Goal: Task Accomplishment & Management: Complete application form

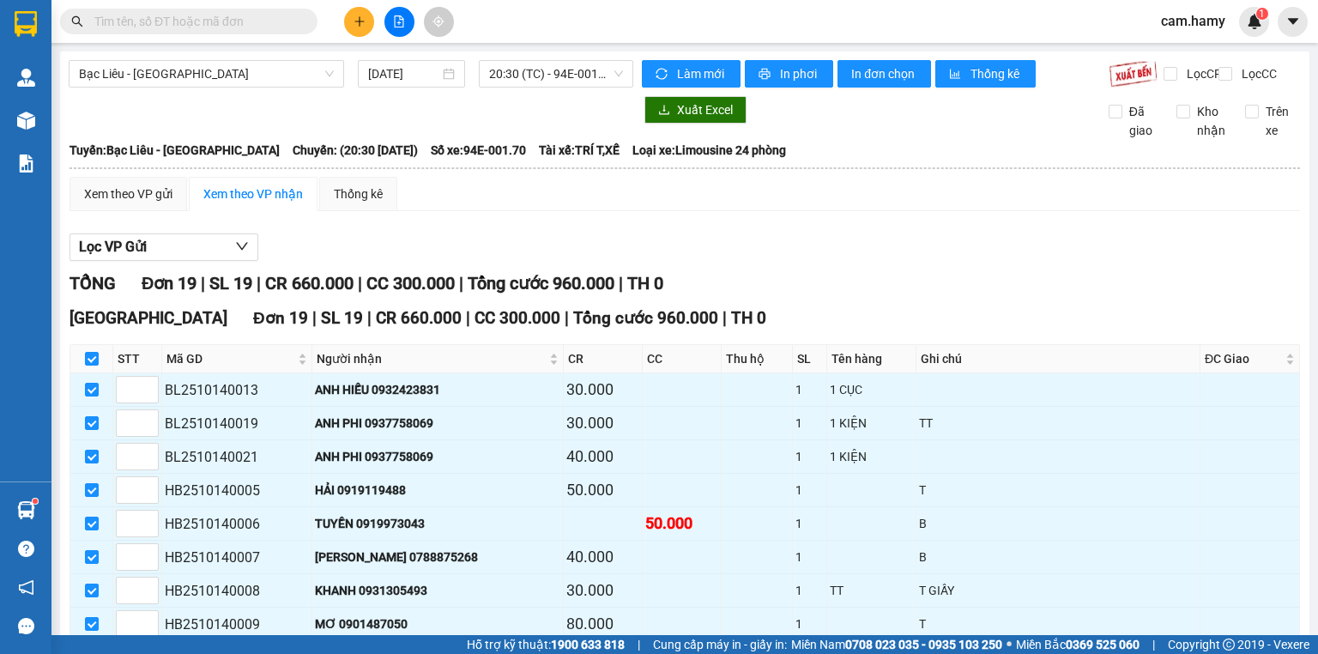
scroll to position [412, 0]
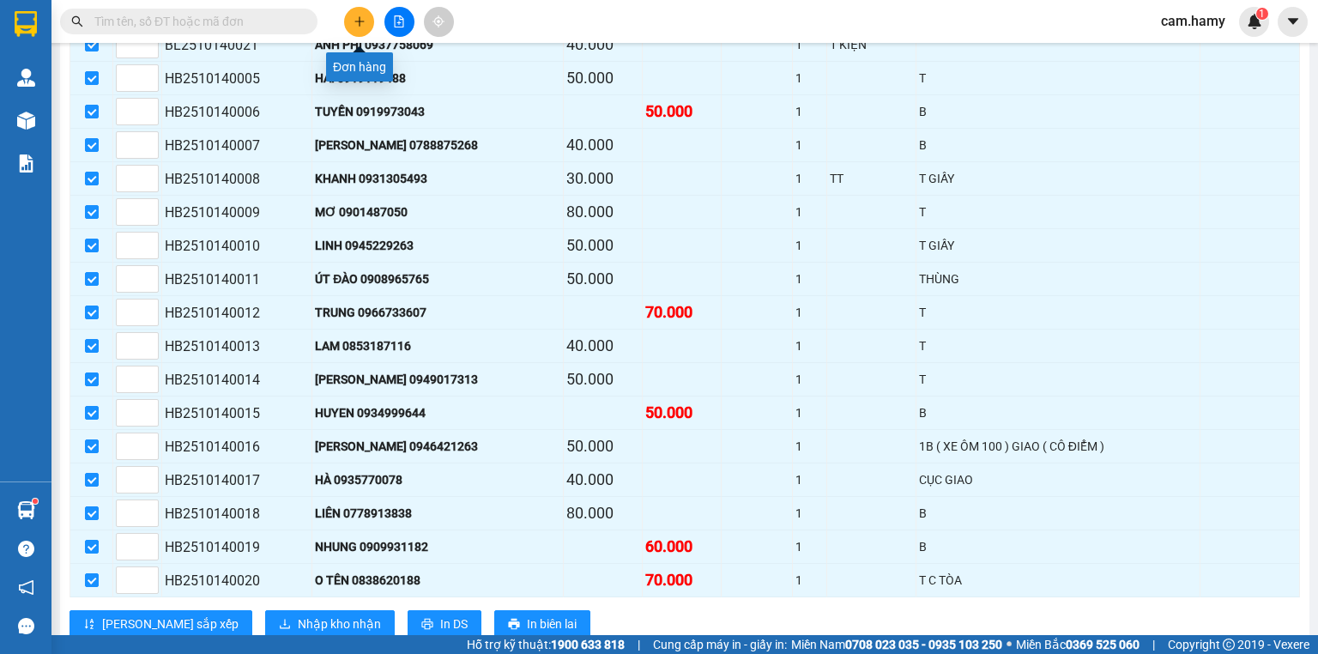
click at [366, 20] on button at bounding box center [359, 22] width 30 height 30
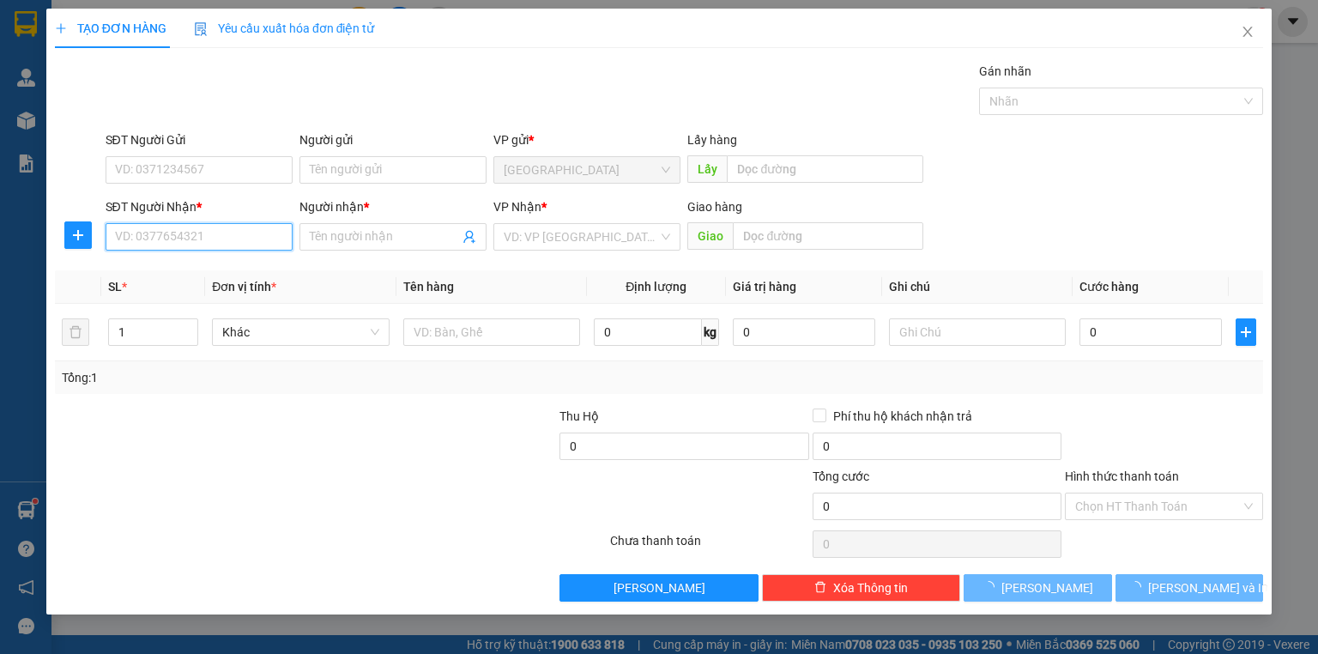
click at [230, 238] on input "SĐT Người Nhận *" at bounding box center [199, 236] width 187 height 27
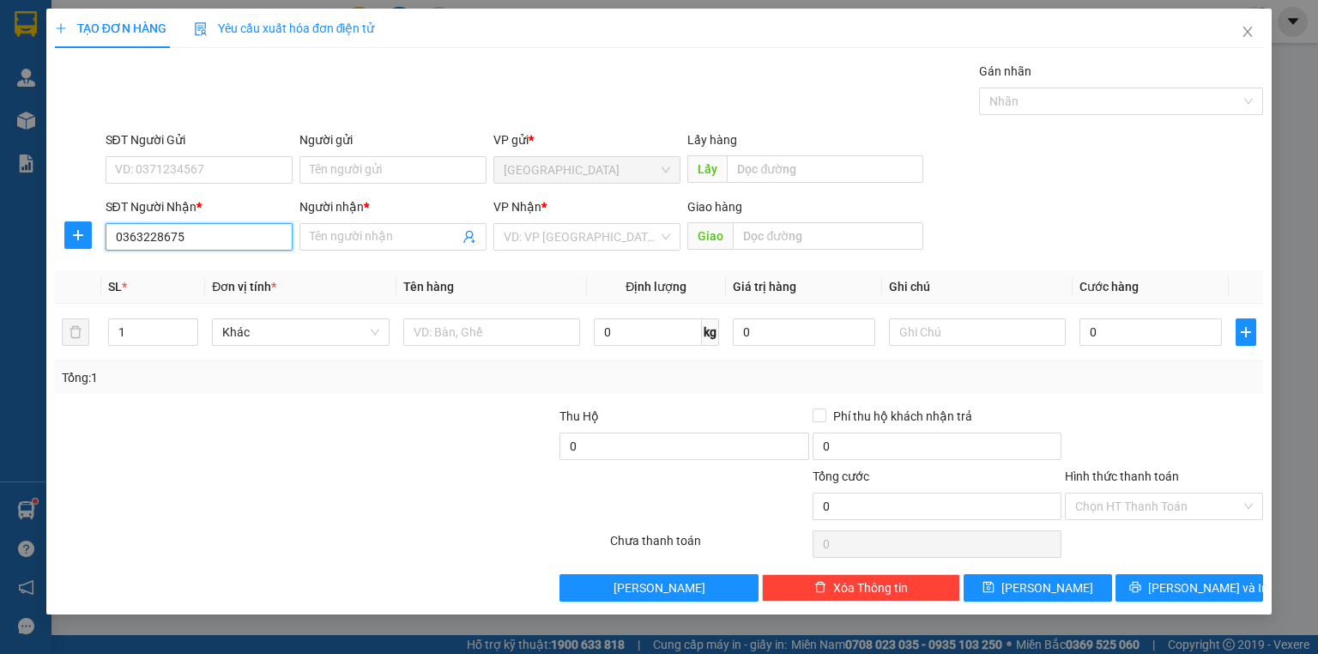
drag, startPoint x: 220, startPoint y: 224, endPoint x: 209, endPoint y: 241, distance: 20.0
click at [220, 225] on input "0363228675" at bounding box center [199, 236] width 187 height 27
click at [209, 241] on input "0363228675" at bounding box center [199, 236] width 187 height 27
click at [179, 242] on input "0363228675" at bounding box center [199, 236] width 187 height 27
click at [169, 269] on div "0363228675 - HẬU" at bounding box center [199, 270] width 166 height 19
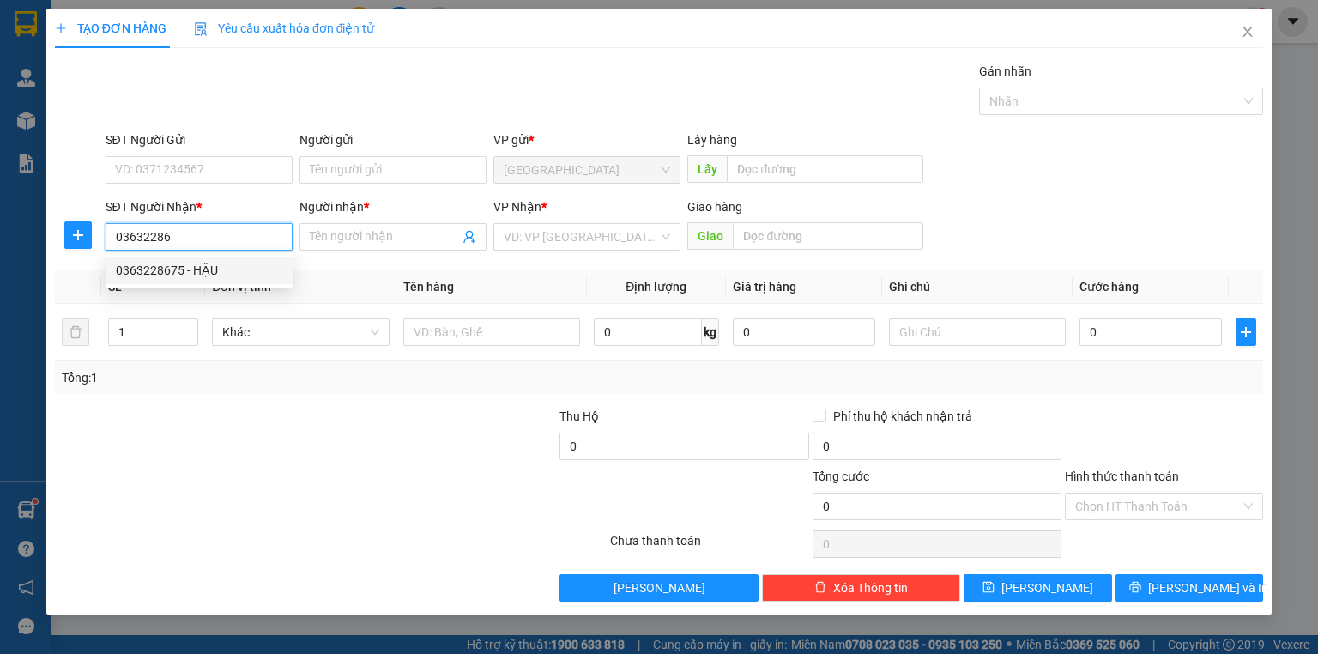
type input "0363228675"
type input "HẬU"
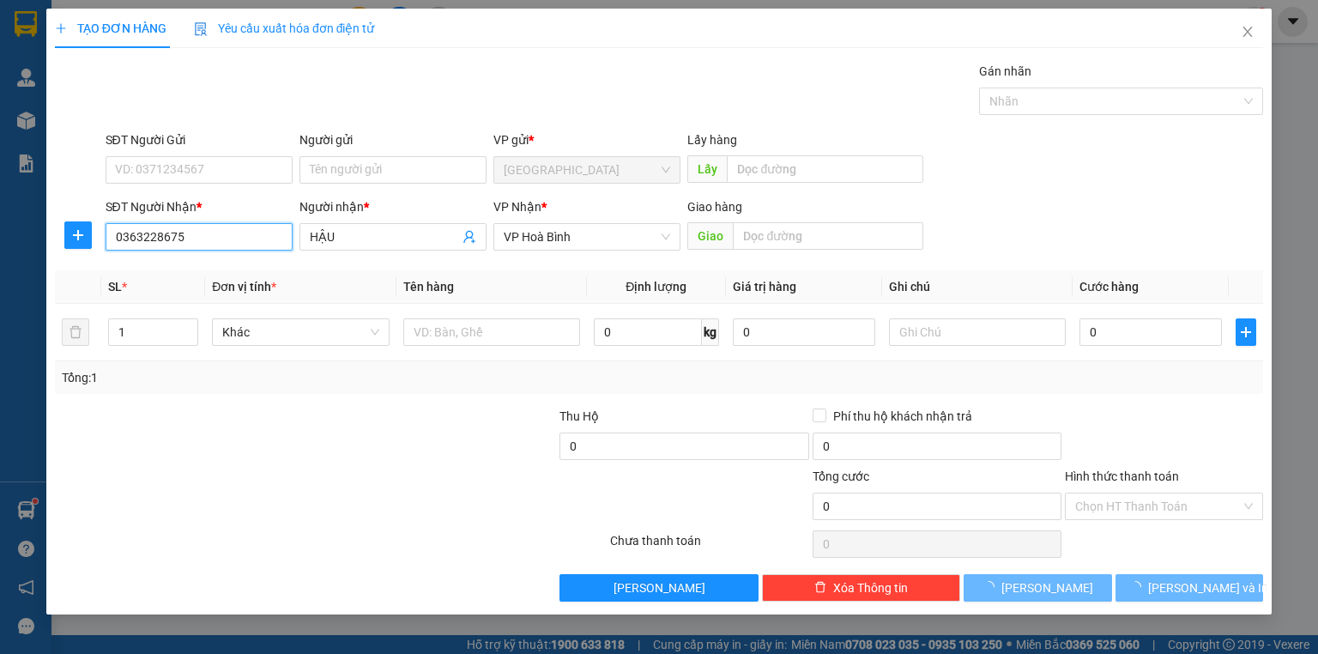
type input "80.000"
type input "0363228675"
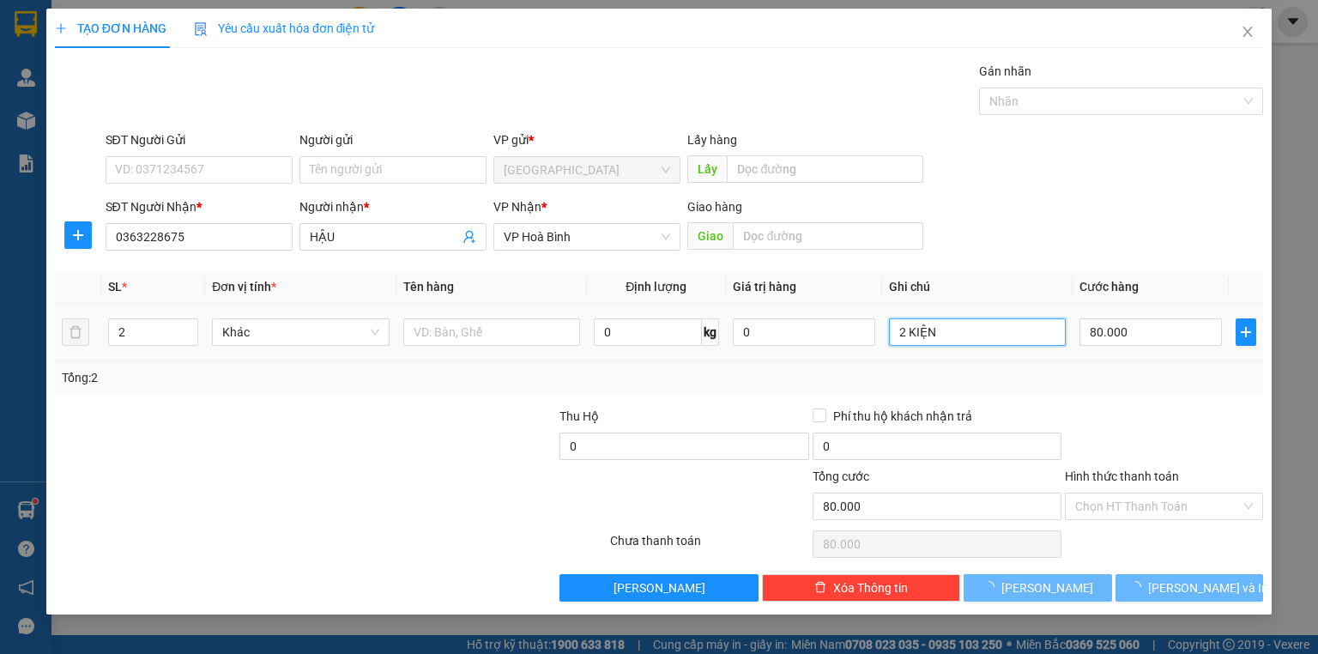
click at [992, 328] on input "2 KIỆN" at bounding box center [977, 331] width 177 height 27
type input "2"
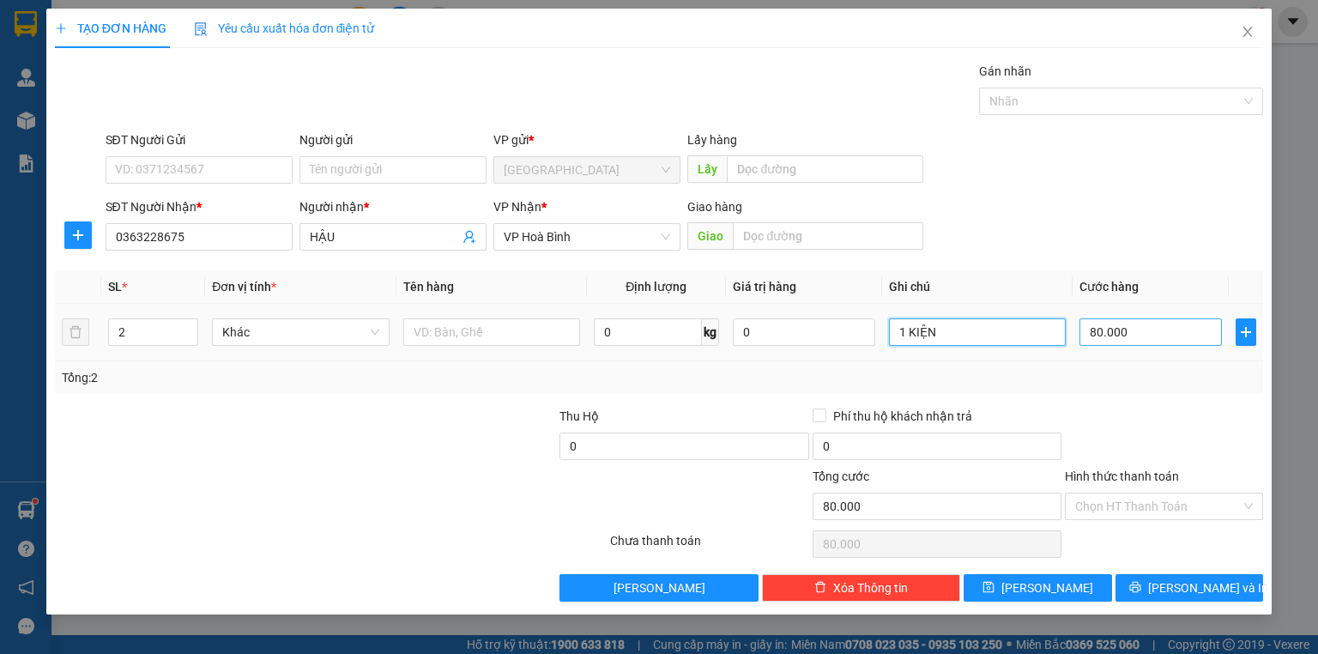
type input "1 KIỆN"
click at [1128, 335] on input "80.000" at bounding box center [1150, 331] width 142 height 27
type input "0"
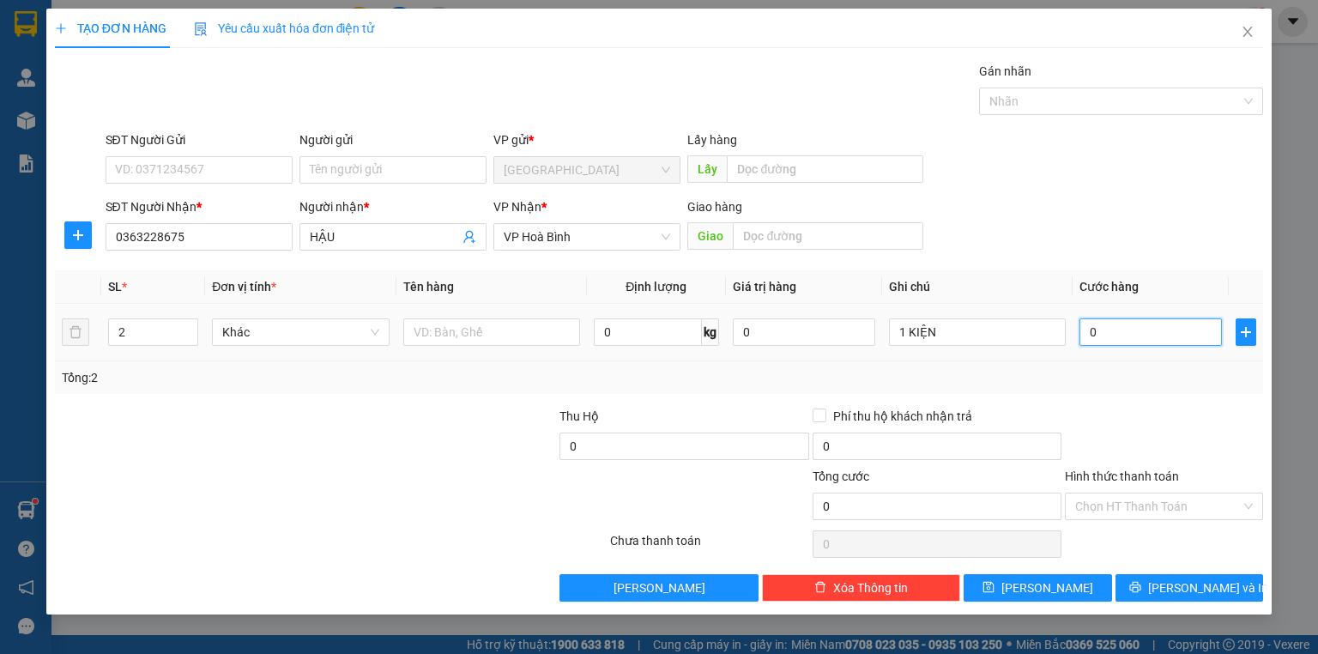
click at [1088, 340] on input "0" at bounding box center [1150, 331] width 142 height 27
type input "40"
type input "400"
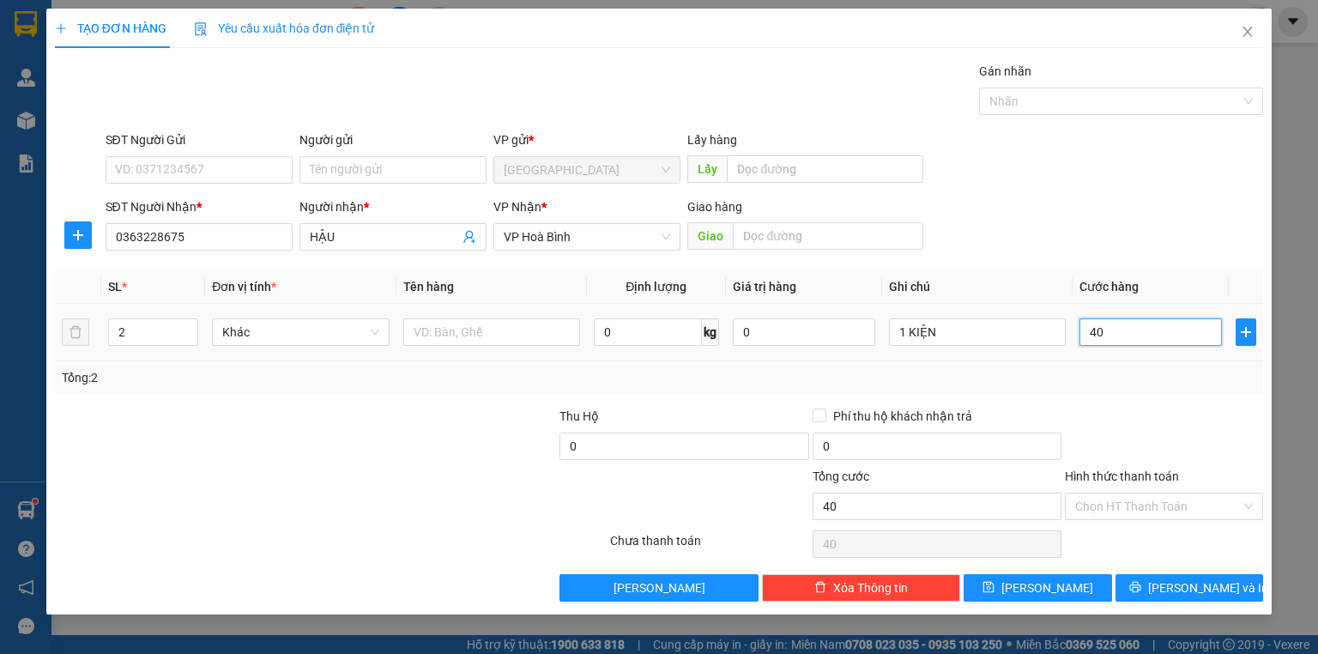
type input "400"
type input "40"
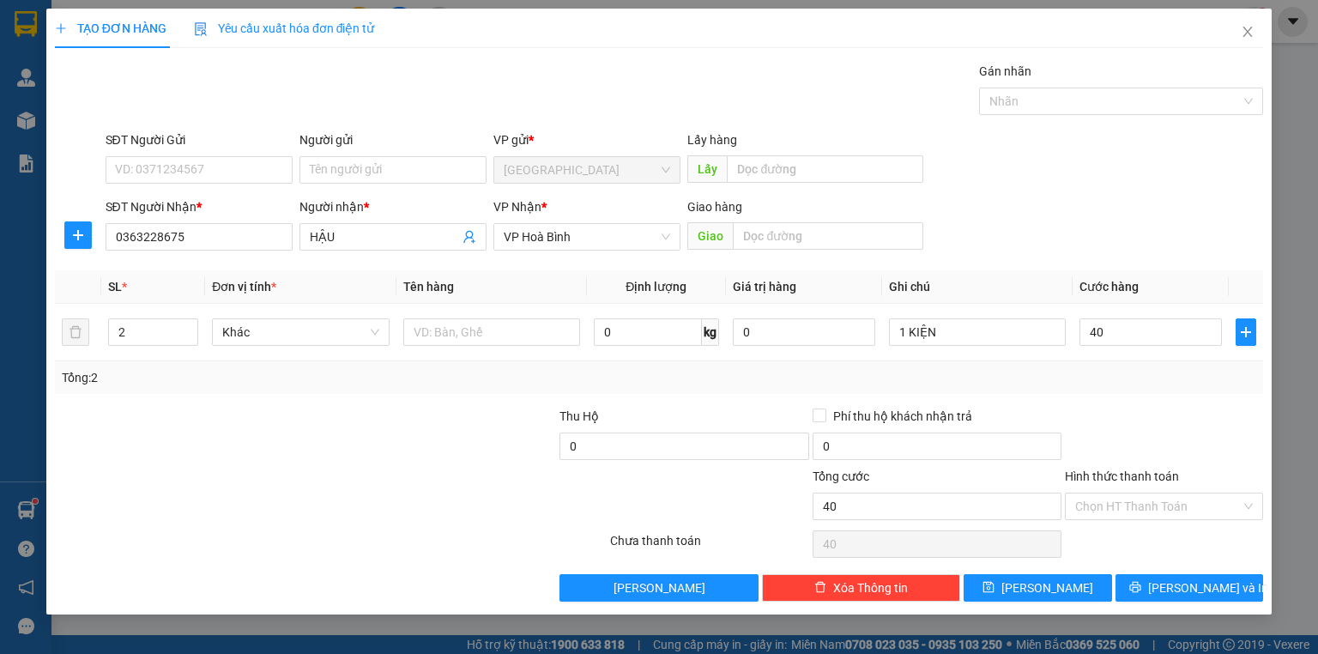
type input "40.000"
click at [1094, 375] on div "Tổng: 2" at bounding box center [659, 377] width 1194 height 19
click at [1147, 505] on input "Hình thức thanh toán" at bounding box center [1158, 506] width 166 height 26
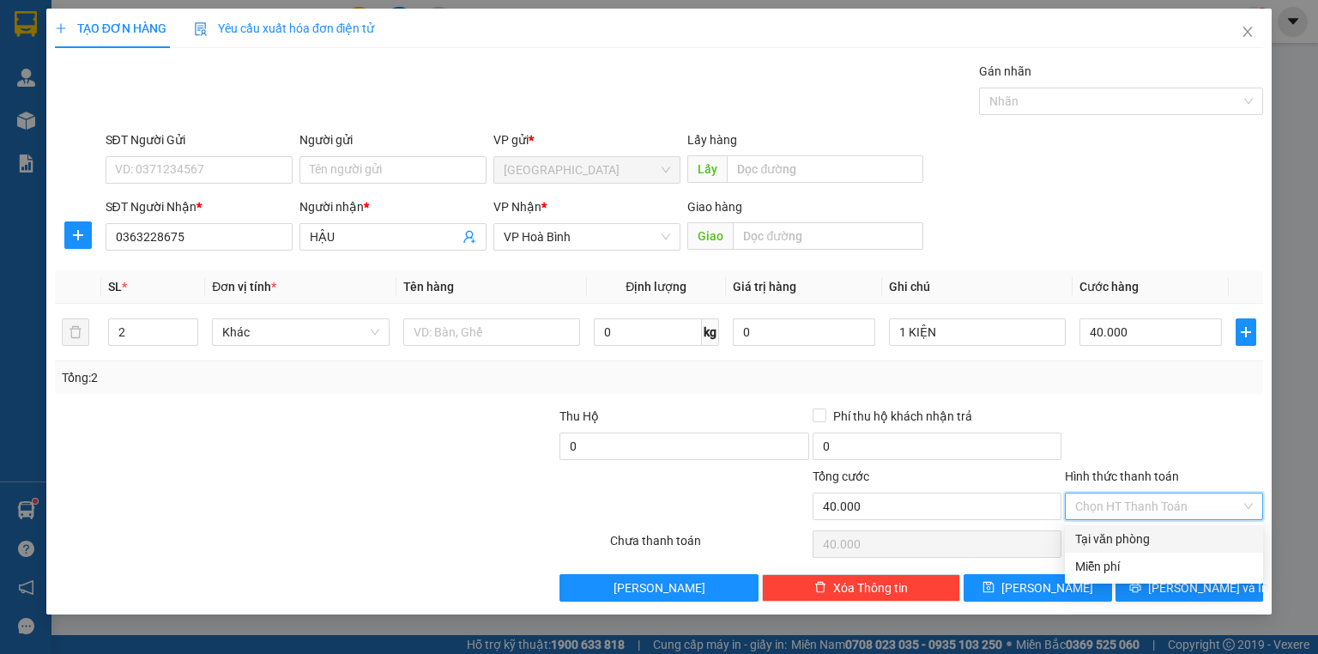
click at [1168, 535] on div "Tại văn phòng" at bounding box center [1164, 538] width 178 height 19
type input "0"
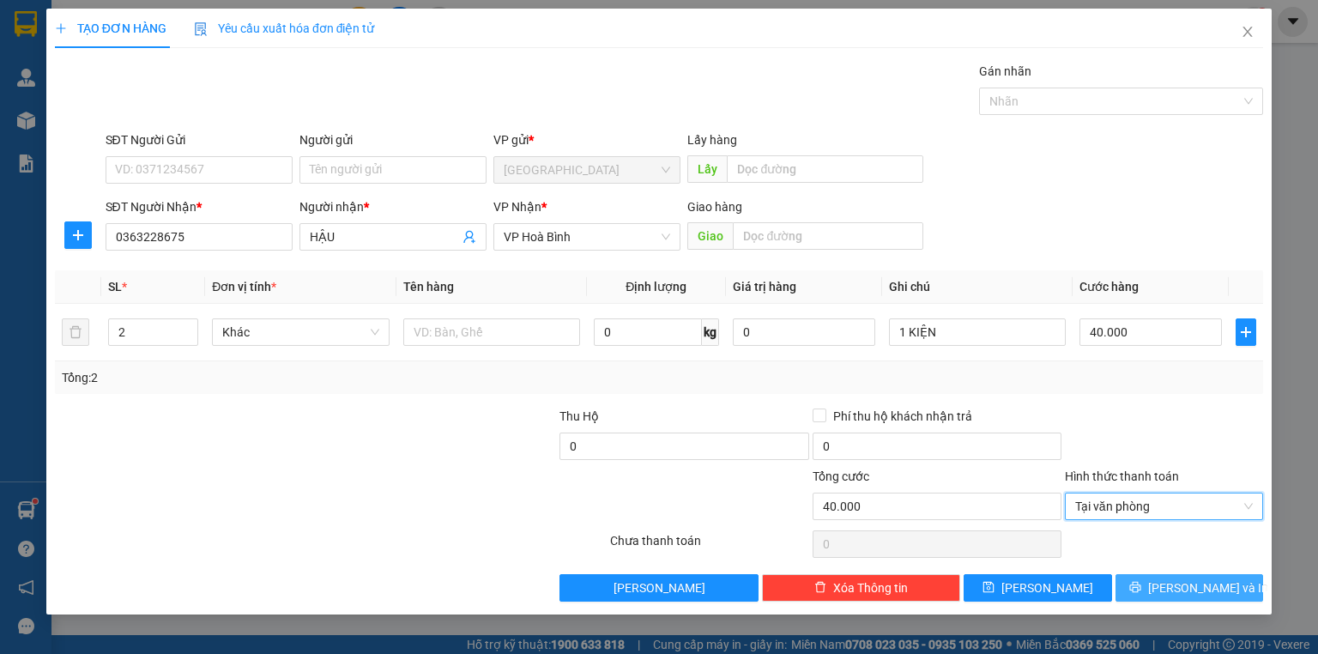
drag, startPoint x: 1168, startPoint y: 580, endPoint x: 1157, endPoint y: 576, distance: 11.9
click at [1168, 580] on button "[PERSON_NAME] và In" at bounding box center [1189, 587] width 148 height 27
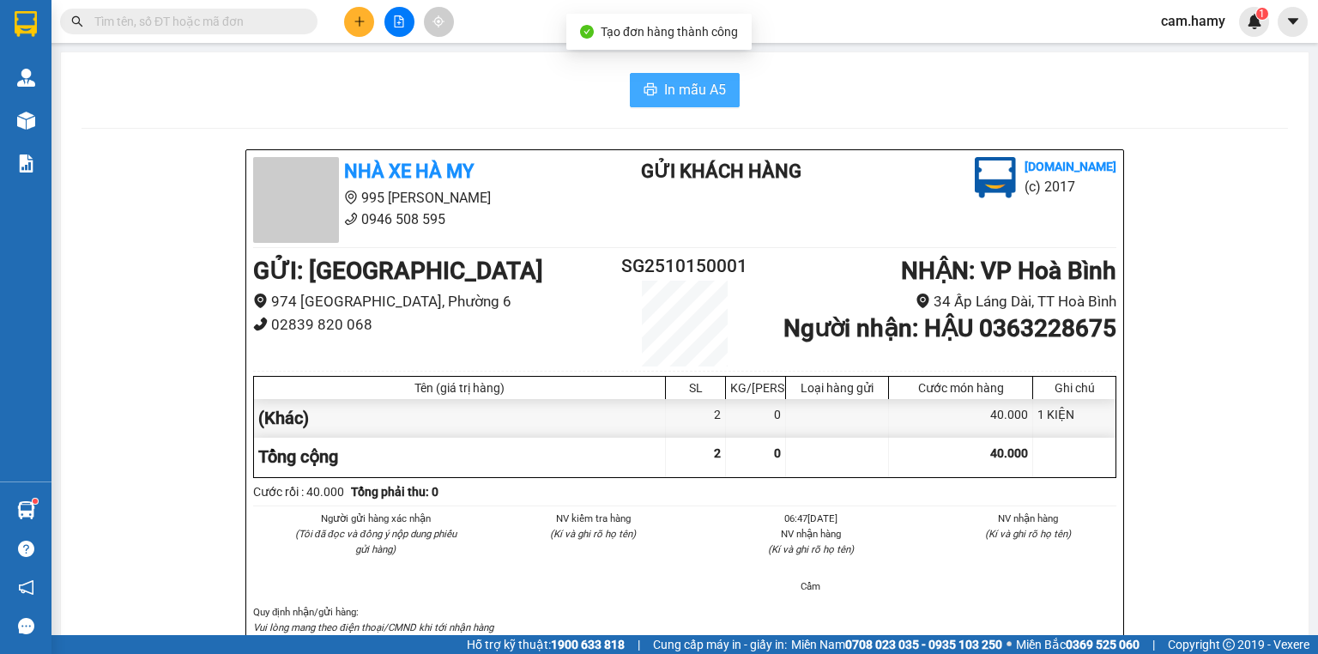
drag, startPoint x: 639, startPoint y: 88, endPoint x: 661, endPoint y: 95, distance: 23.6
click at [643, 87] on icon "printer" at bounding box center [650, 89] width 14 height 14
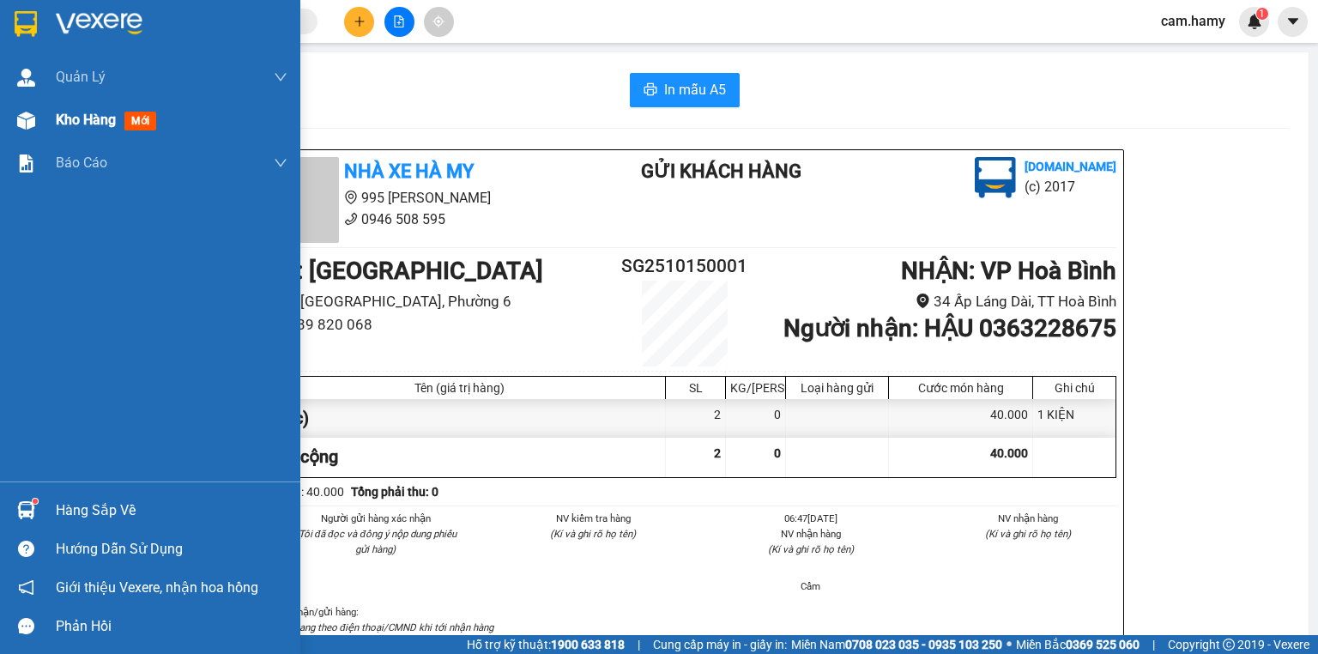
click at [83, 125] on span "Kho hàng" at bounding box center [86, 120] width 60 height 16
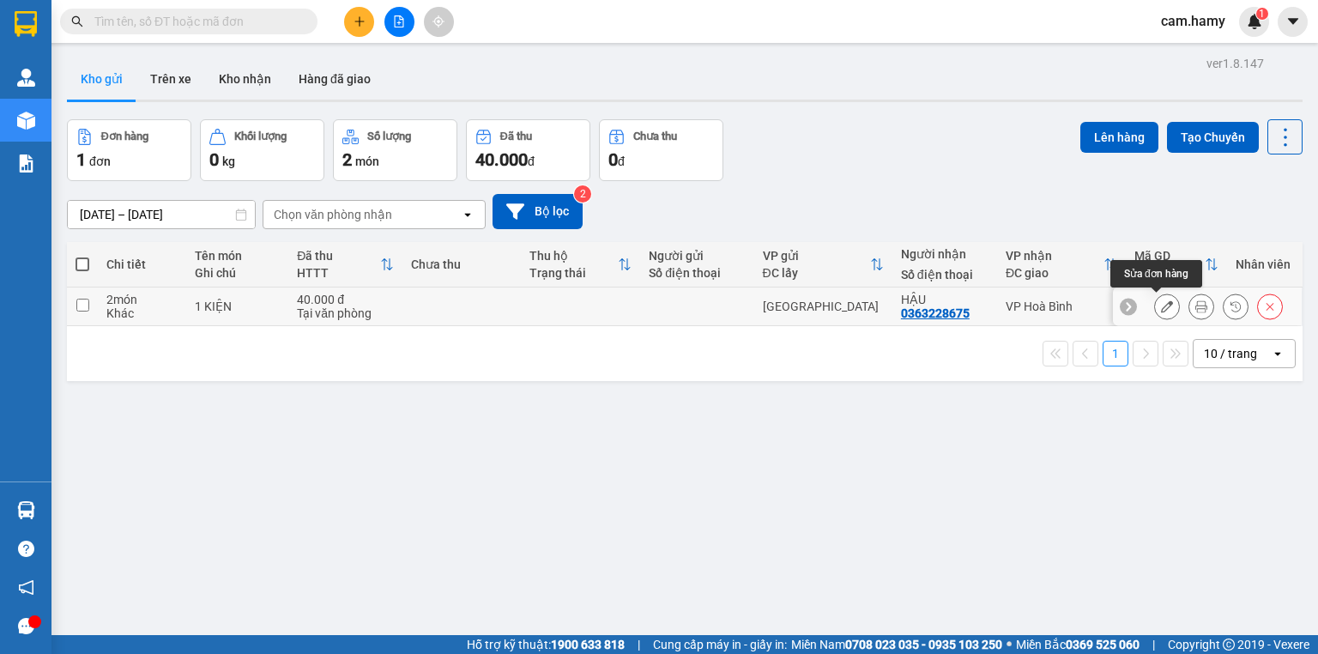
click at [1155, 311] on button at bounding box center [1167, 307] width 24 height 30
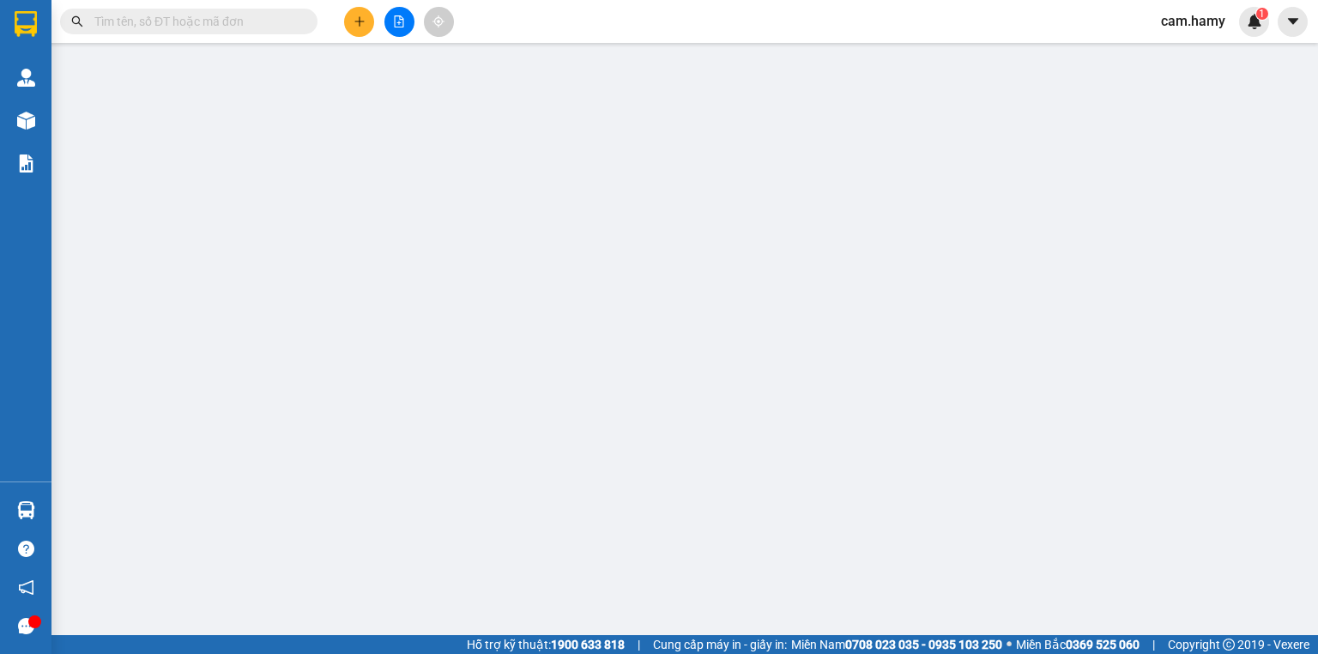
type input "0363228675"
type input "HẬU"
type input "0"
type input "40.000"
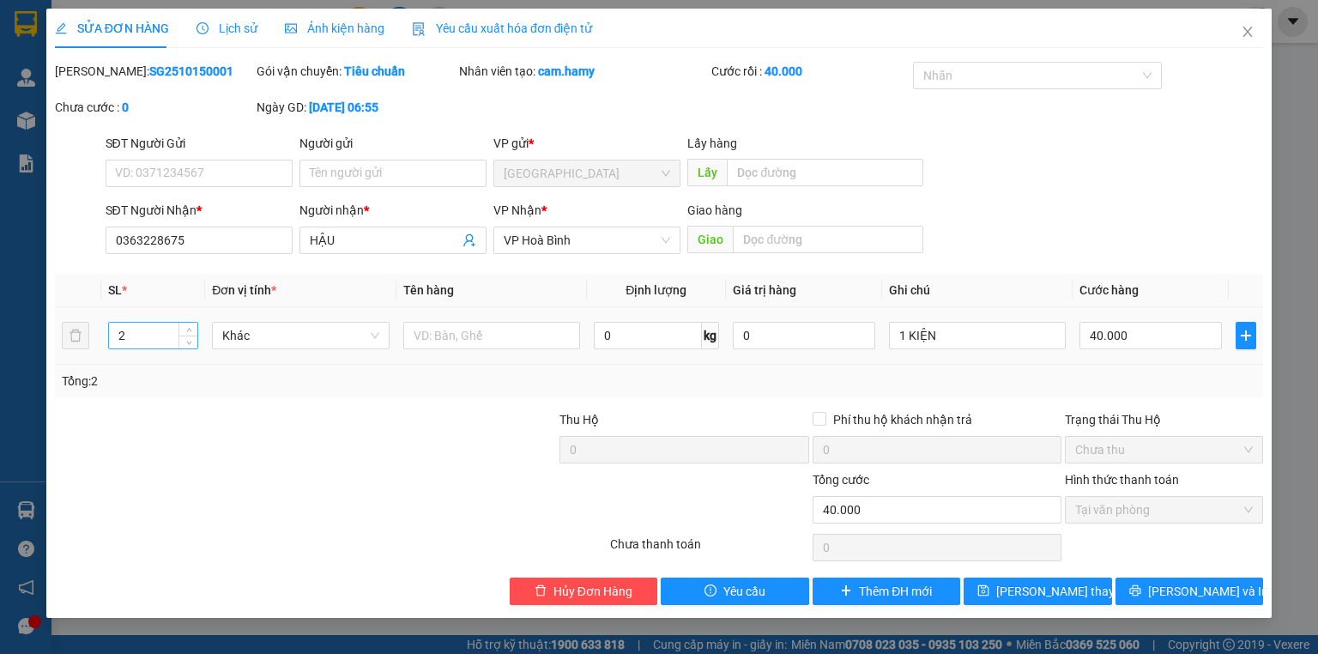
click at [136, 329] on input "2" at bounding box center [153, 336] width 88 height 26
type input "1"
click at [1027, 593] on span "[PERSON_NAME] thay đổi" at bounding box center [1064, 591] width 137 height 19
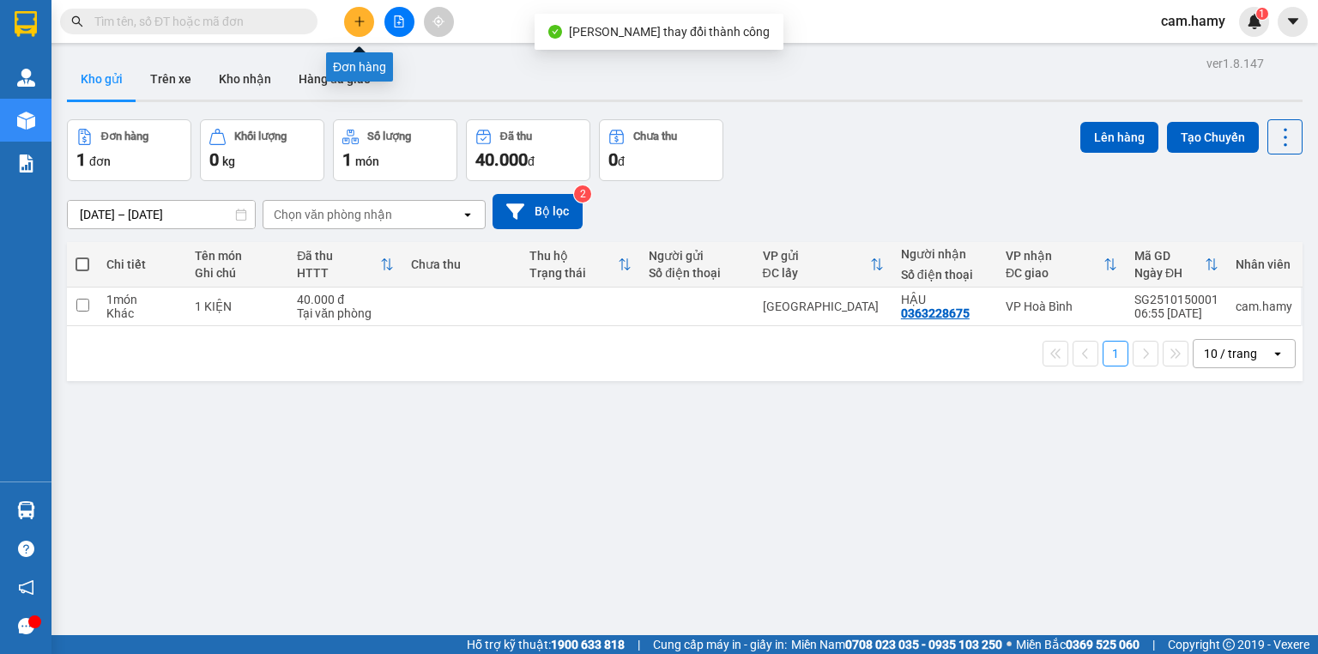
click at [354, 21] on icon "plus" at bounding box center [358, 21] width 9 height 1
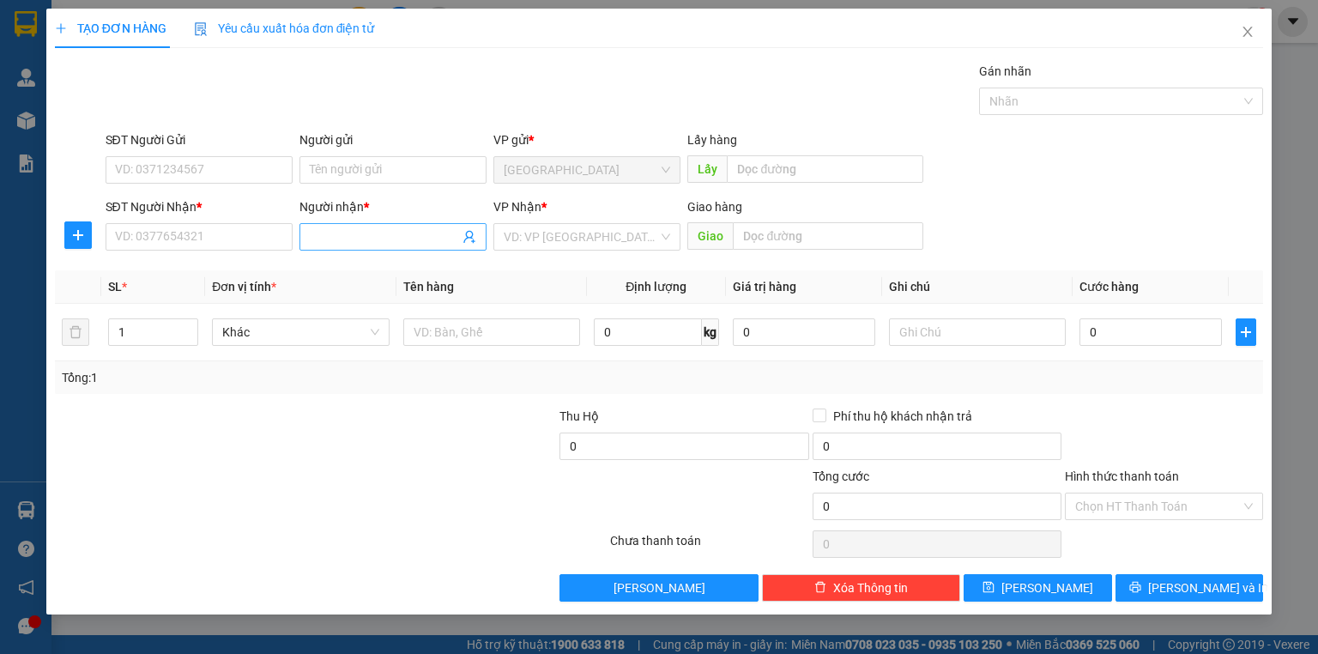
click at [316, 234] on input "Người nhận *" at bounding box center [384, 236] width 149 height 19
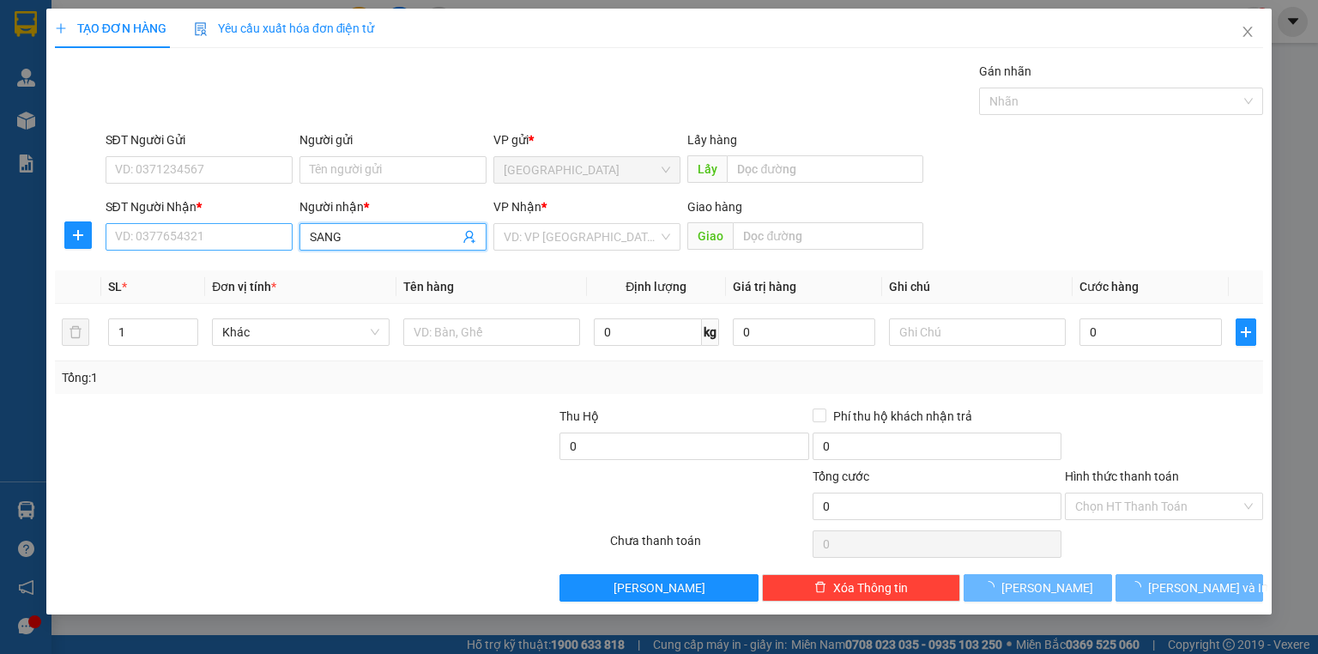
type input "SANG"
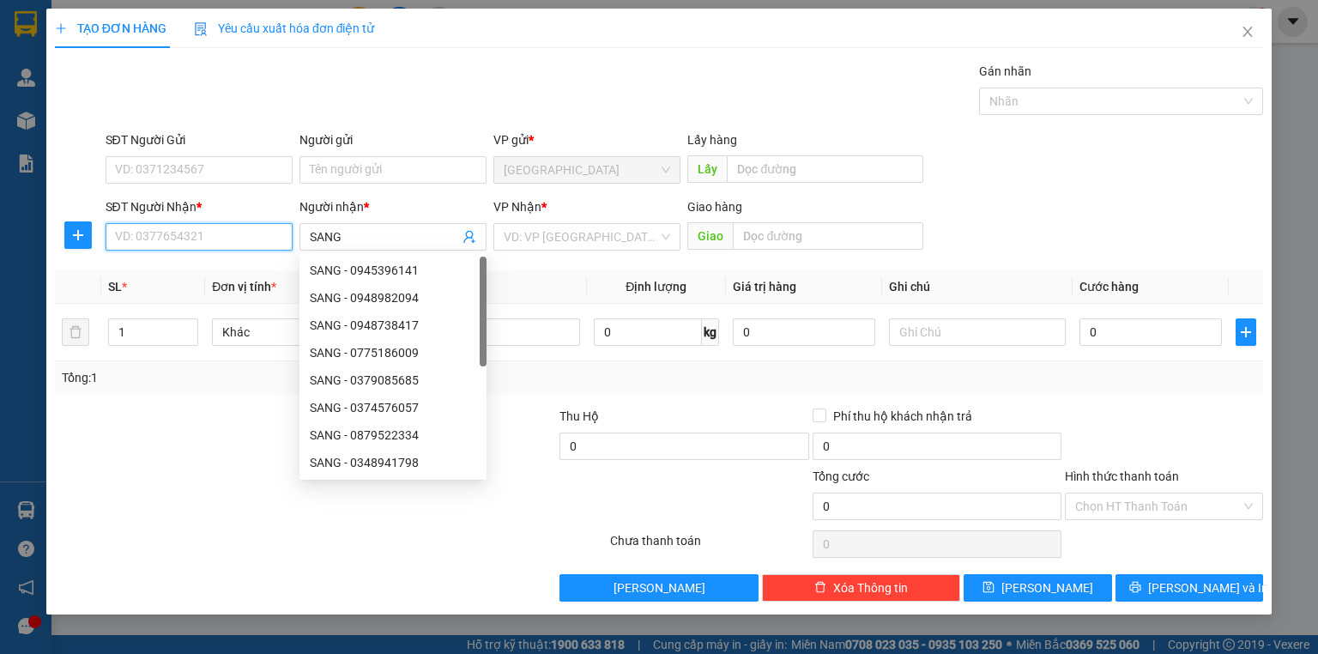
click at [237, 231] on input "SĐT Người Nhận *" at bounding box center [199, 236] width 187 height 27
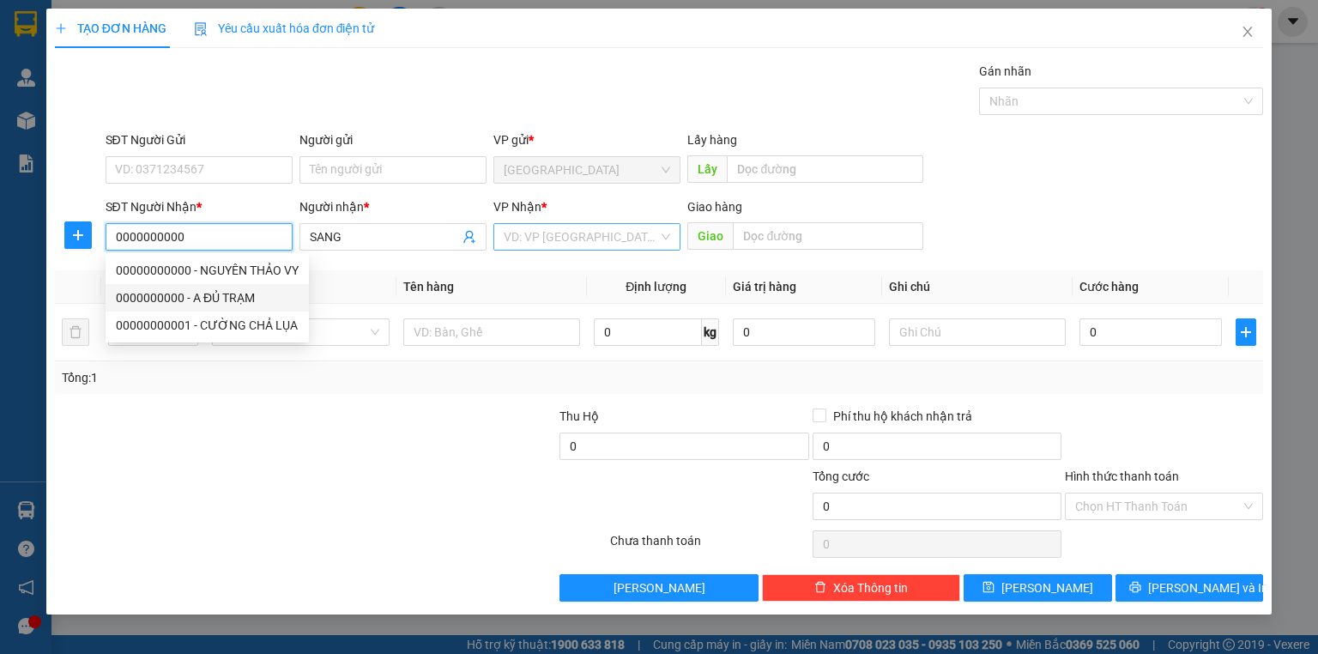
type input "0000000000"
click at [542, 233] on input "search" at bounding box center [581, 237] width 154 height 26
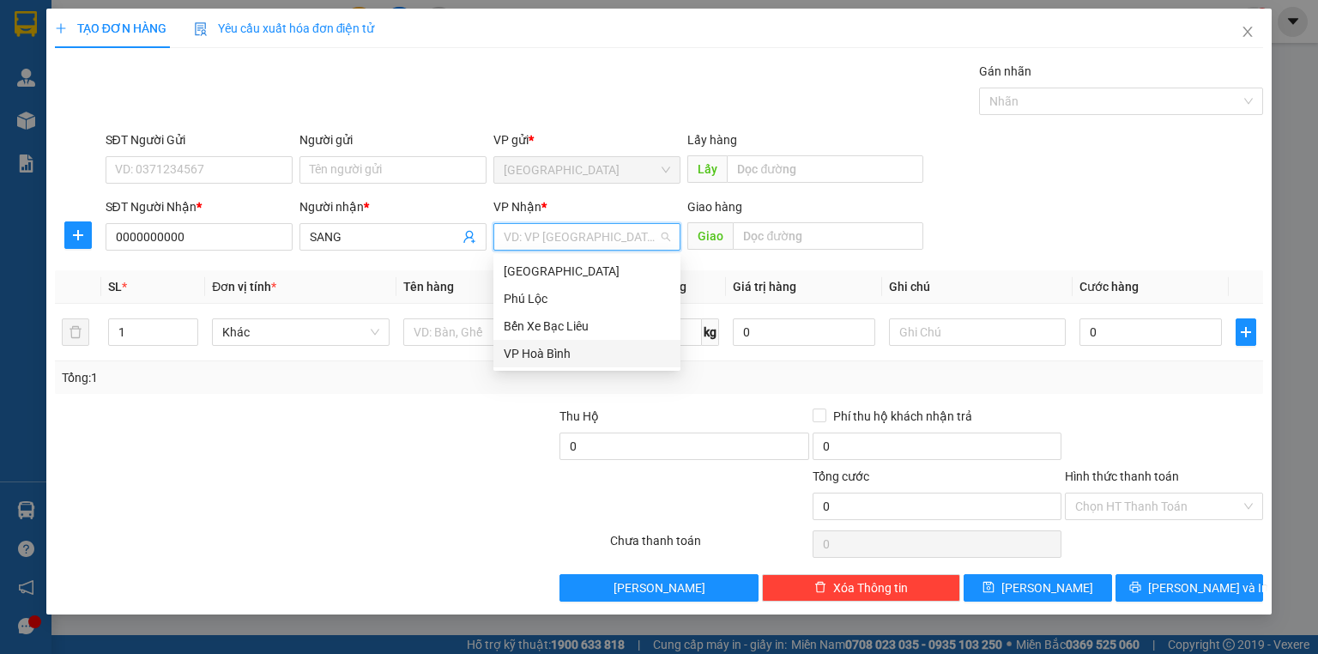
click at [559, 359] on div "VP Hoà Bình" at bounding box center [587, 353] width 166 height 19
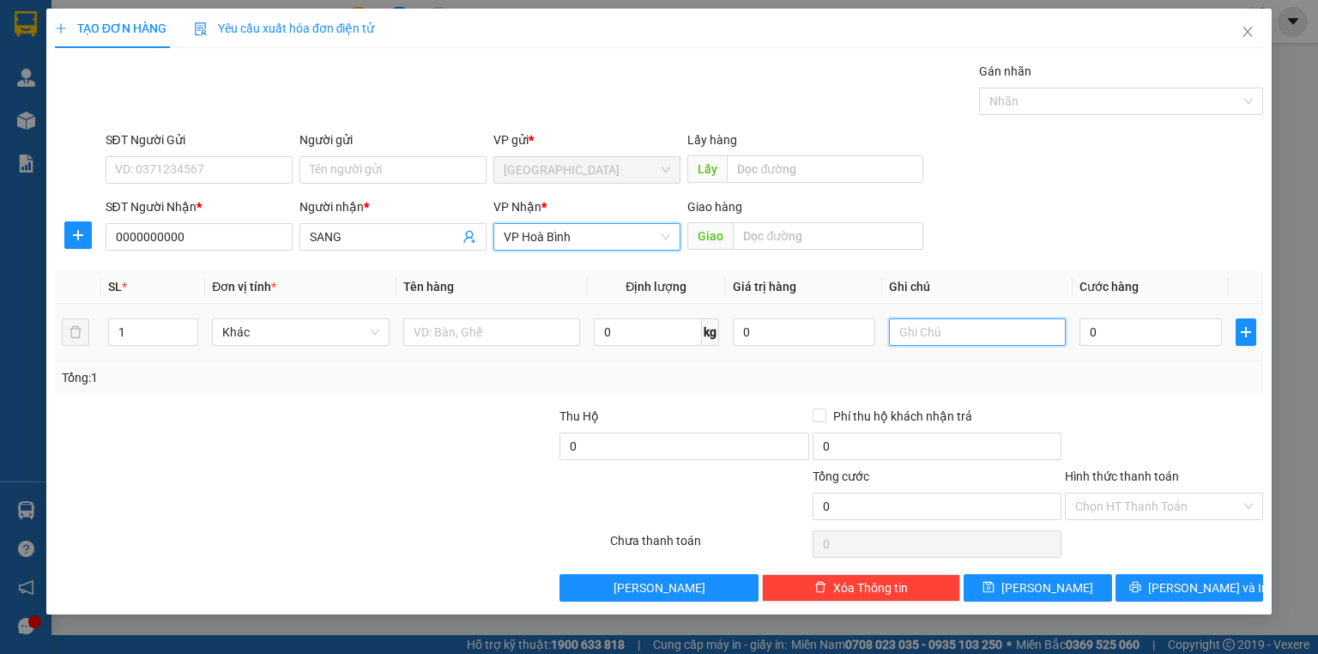
click at [944, 340] on input "text" at bounding box center [977, 331] width 177 height 27
type input "1 THÙNG"
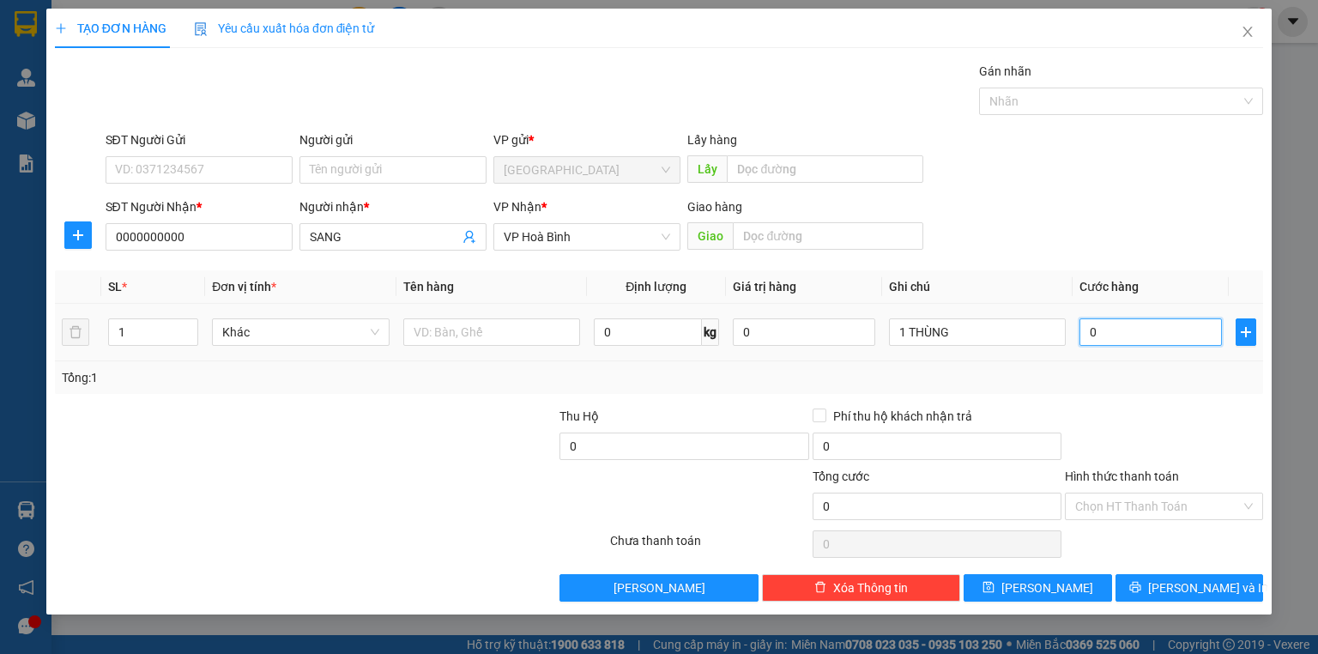
click at [1143, 335] on input "0" at bounding box center [1150, 331] width 142 height 27
type input "1"
type input "15"
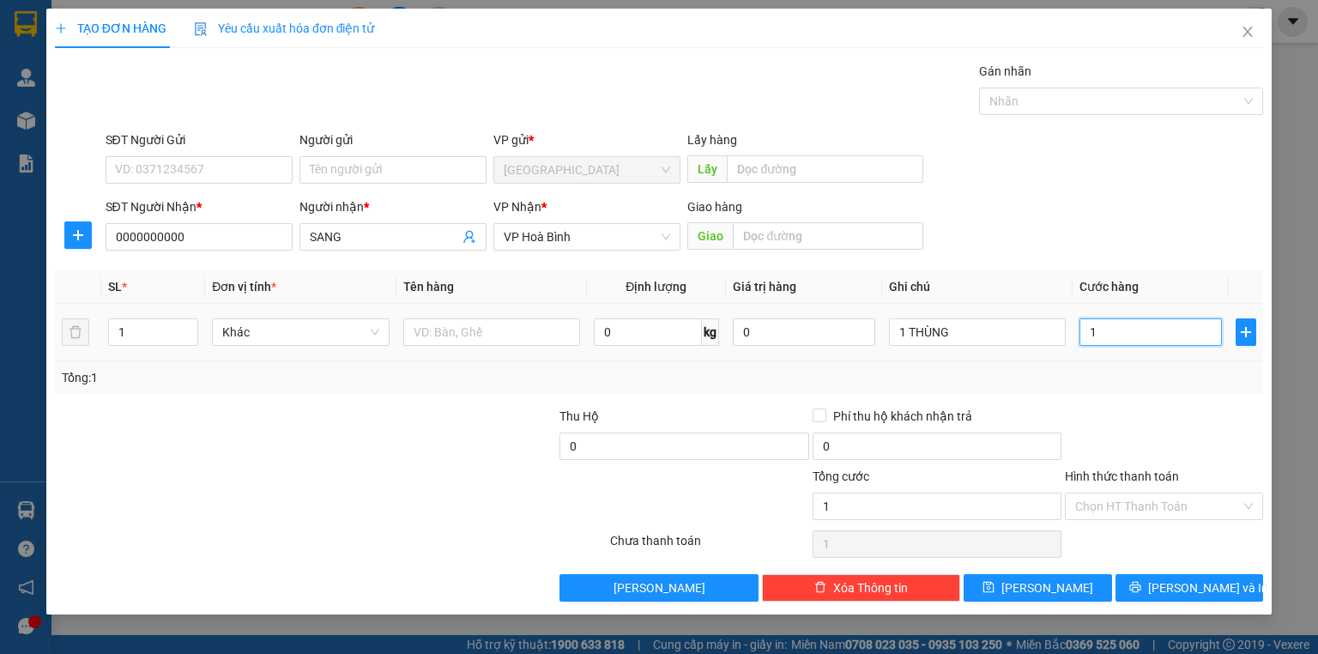
type input "15"
type input "150"
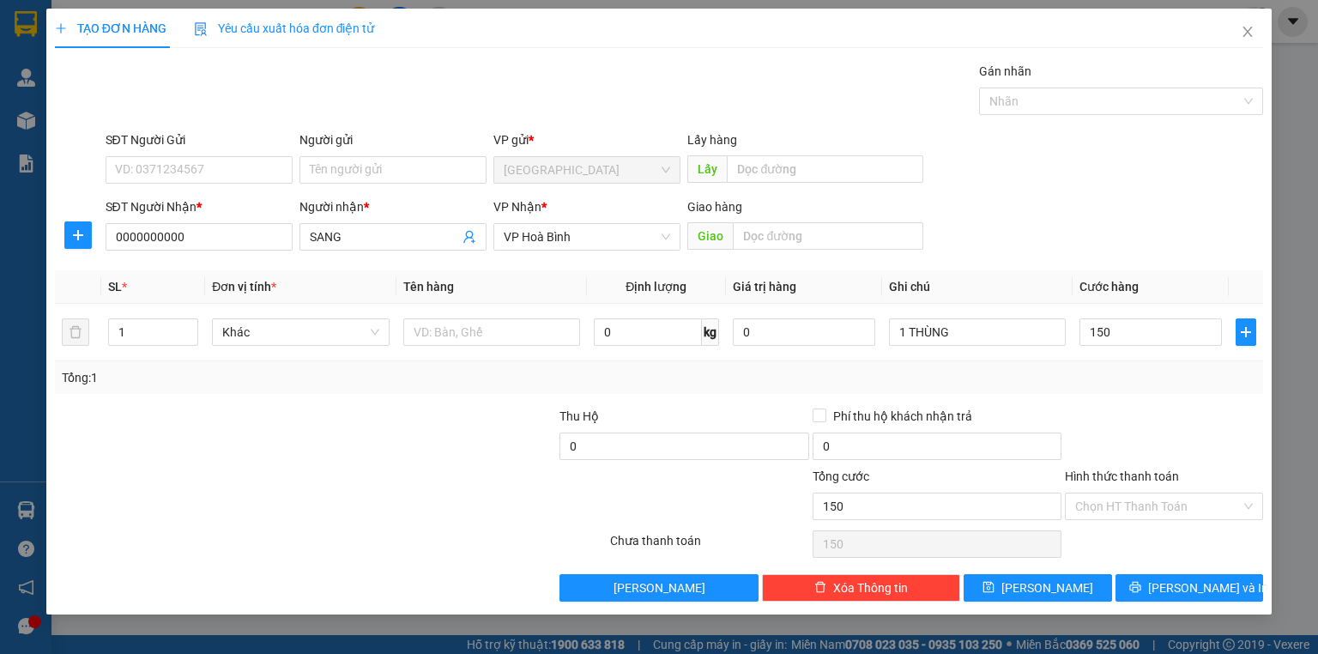
type input "150.000"
click at [1114, 399] on div "Transit Pickup Surcharge Ids Transit Deliver Surcharge Ids Transit Deliver Surc…" at bounding box center [659, 332] width 1208 height 540
click at [1179, 588] on span "[PERSON_NAME] và In" at bounding box center [1208, 587] width 120 height 19
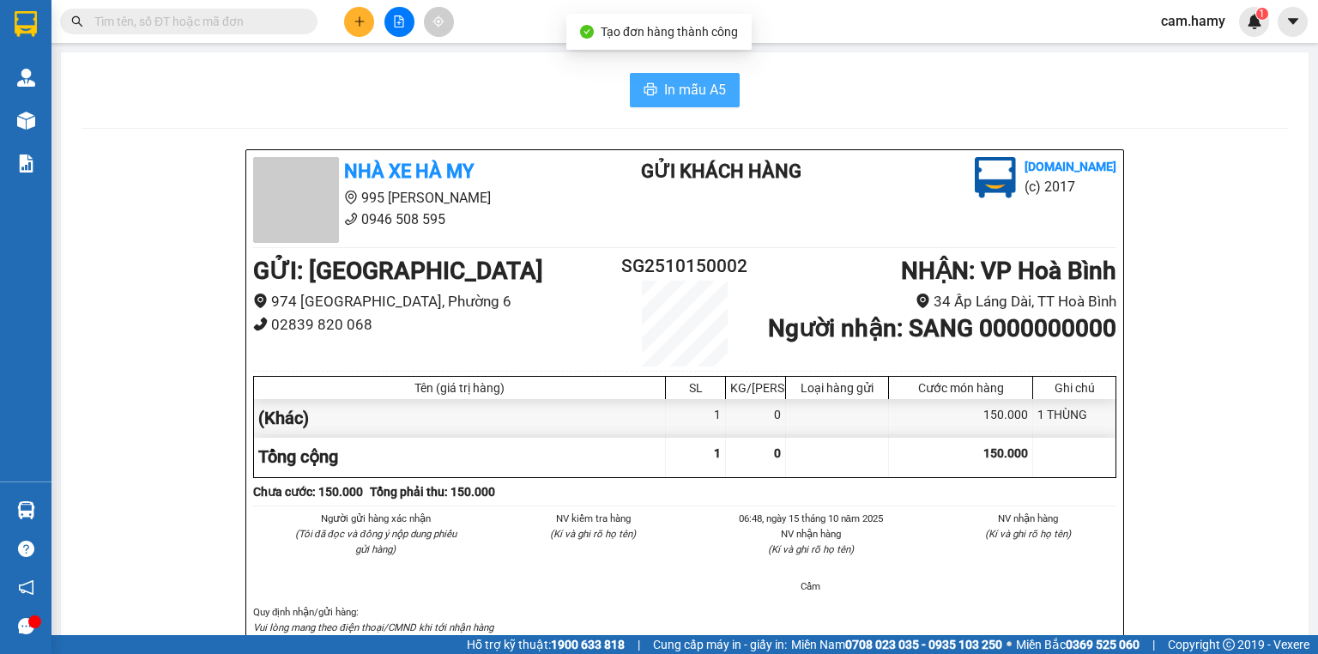
click at [691, 94] on span "In mẫu A5" at bounding box center [695, 89] width 62 height 21
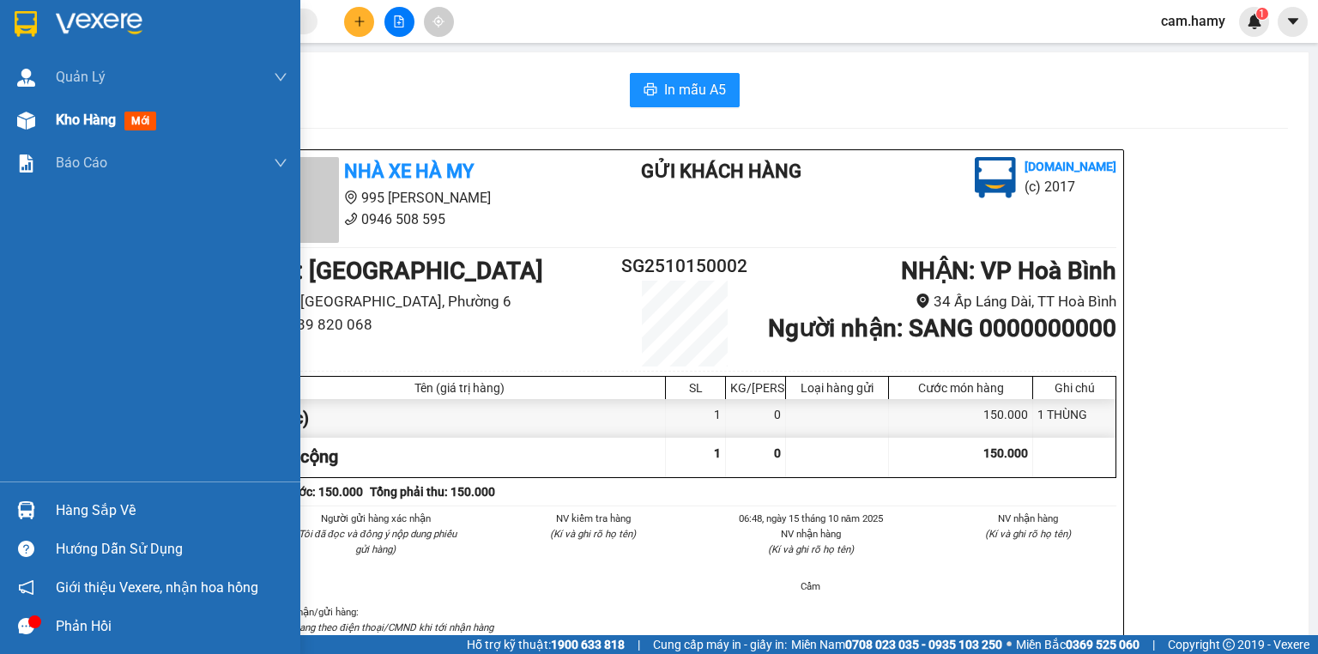
click at [51, 123] on div "Kho hàng mới" at bounding box center [150, 120] width 300 height 43
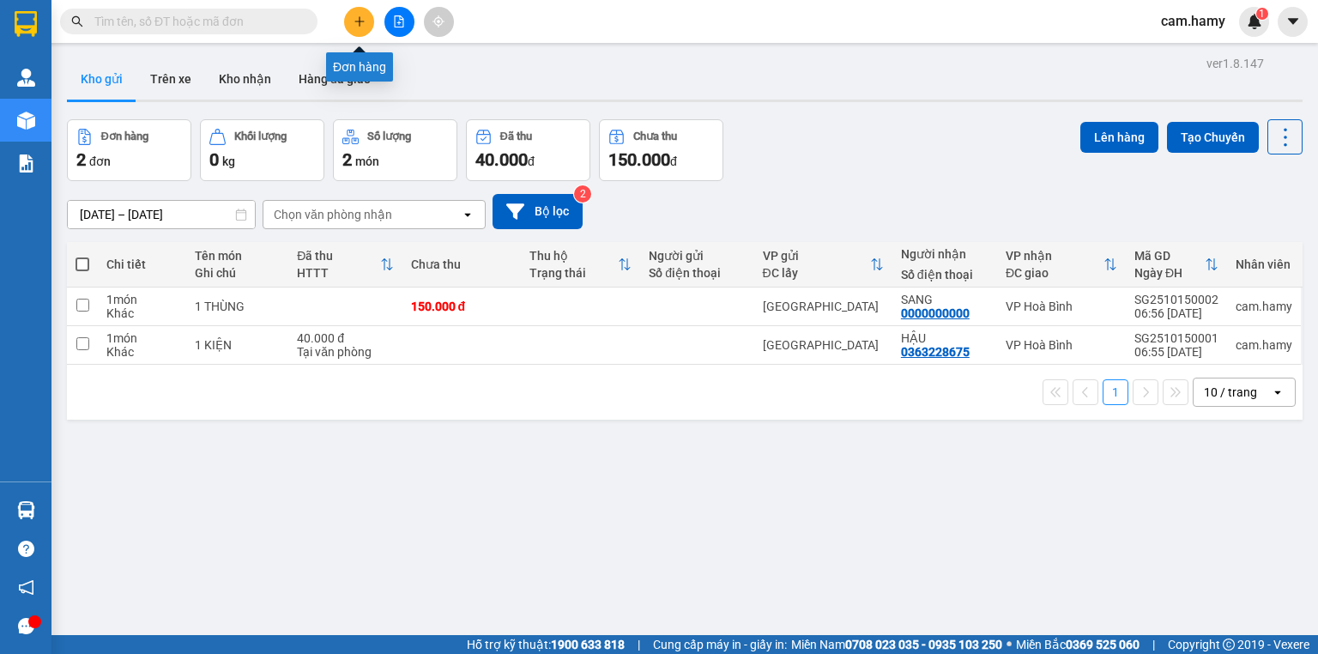
click at [359, 23] on icon "plus" at bounding box center [359, 20] width 1 height 9
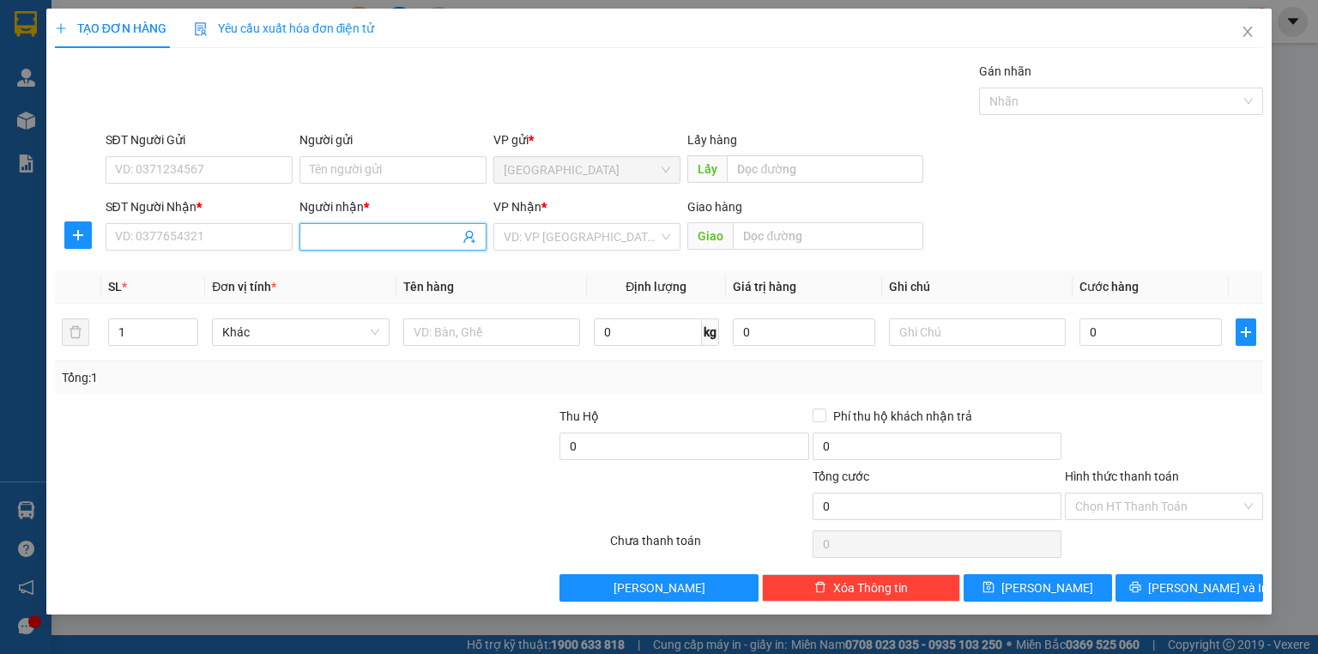
click at [339, 236] on input "Người nhận *" at bounding box center [384, 236] width 149 height 19
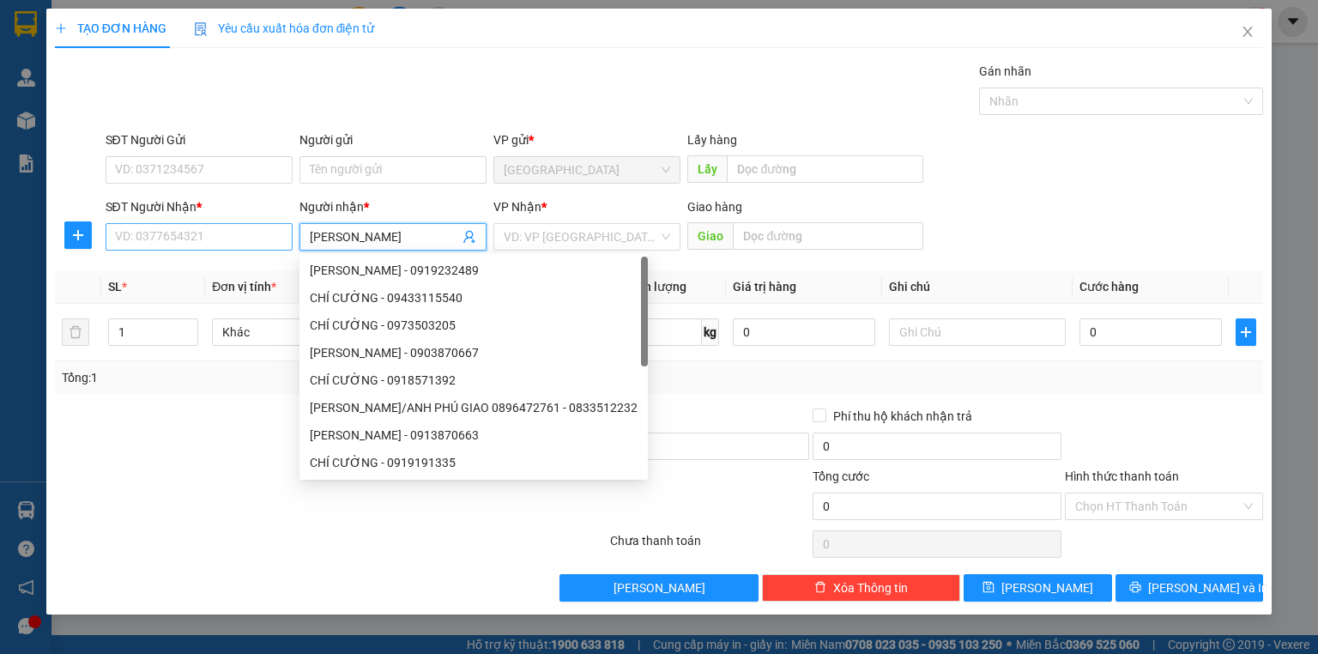
type input "[PERSON_NAME]"
click at [228, 238] on input "SĐT Người Nhận *" at bounding box center [199, 236] width 187 height 27
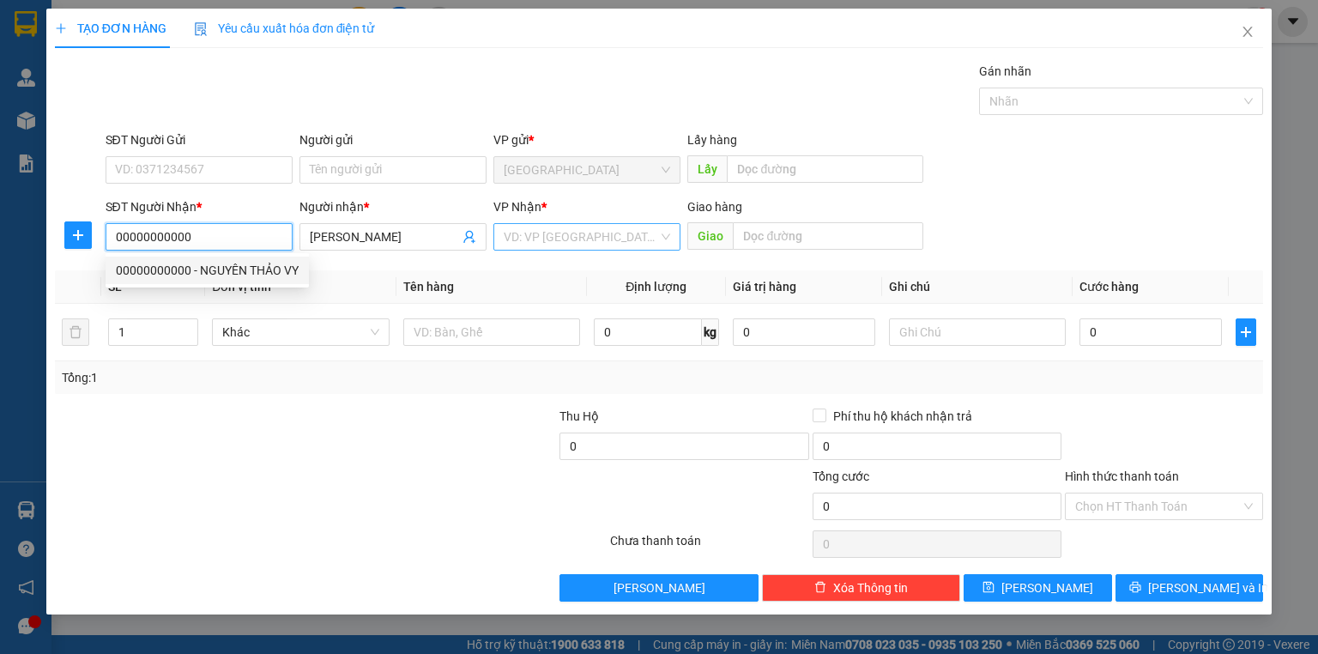
type input "00000000000"
click at [524, 238] on input "search" at bounding box center [581, 237] width 154 height 26
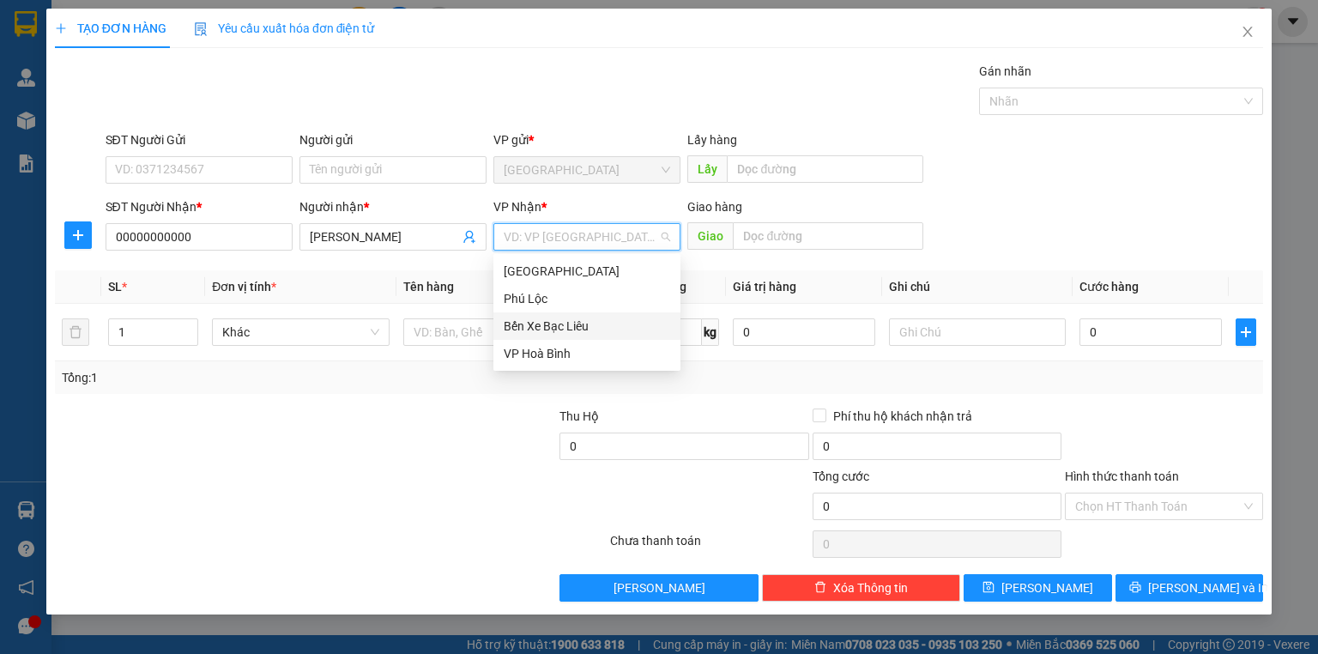
click at [559, 317] on div "Bến Xe Bạc Liêu" at bounding box center [587, 326] width 166 height 19
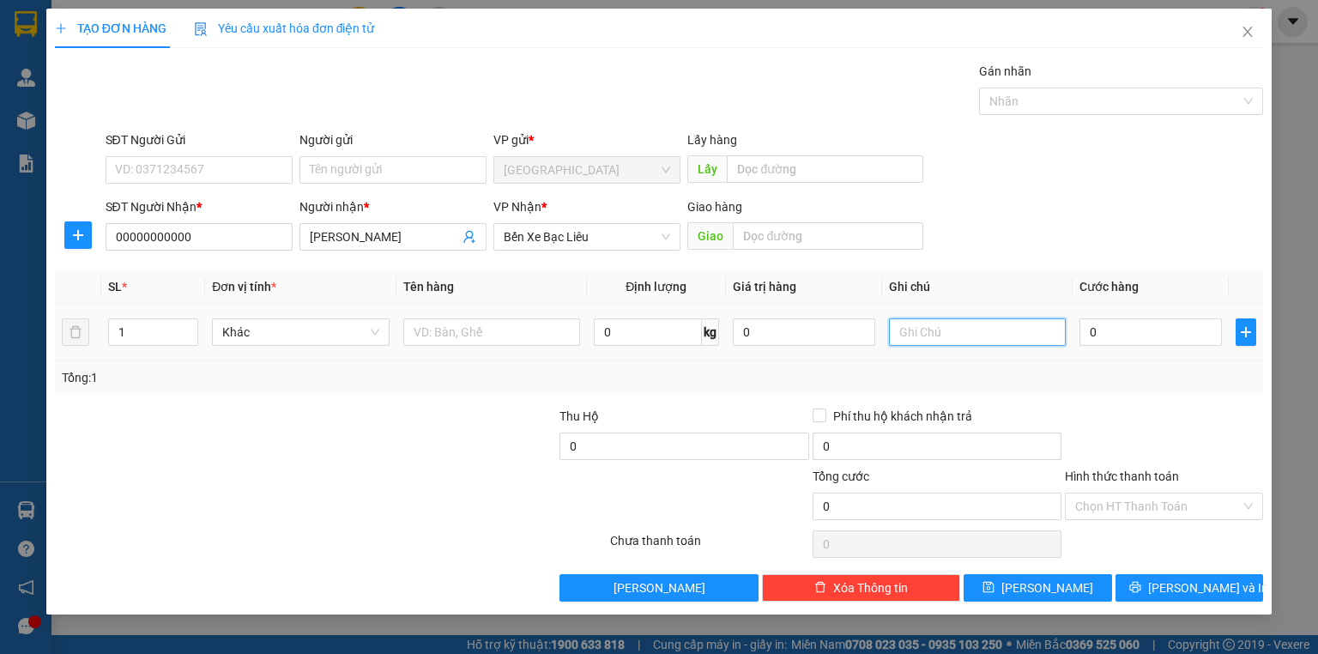
click at [945, 330] on input "text" at bounding box center [977, 331] width 177 height 27
type input "1 THÙNG A HƯNG THU TIỀN"
click at [1118, 408] on div at bounding box center [1164, 437] width 202 height 60
click at [1169, 582] on button "[PERSON_NAME] và In" at bounding box center [1189, 587] width 148 height 27
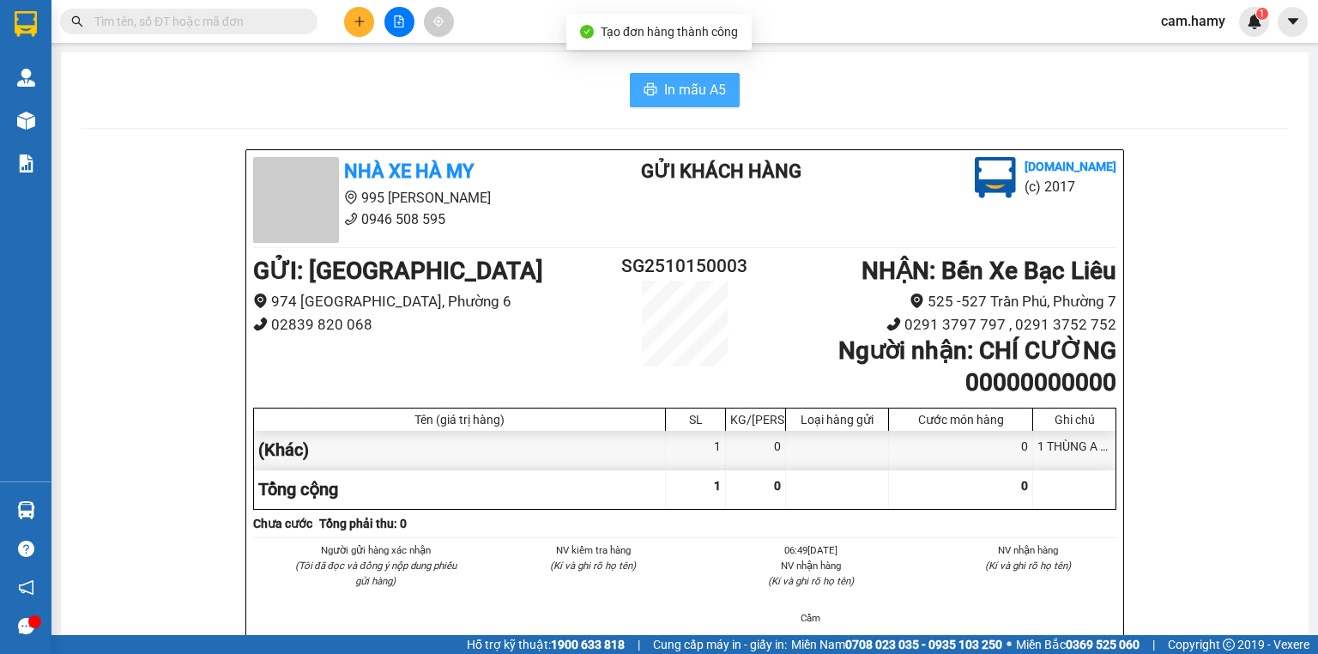
click at [685, 83] on span "In mẫu A5" at bounding box center [695, 89] width 62 height 21
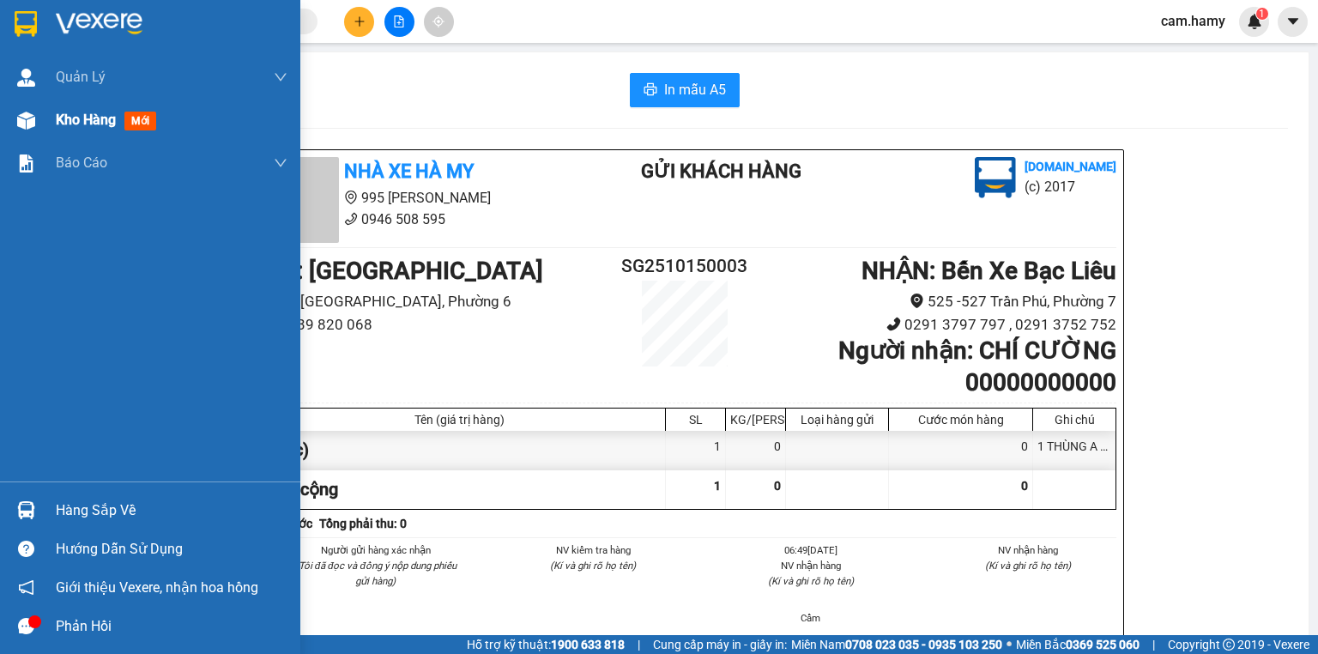
click at [66, 113] on span "Kho hàng" at bounding box center [86, 120] width 60 height 16
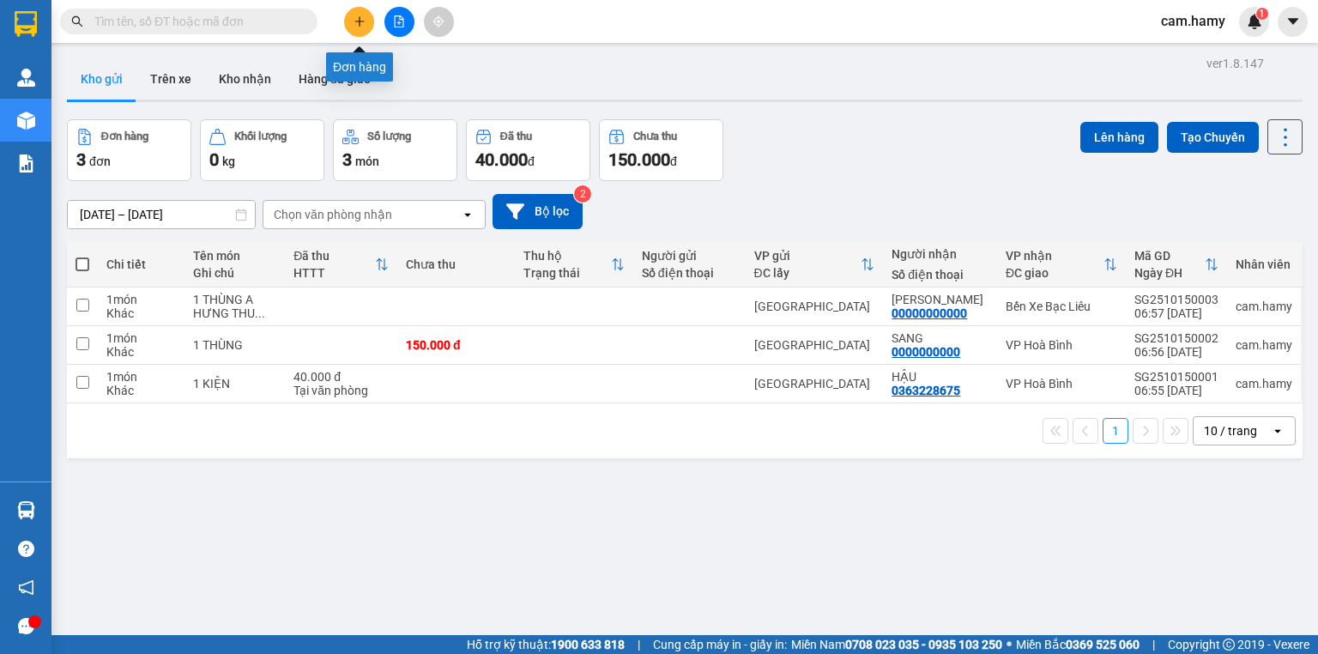
click at [362, 27] on icon "plus" at bounding box center [359, 21] width 12 height 12
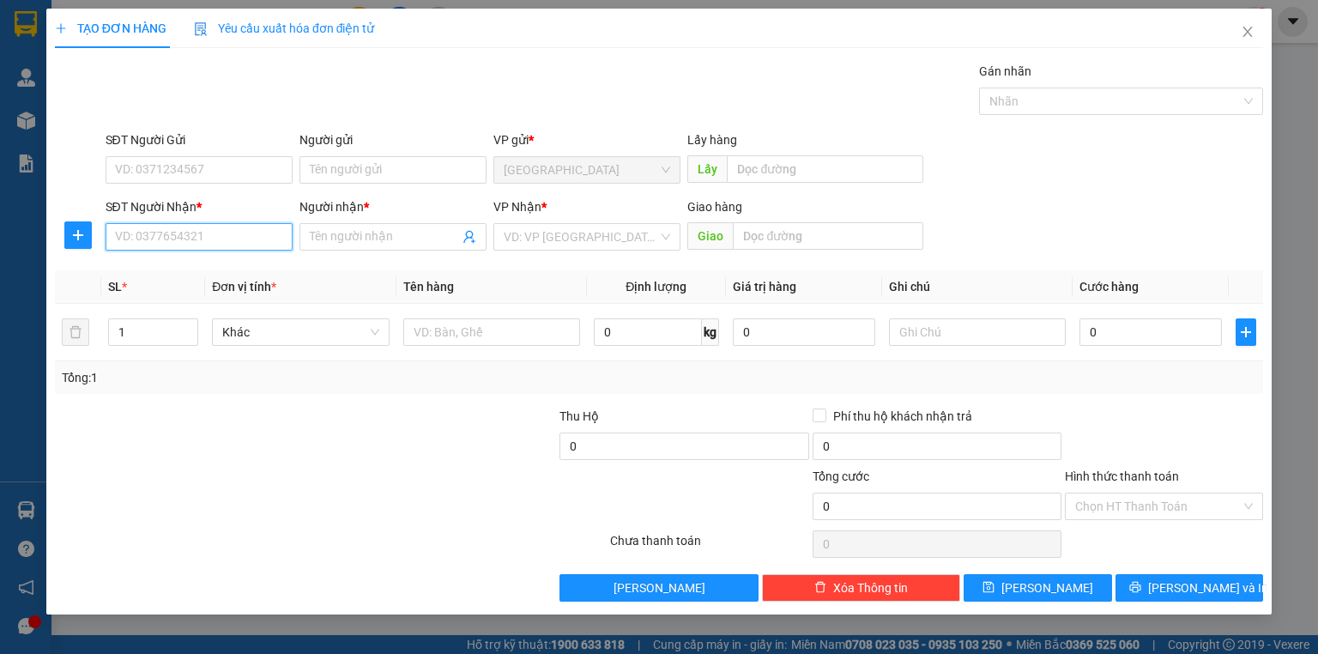
click at [167, 238] on input "SĐT Người Nhận *" at bounding box center [199, 236] width 187 height 27
click at [182, 236] on input "0916560" at bounding box center [199, 236] width 187 height 27
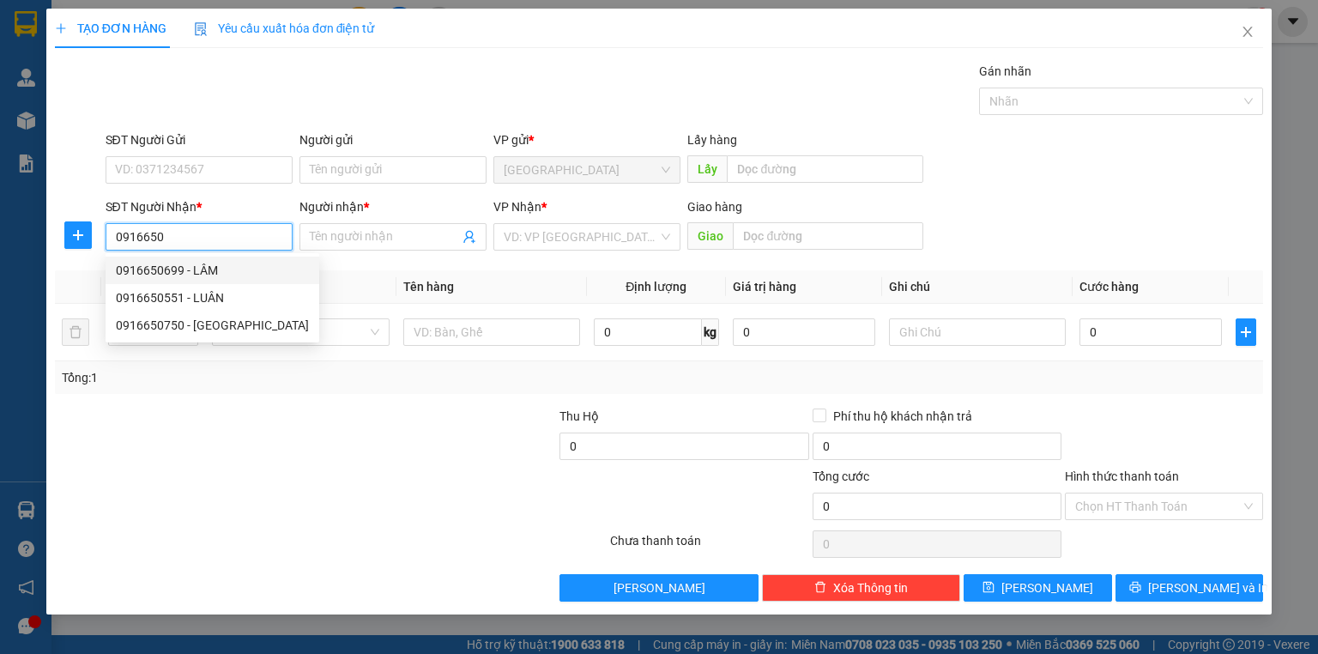
click at [198, 273] on div "0916650699 - LÂM" at bounding box center [212, 270] width 193 height 19
type input "0916650699"
type input "LÂM"
type input "30.000"
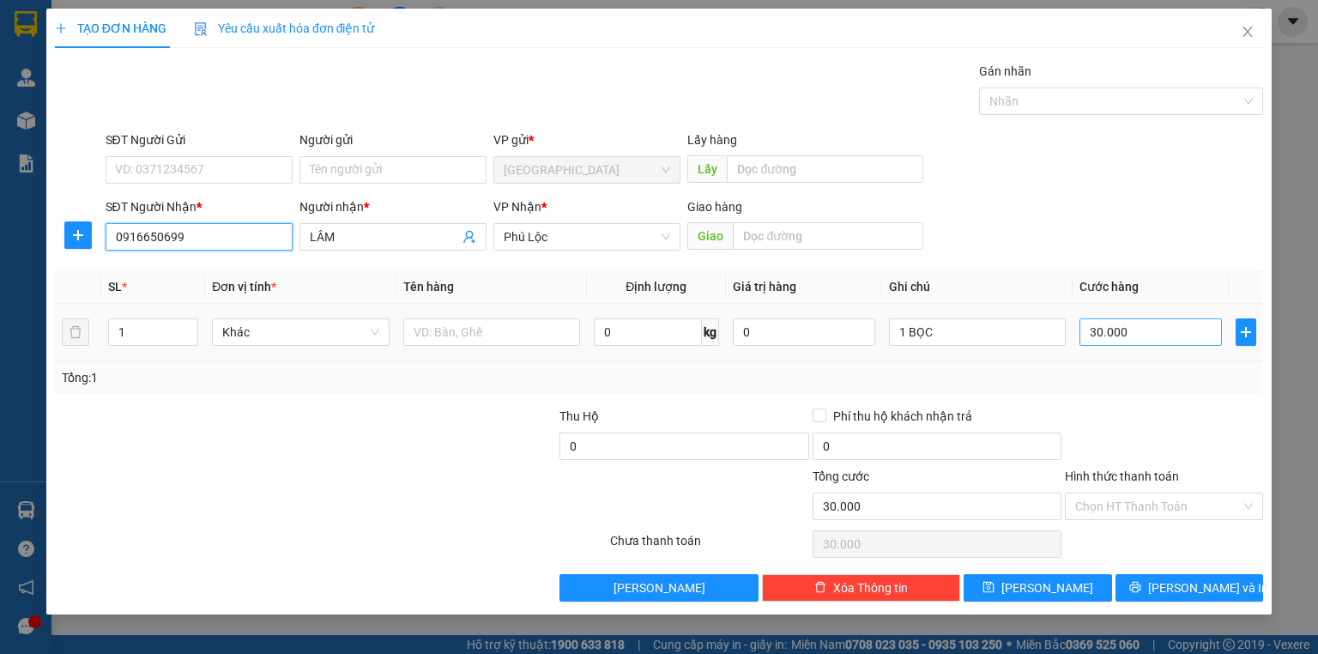
type input "0916650699"
click at [1126, 335] on input "30.000" at bounding box center [1150, 331] width 142 height 27
type input "0"
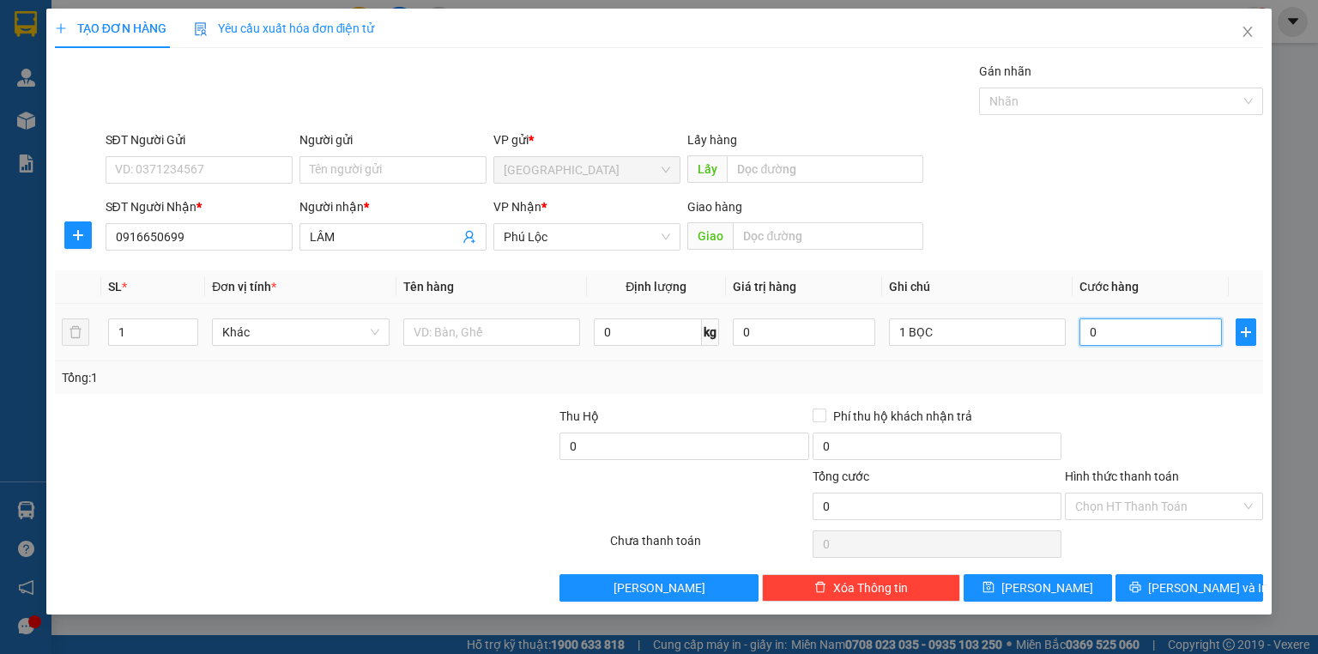
click at [1126, 335] on input "0" at bounding box center [1150, 331] width 142 height 27
type input "1"
type input "01 T"
type input "0"
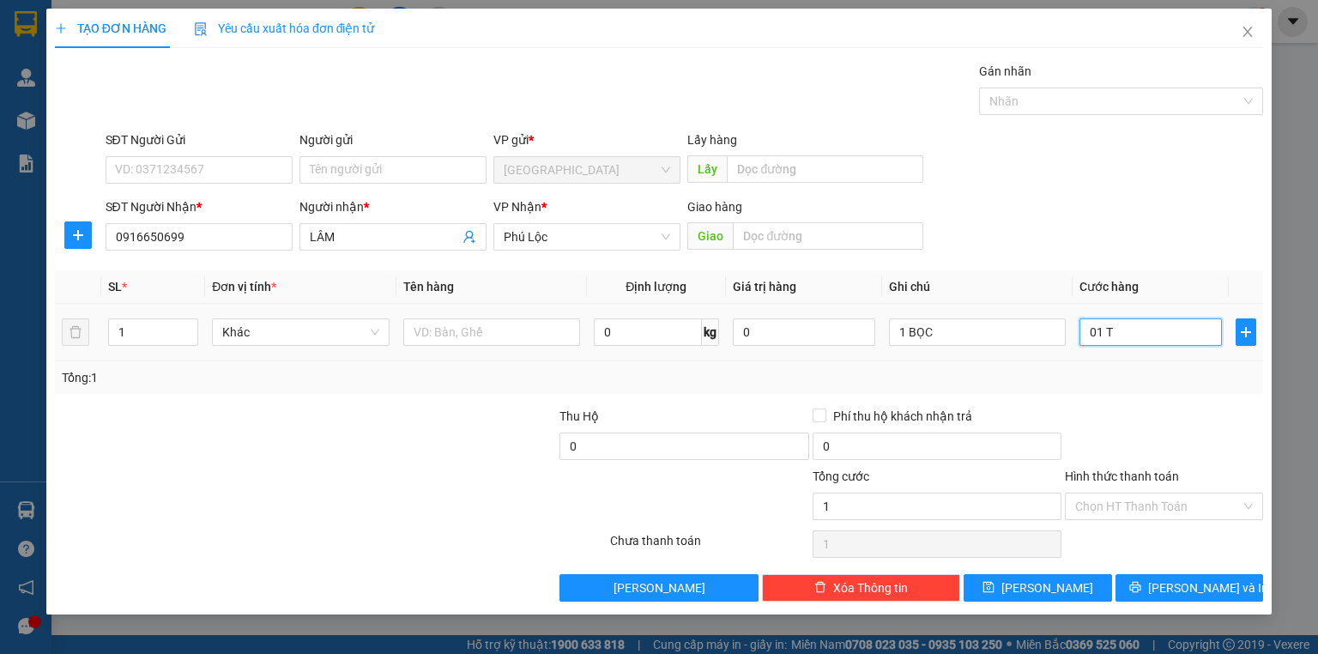
type input "0"
click at [939, 330] on input "1 BỌC" at bounding box center [977, 331] width 177 height 27
click at [923, 334] on input "1" at bounding box center [977, 331] width 177 height 27
type input "1 THÙNG"
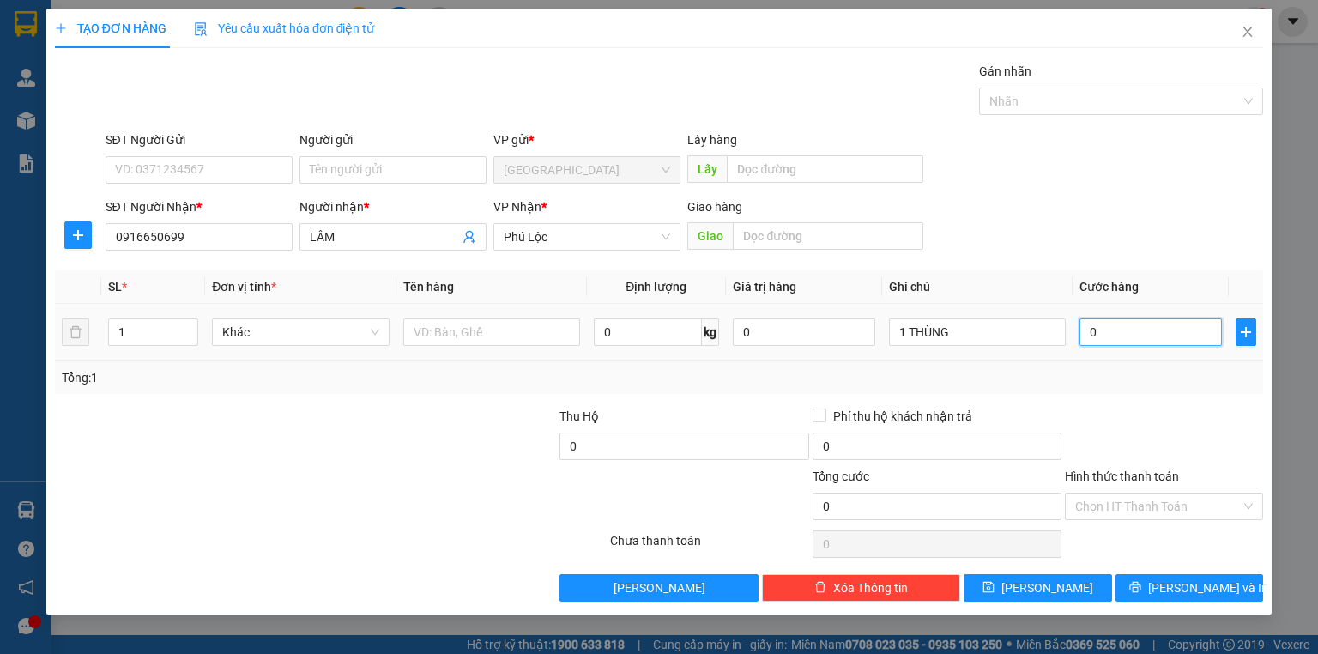
click at [1115, 336] on input "0" at bounding box center [1150, 331] width 142 height 27
click at [1115, 332] on input "0" at bounding box center [1150, 331] width 142 height 27
type input "4"
type input "04"
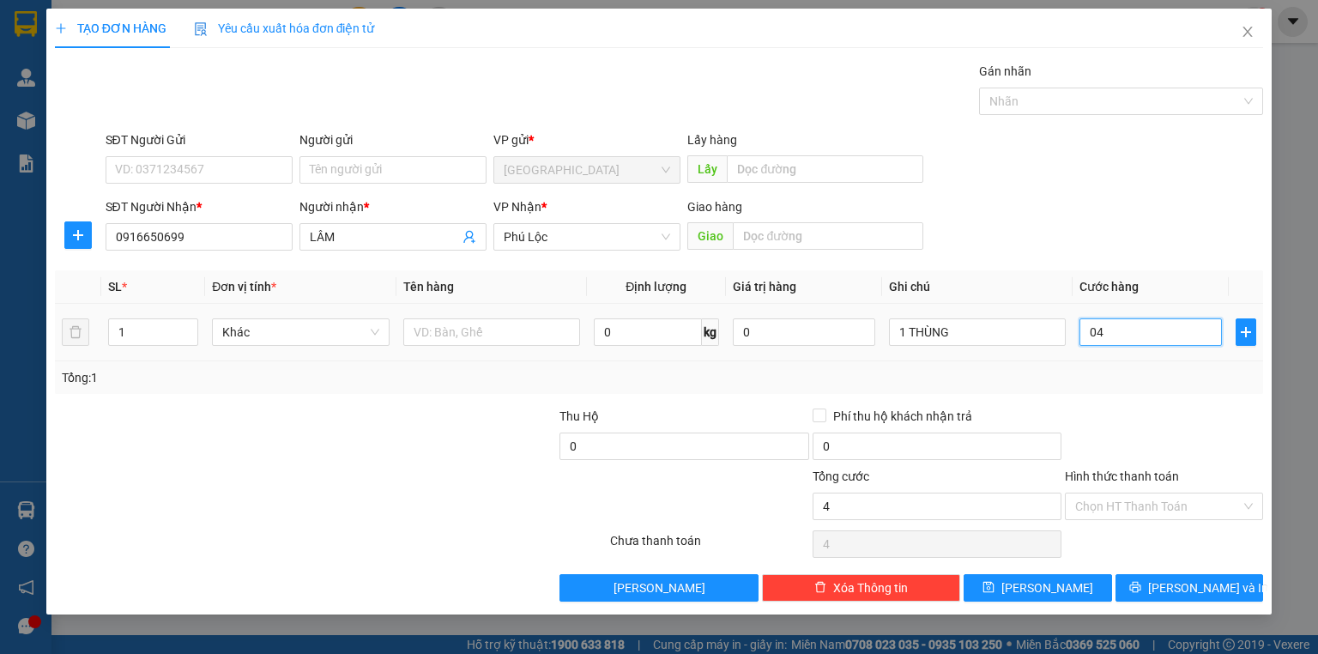
type input "40"
type input "040"
click at [1108, 404] on div "Transit Pickup Surcharge Ids Transit Deliver Surcharge Ids Transit Deliver Surc…" at bounding box center [659, 332] width 1208 height 540
type input "40.000"
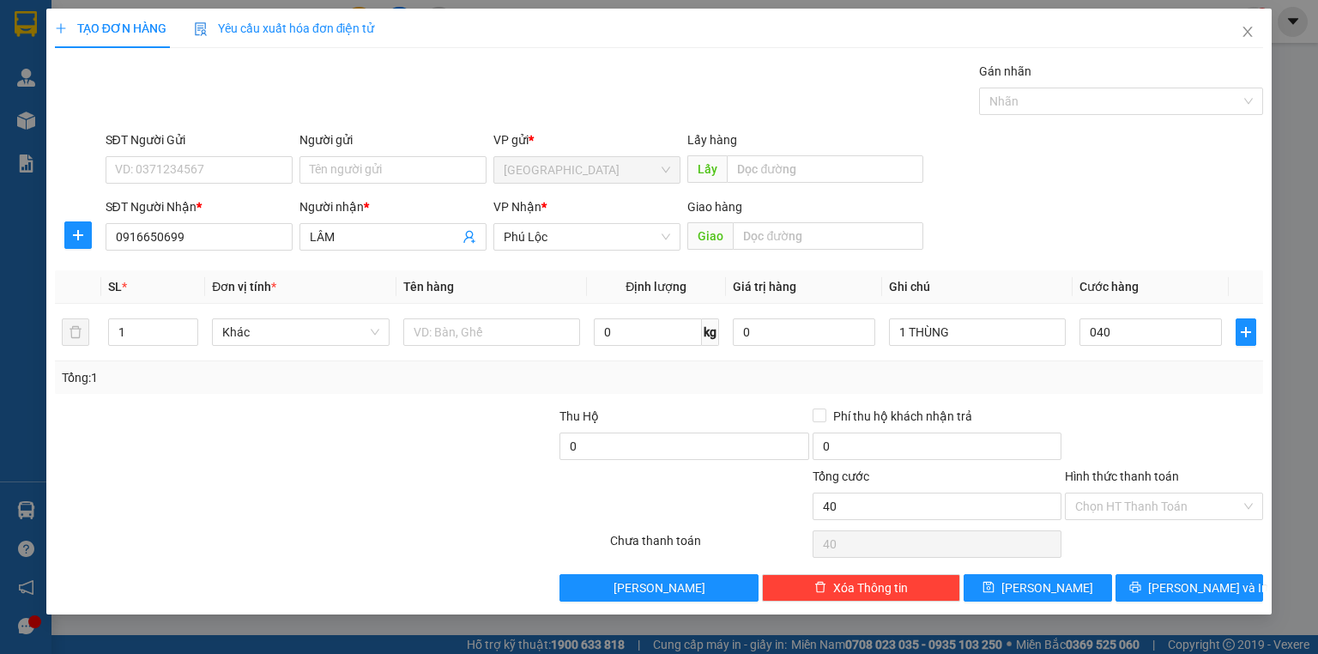
type input "40.000"
click at [1131, 469] on label "Hình thức thanh toán" at bounding box center [1122, 476] width 114 height 14
click at [1131, 493] on input "Hình thức thanh toán" at bounding box center [1158, 506] width 166 height 26
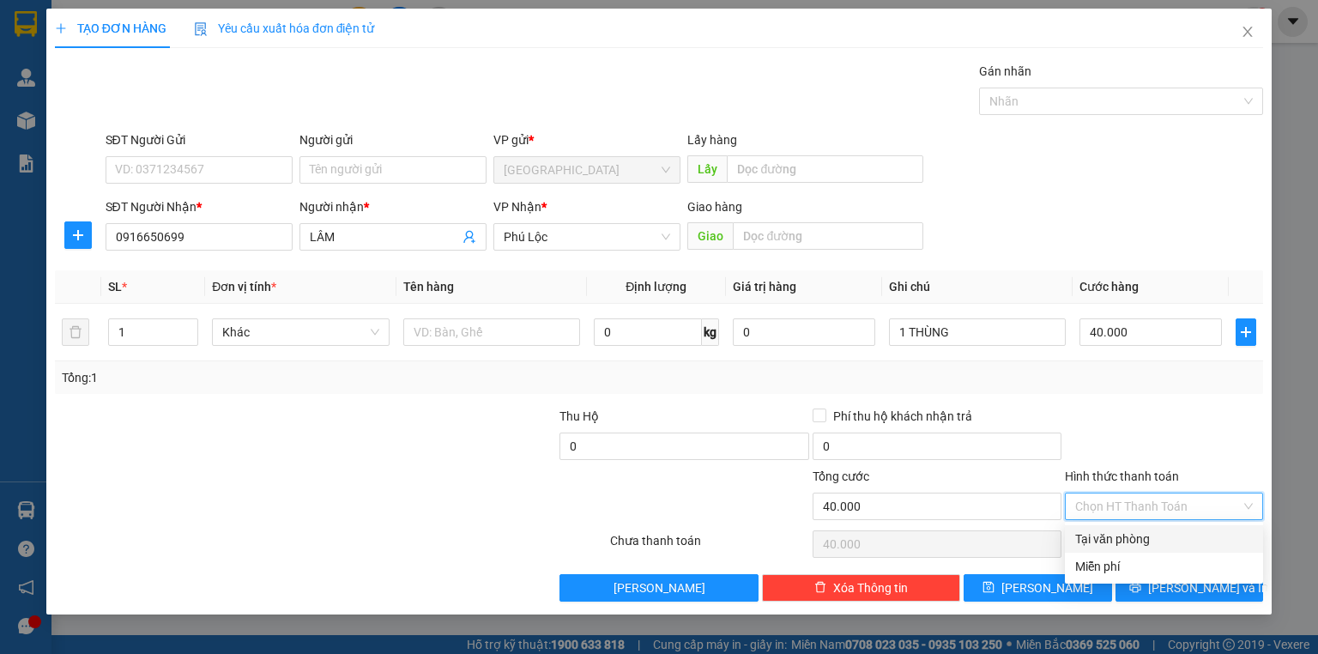
click at [1138, 534] on div "Tại văn phòng" at bounding box center [1164, 538] width 178 height 19
type input "0"
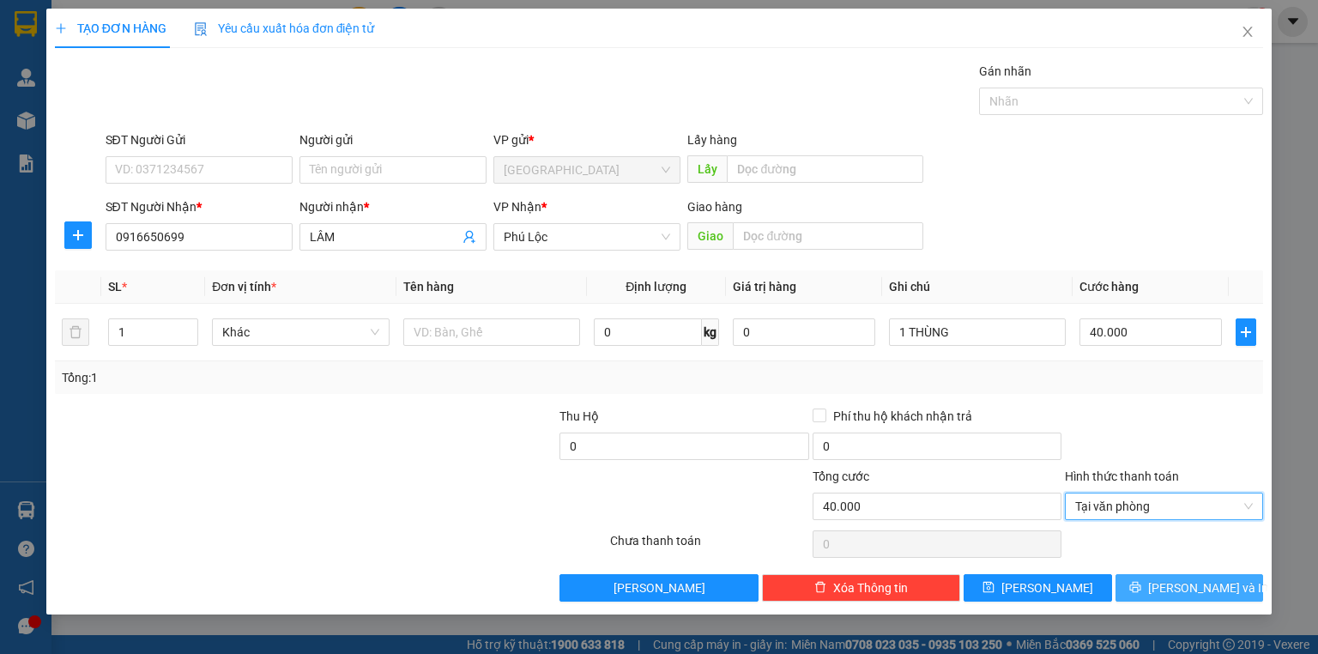
click at [1141, 587] on icon "printer" at bounding box center [1135, 587] width 12 height 12
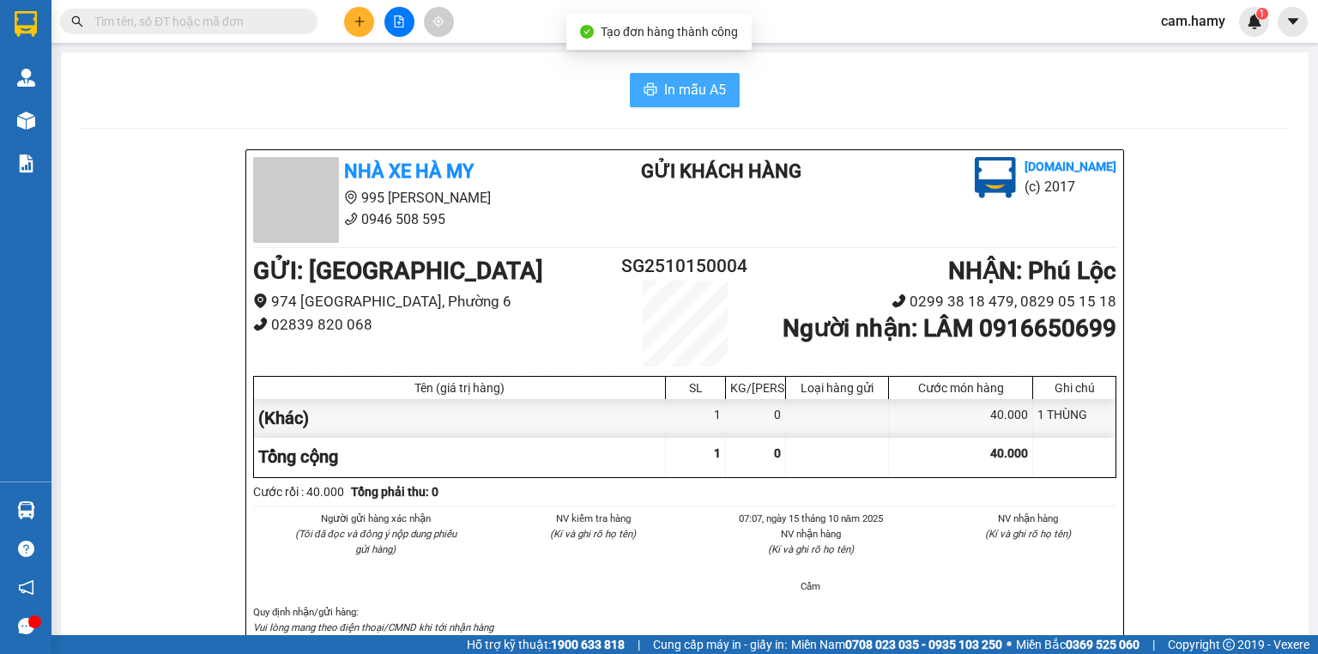
click at [686, 88] on span "In mẫu A5" at bounding box center [695, 89] width 62 height 21
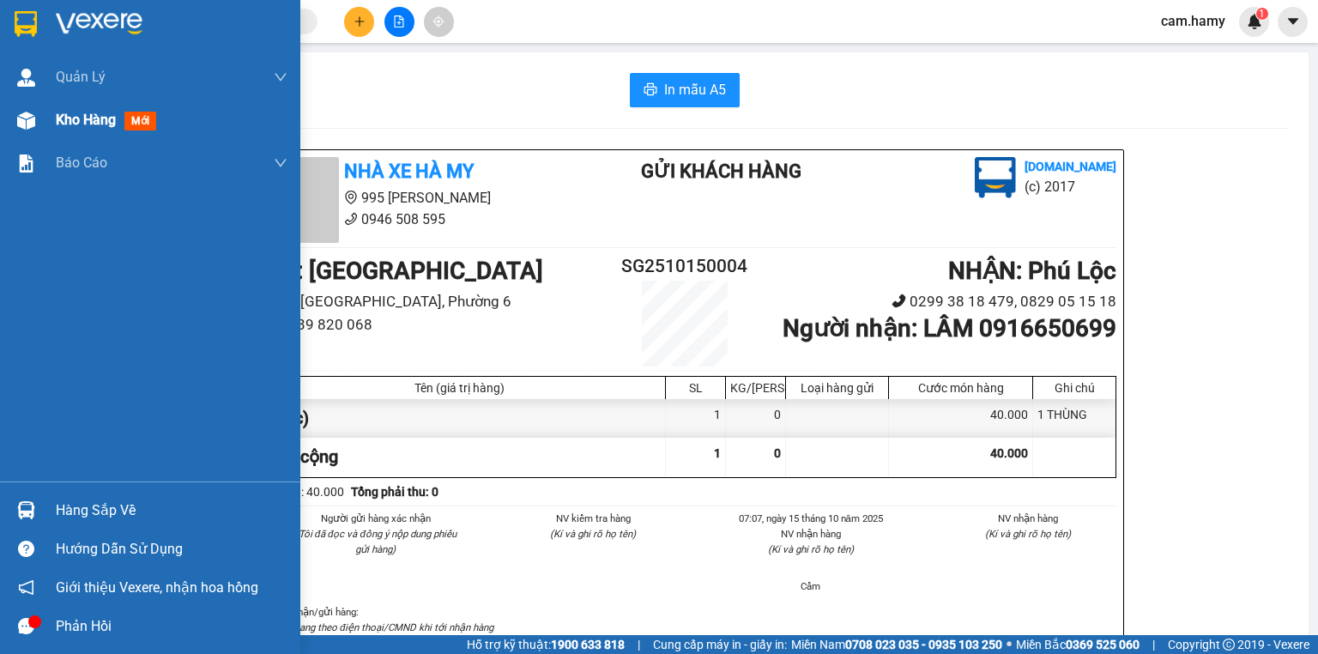
click at [58, 124] on span "Kho hàng" at bounding box center [86, 120] width 60 height 16
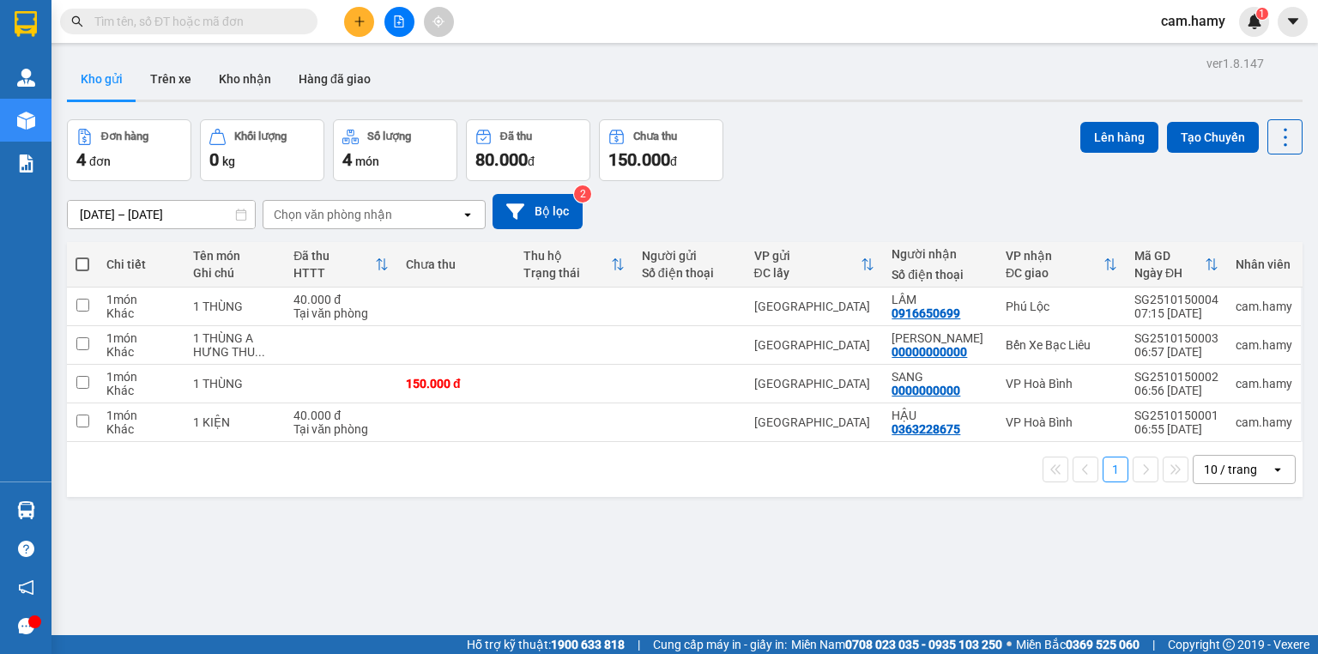
click at [1204, 470] on div "10 / trang" at bounding box center [1230, 469] width 53 height 17
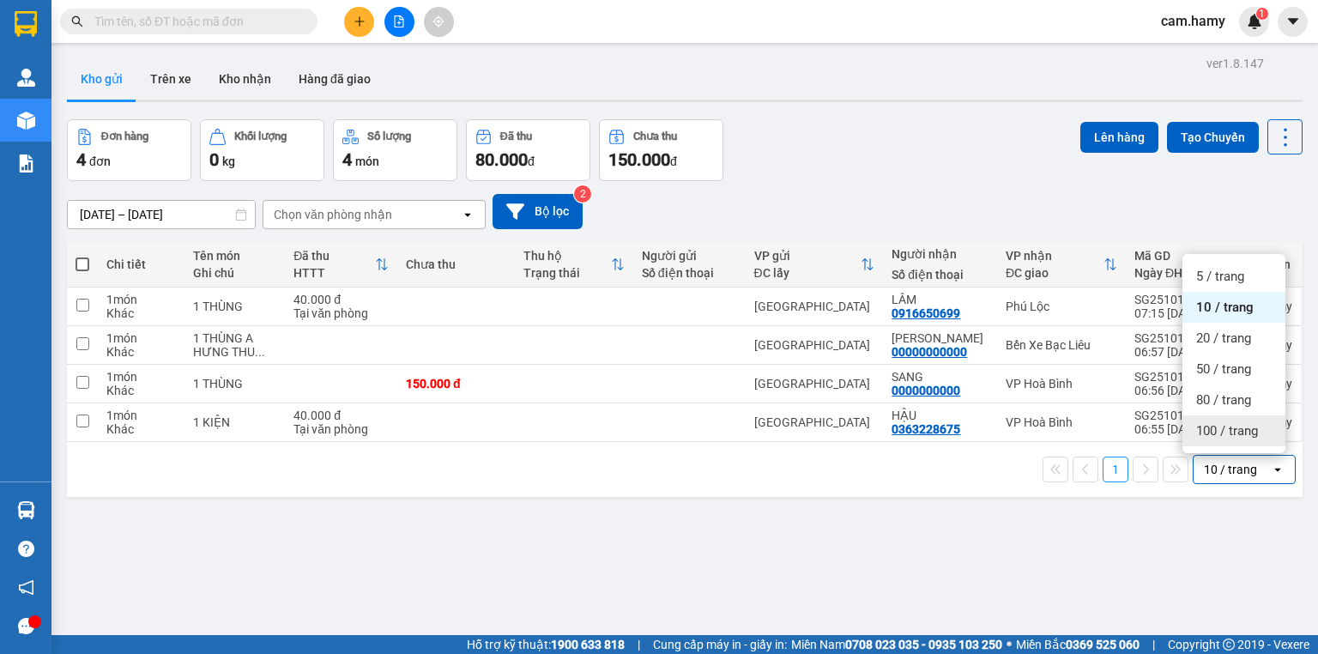
click at [1216, 436] on span "100 / trang" at bounding box center [1227, 430] width 62 height 17
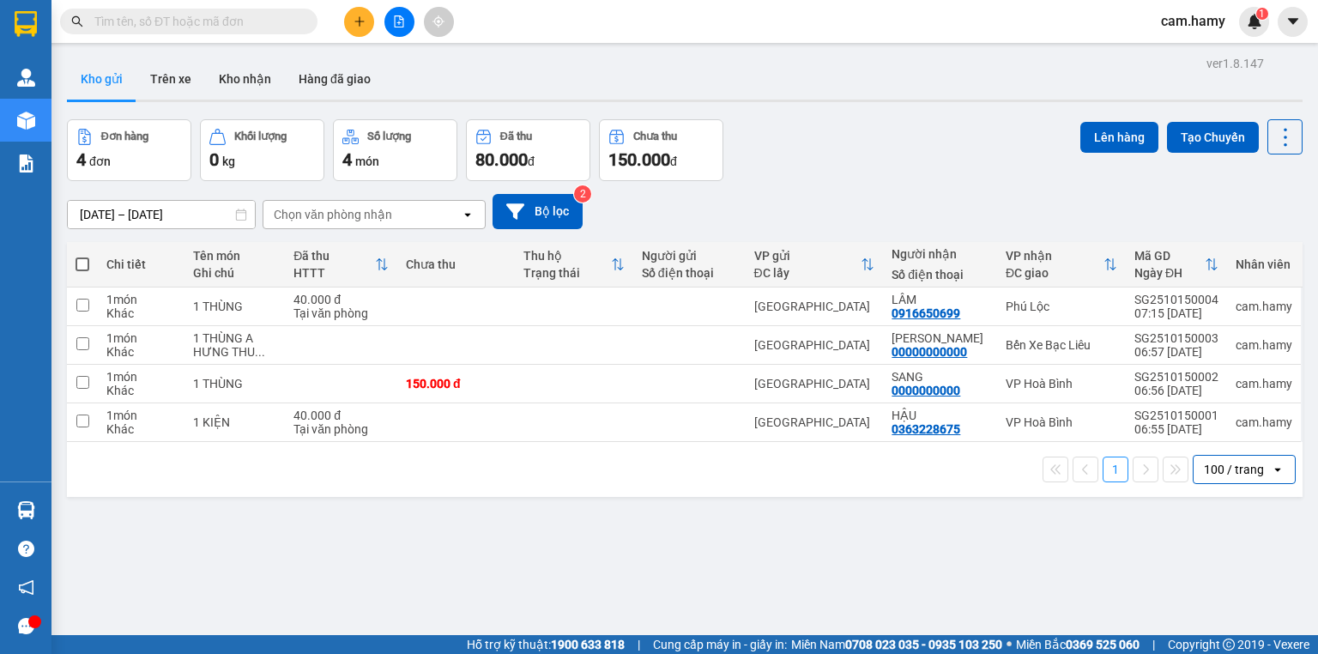
click at [1218, 468] on div "100 / trang" at bounding box center [1234, 469] width 60 height 17
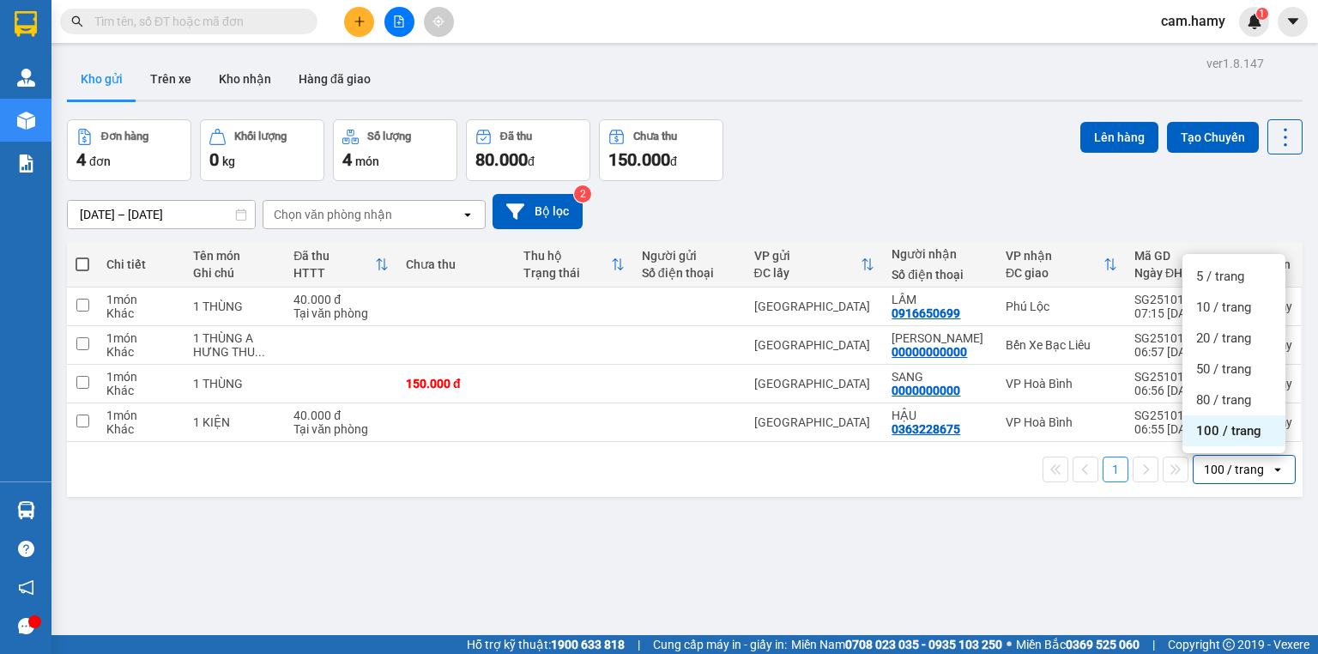
click at [1219, 426] on span "100 / trang" at bounding box center [1228, 430] width 65 height 17
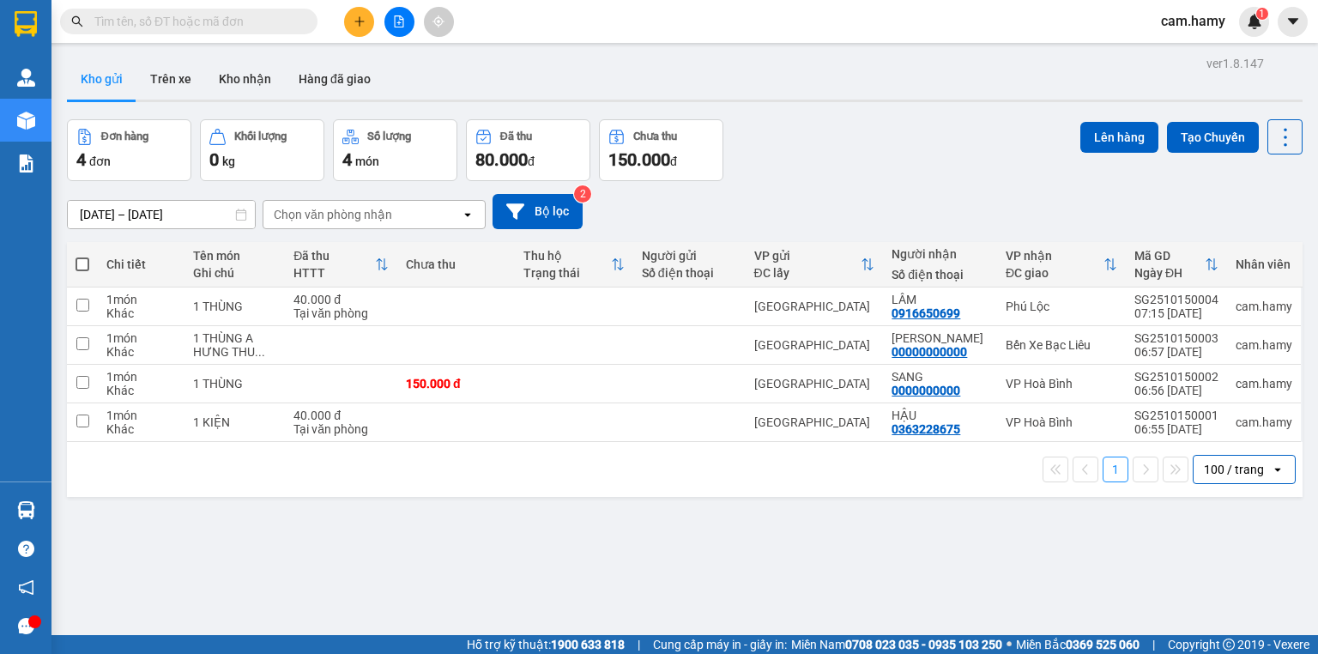
click at [1233, 468] on div "100 / trang" at bounding box center [1234, 469] width 60 height 17
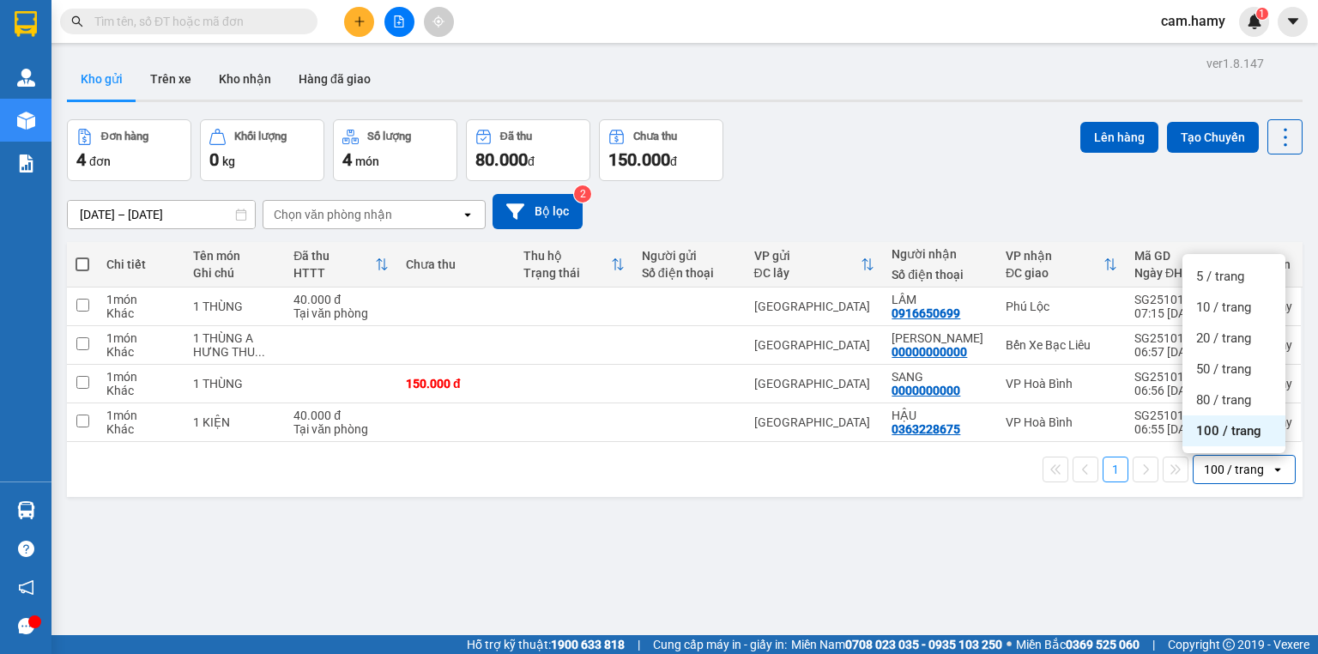
click at [902, 513] on div "ver 1.8.147 Kho gửi Trên xe Kho nhận Hàng đã giao Đơn hàng 4 đơn Khối lượng 0 k…" at bounding box center [684, 378] width 1249 height 654
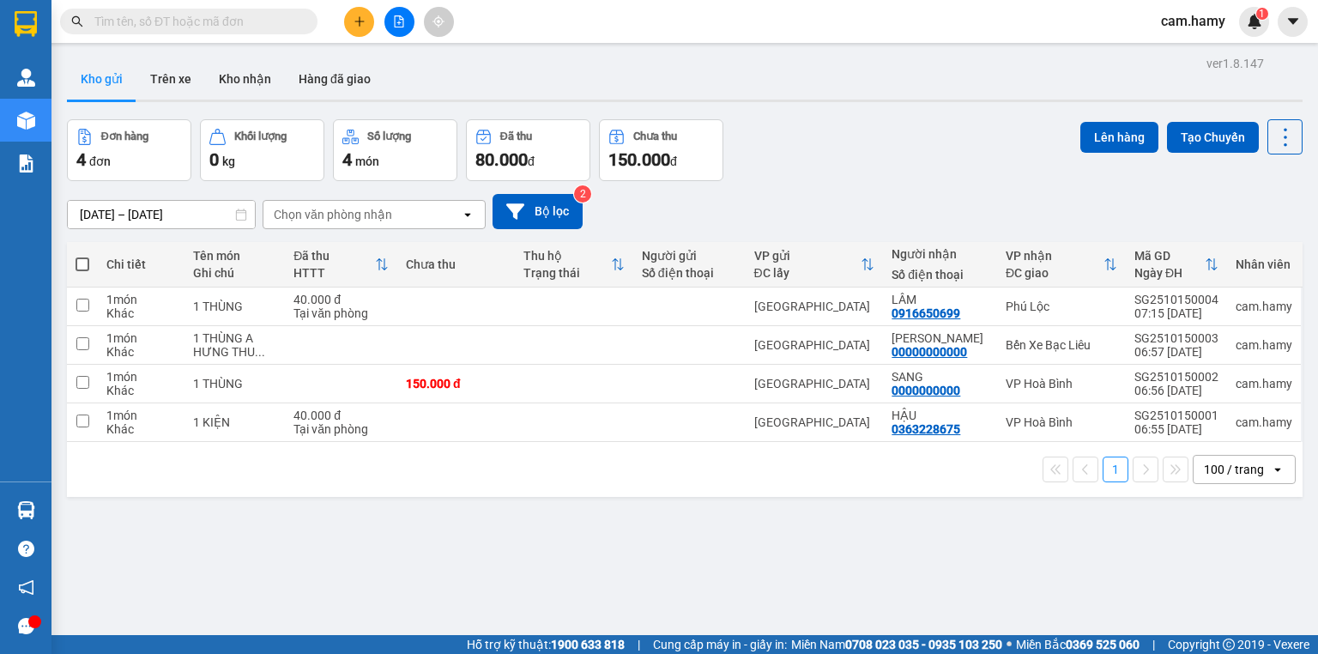
click at [1214, 461] on div "100 / trang" at bounding box center [1234, 469] width 60 height 17
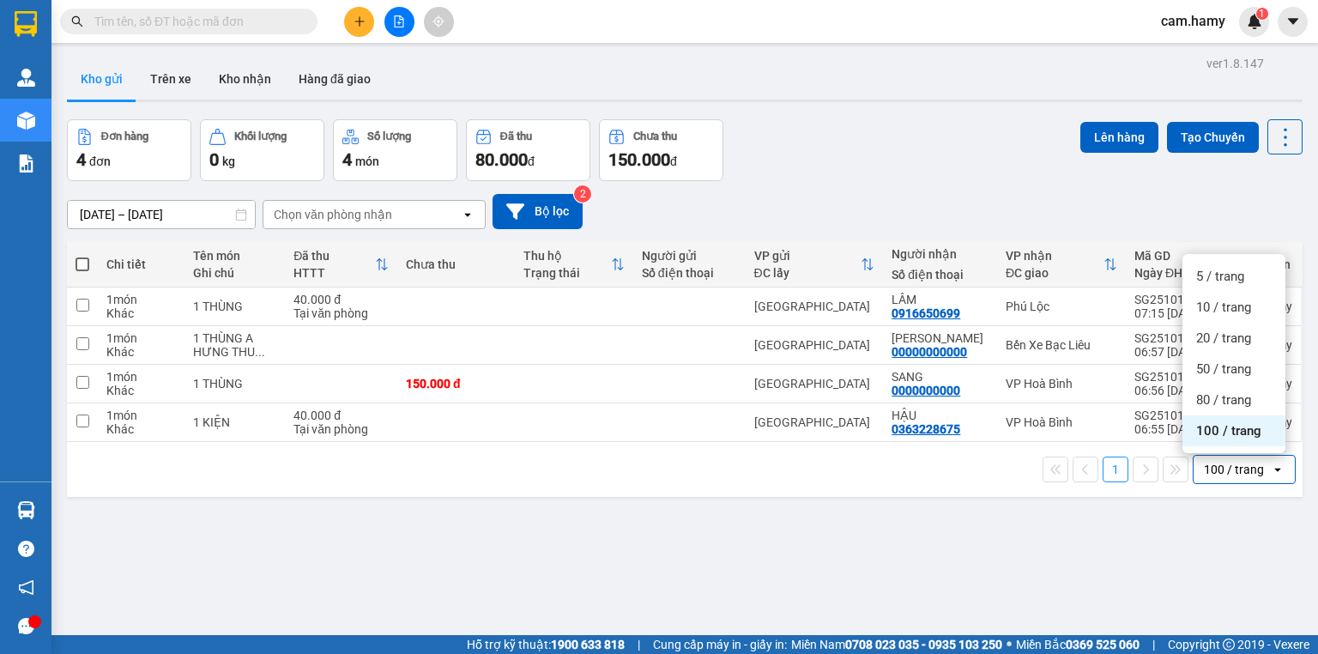
click at [1219, 431] on span "100 / trang" at bounding box center [1228, 430] width 65 height 17
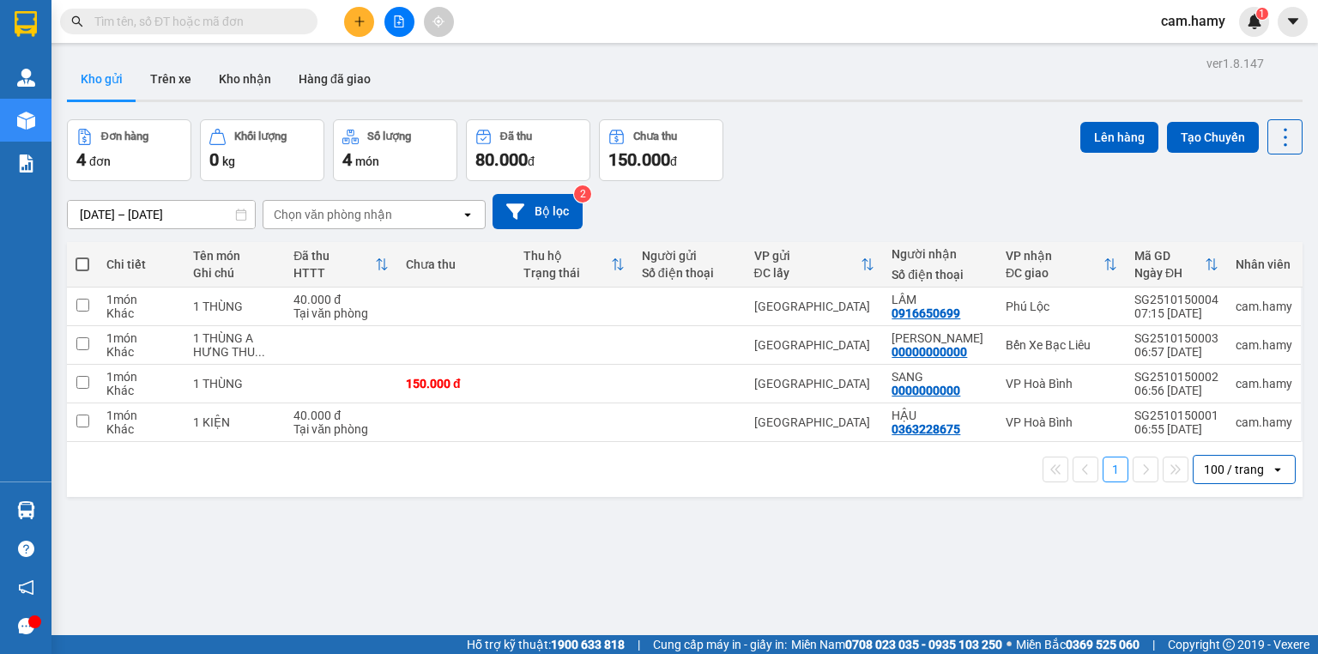
click at [1239, 473] on div "100 / trang" at bounding box center [1234, 469] width 60 height 17
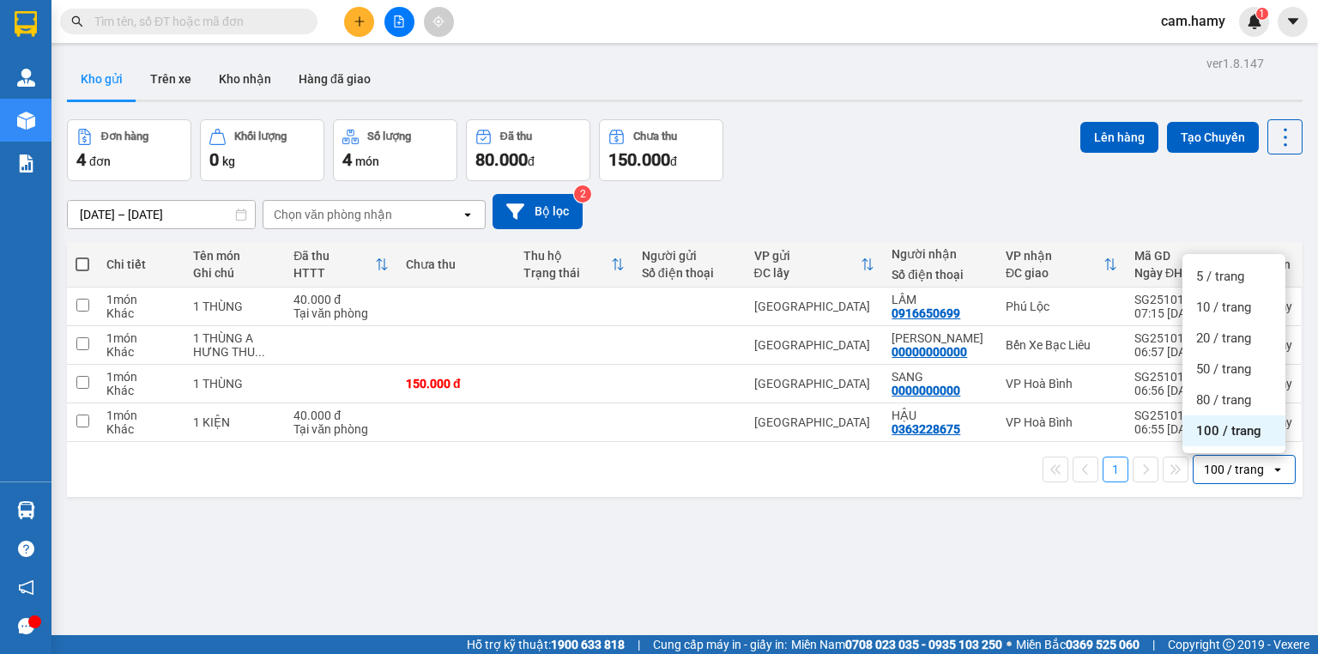
click at [935, 194] on div "[DATE] – [DATE] Press the down arrow key to interact with the calendar and sele…" at bounding box center [684, 211] width 1235 height 35
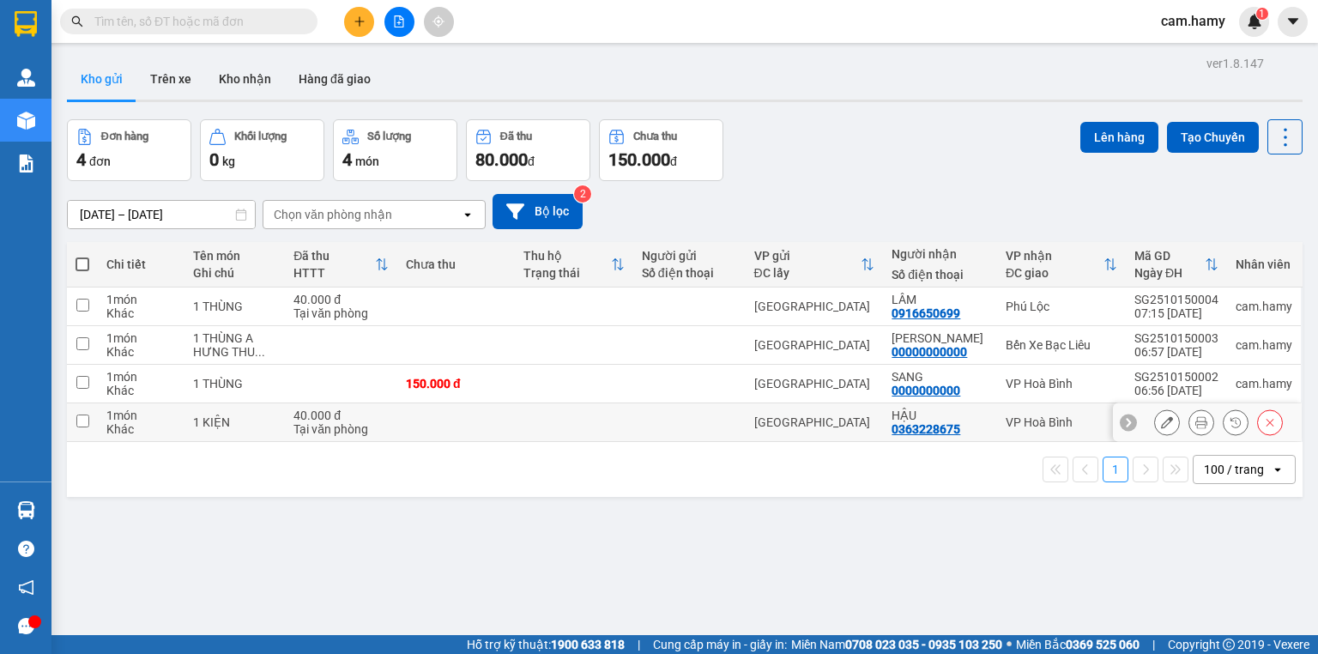
scroll to position [79, 0]
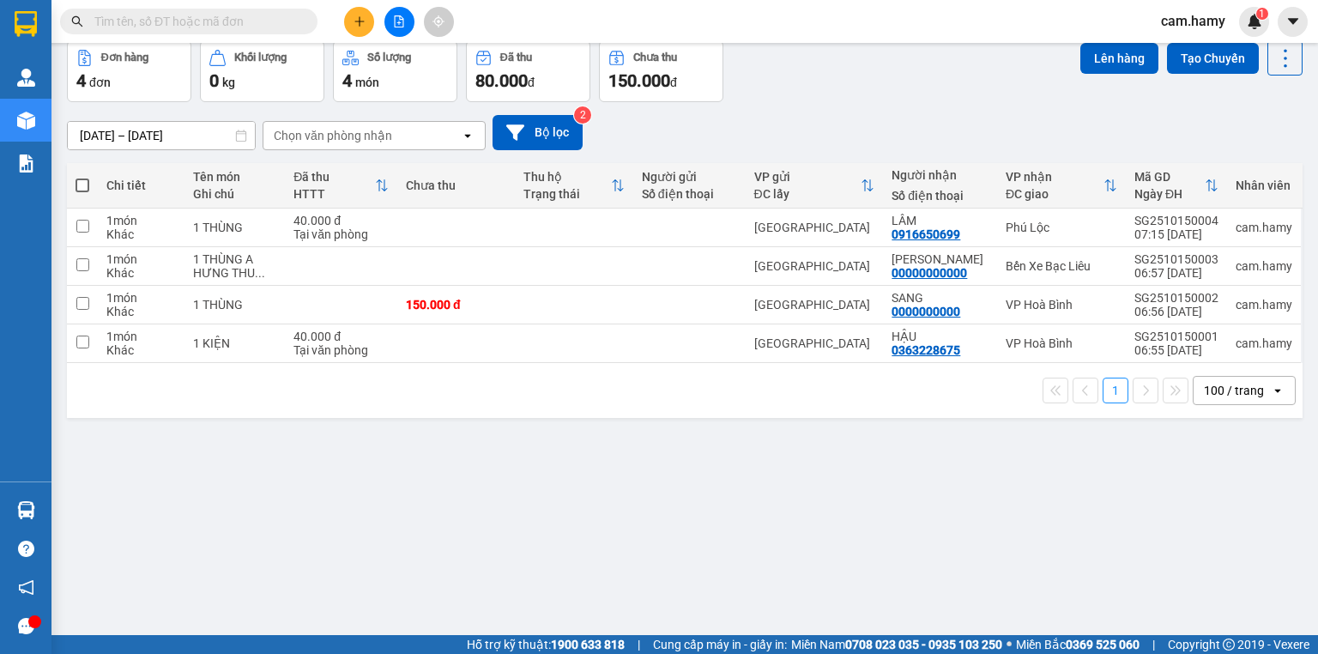
click at [1218, 388] on div "100 / trang" at bounding box center [1234, 390] width 60 height 17
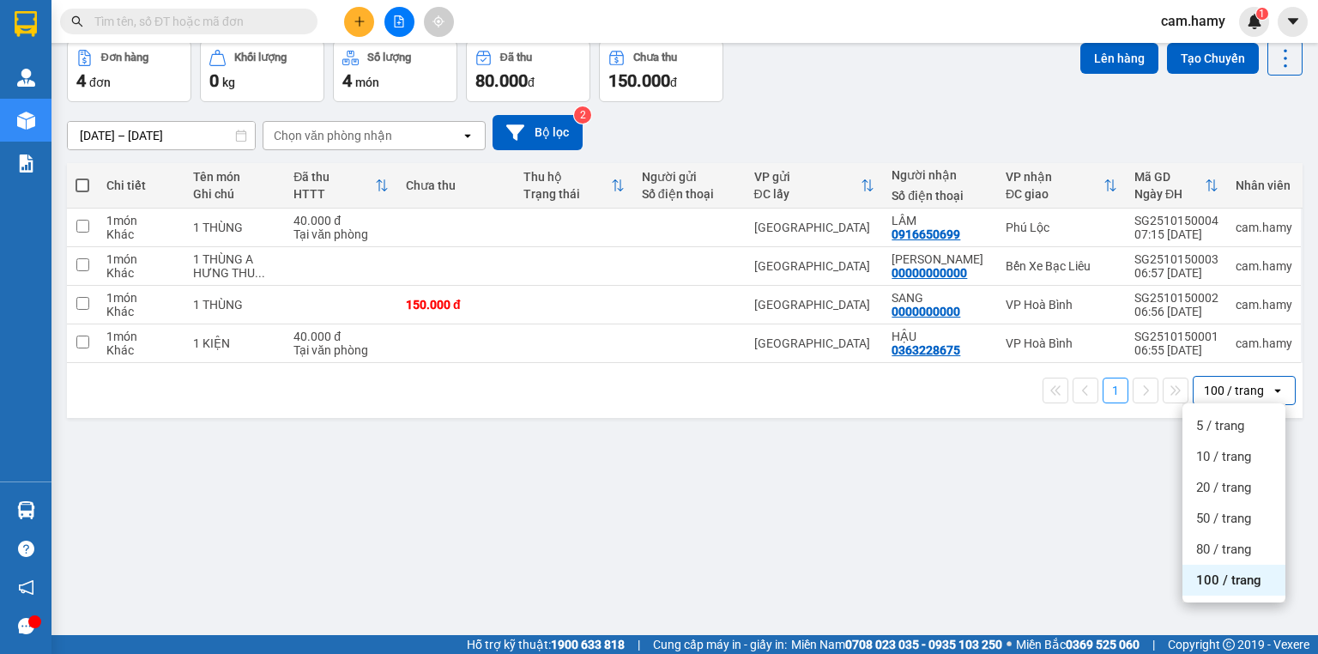
click at [1001, 498] on div "ver 1.8.147 Kho gửi Trên xe Kho nhận Hàng đã giao Đơn hàng 4 đơn Khối lượng 0 k…" at bounding box center [684, 300] width 1249 height 654
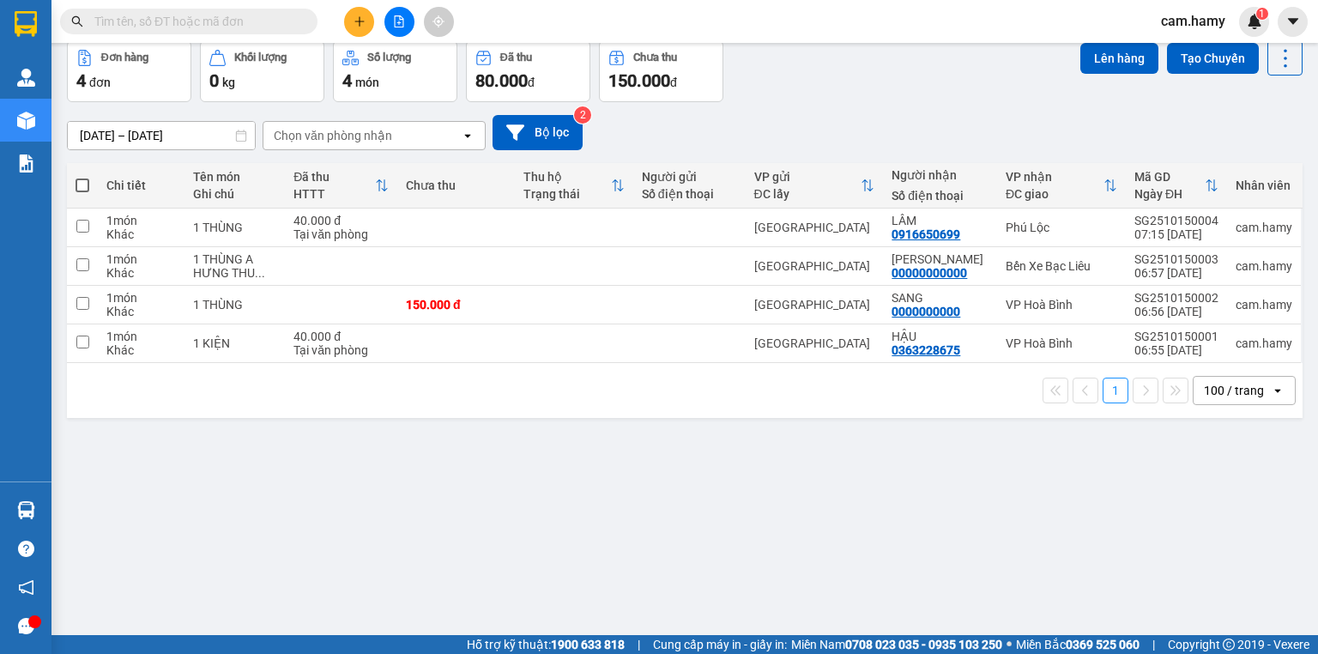
scroll to position [0, 0]
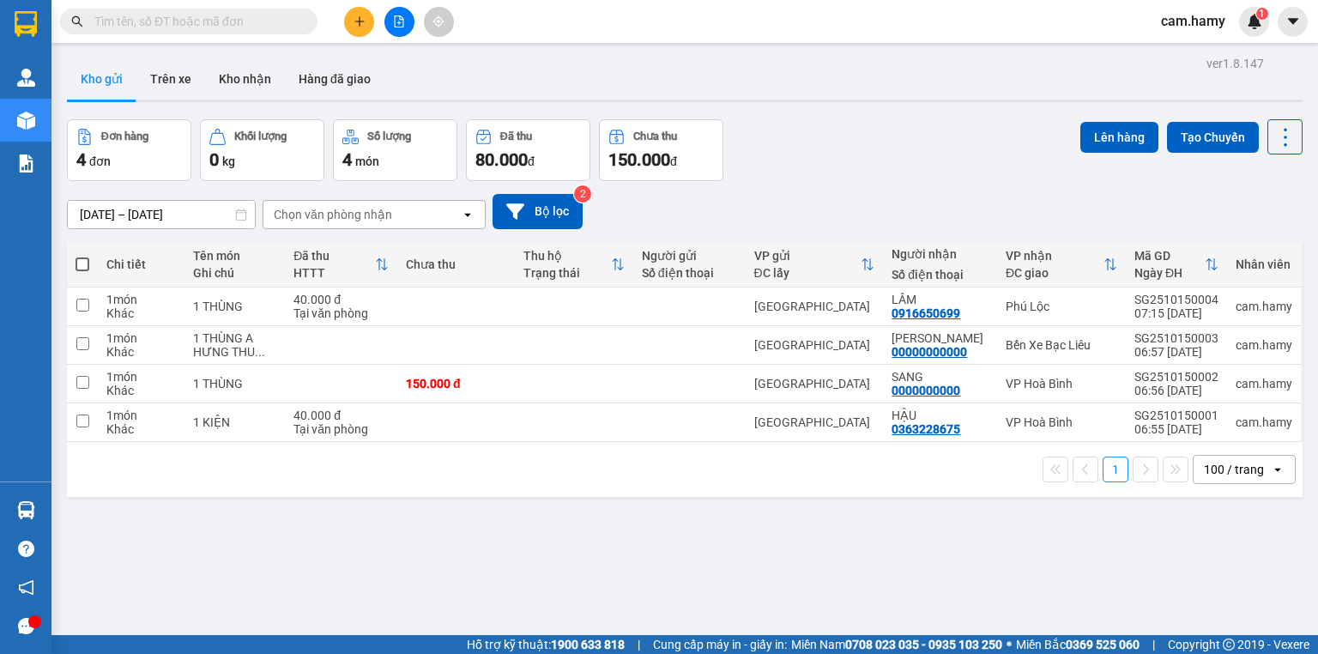
click at [1231, 466] on div "100 / trang" at bounding box center [1234, 469] width 60 height 17
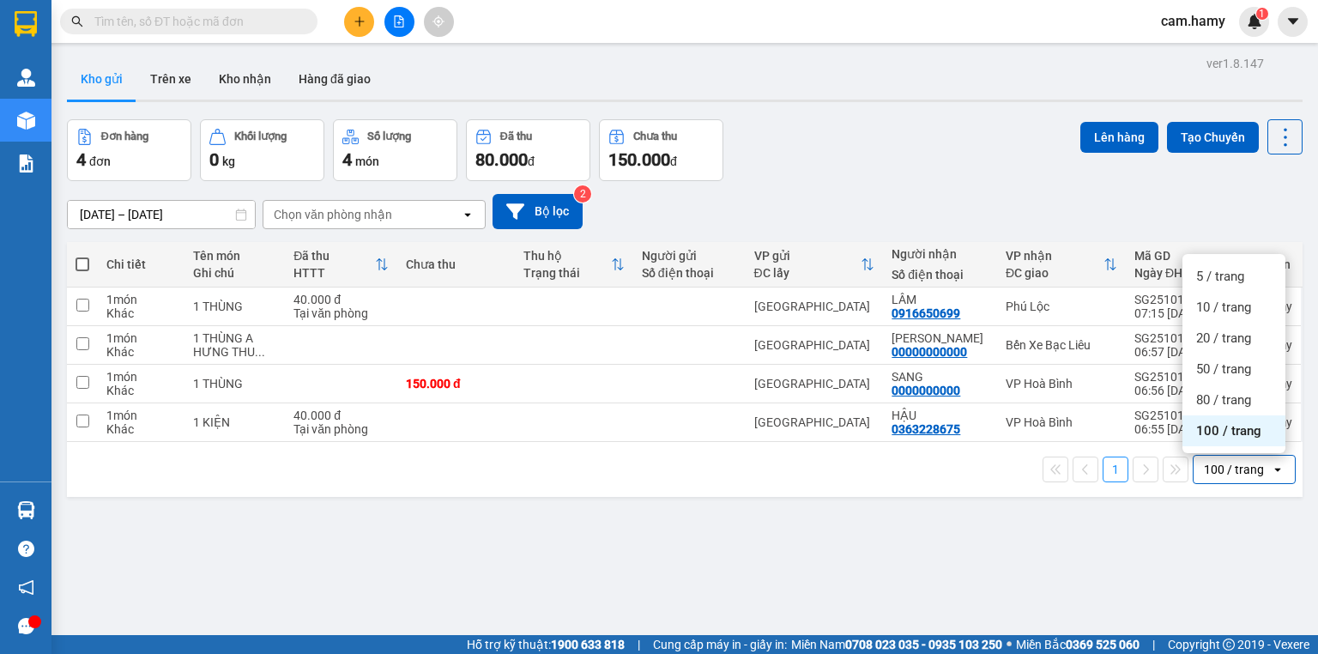
click at [1235, 432] on span "100 / trang" at bounding box center [1228, 430] width 65 height 17
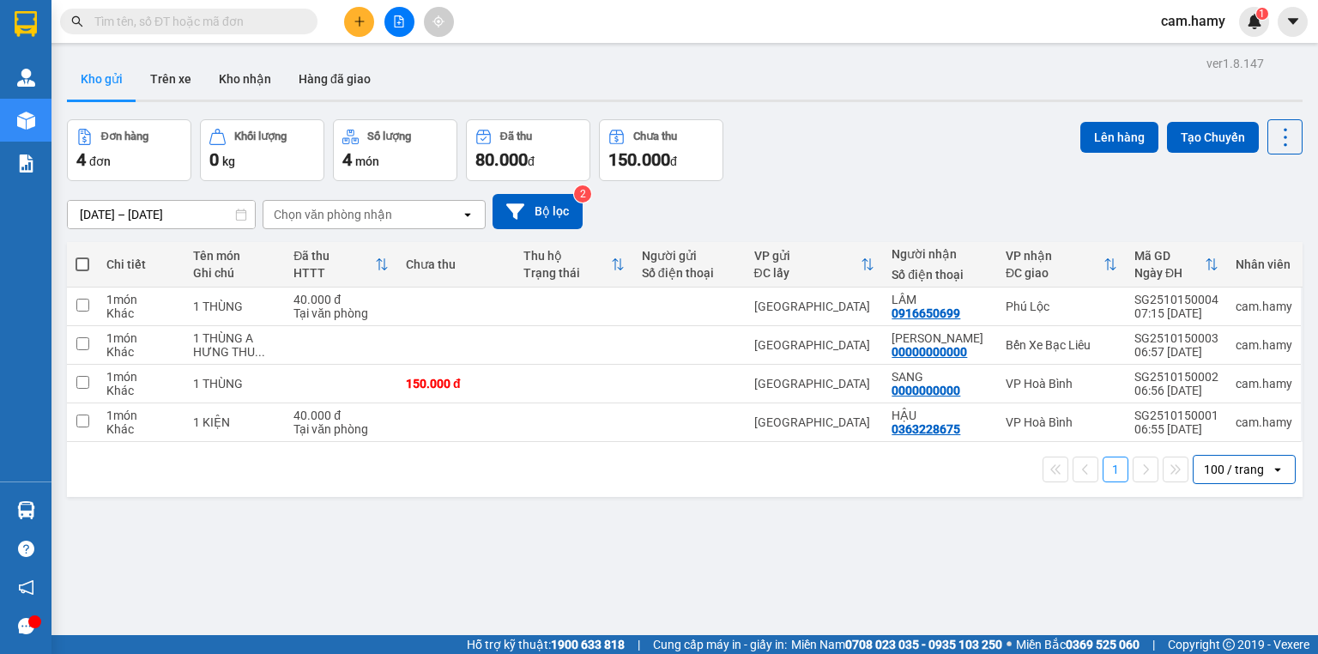
click at [1210, 471] on div "100 / trang" at bounding box center [1234, 469] width 60 height 17
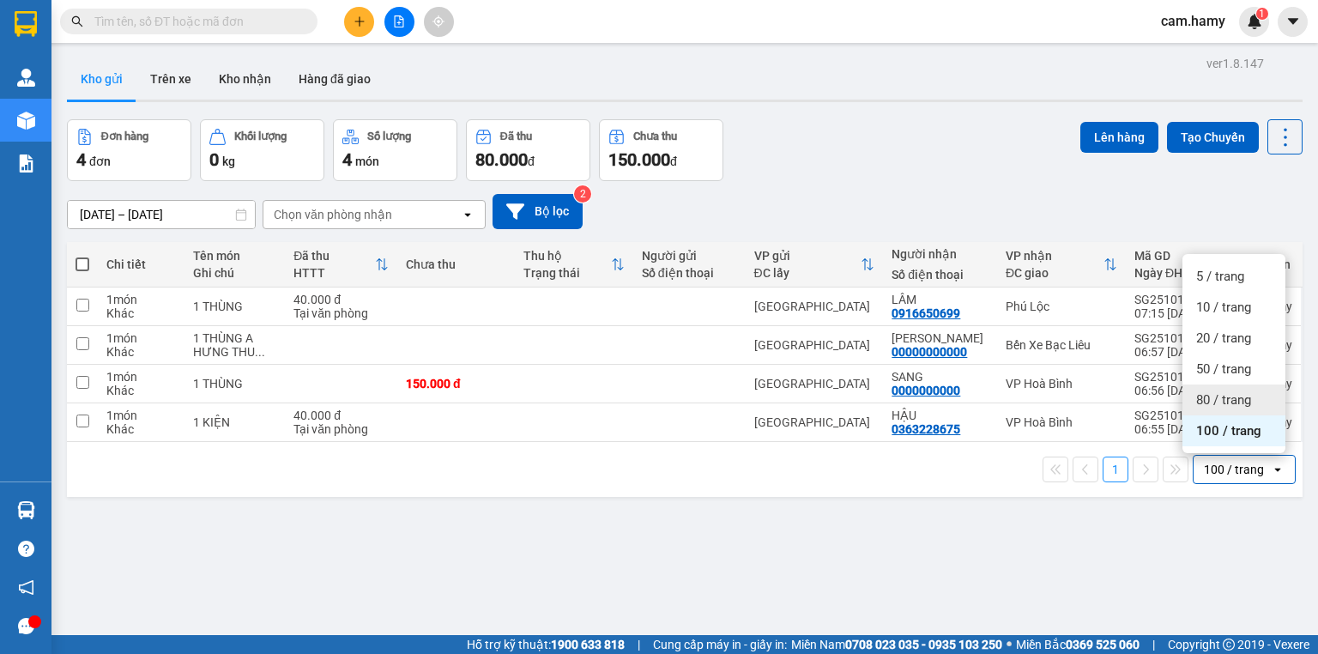
click at [943, 206] on div "[DATE] – [DATE] Press the down arrow key to interact with the calendar and sele…" at bounding box center [684, 211] width 1235 height 35
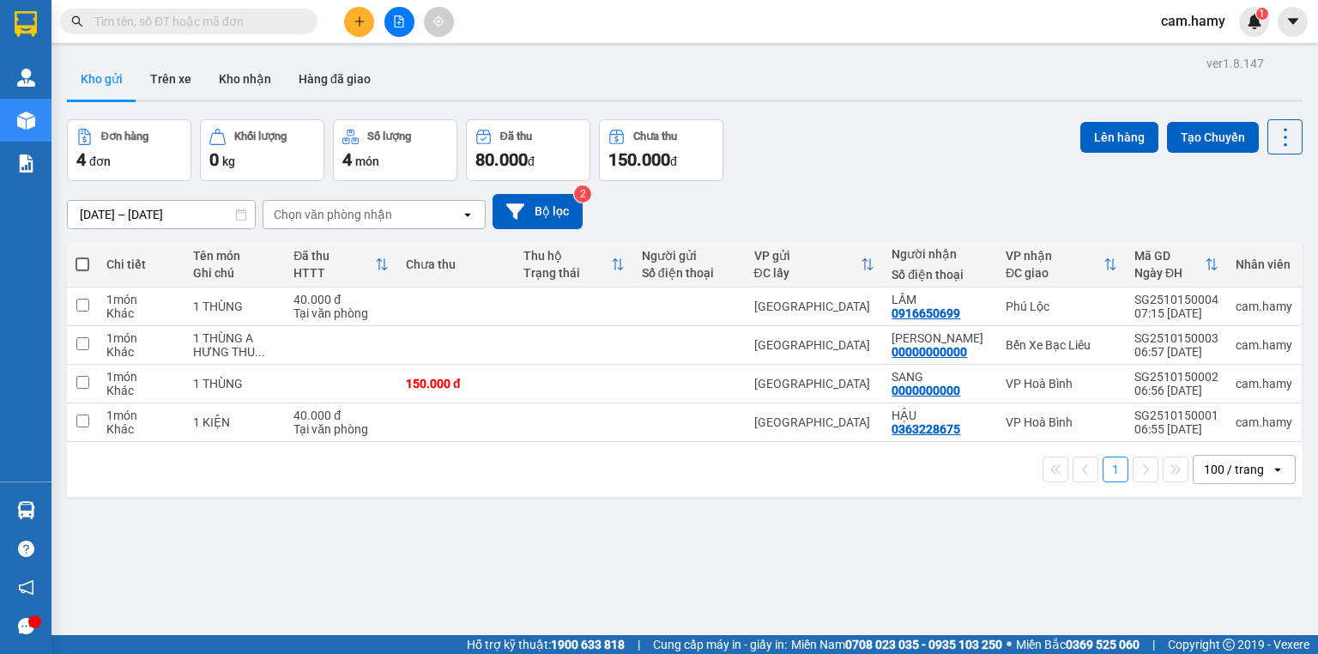
click at [1228, 462] on div "100 / trang" at bounding box center [1234, 469] width 60 height 17
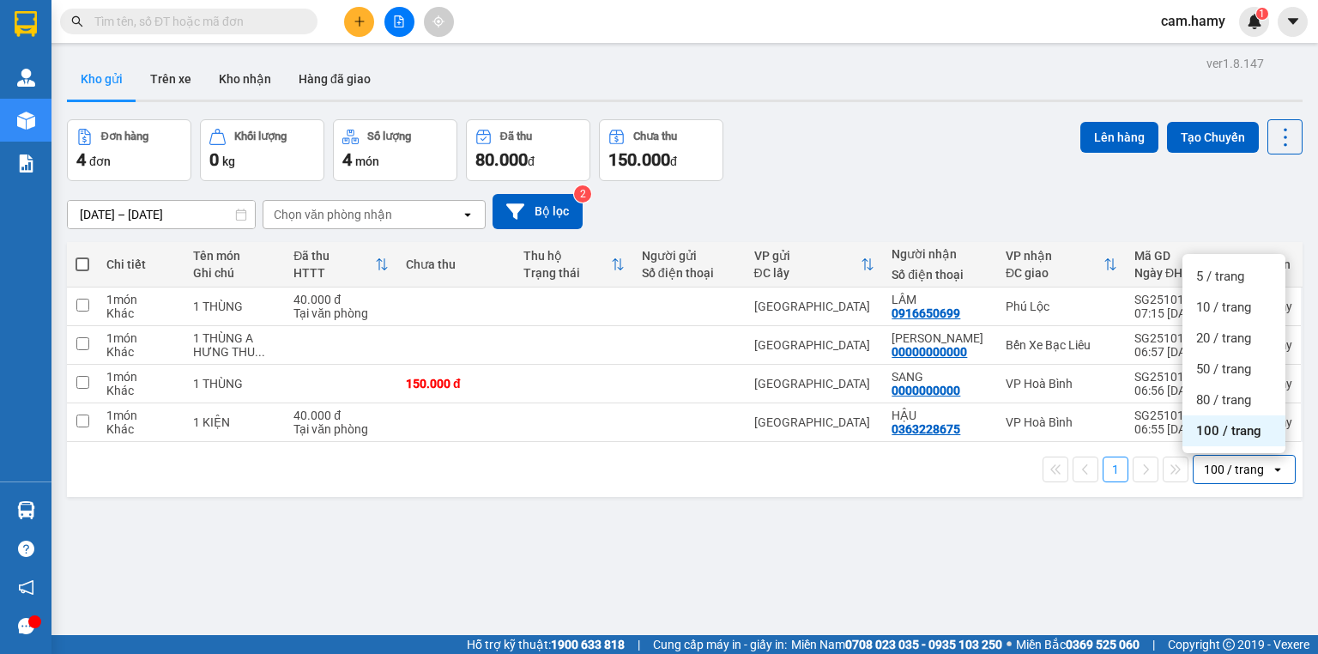
click at [1225, 430] on span "100 / trang" at bounding box center [1228, 430] width 65 height 17
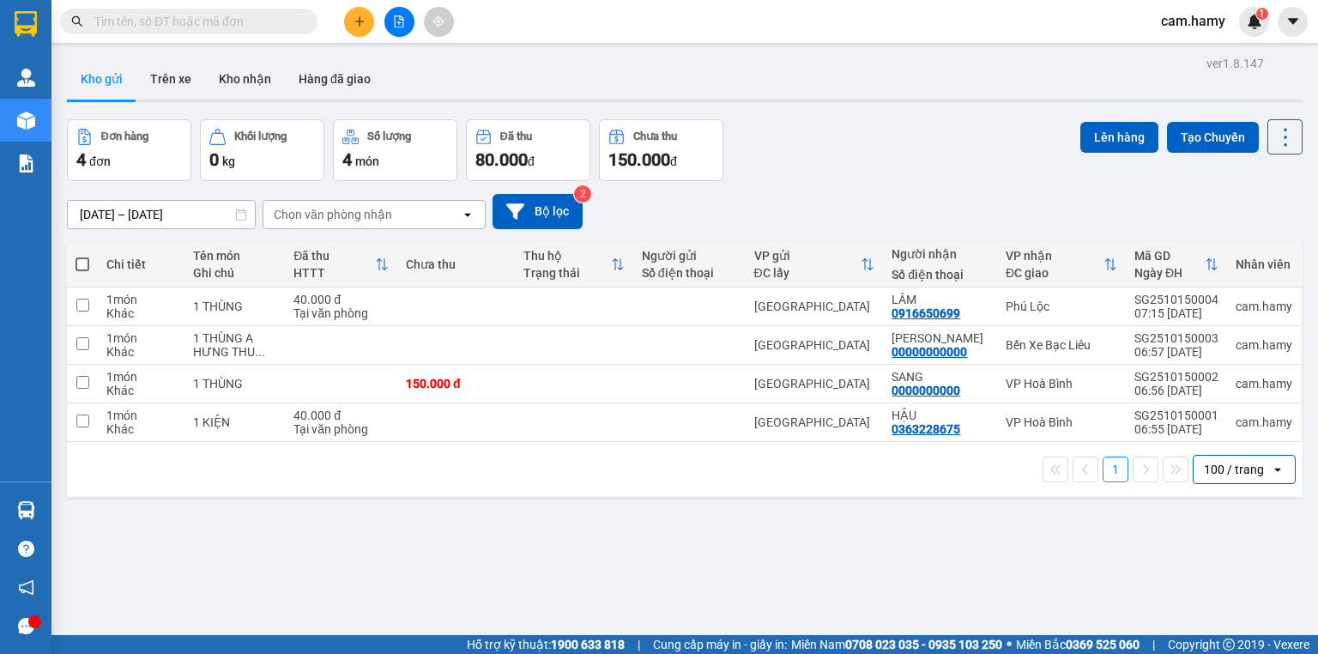
click at [1219, 463] on div "100 / trang" at bounding box center [1234, 469] width 60 height 17
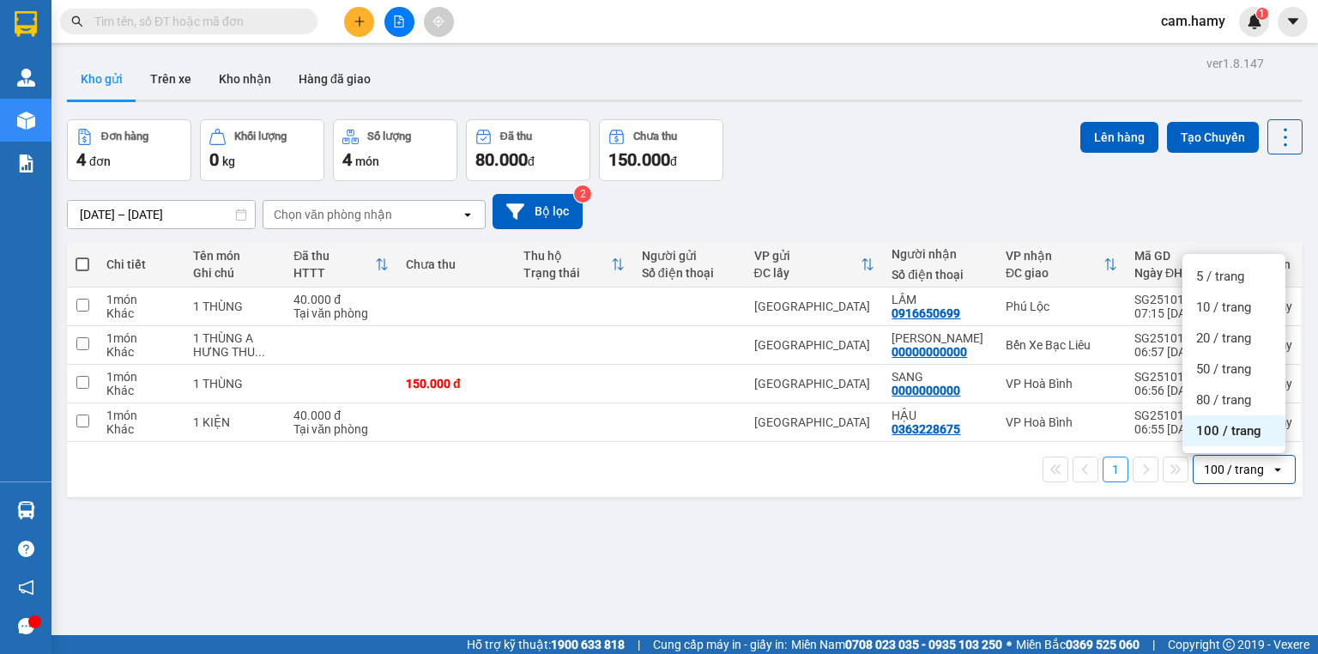
click at [1222, 429] on span "100 / trang" at bounding box center [1228, 430] width 65 height 17
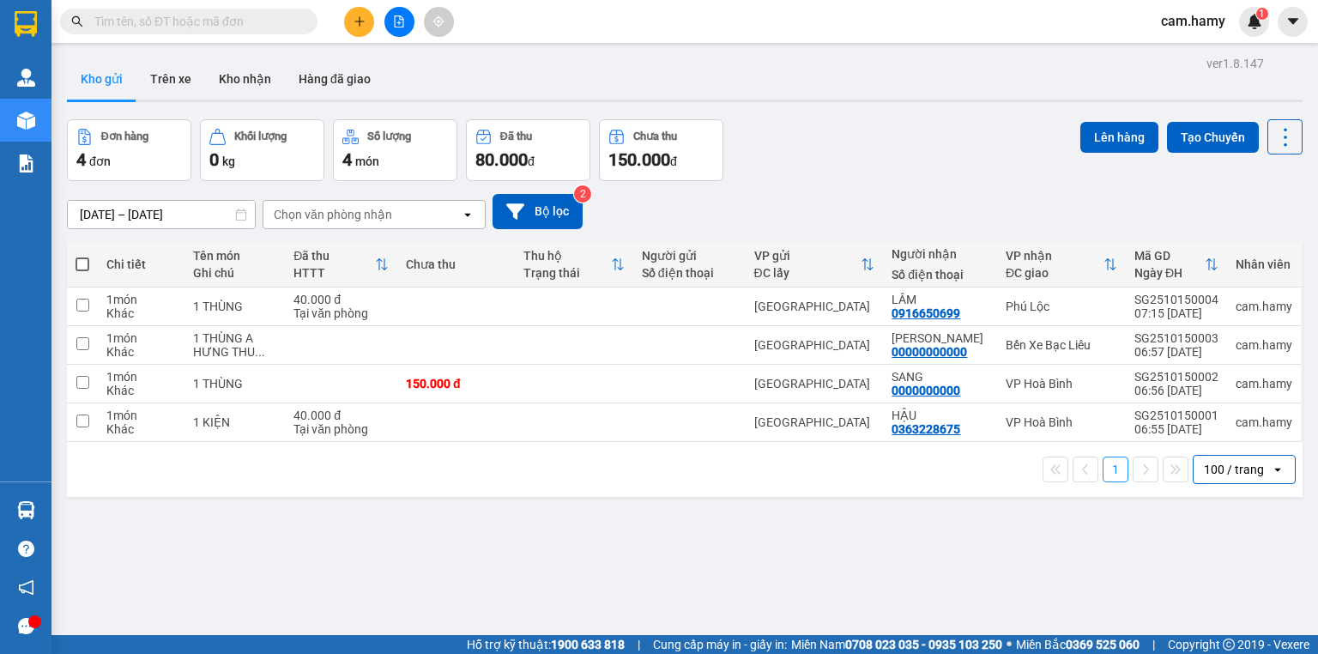
click at [1217, 461] on div "100 / trang" at bounding box center [1234, 469] width 60 height 17
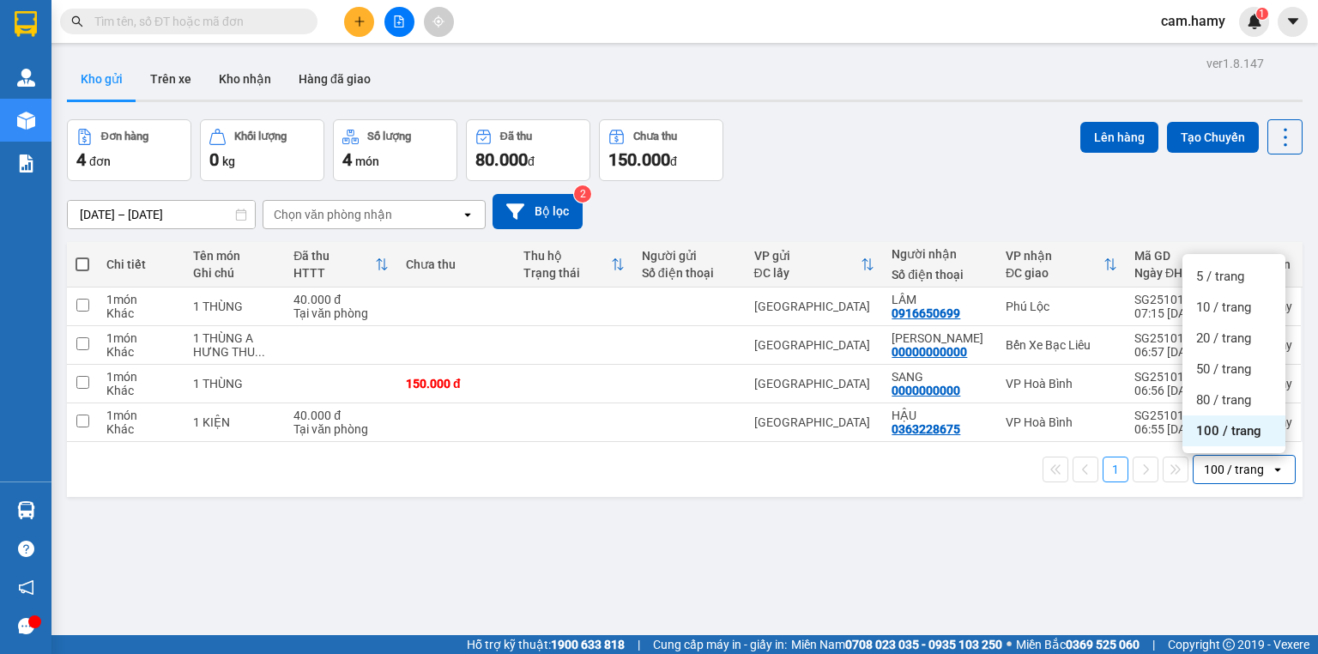
click at [1216, 429] on span "100 / trang" at bounding box center [1228, 430] width 65 height 17
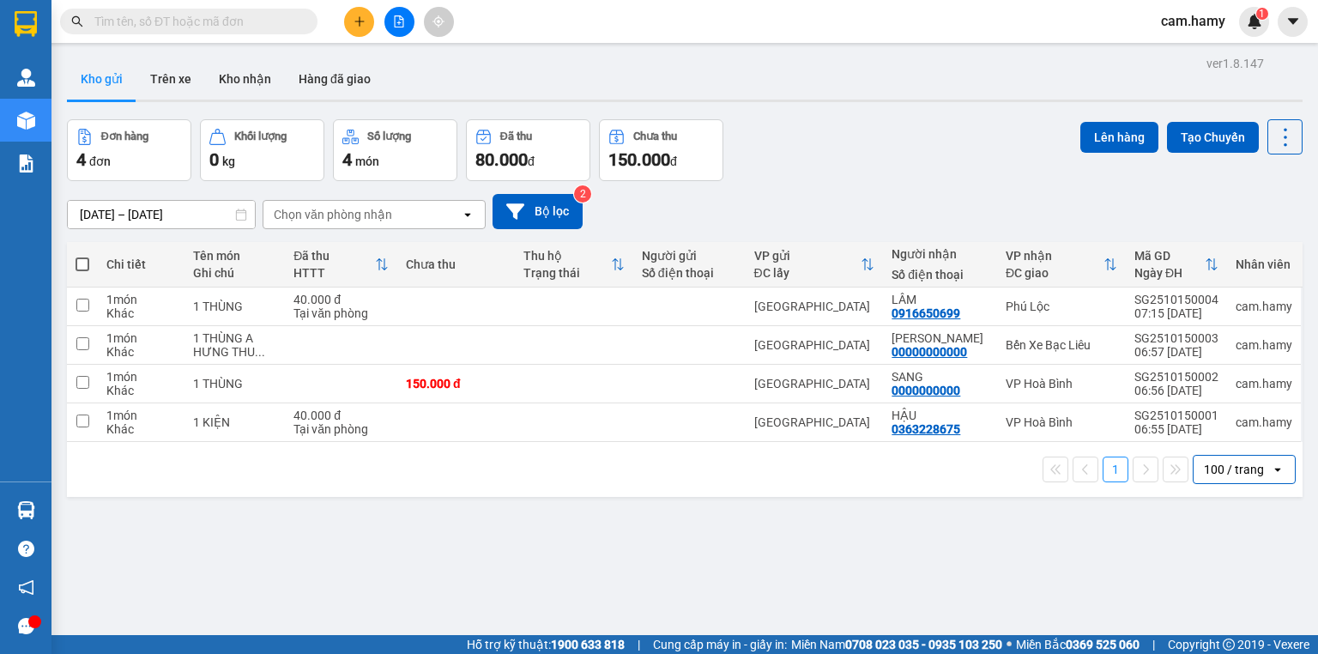
click at [1222, 471] on div "100 / trang" at bounding box center [1234, 469] width 60 height 17
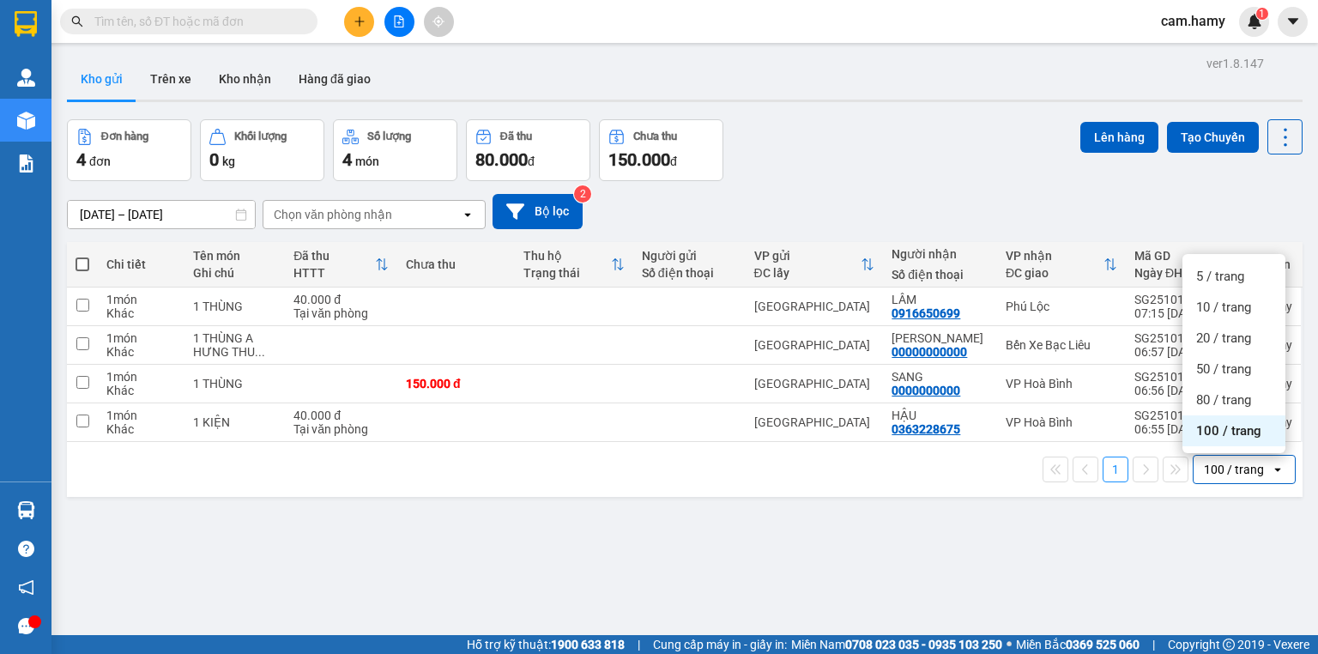
click at [1222, 471] on div "100 / trang" at bounding box center [1234, 469] width 60 height 17
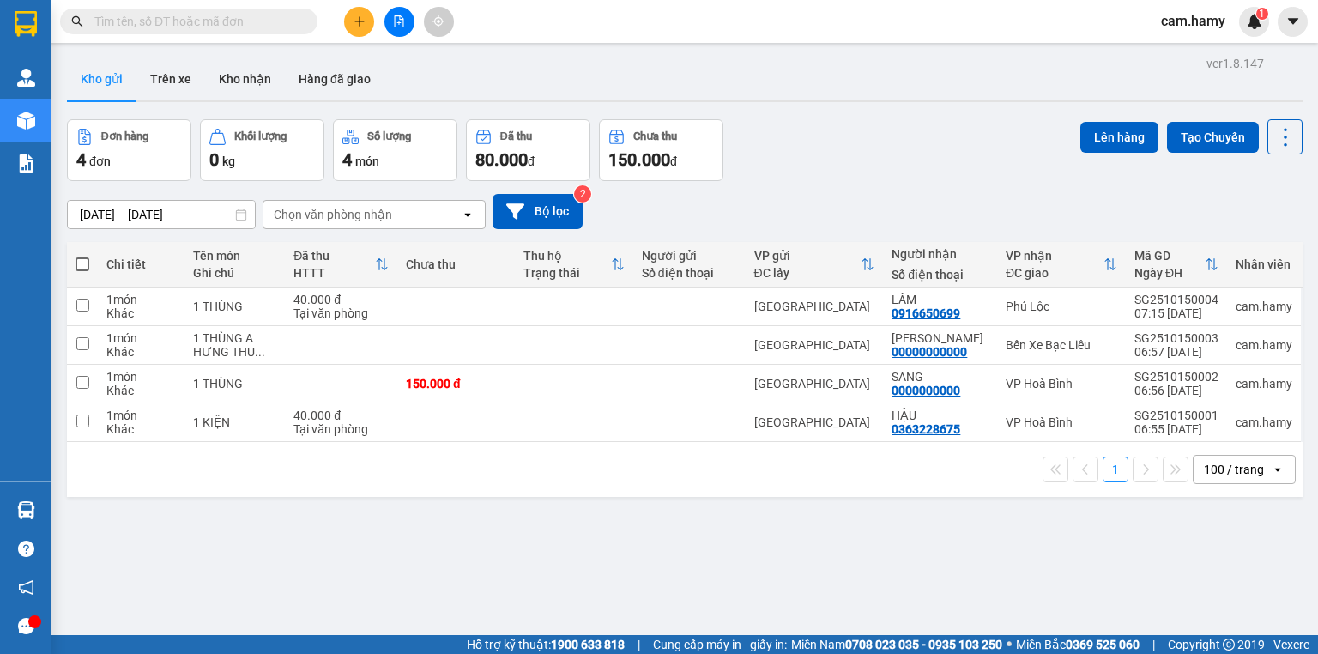
click at [1210, 474] on div "100 / trang" at bounding box center [1234, 469] width 60 height 17
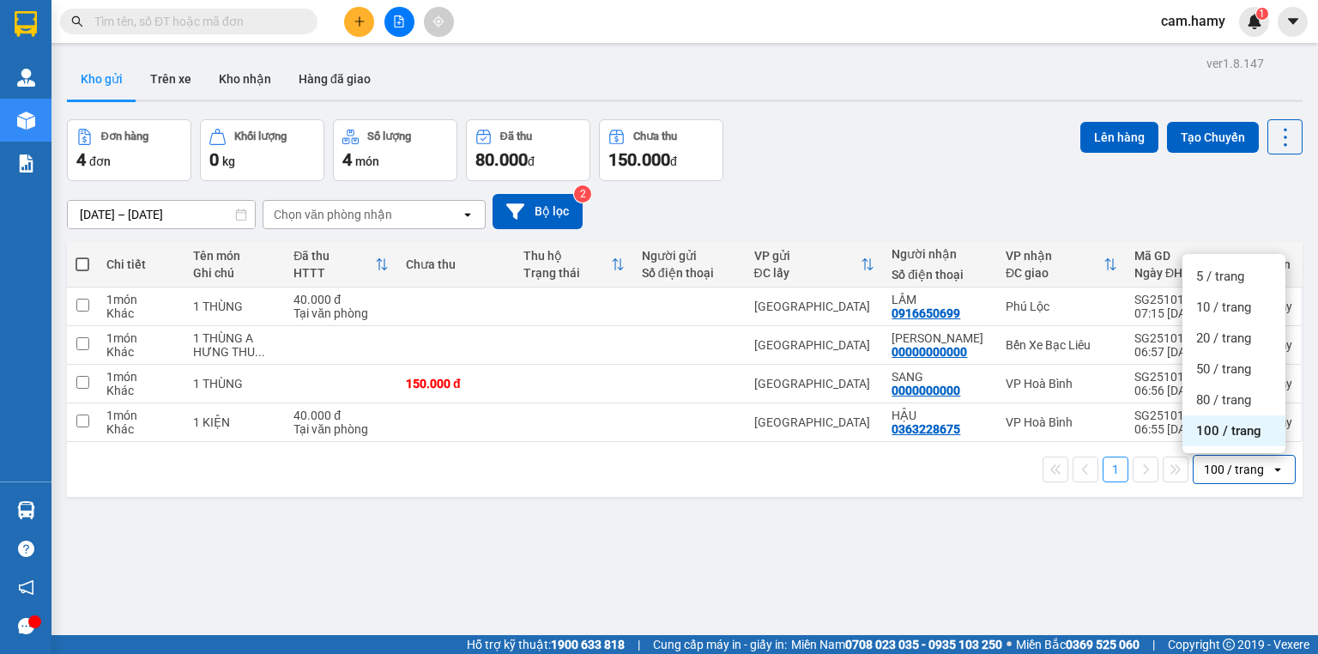
click at [1221, 436] on span "100 / trang" at bounding box center [1228, 430] width 65 height 17
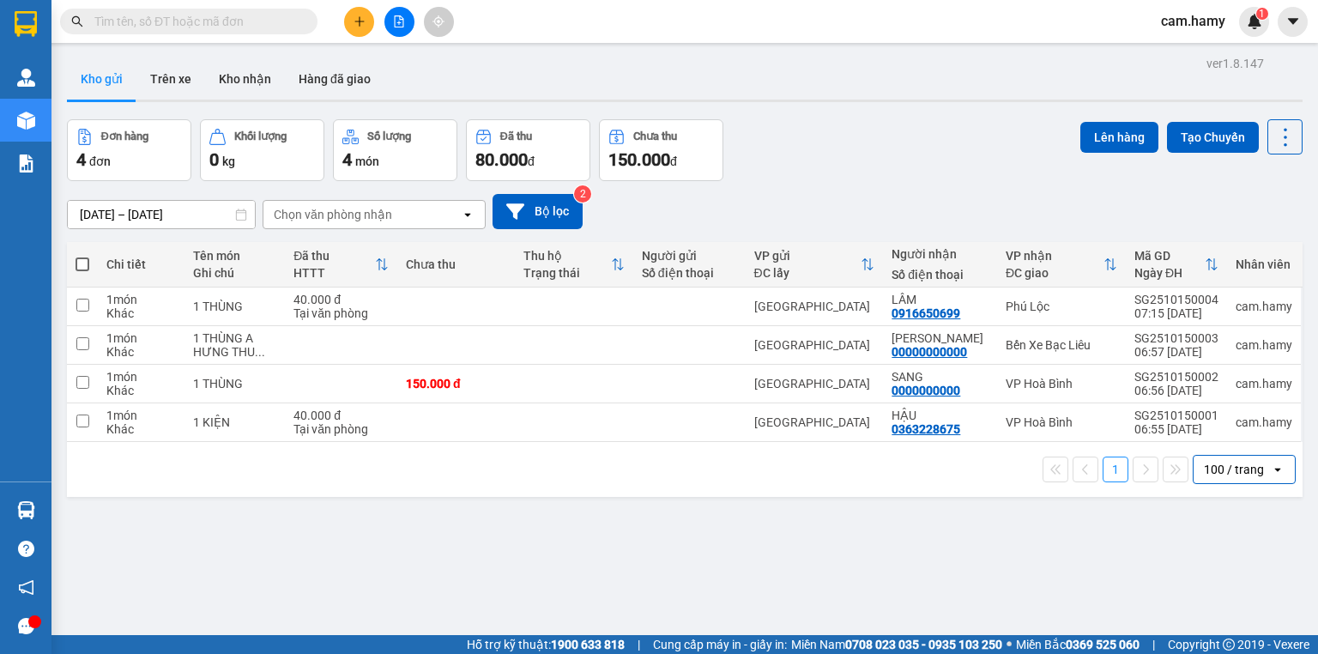
click at [1211, 466] on div "100 / trang" at bounding box center [1234, 469] width 60 height 17
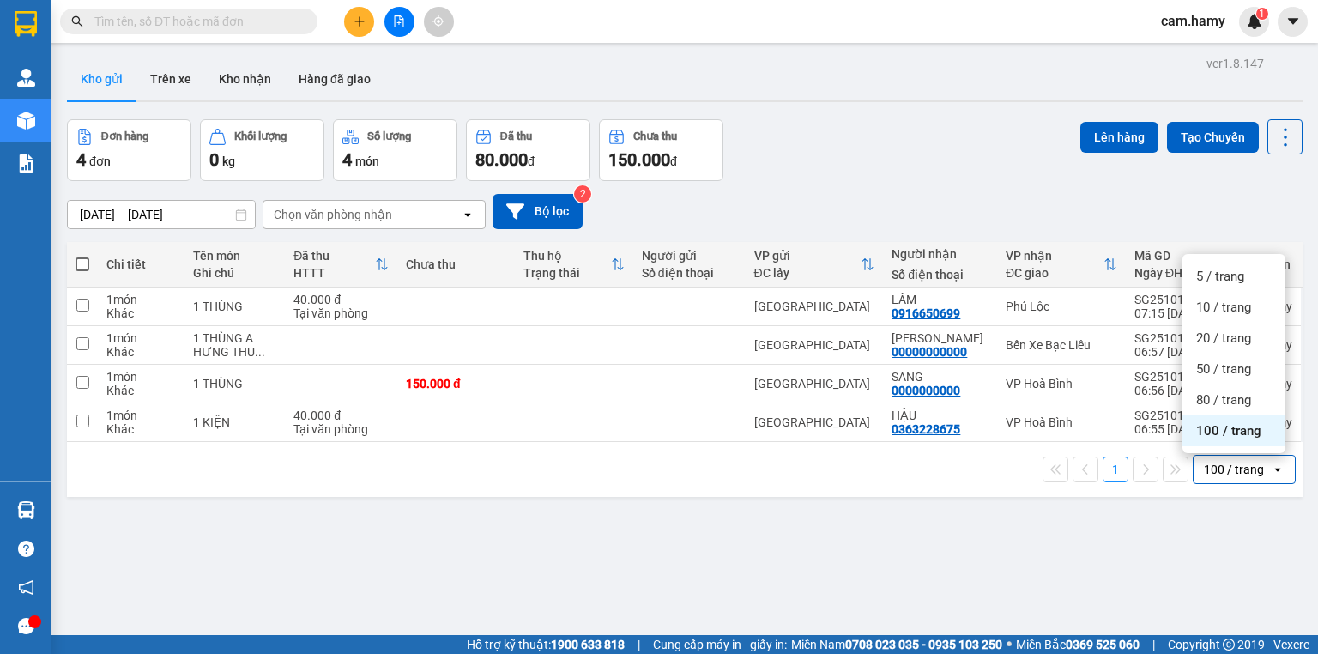
click at [1223, 424] on span "100 / trang" at bounding box center [1228, 430] width 65 height 17
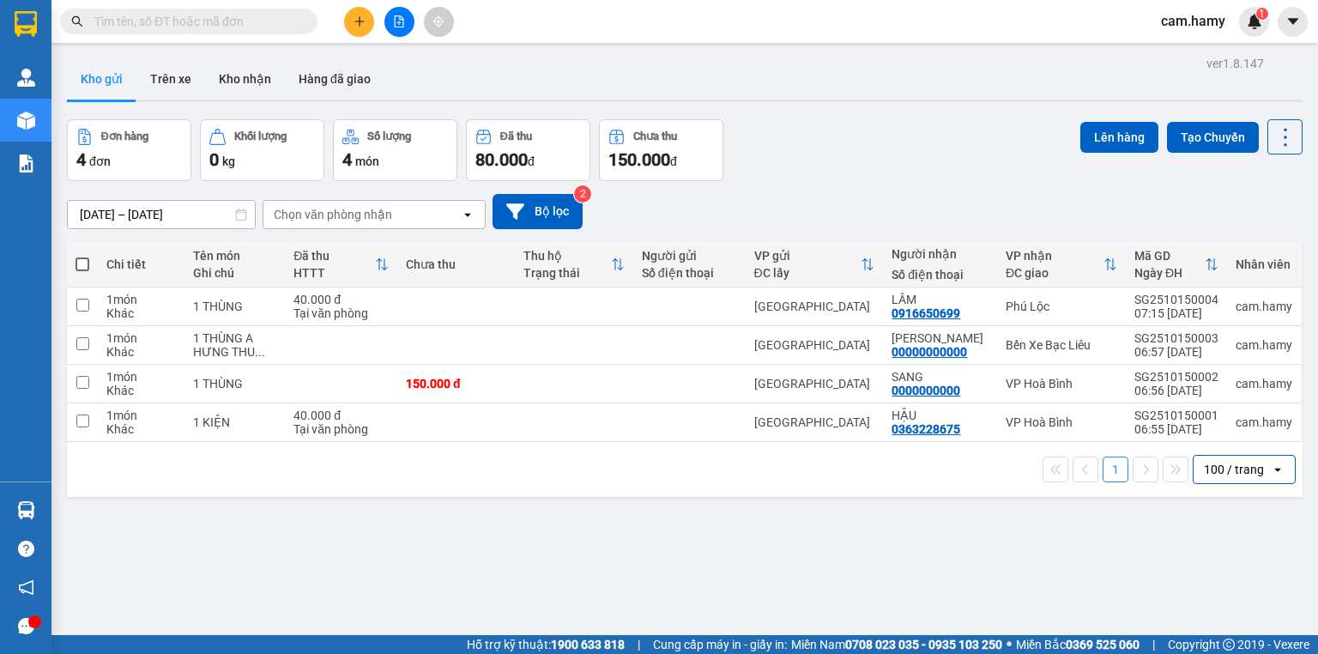
click at [1211, 468] on div "100 / trang" at bounding box center [1234, 469] width 60 height 17
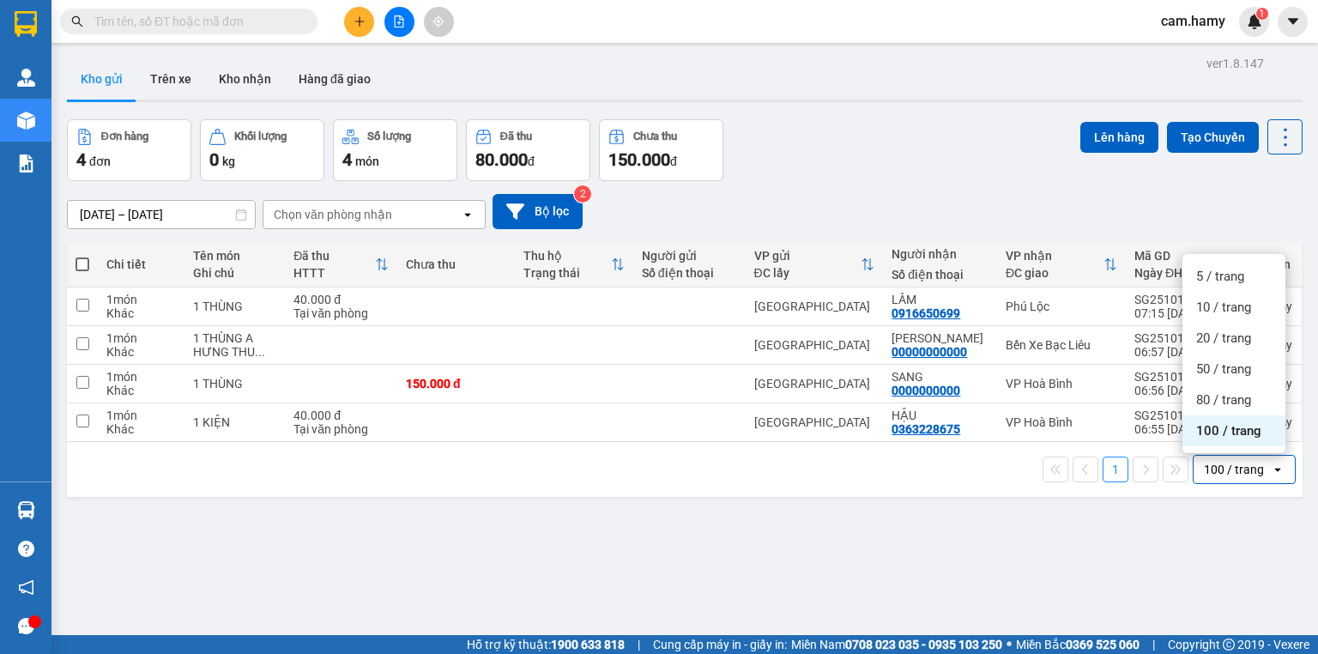
click at [1221, 427] on span "100 / trang" at bounding box center [1228, 430] width 65 height 17
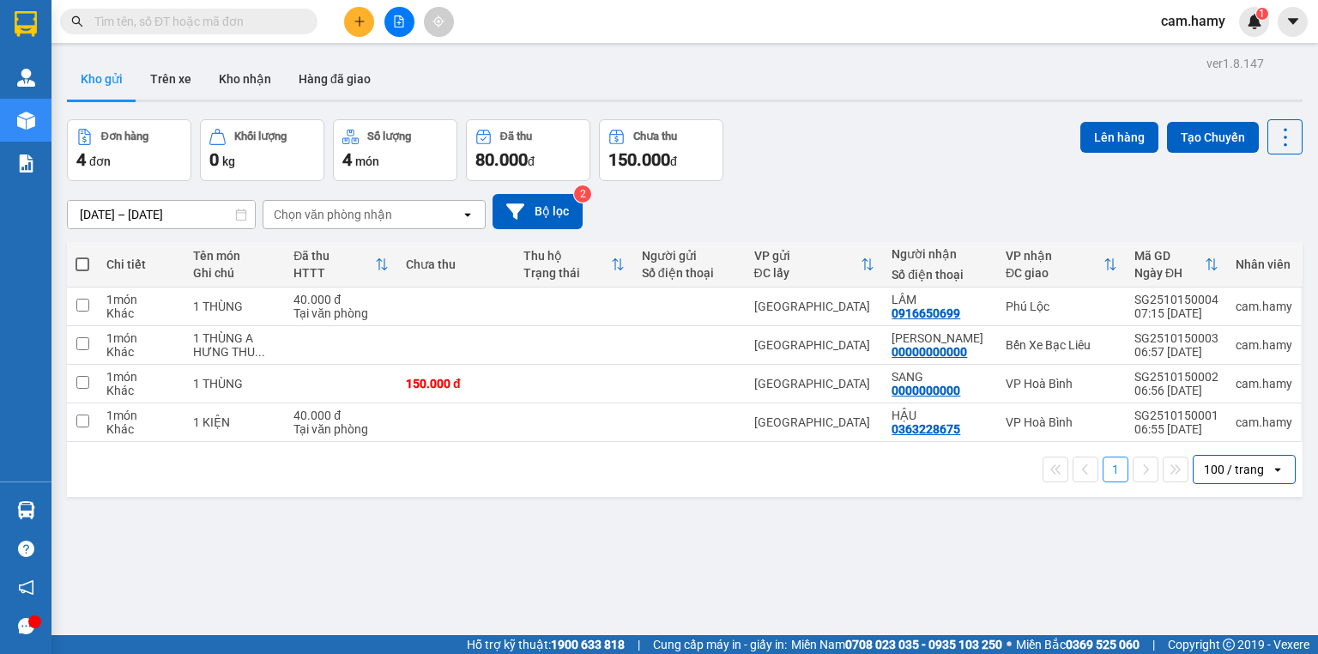
click at [1204, 467] on div "100 / trang" at bounding box center [1234, 469] width 60 height 17
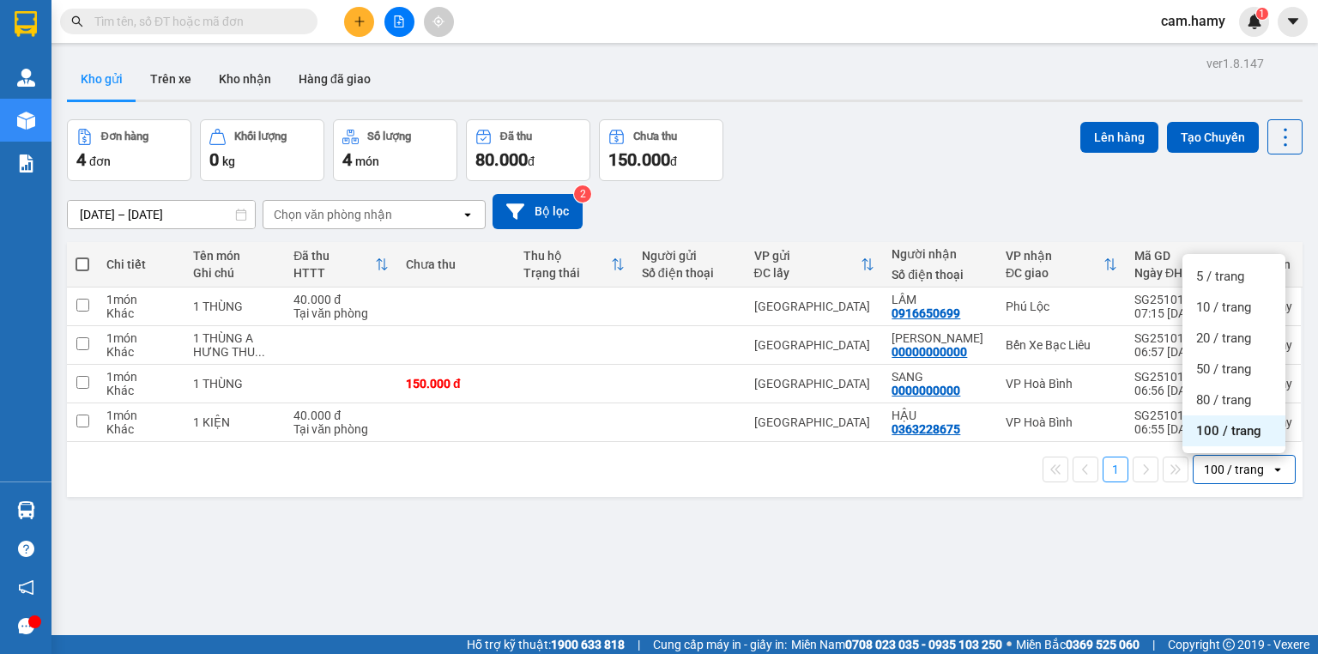
click at [1217, 430] on span "100 / trang" at bounding box center [1228, 430] width 65 height 17
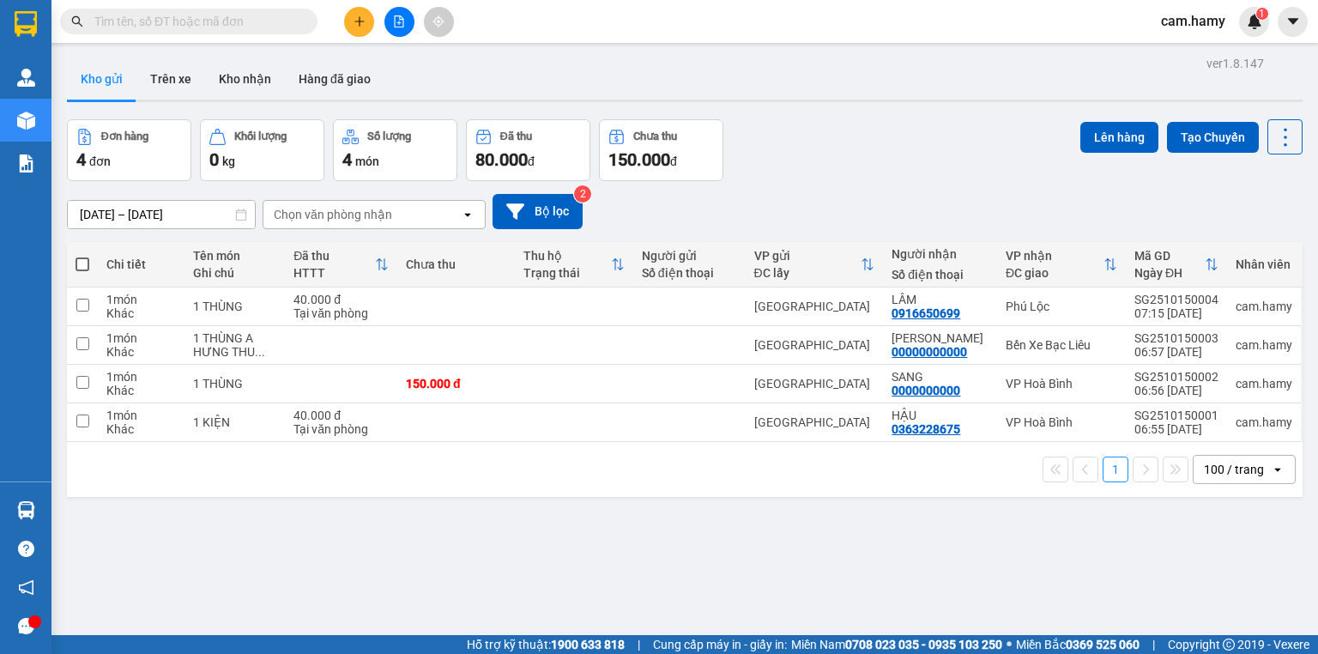
click at [210, 21] on input "text" at bounding box center [195, 21] width 202 height 19
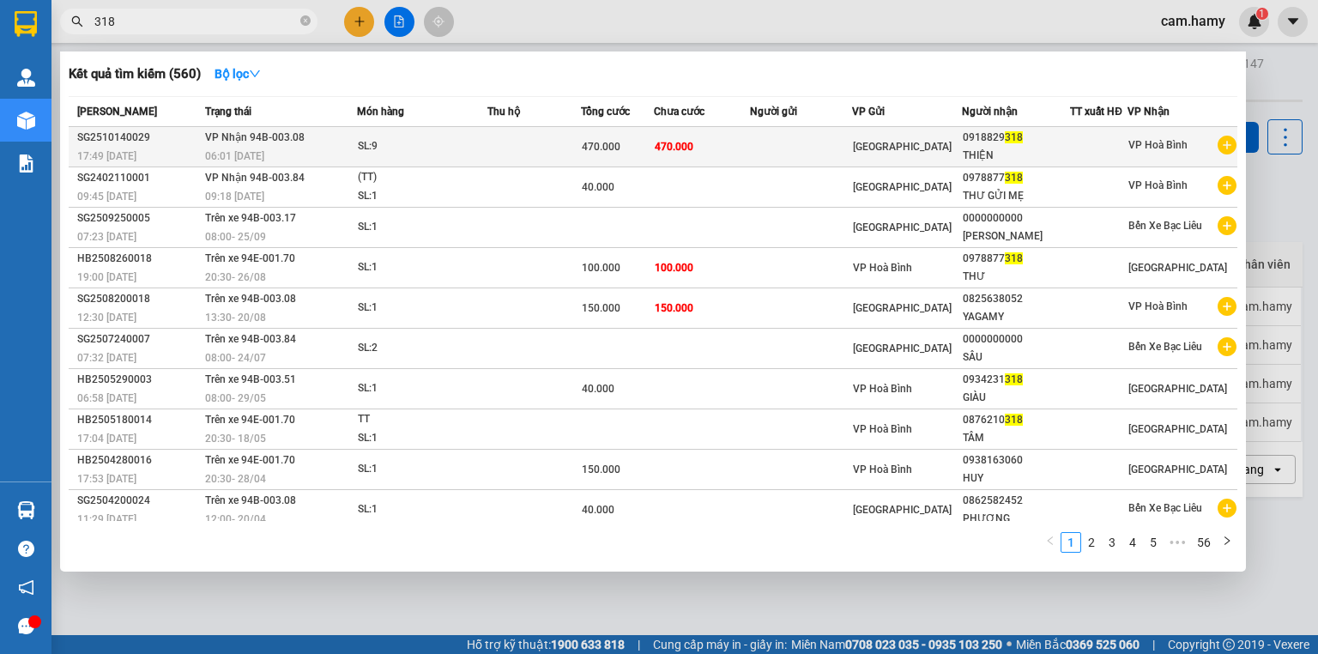
type input "318"
click at [613, 152] on span "470.000" at bounding box center [601, 147] width 39 height 12
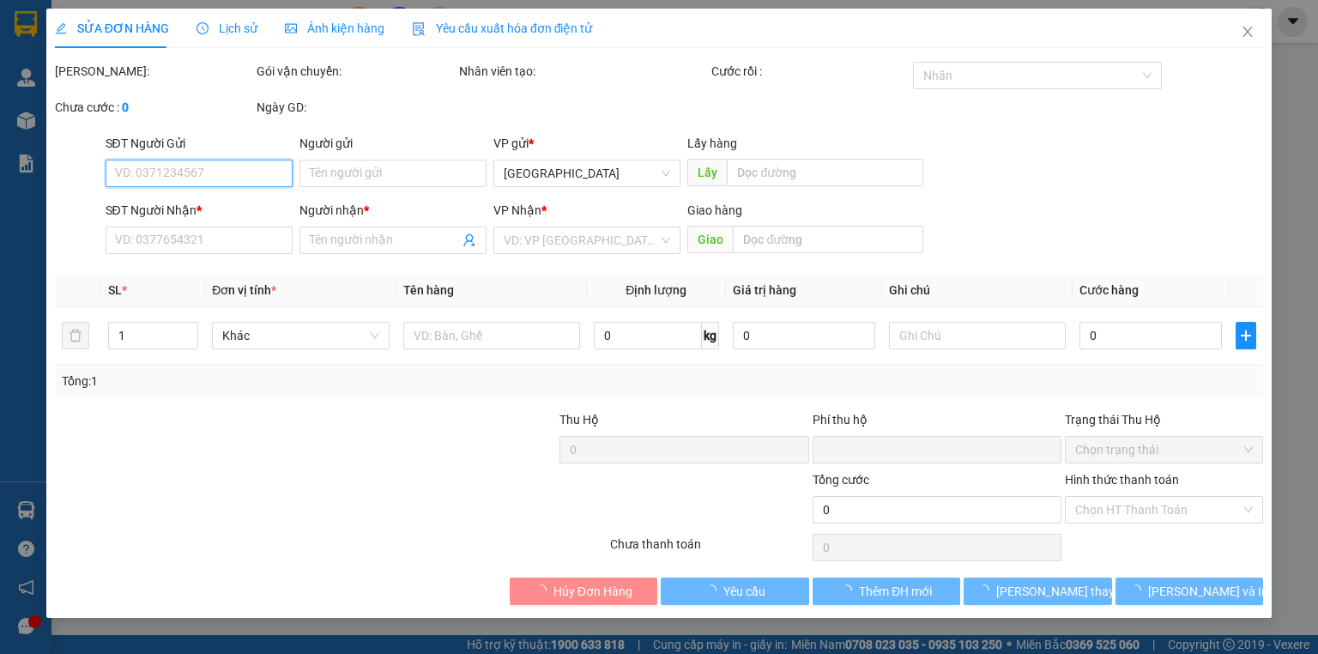
type input "0918829318"
type input "THIỆN"
type input "0"
type input "470.000"
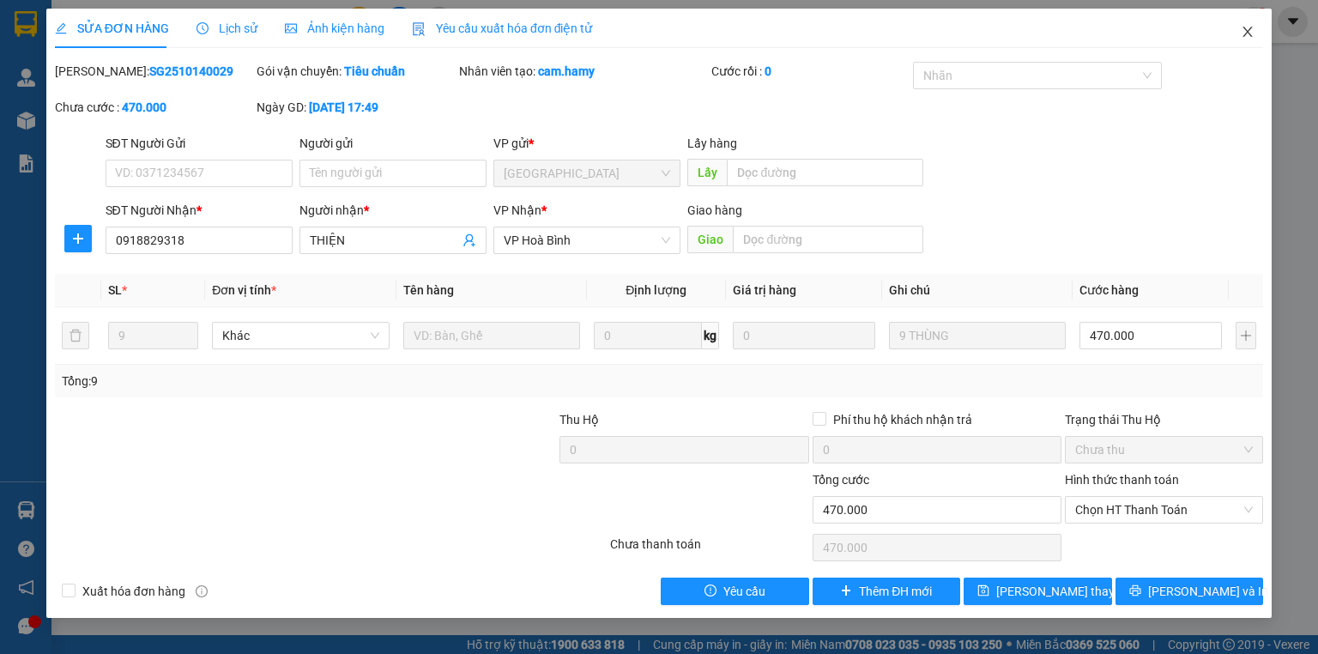
click at [1246, 38] on icon "close" at bounding box center [1247, 32] width 14 height 14
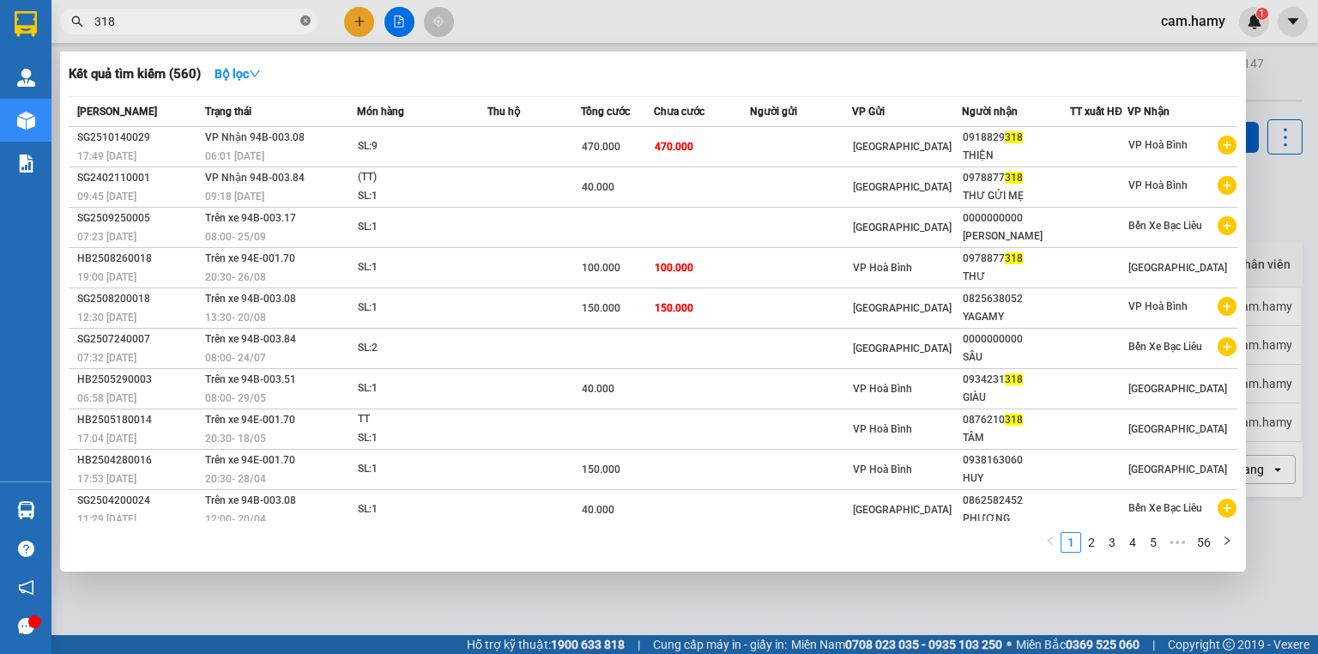
click at [305, 17] on icon "close-circle" at bounding box center [305, 20] width 10 height 10
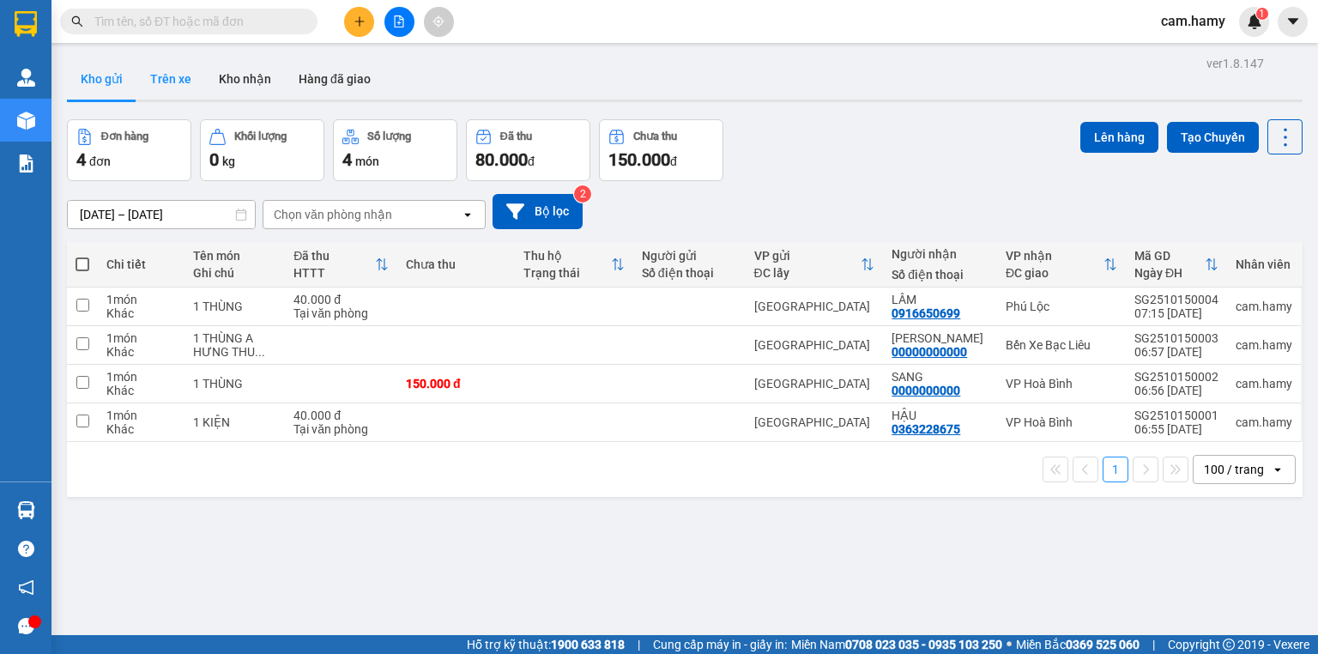
click at [187, 72] on button "Trên xe" at bounding box center [170, 78] width 69 height 41
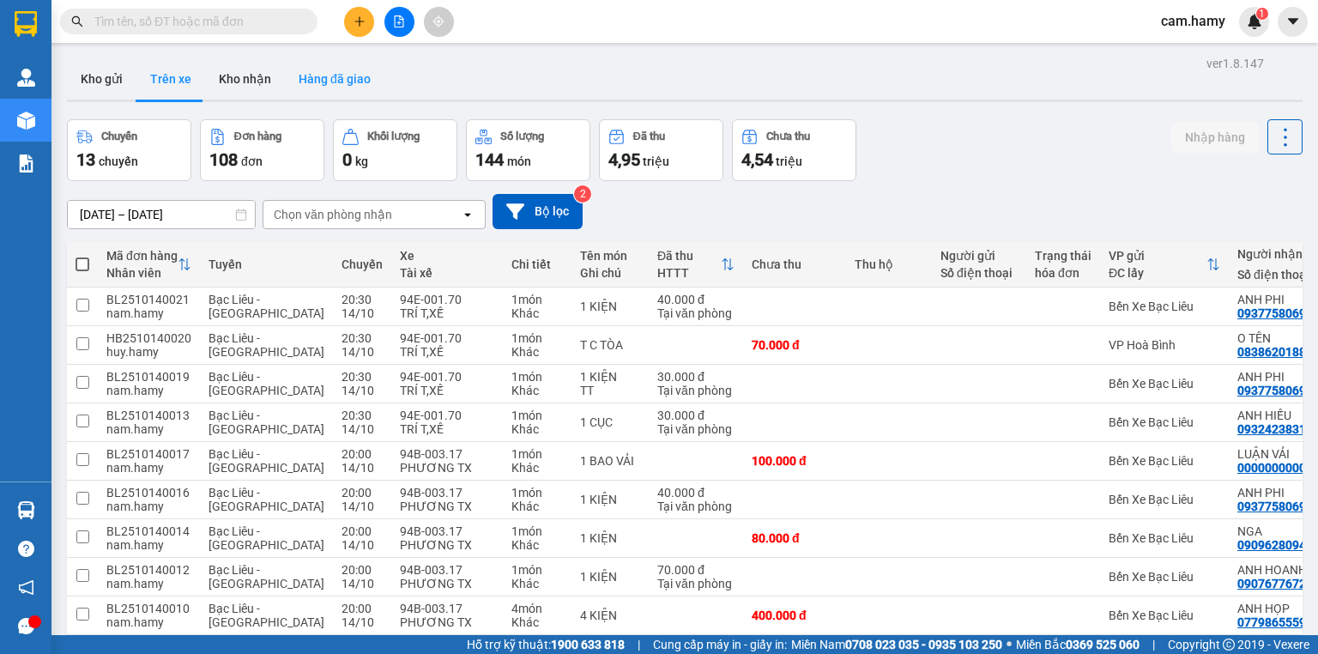
click at [323, 72] on button "Hàng đã giao" at bounding box center [335, 78] width 100 height 41
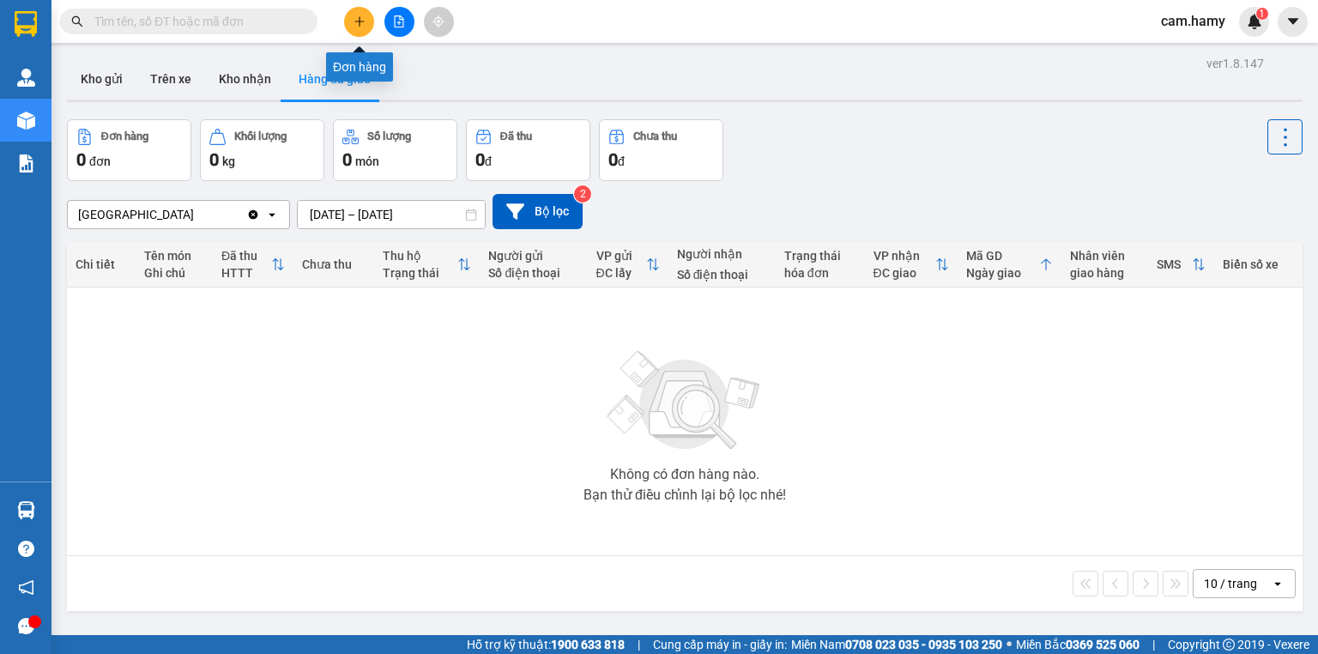
click at [347, 25] on button at bounding box center [359, 22] width 30 height 30
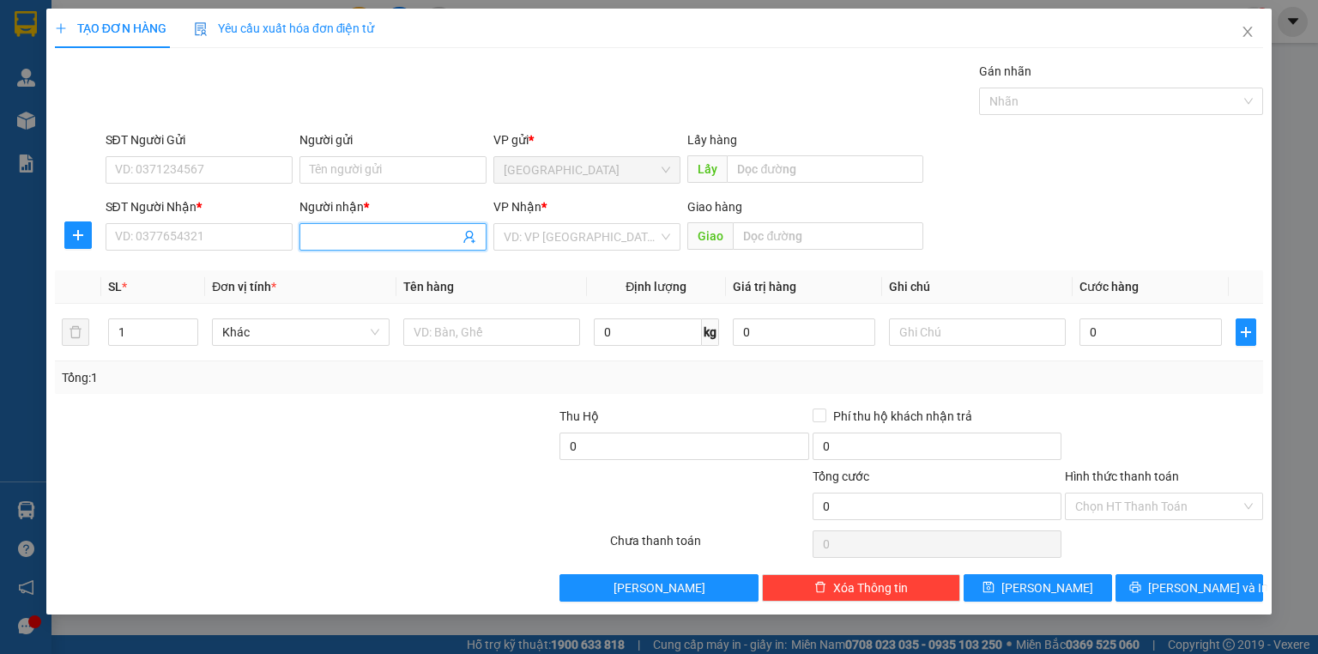
click at [310, 234] on input "Người nhận *" at bounding box center [384, 236] width 149 height 19
type input "SÂU"
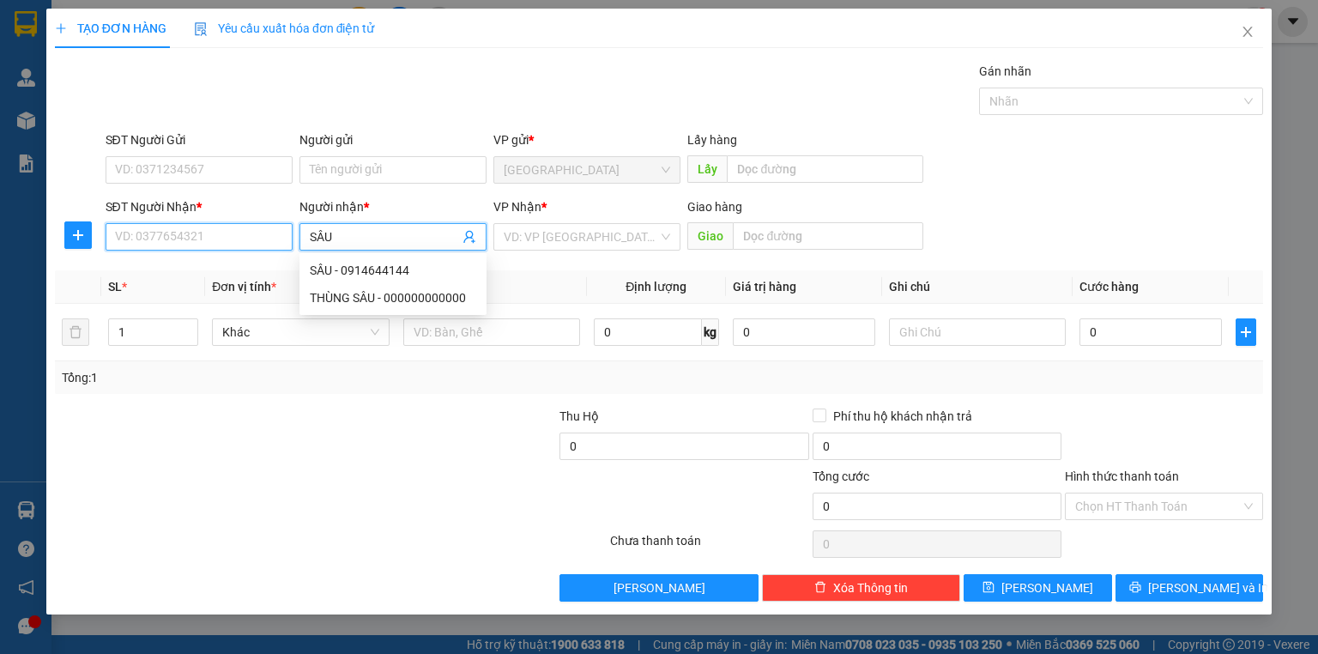
click at [220, 240] on input "SĐT Người Nhận *" at bounding box center [199, 236] width 187 height 27
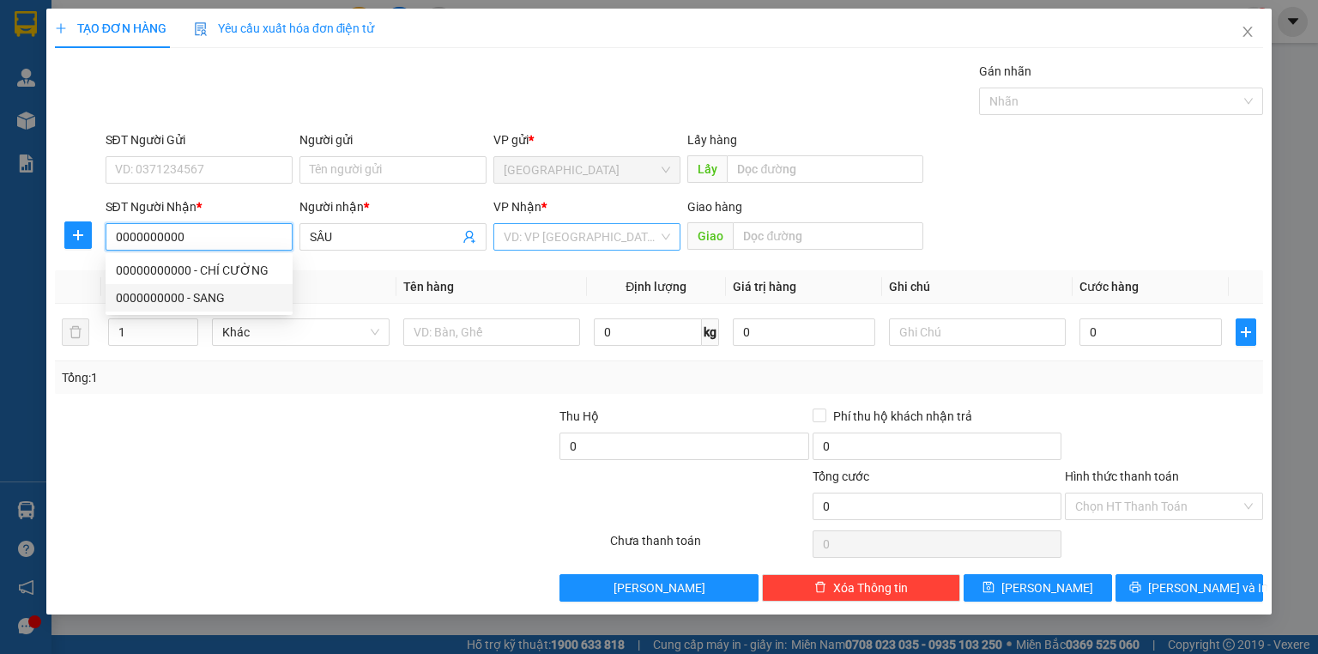
type input "0000000000"
click at [515, 232] on input "search" at bounding box center [581, 237] width 154 height 26
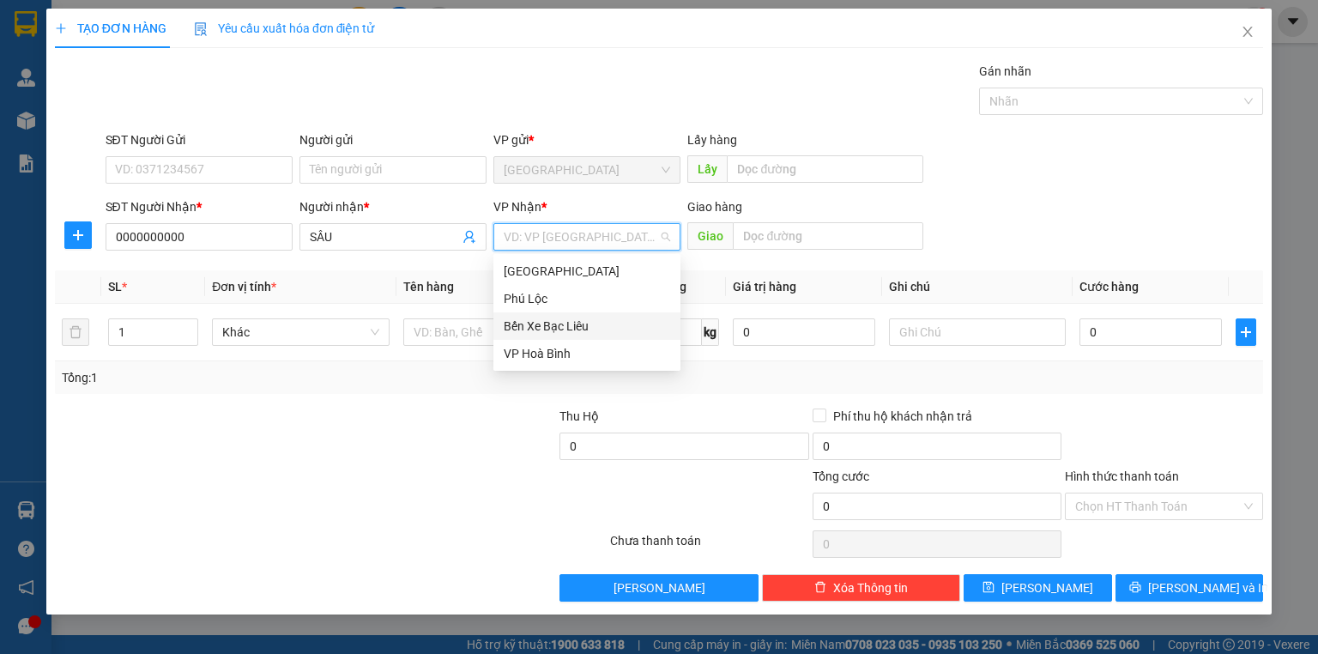
click at [564, 322] on div "Bến Xe Bạc Liêu" at bounding box center [587, 326] width 166 height 19
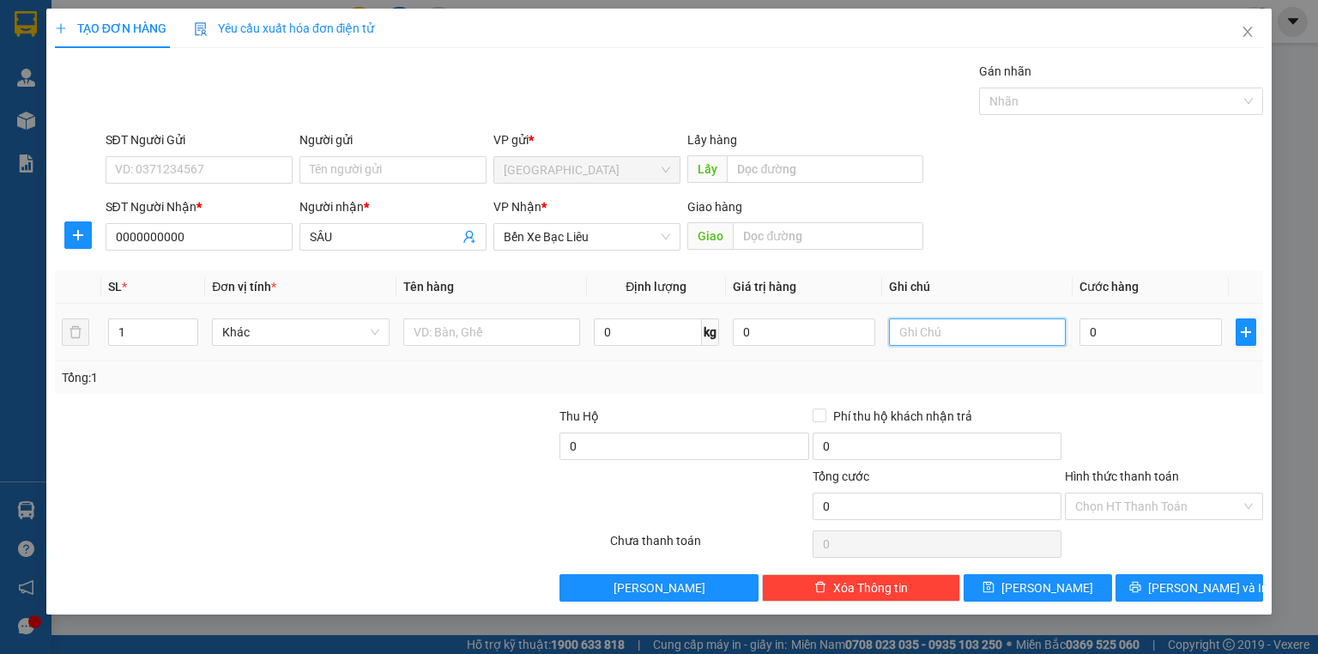
click at [914, 337] on input "text" at bounding box center [977, 331] width 177 height 27
click at [124, 332] on input "1" at bounding box center [153, 332] width 88 height 26
type input "2"
click at [912, 336] on input "text" at bounding box center [977, 331] width 177 height 27
type input "1"
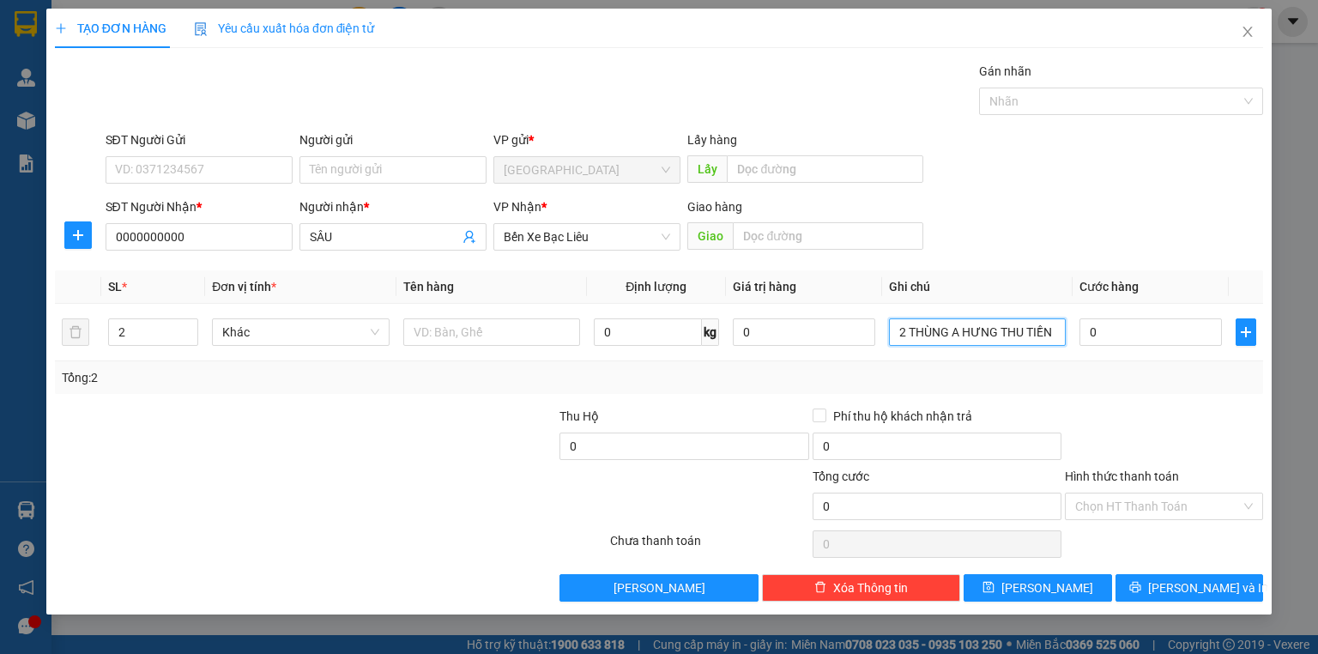
type input "2 THÙNG A HƯNG THU TIỀN"
click at [1126, 387] on div "Tổng: 2" at bounding box center [659, 377] width 1208 height 33
click at [1192, 579] on span "[PERSON_NAME] và In" at bounding box center [1208, 587] width 120 height 19
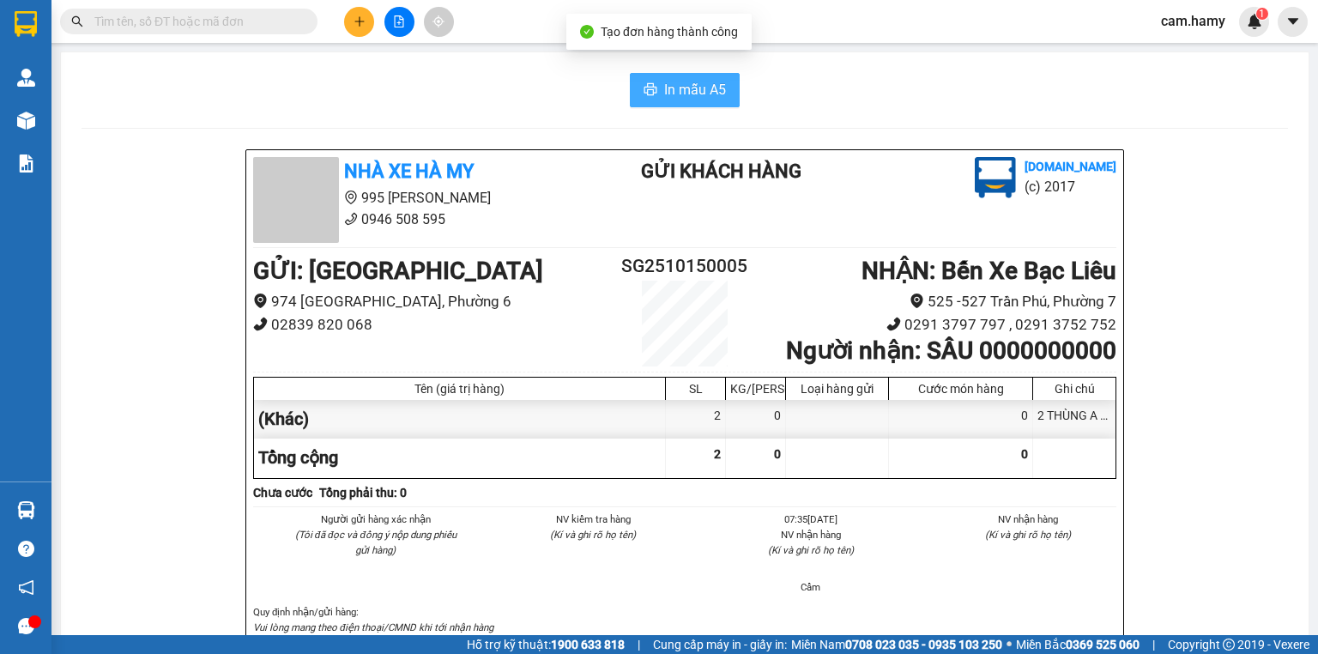
click at [691, 86] on span "In mẫu A5" at bounding box center [695, 89] width 62 height 21
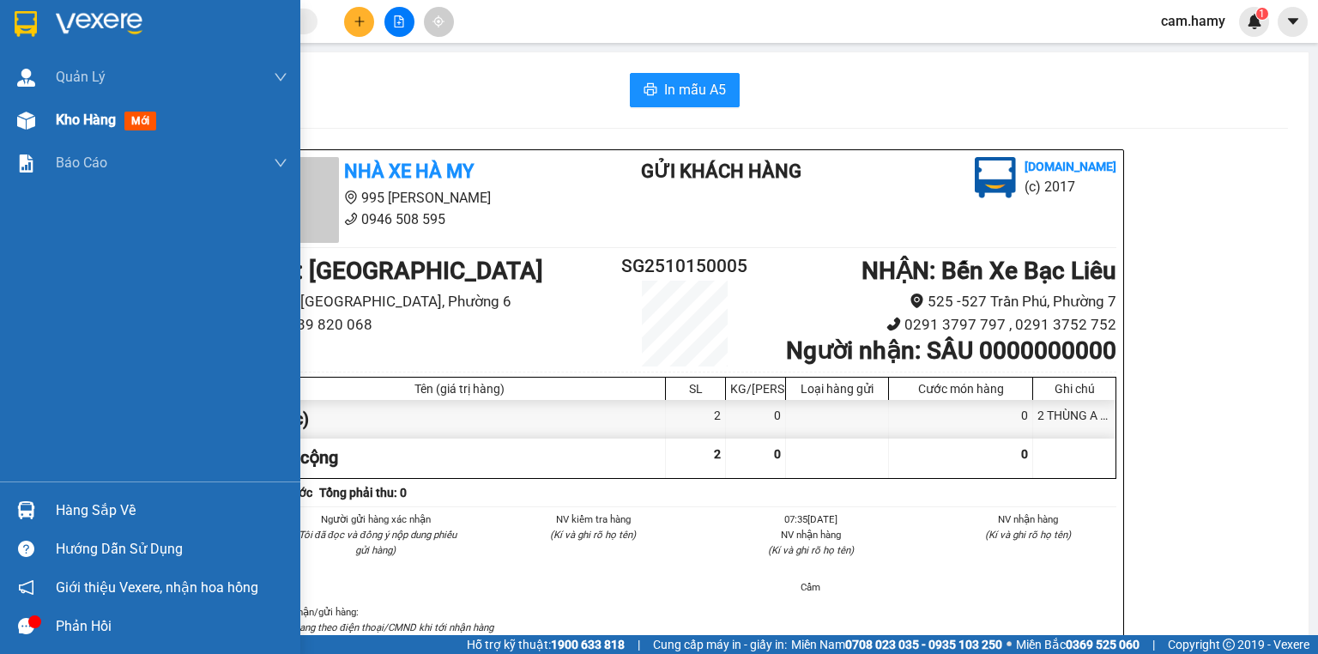
click at [53, 116] on div "Kho hàng mới" at bounding box center [150, 120] width 300 height 43
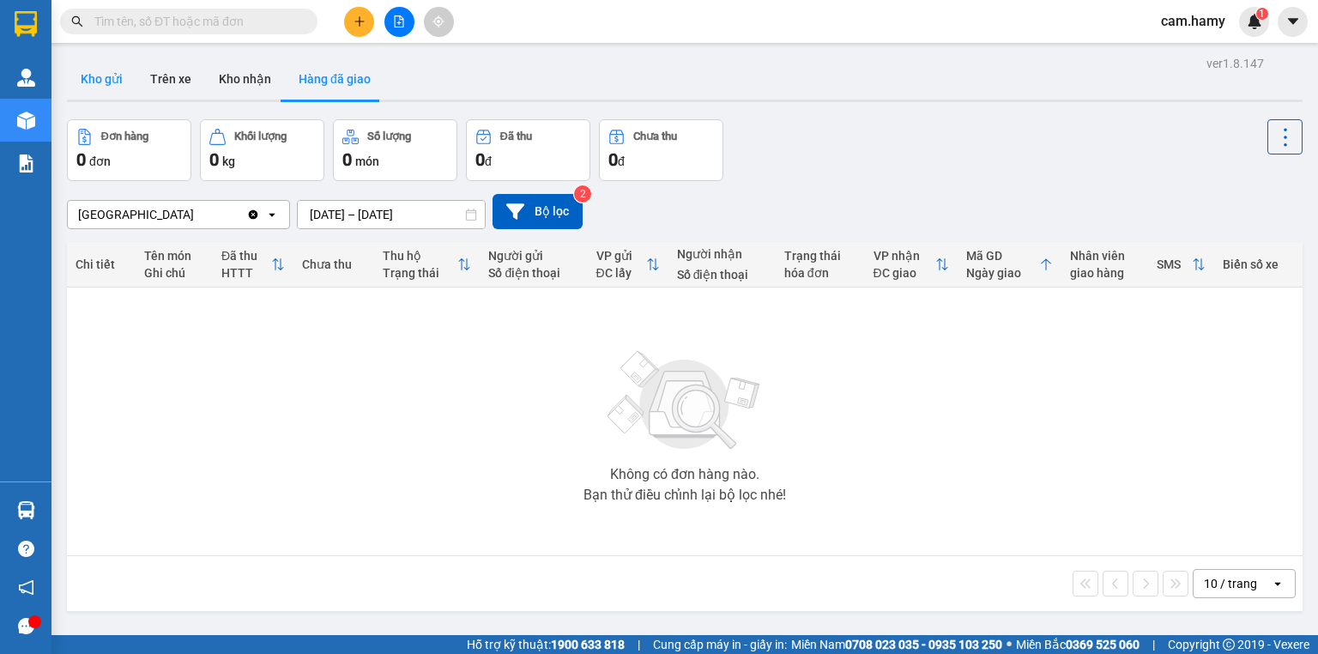
click at [101, 81] on button "Kho gửi" at bounding box center [101, 78] width 69 height 41
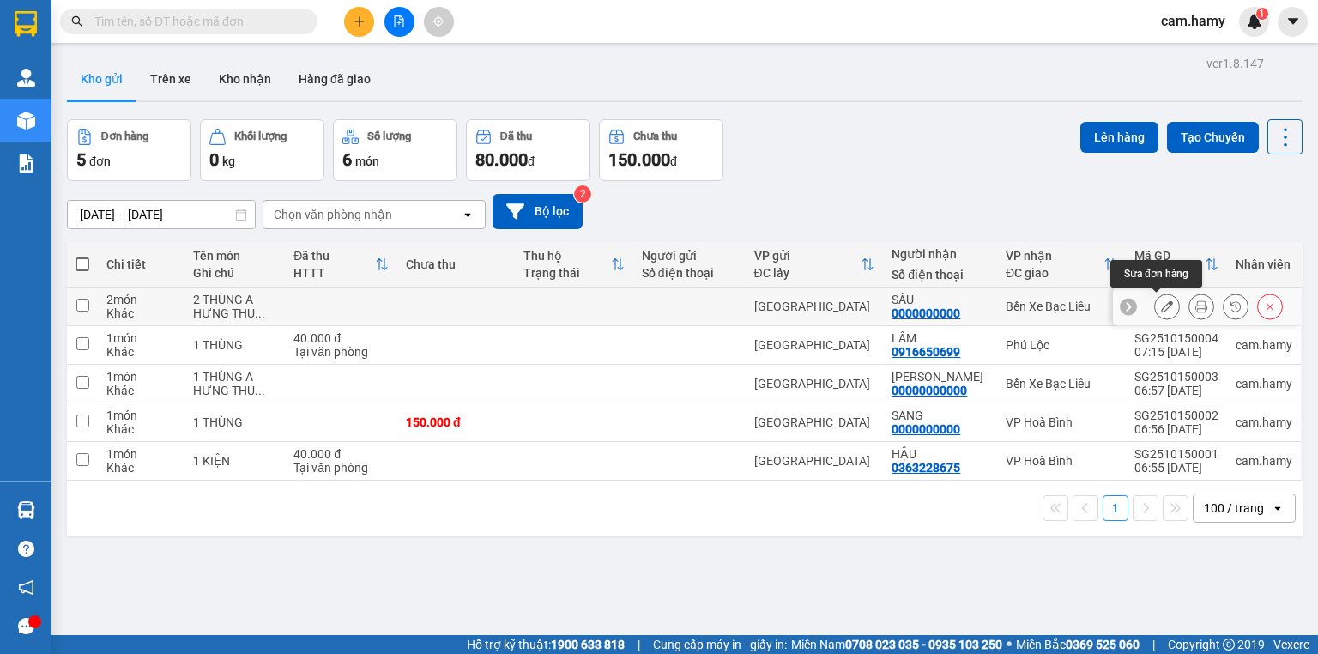
click at [1161, 305] on icon at bounding box center [1167, 306] width 12 height 12
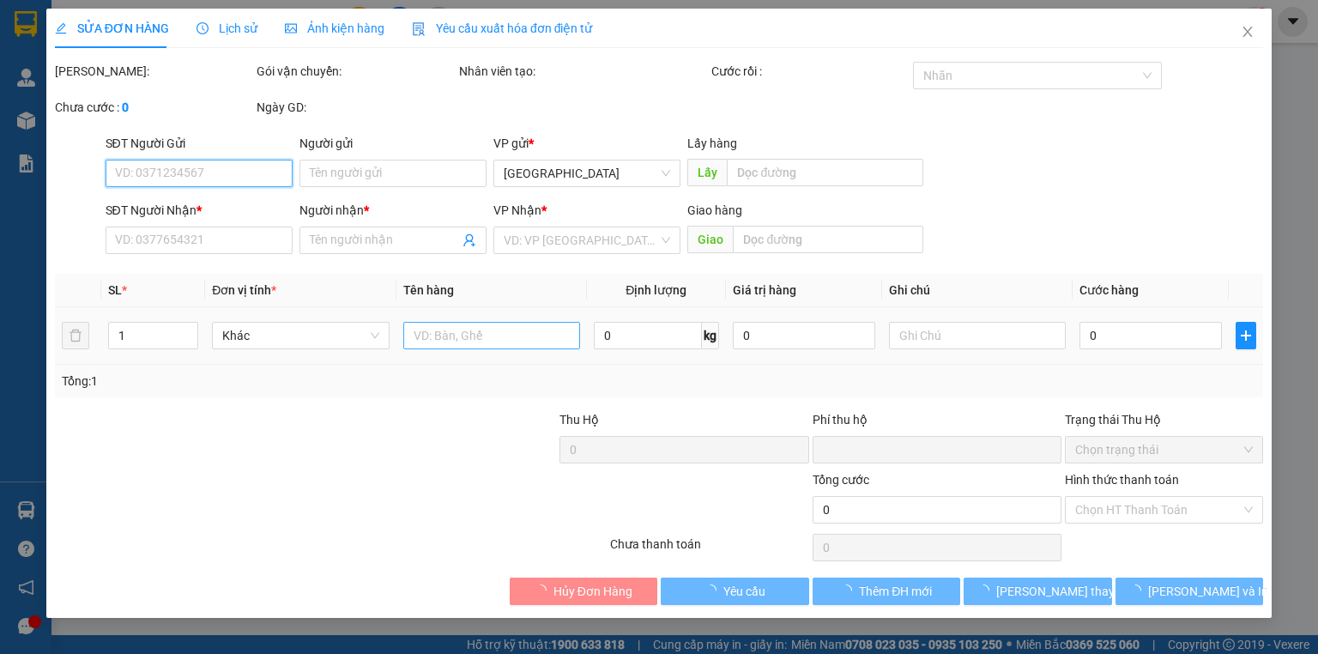
type input "0000000000"
type input "SÂU"
type input "0"
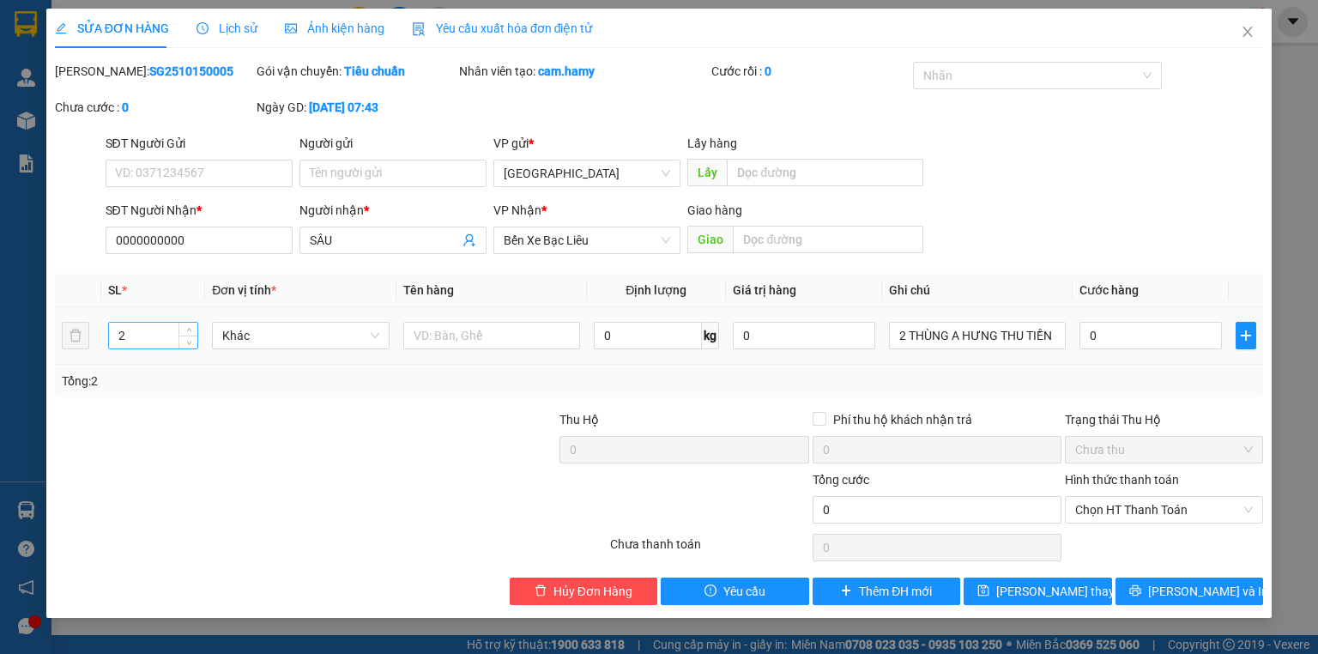
click at [130, 335] on input "2" at bounding box center [153, 336] width 88 height 26
type input "3"
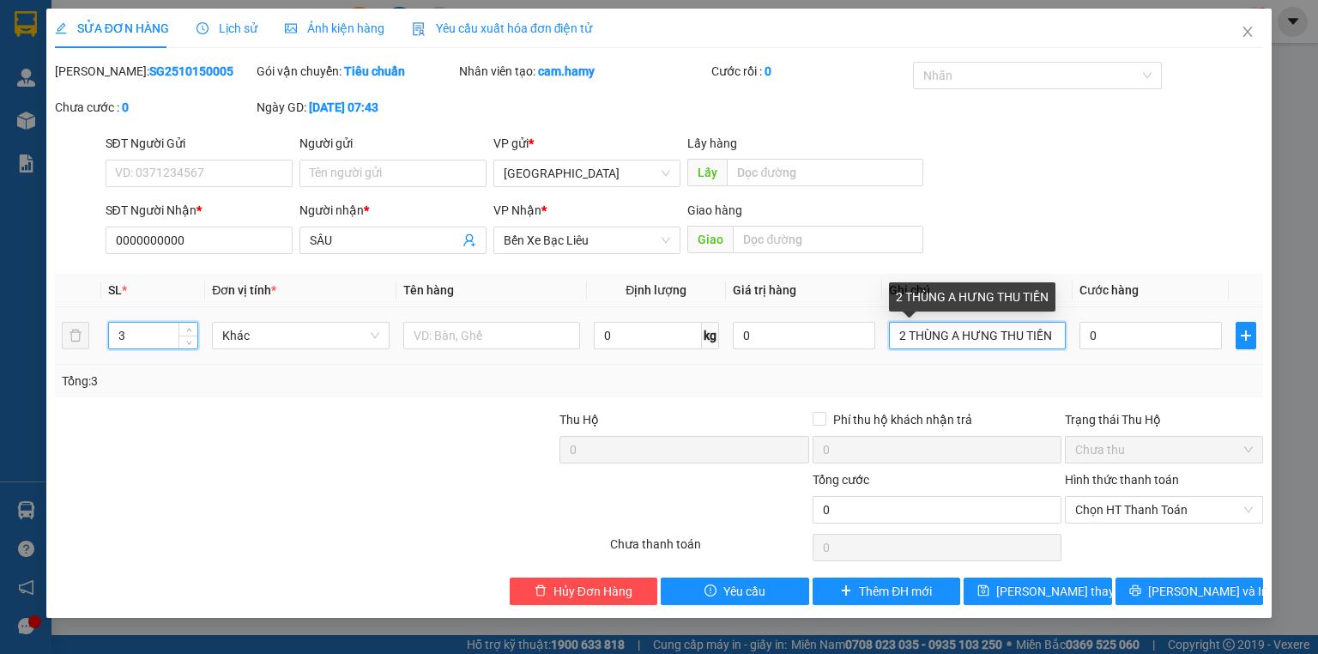
click at [905, 335] on input "2 THÙNG A HƯNG THU TIỀN" at bounding box center [977, 335] width 177 height 27
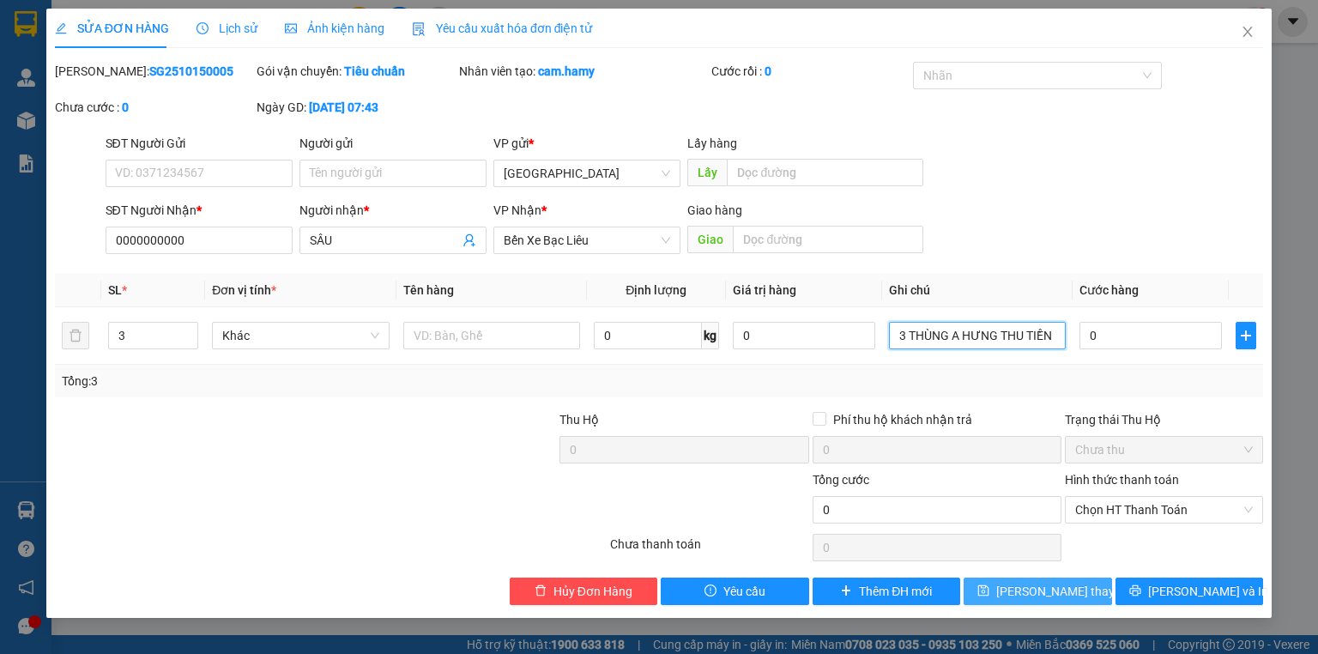
type input "3 THÙNG A HƯNG THU TIỀN"
click at [1055, 589] on span "[PERSON_NAME] thay đổi" at bounding box center [1064, 591] width 137 height 19
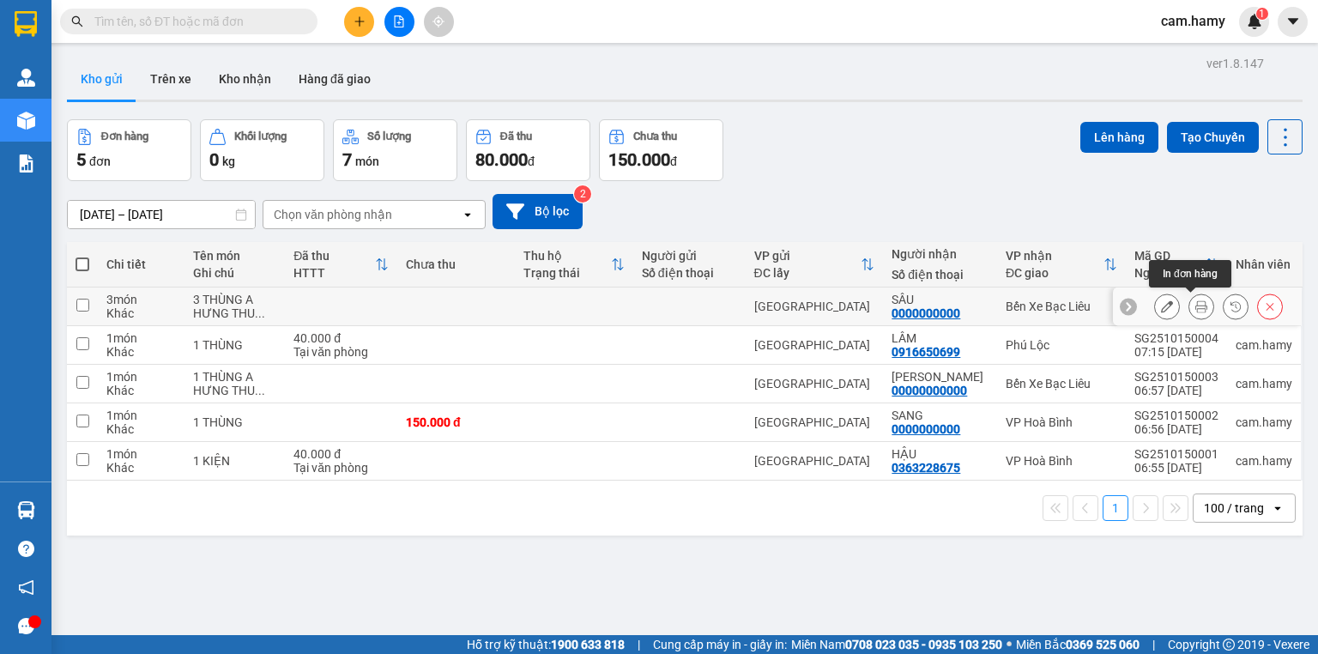
click at [1195, 308] on icon at bounding box center [1201, 306] width 12 height 12
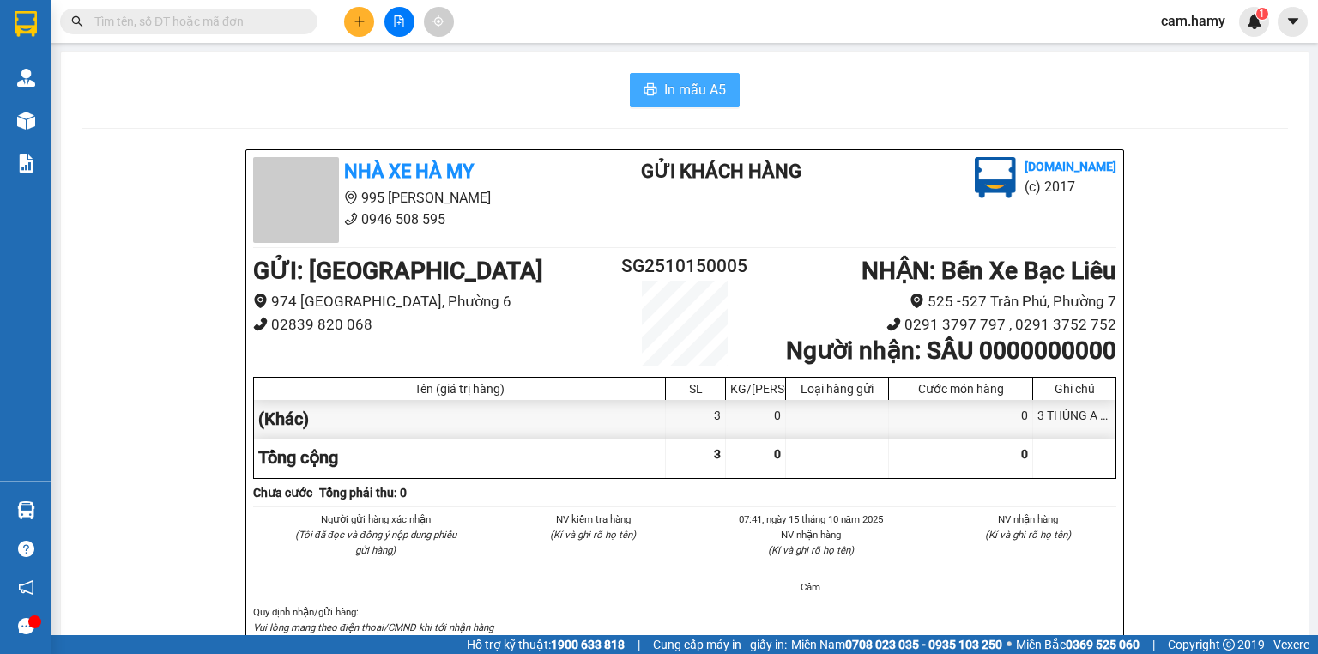
click at [710, 85] on span "In mẫu A5" at bounding box center [695, 89] width 62 height 21
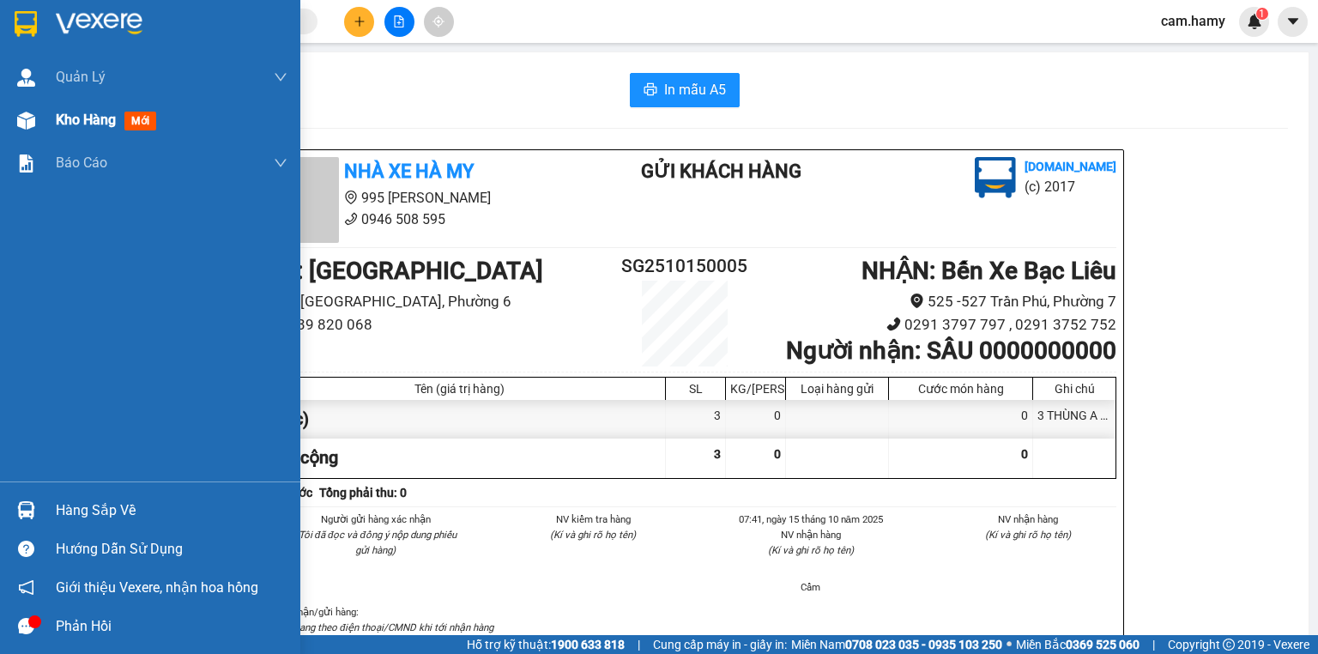
click at [57, 120] on span "Kho hàng" at bounding box center [86, 120] width 60 height 16
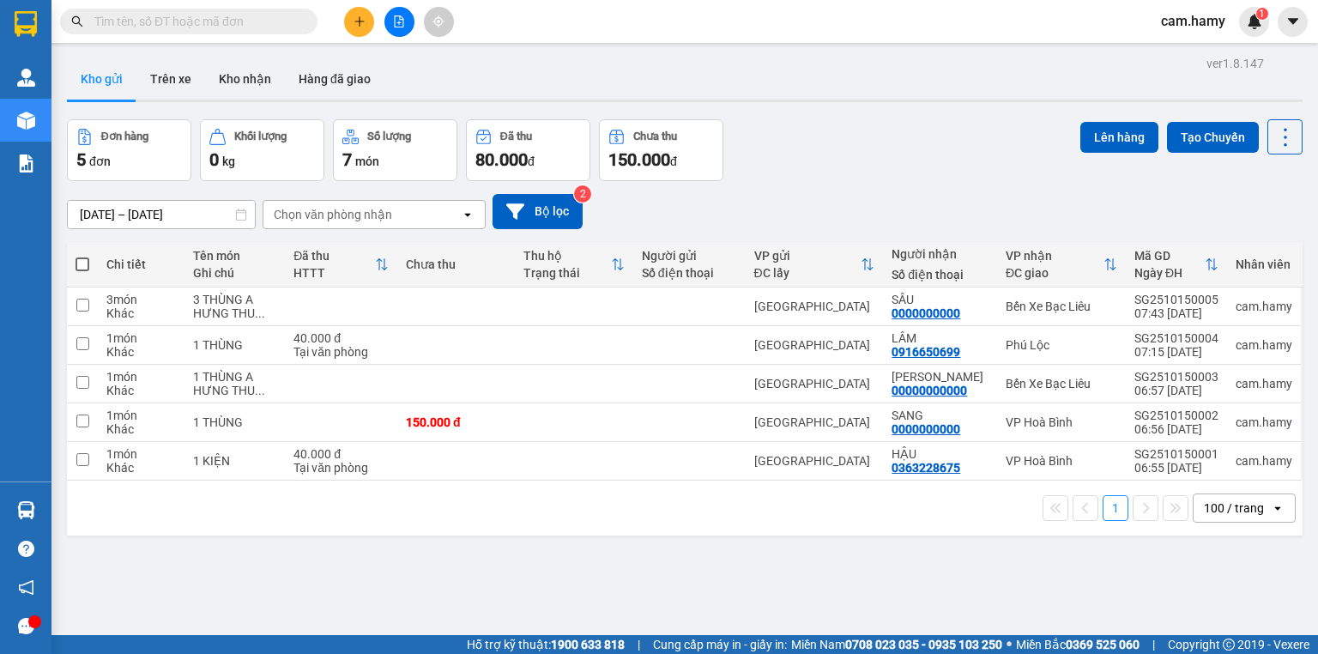
click at [86, 263] on span at bounding box center [82, 264] width 14 height 14
click at [82, 256] on input "checkbox" at bounding box center [82, 256] width 0 height 0
checkbox input "true"
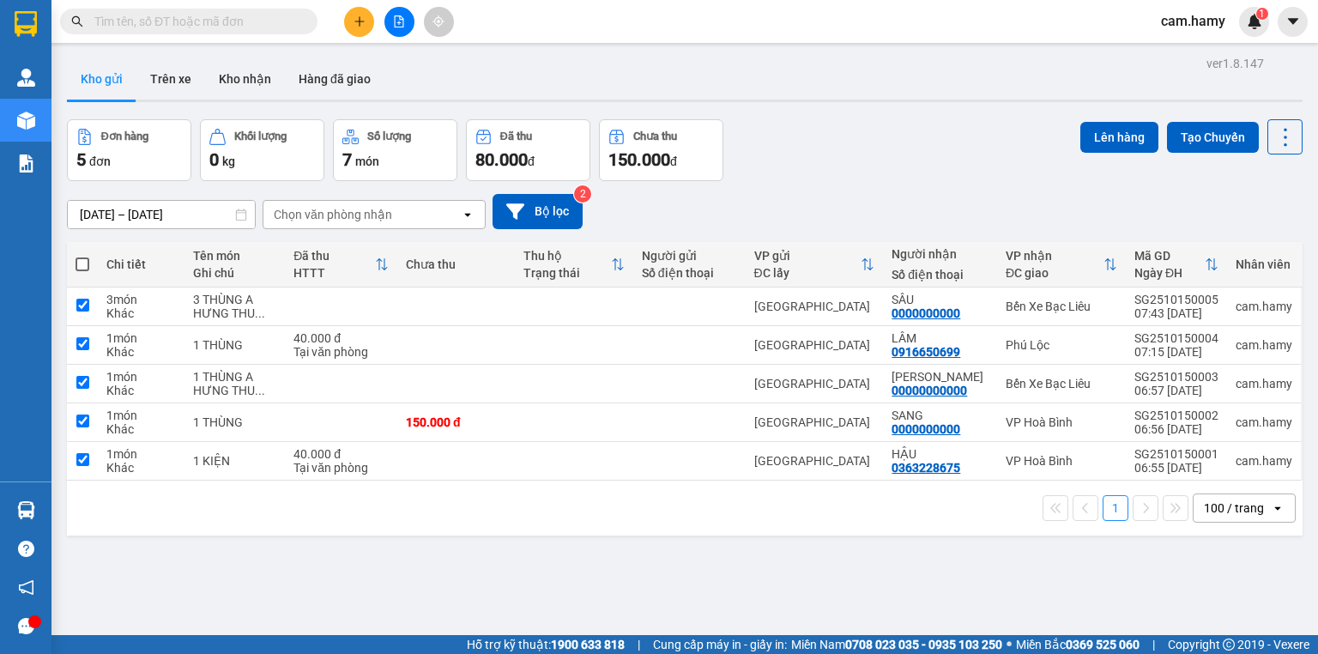
checkbox input "true"
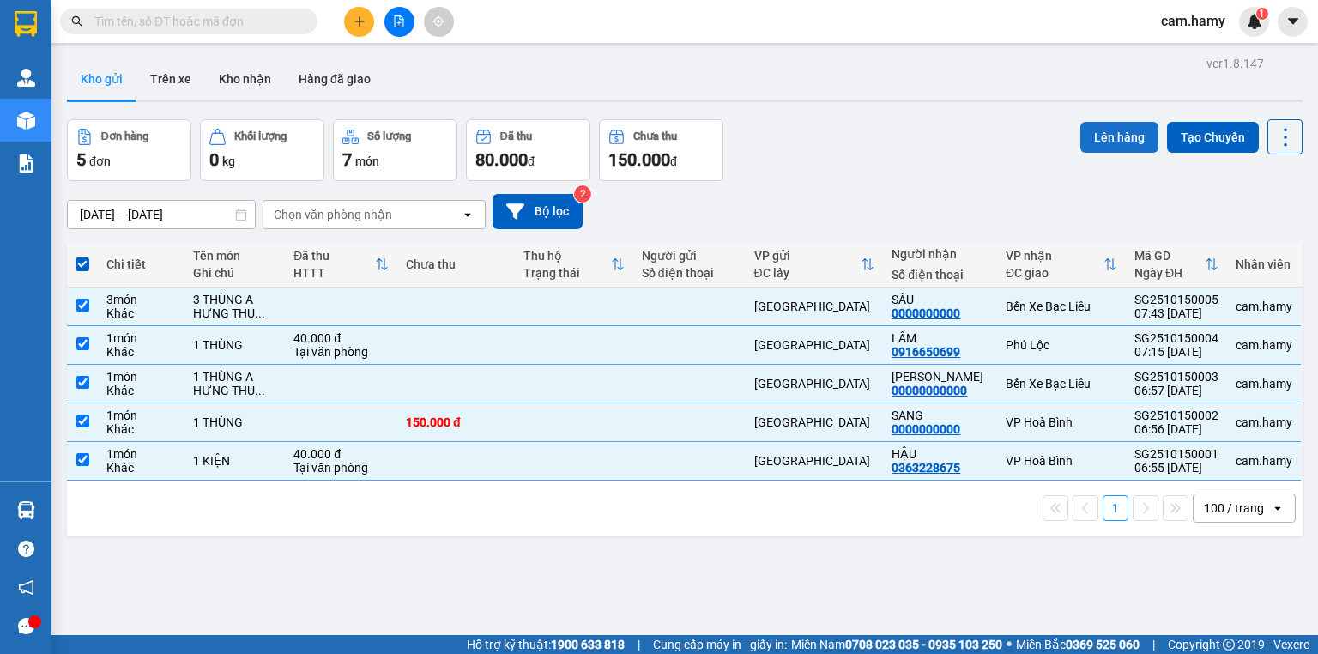
click at [1126, 136] on button "Lên hàng" at bounding box center [1119, 137] width 78 height 31
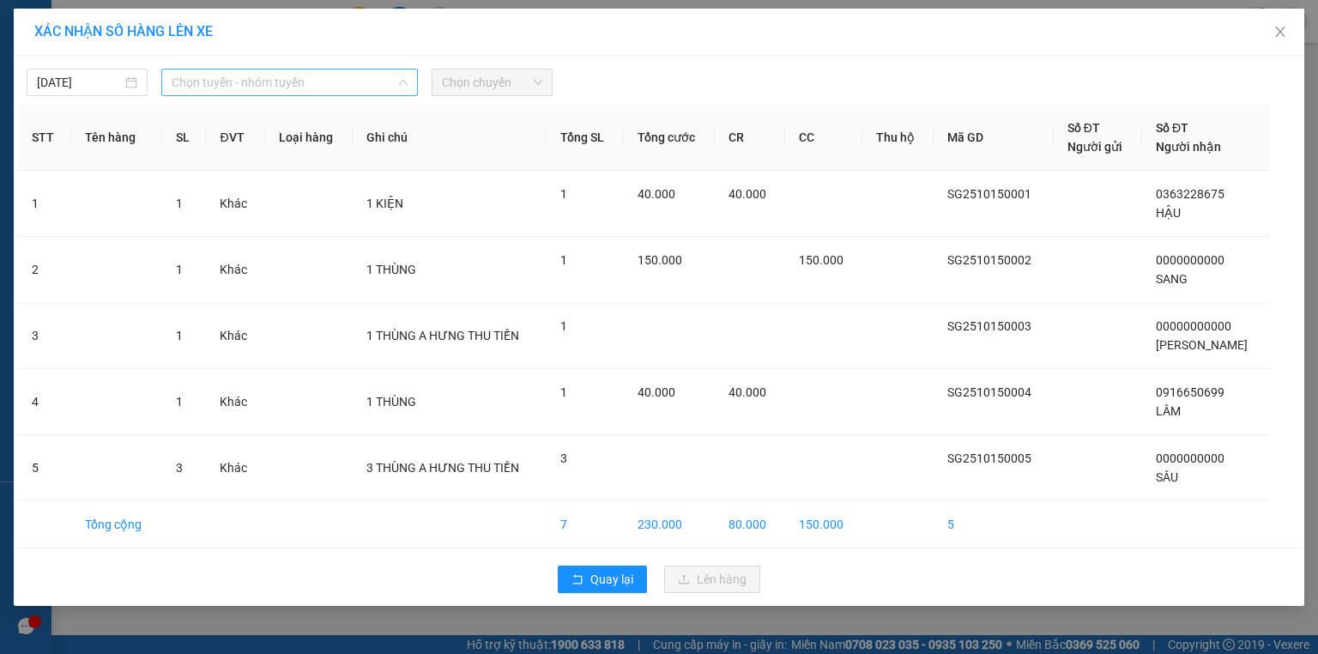
click at [353, 82] on span "Chọn tuyến - nhóm tuyến" at bounding box center [290, 82] width 236 height 26
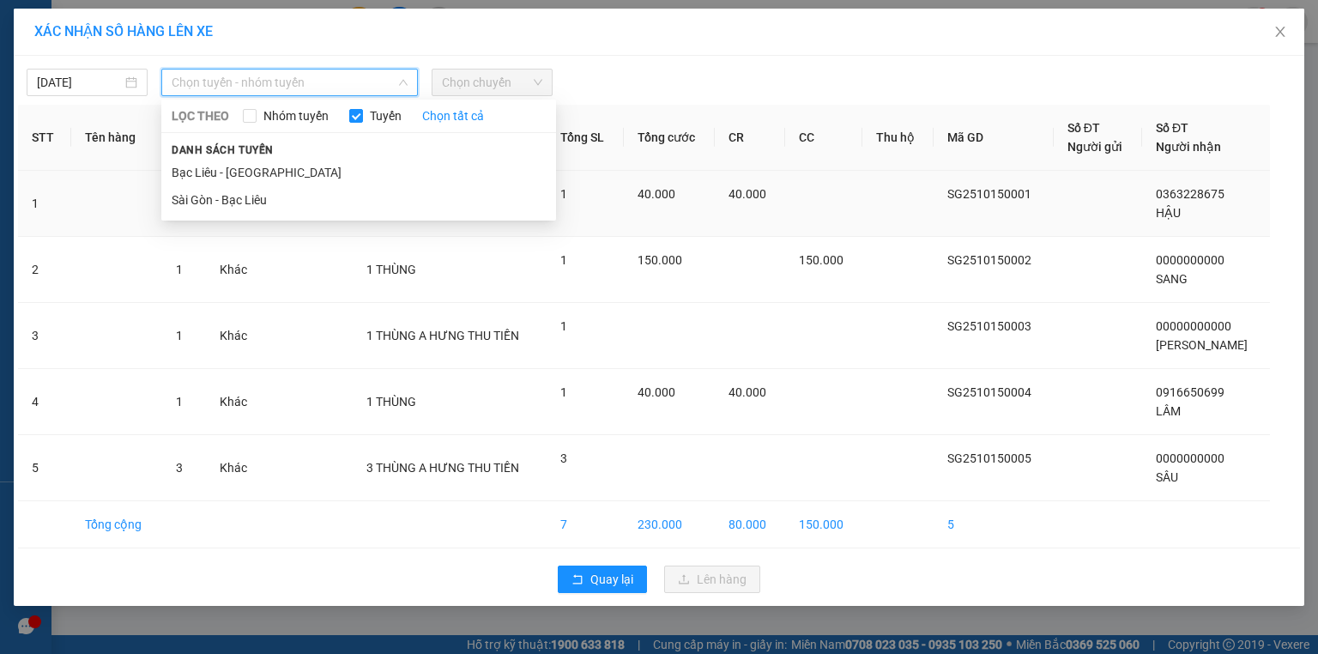
click at [272, 202] on li "Sài Gòn - Bạc Liêu" at bounding box center [358, 199] width 395 height 27
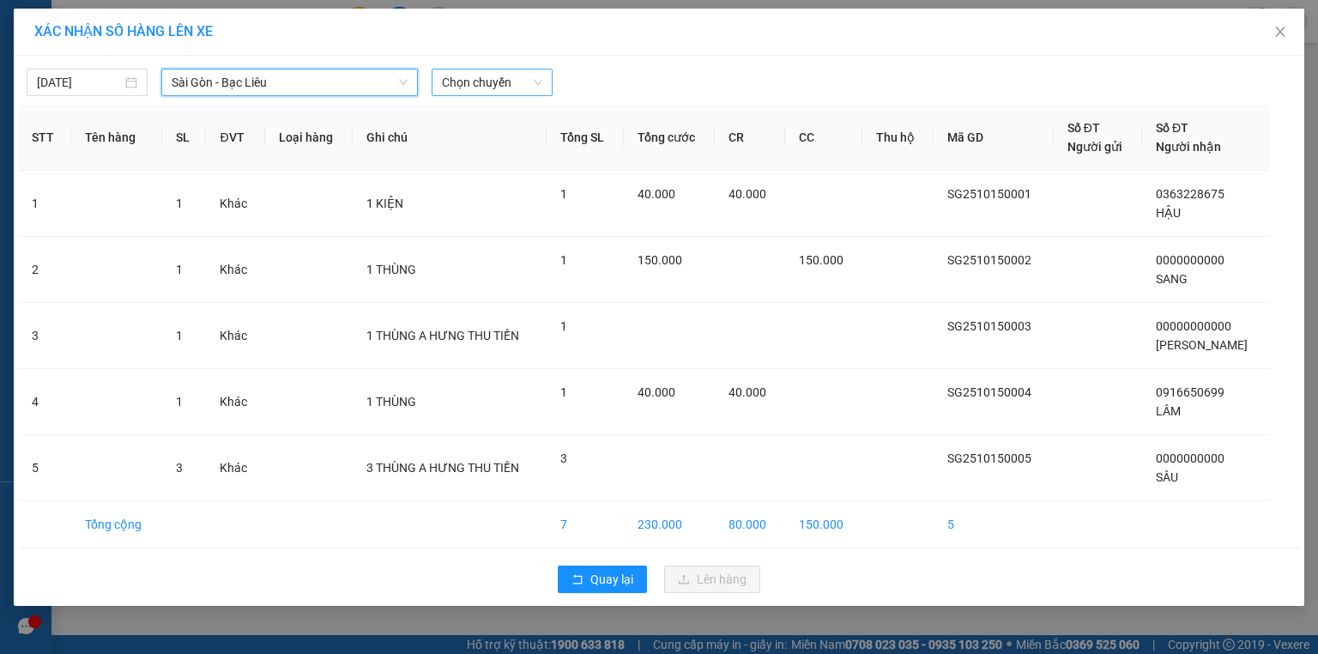
click at [507, 85] on span "Chọn chuyến" at bounding box center [492, 82] width 100 height 26
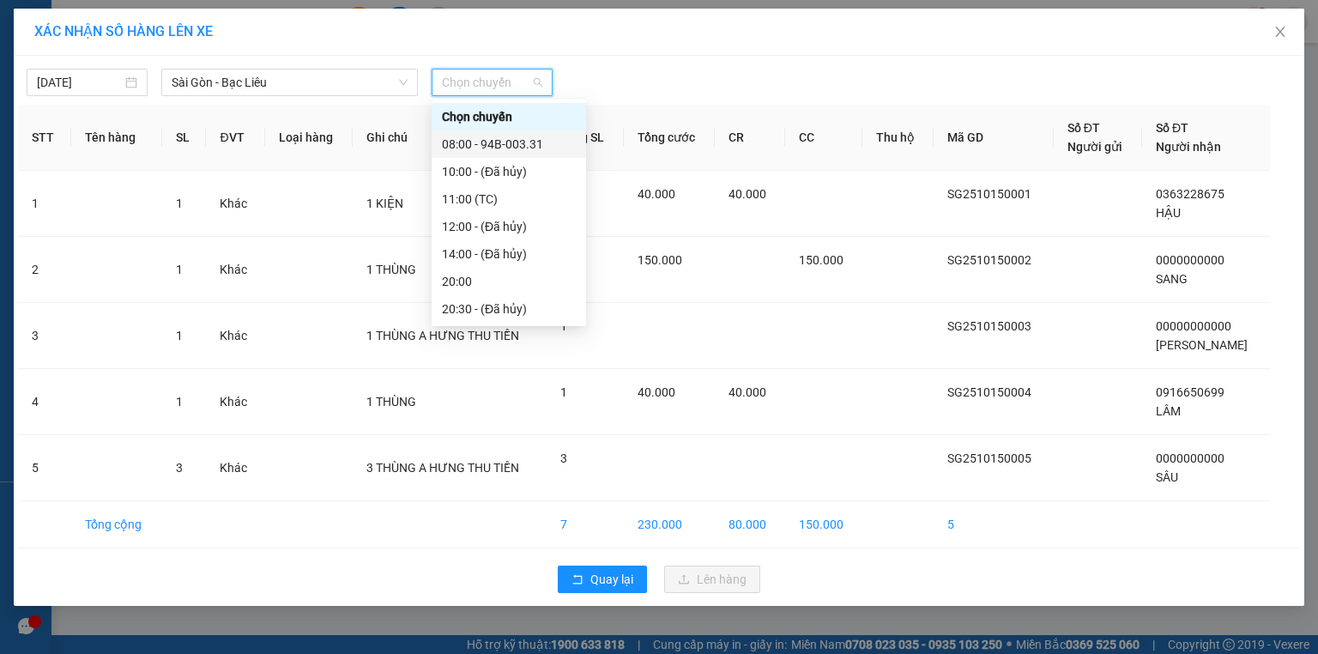
click at [527, 139] on div "08:00 - 94B-003.31" at bounding box center [509, 144] width 134 height 19
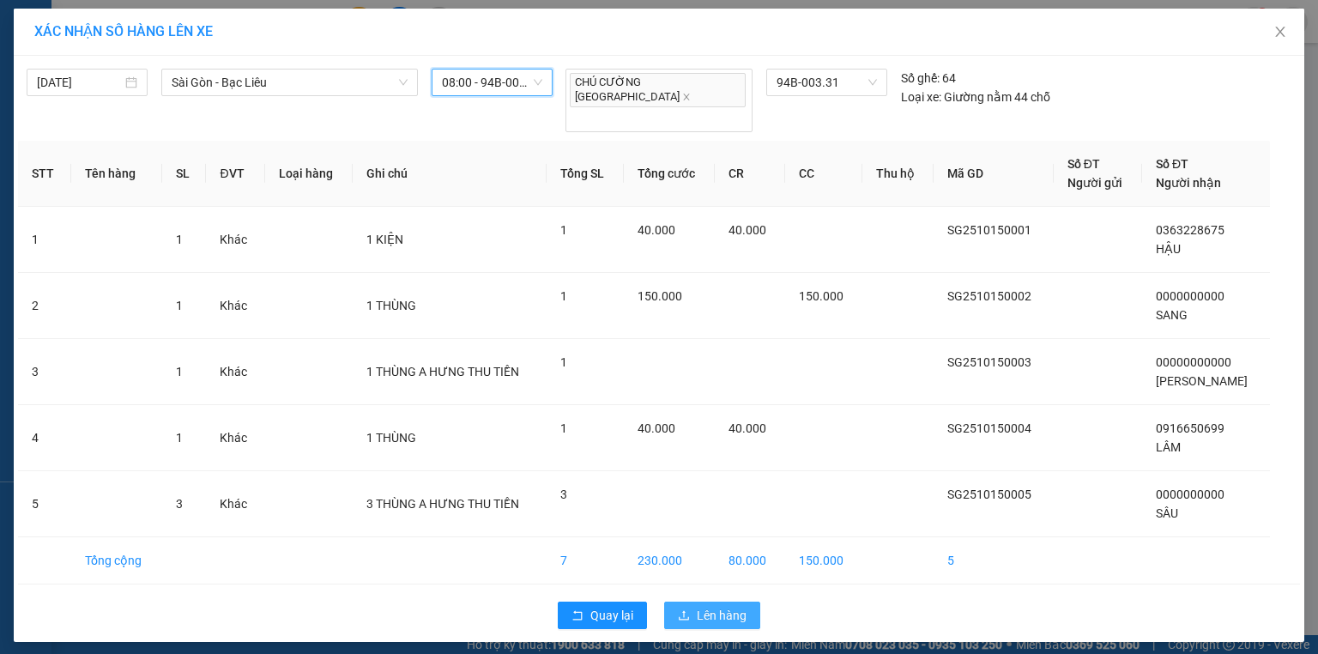
click at [730, 606] on span "Lên hàng" at bounding box center [722, 615] width 50 height 19
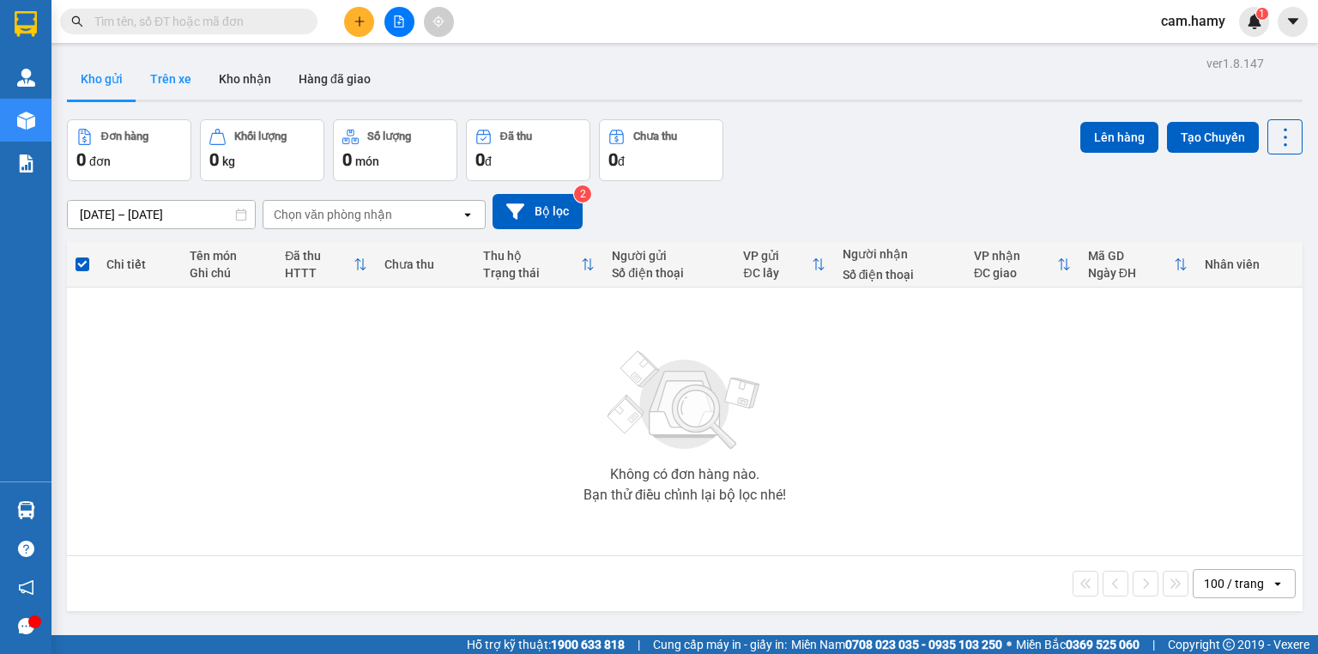
click at [176, 75] on button "Trên xe" at bounding box center [170, 78] width 69 height 41
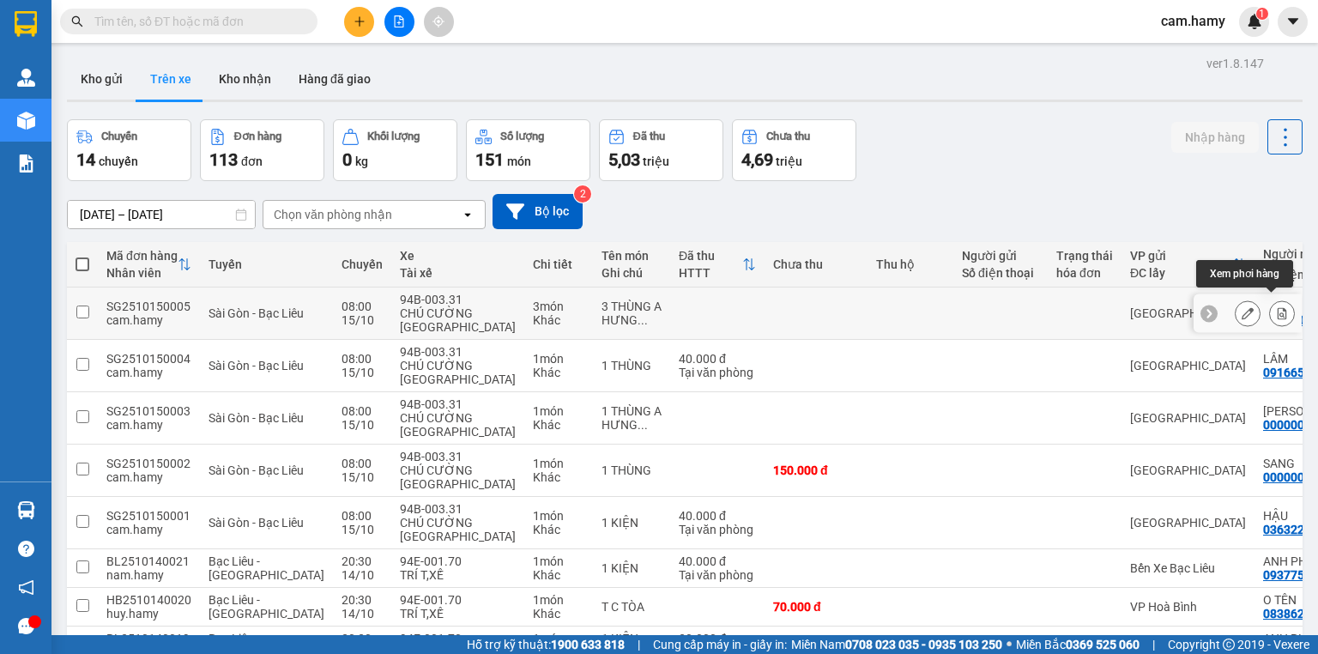
click at [1276, 307] on icon at bounding box center [1282, 313] width 12 height 12
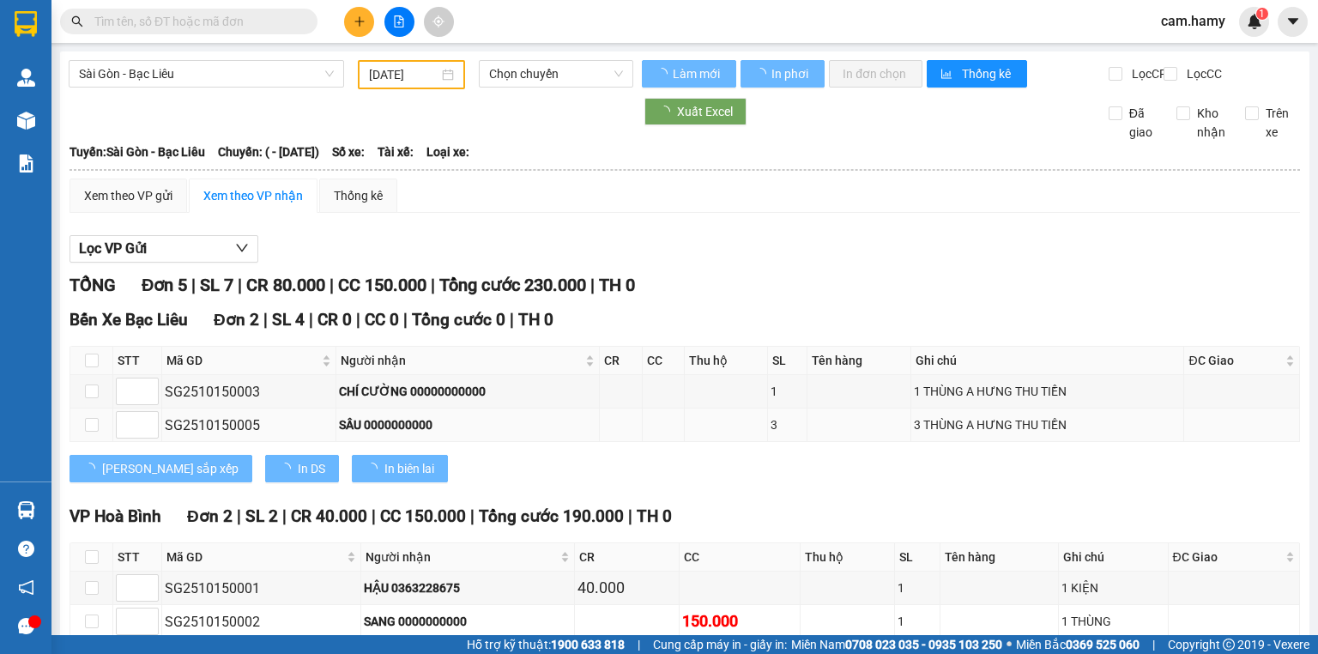
type input "[DATE]"
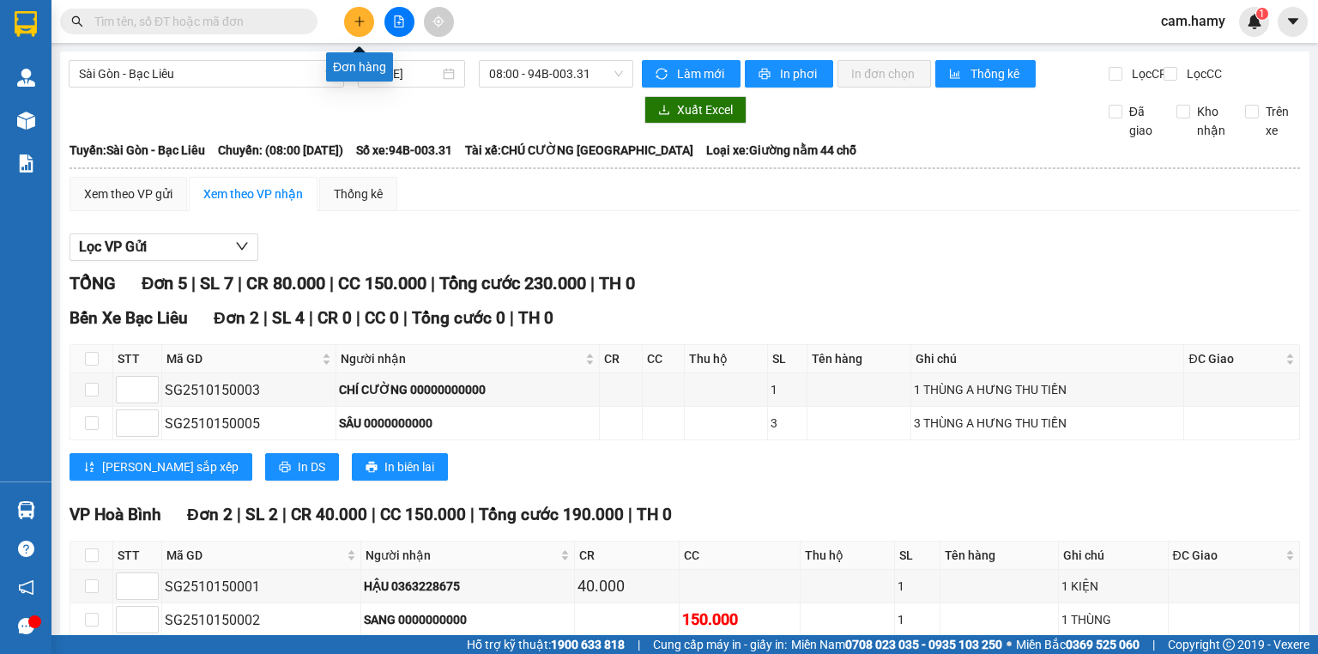
click at [360, 21] on icon "plus" at bounding box center [358, 21] width 9 height 1
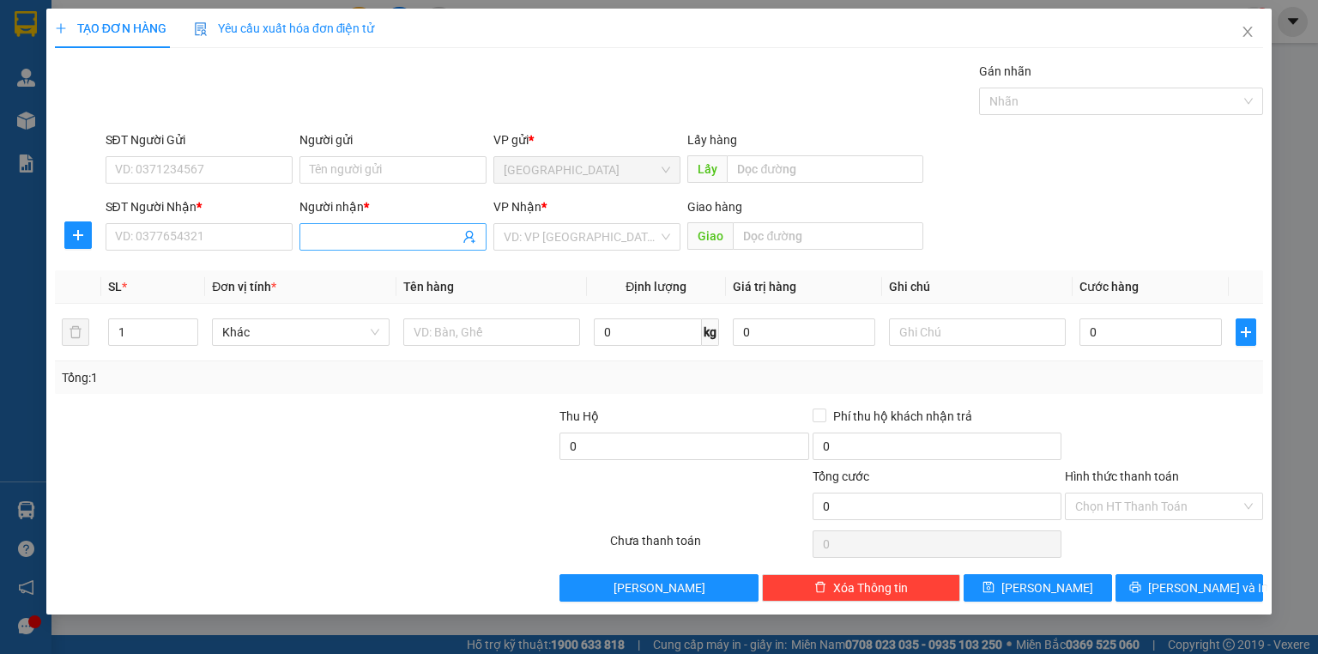
click at [362, 239] on input "Người nhận *" at bounding box center [384, 236] width 149 height 19
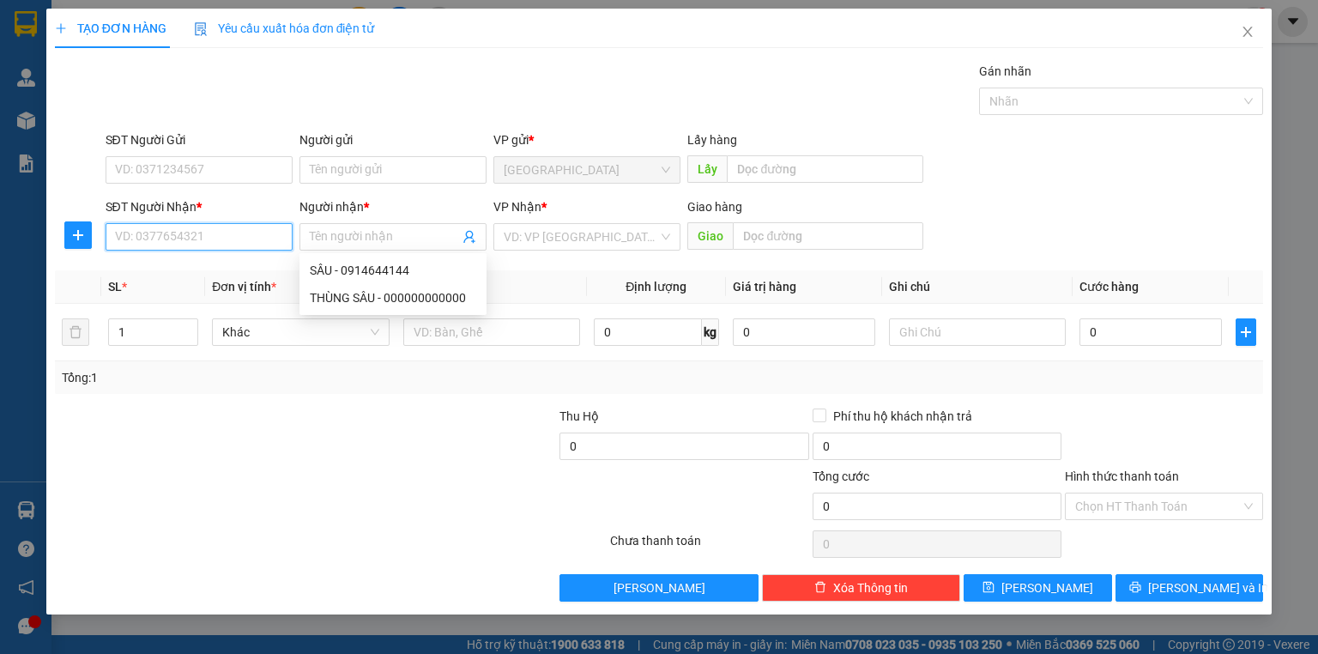
click at [278, 235] on input "SĐT Người Nhận *" at bounding box center [199, 236] width 187 height 27
type input "0949441663"
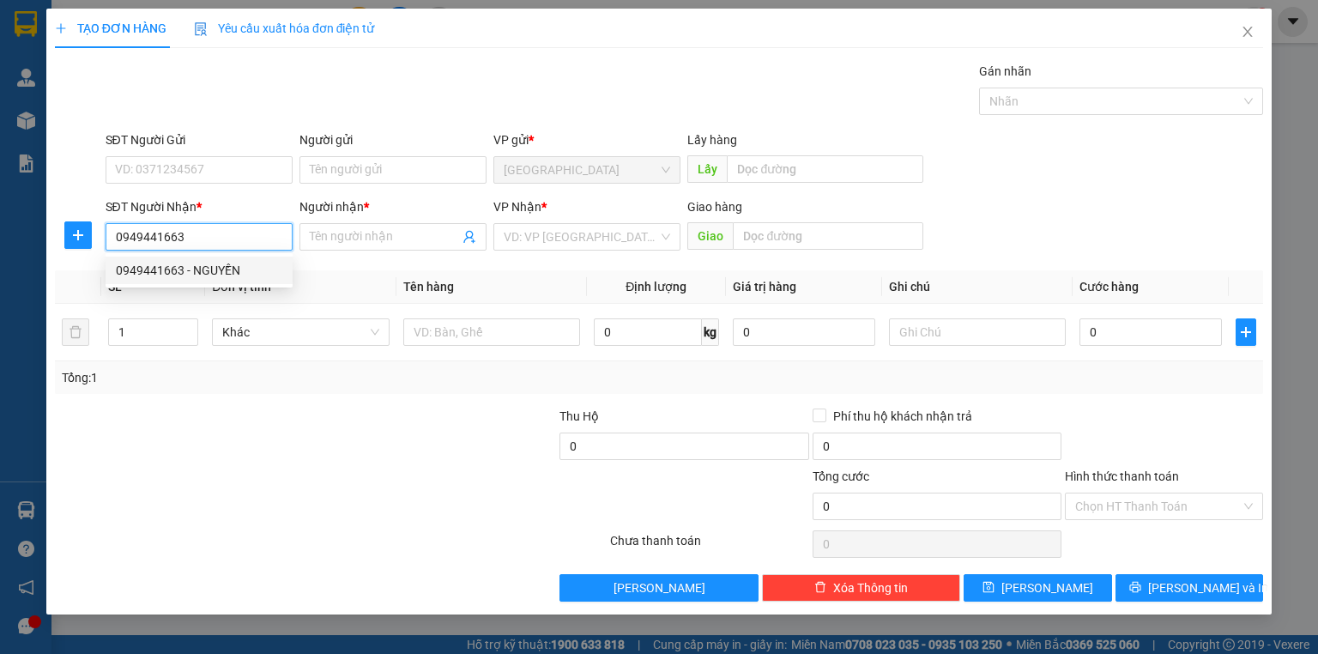
click at [245, 268] on div "0949441663 - NGUYỀN" at bounding box center [199, 270] width 166 height 19
type input "NGUYỀN"
type input "50.000"
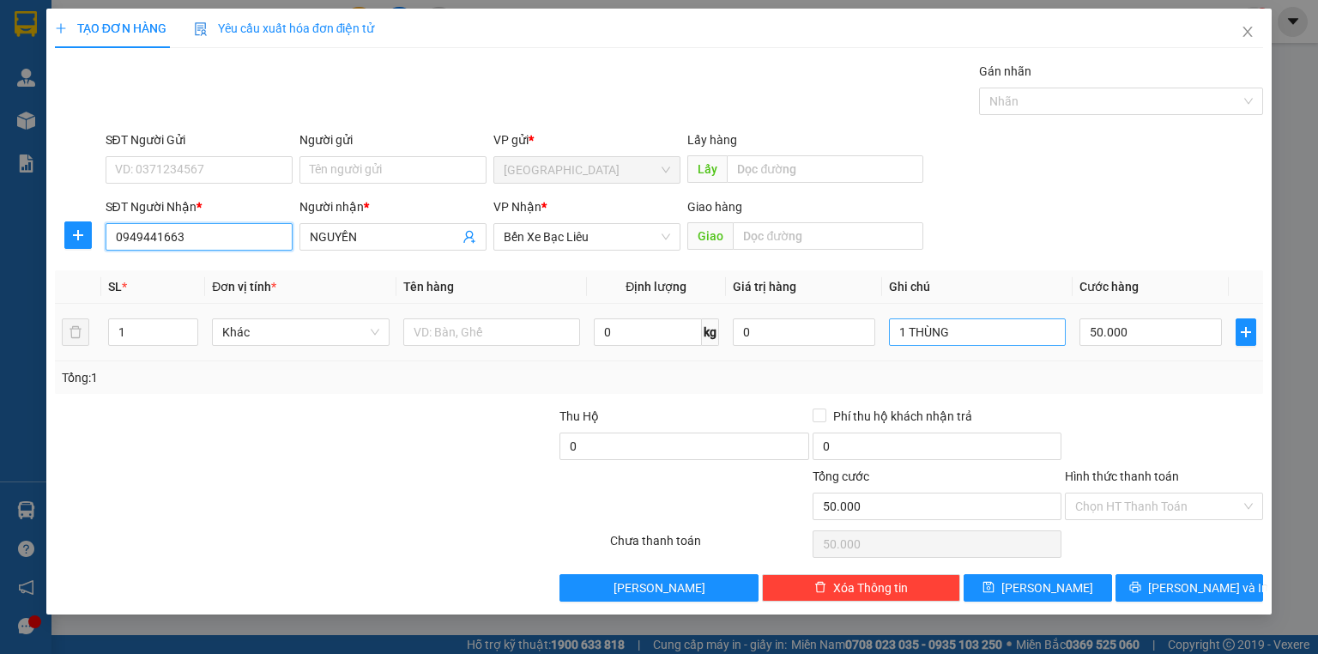
type input "0949441663"
click at [954, 333] on input "1 THÙNG" at bounding box center [977, 331] width 177 height 27
type input "1 BỌC THUỐC"
click at [1119, 329] on input "50.000" at bounding box center [1150, 331] width 142 height 27
type input "0"
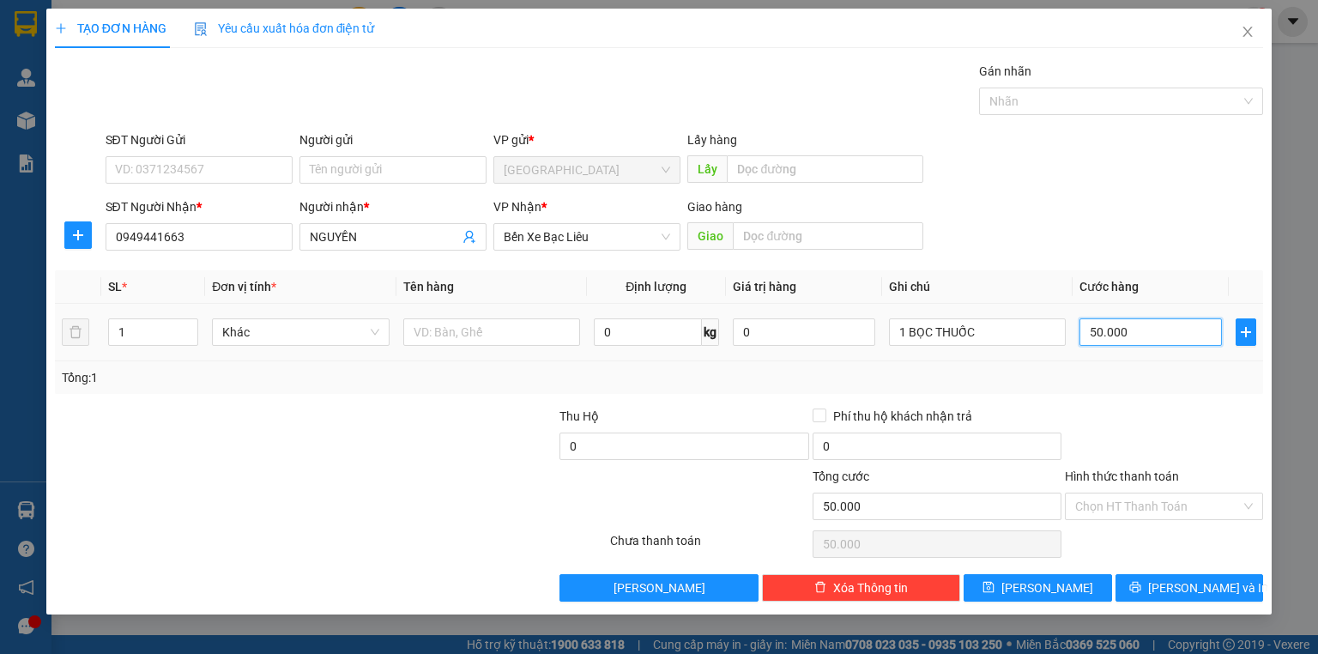
type input "0"
click at [1125, 474] on label "Hình thức thanh toán" at bounding box center [1122, 476] width 114 height 14
click at [1125, 493] on input "Hình thức thanh toán" at bounding box center [1158, 506] width 166 height 26
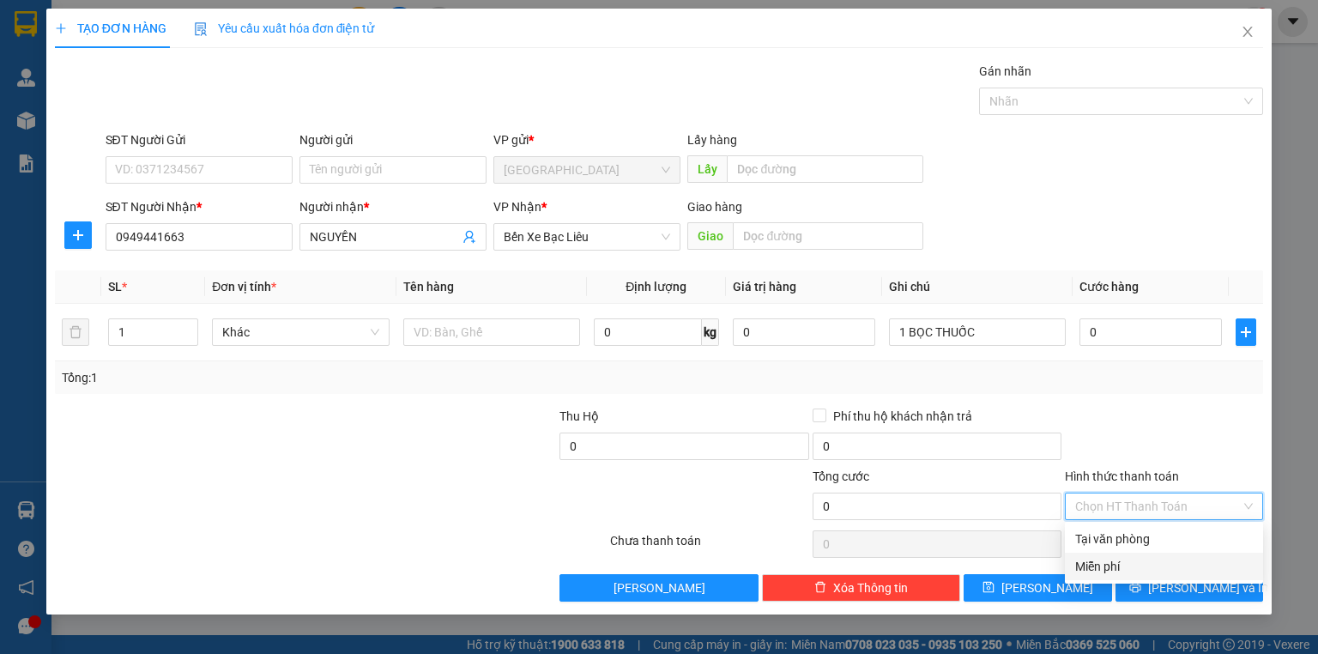
click at [1108, 564] on div "Miễn phí" at bounding box center [1164, 566] width 178 height 19
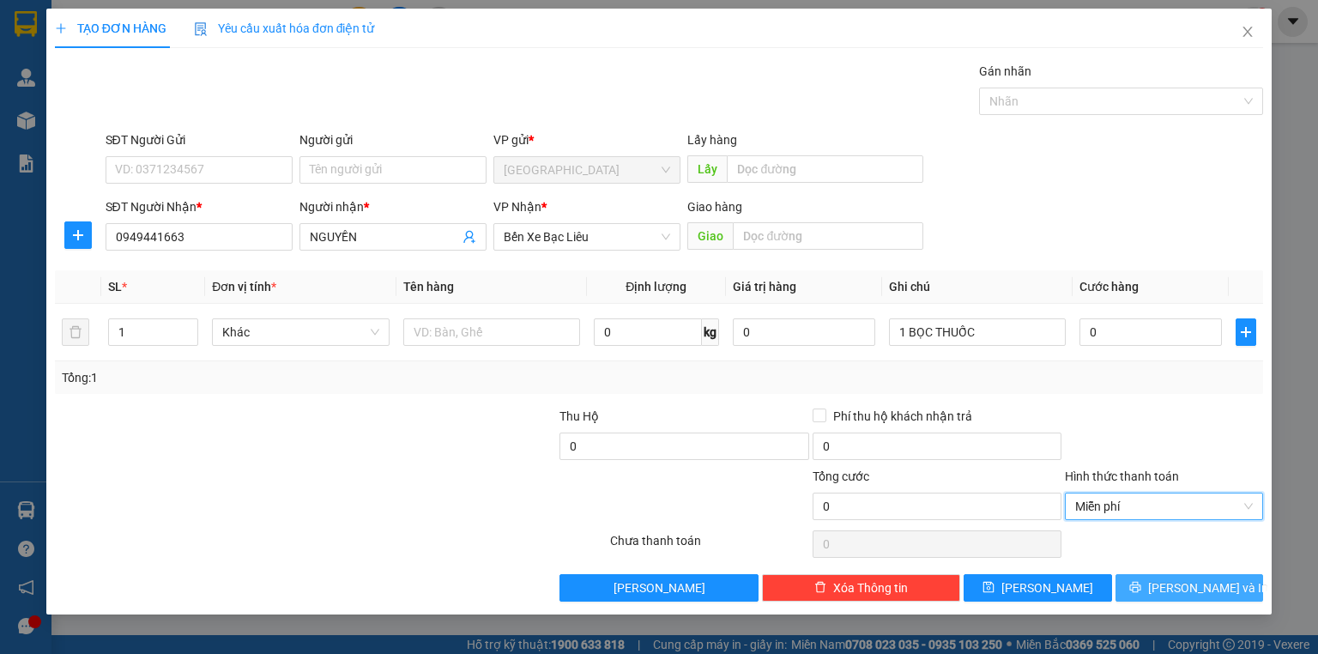
click at [1153, 582] on button "[PERSON_NAME] và In" at bounding box center [1189, 587] width 148 height 27
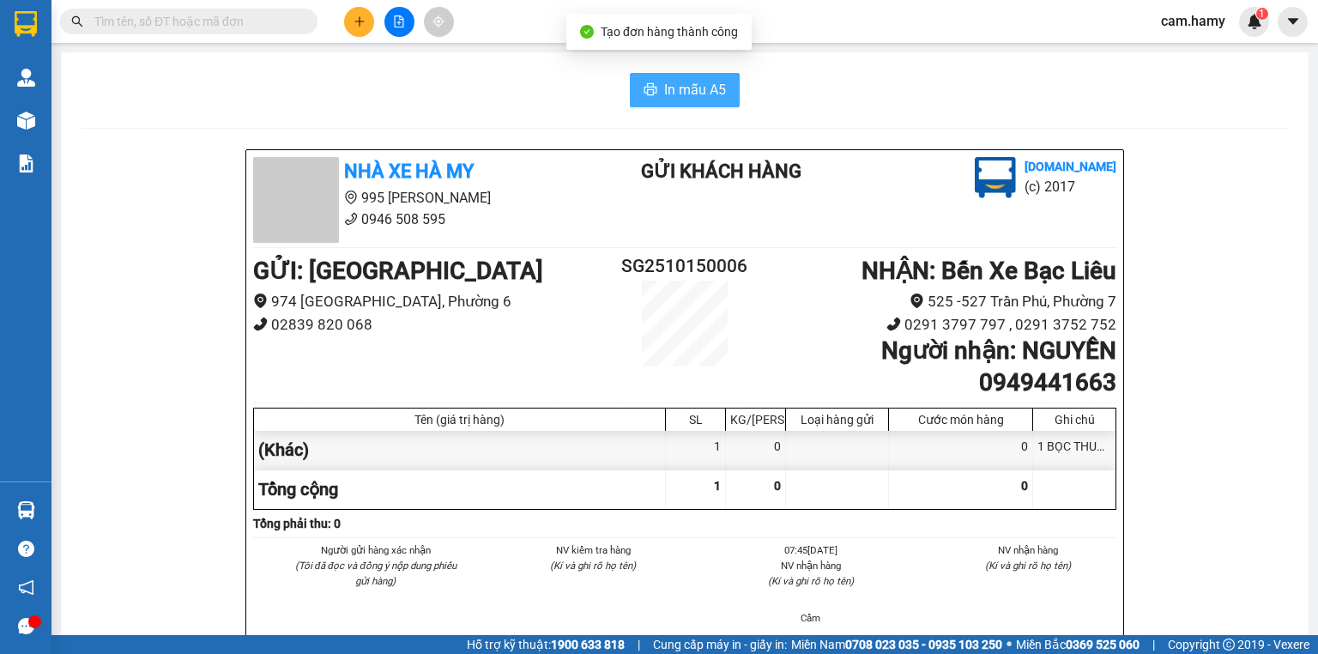
click at [690, 82] on span "In mẫu A5" at bounding box center [695, 89] width 62 height 21
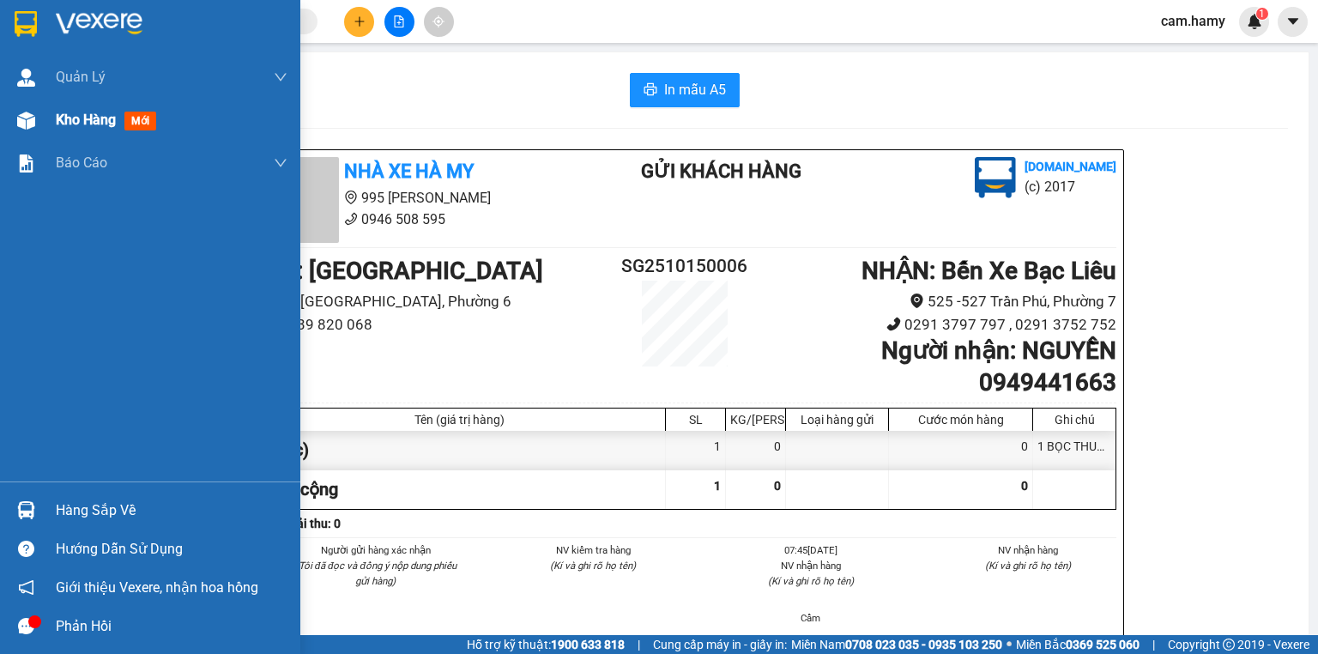
click at [90, 120] on span "Kho hàng" at bounding box center [86, 120] width 60 height 16
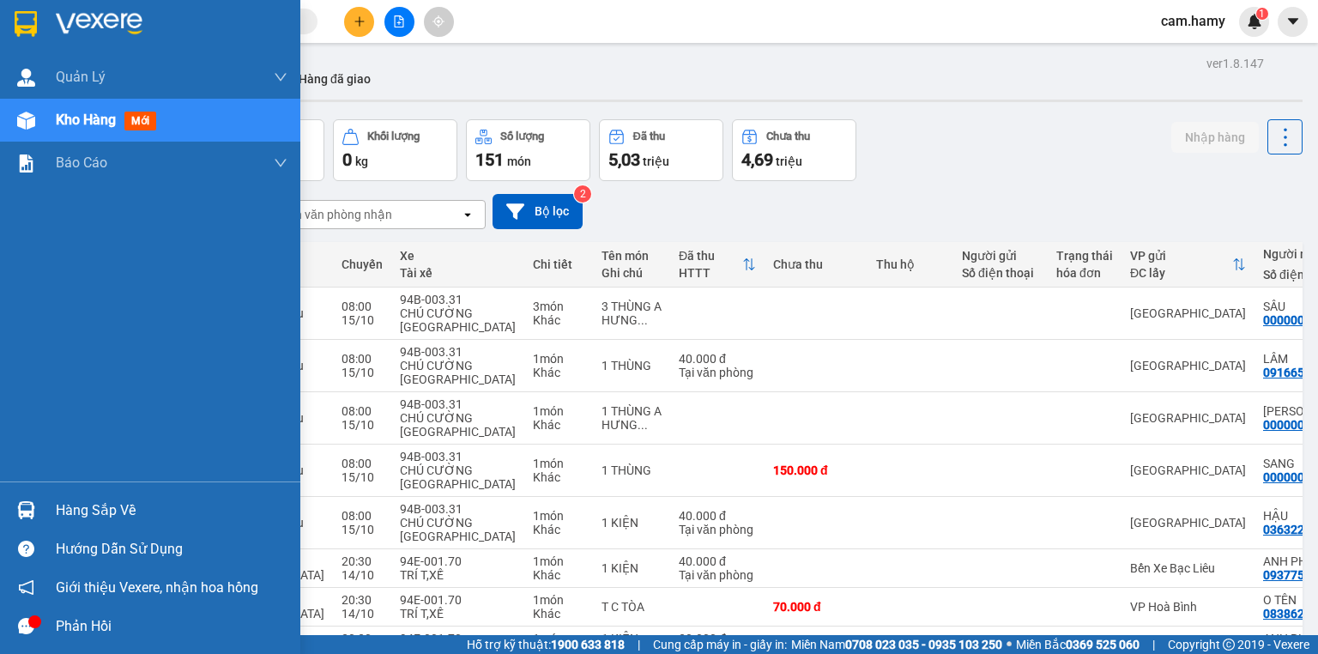
click at [65, 117] on span "Kho hàng" at bounding box center [86, 120] width 60 height 16
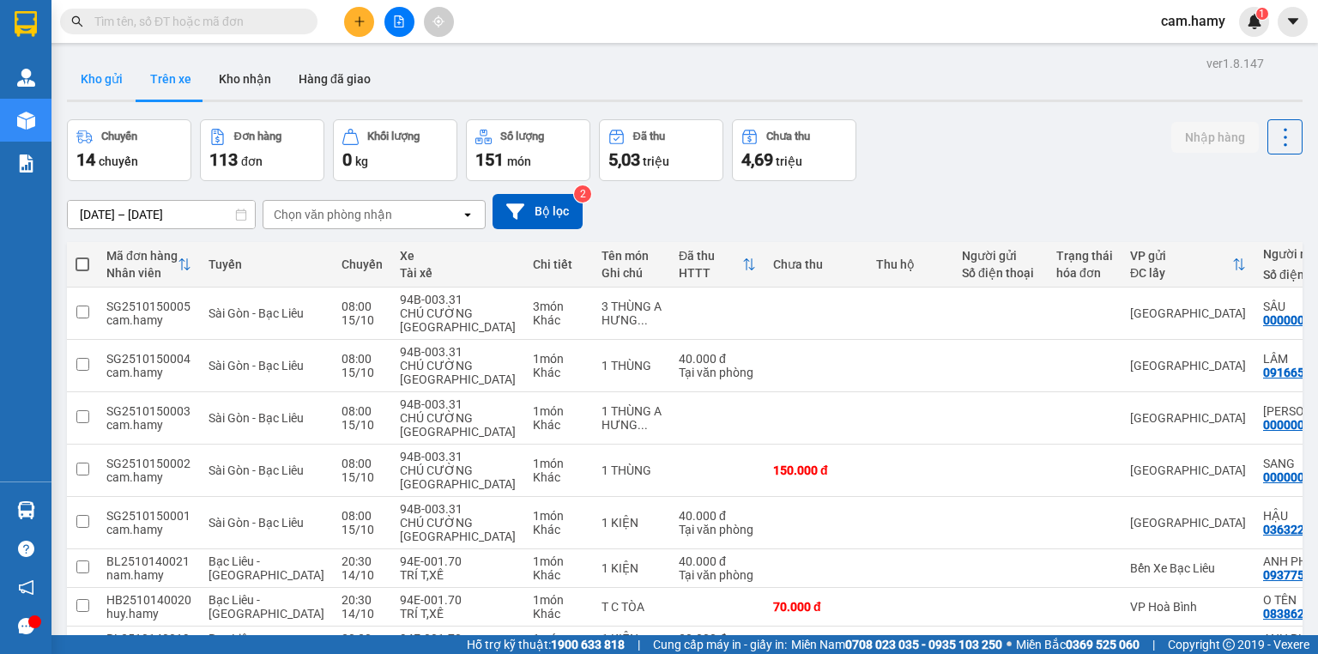
click at [101, 72] on button "Kho gửi" at bounding box center [101, 78] width 69 height 41
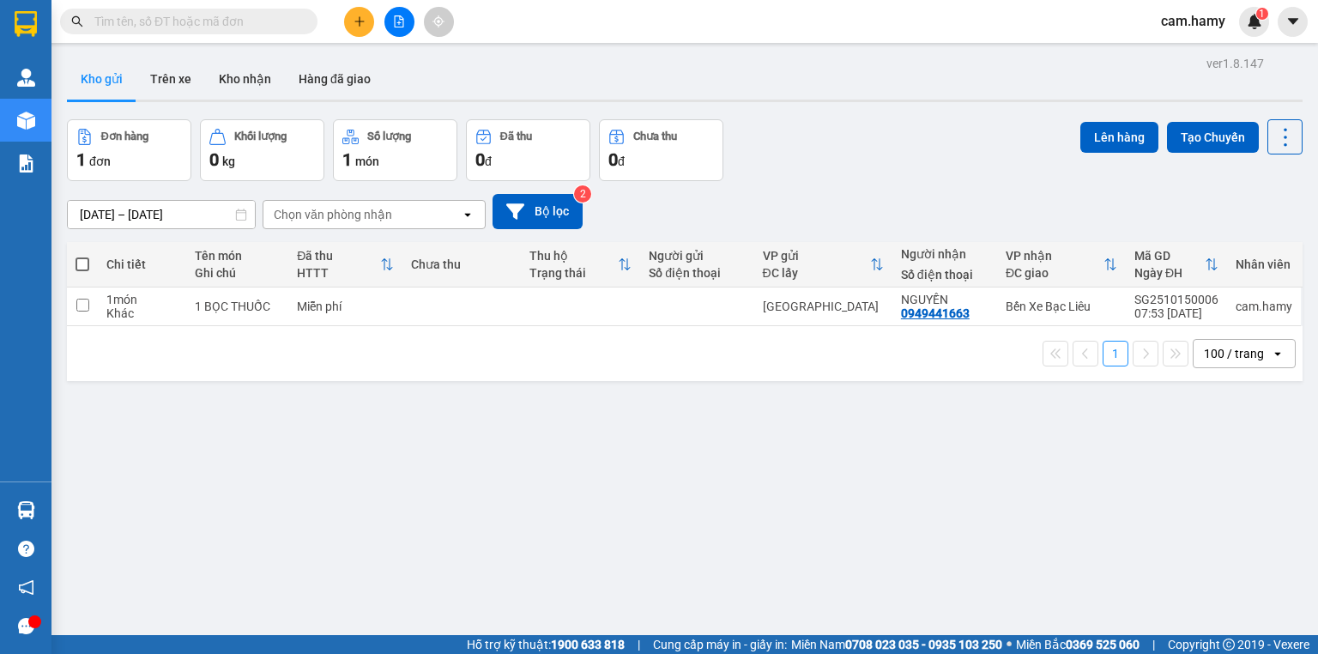
click at [82, 263] on span at bounding box center [82, 264] width 14 height 14
click at [82, 256] on input "checkbox" at bounding box center [82, 256] width 0 height 0
checkbox input "true"
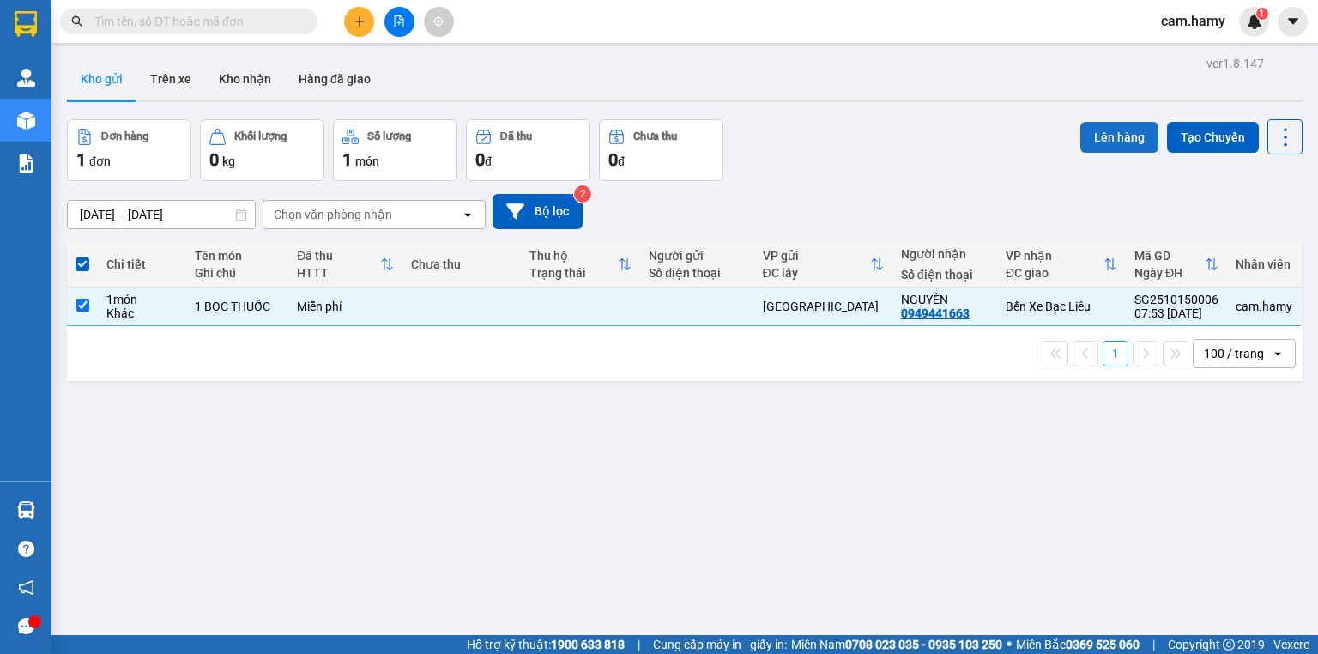
click at [1105, 136] on button "Lên hàng" at bounding box center [1119, 137] width 78 height 31
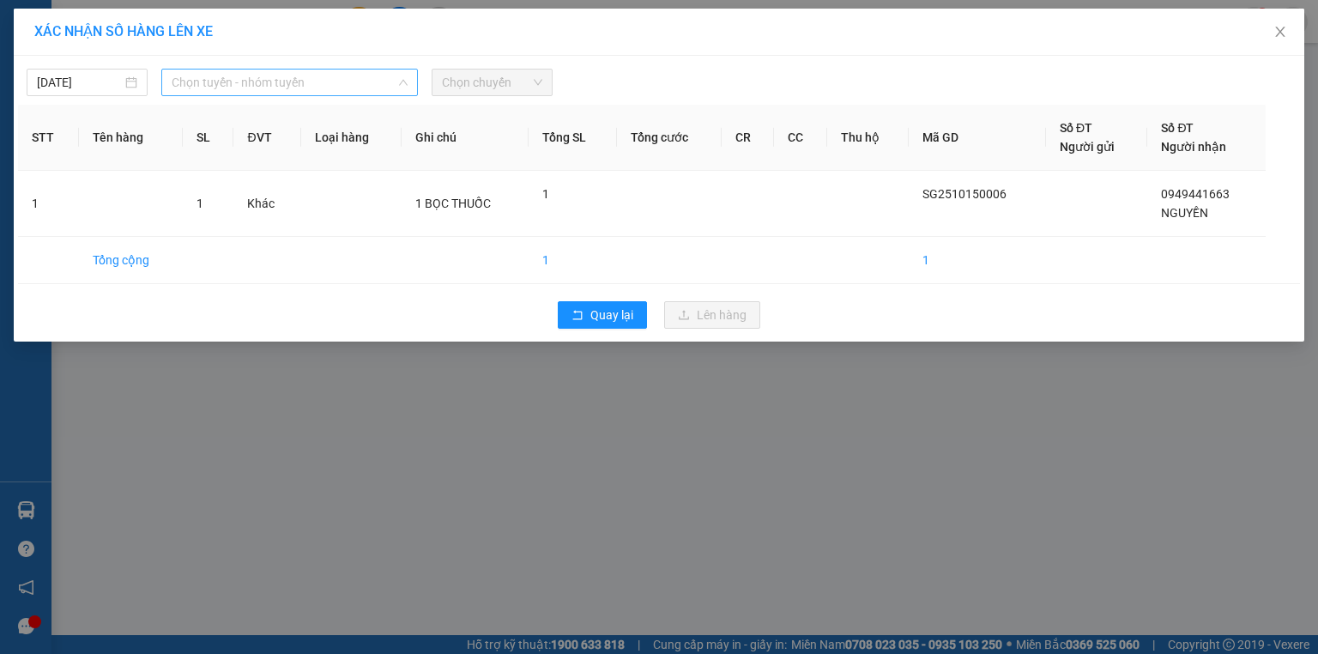
click at [208, 75] on span "Chọn tuyến - nhóm tuyến" at bounding box center [290, 82] width 236 height 26
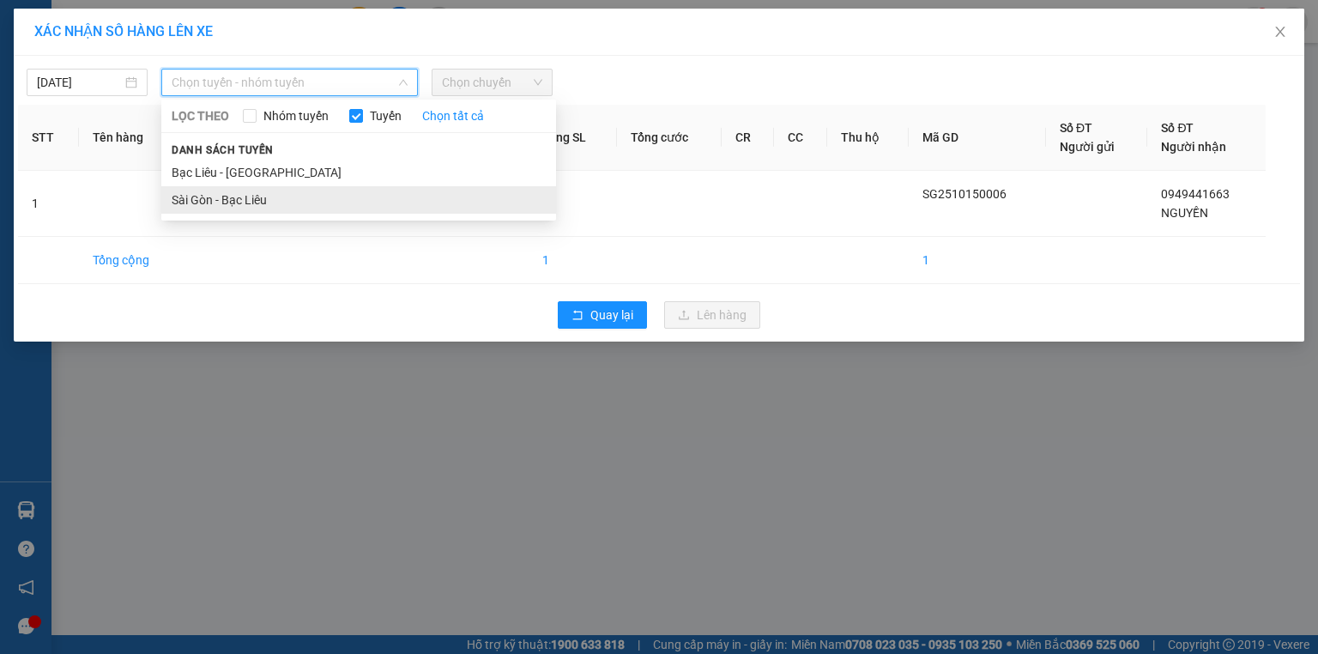
click at [239, 199] on li "Sài Gòn - Bạc Liêu" at bounding box center [358, 199] width 395 height 27
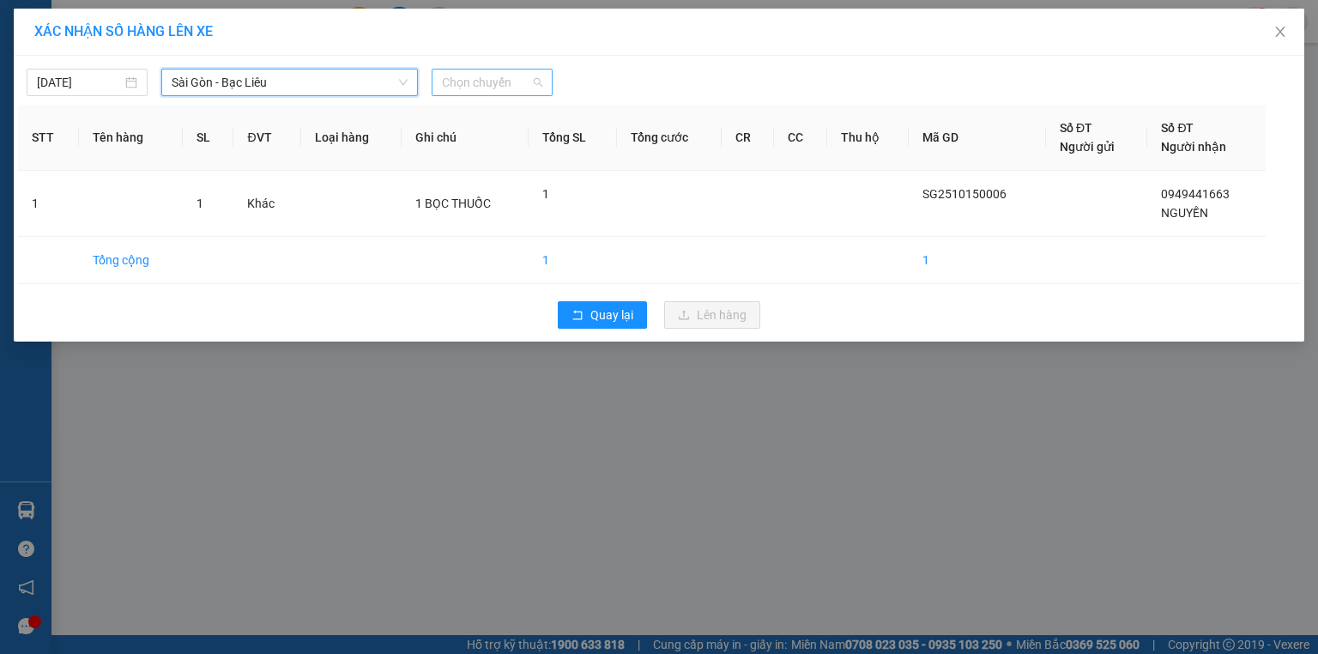
click at [462, 81] on span "Chọn chuyến" at bounding box center [492, 82] width 100 height 26
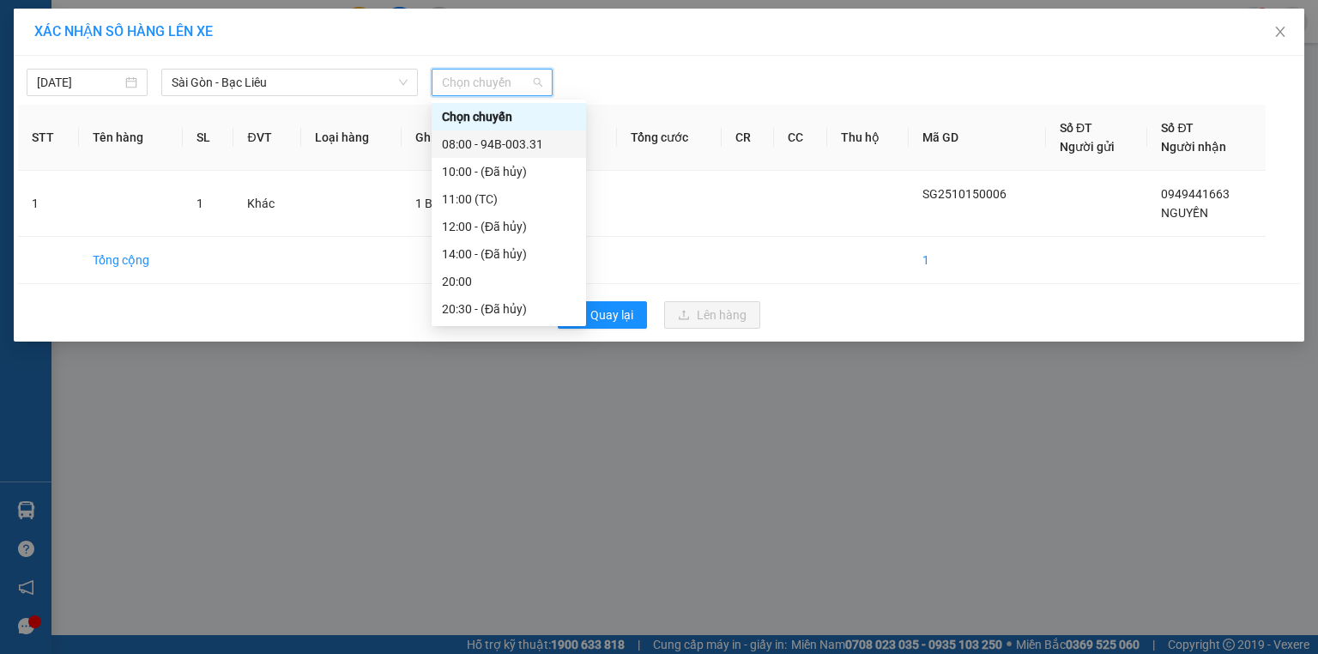
click at [549, 148] on div "08:00 - 94B-003.31" at bounding box center [509, 144] width 134 height 19
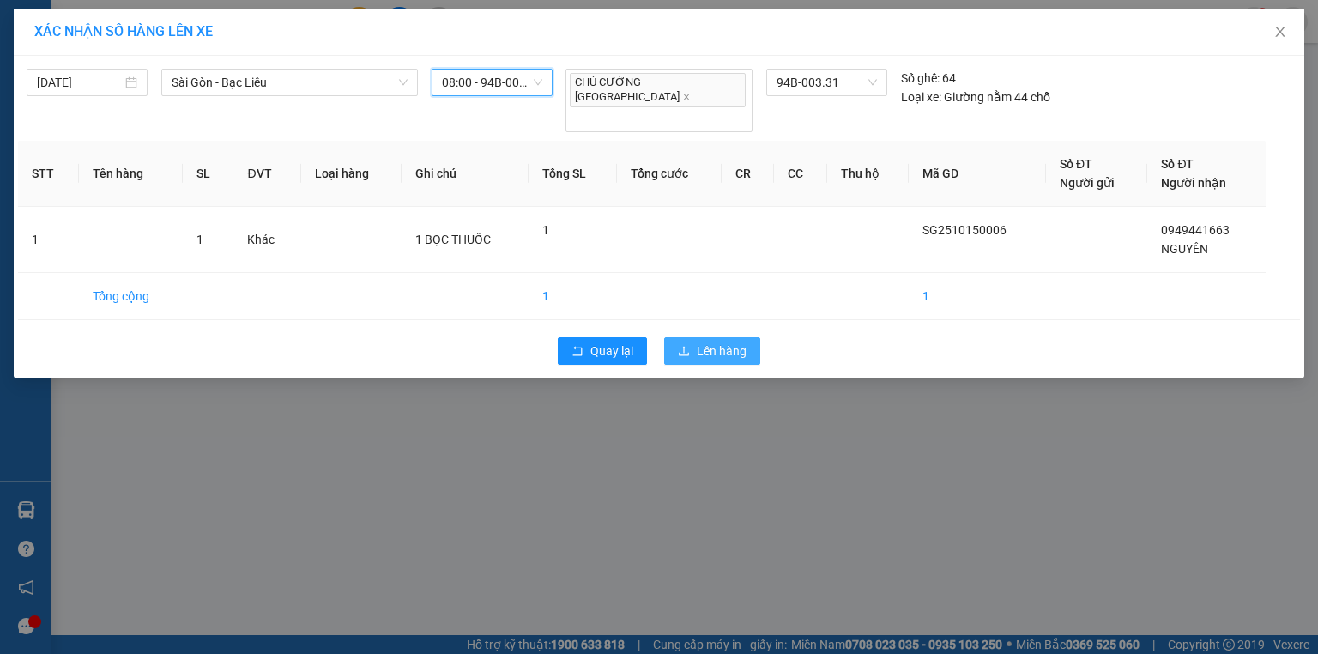
click at [705, 341] on span "Lên hàng" at bounding box center [722, 350] width 50 height 19
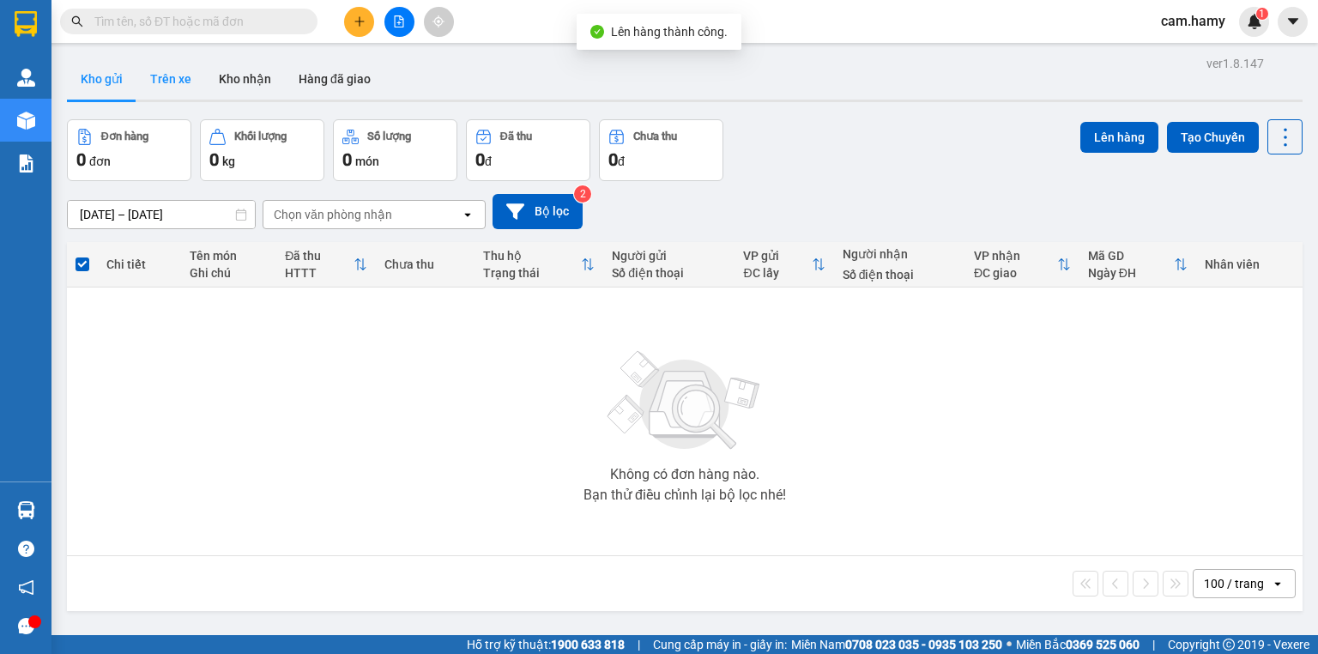
click at [173, 81] on button "Trên xe" at bounding box center [170, 78] width 69 height 41
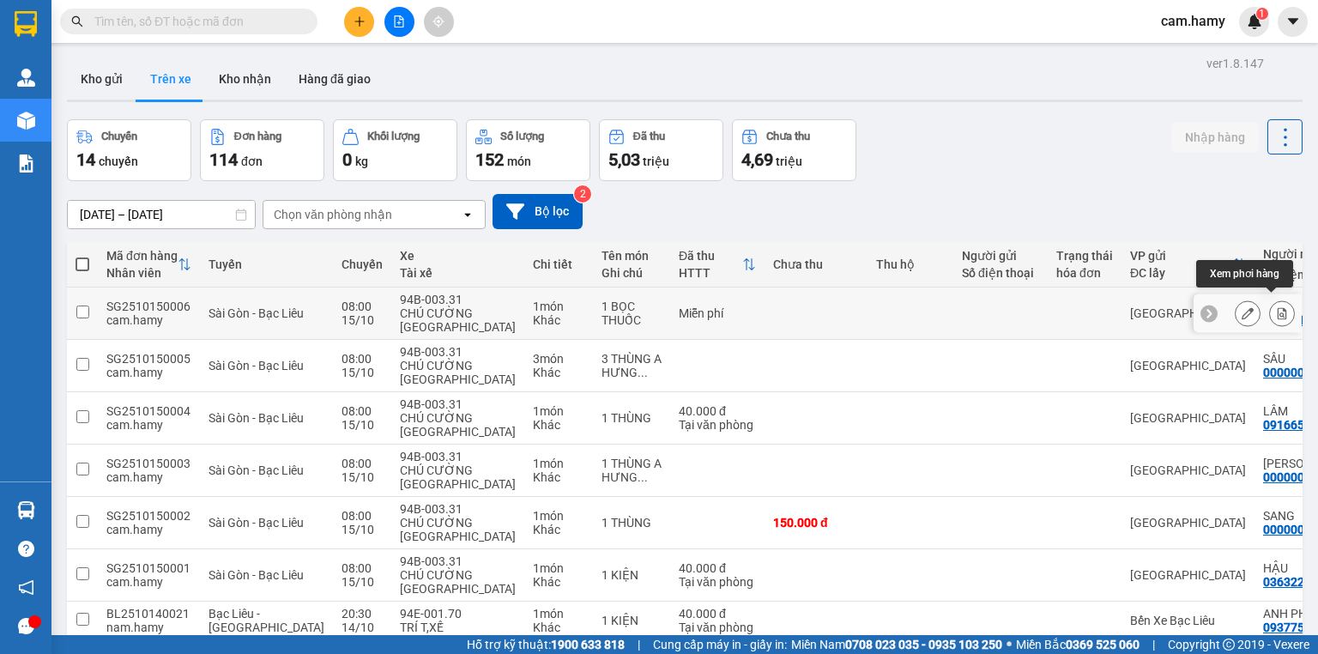
click at [1276, 309] on icon at bounding box center [1282, 313] width 12 height 12
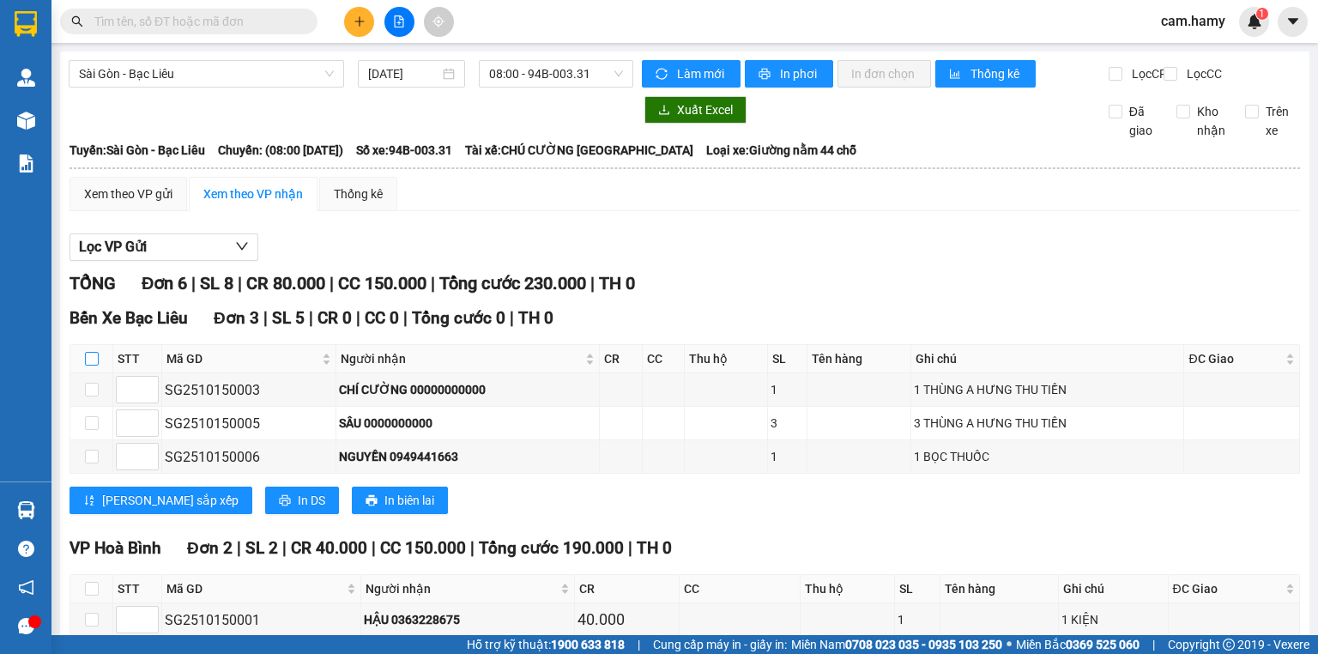
click at [96, 365] on input "checkbox" at bounding box center [92, 359] width 14 height 14
checkbox input "true"
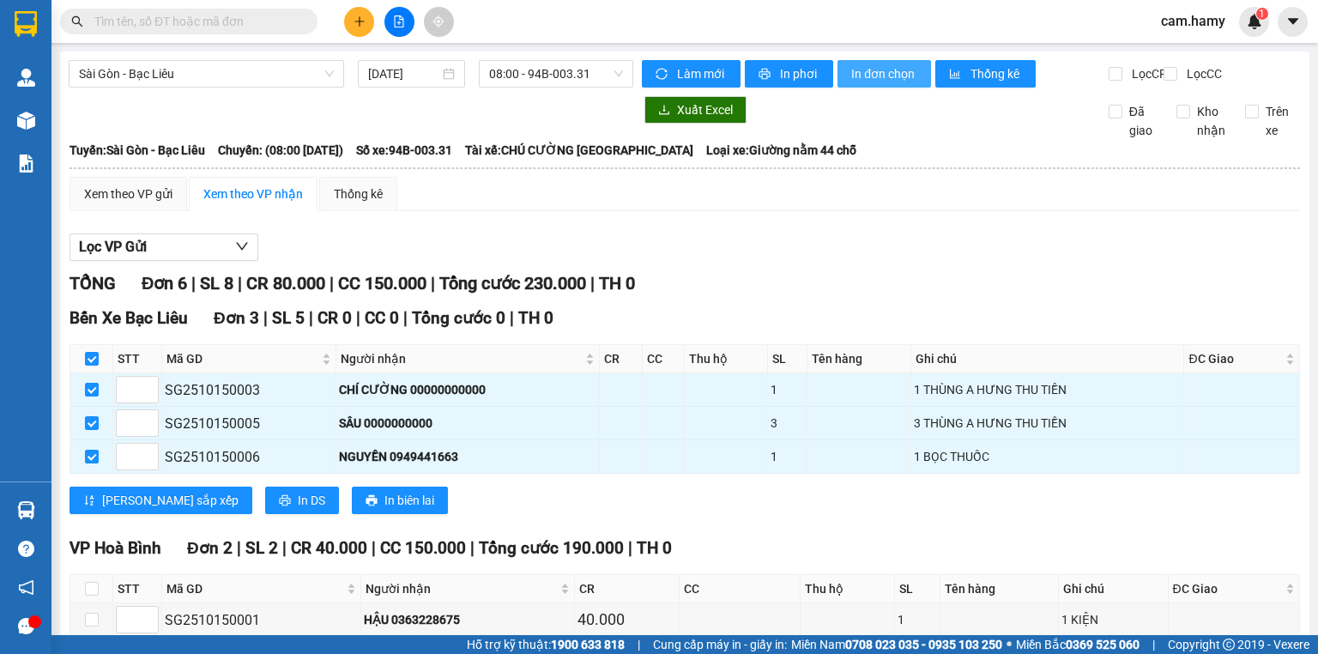
click at [870, 76] on span "In đơn chọn" at bounding box center [884, 73] width 66 height 19
click at [94, 365] on input "checkbox" at bounding box center [92, 359] width 14 height 14
checkbox input "false"
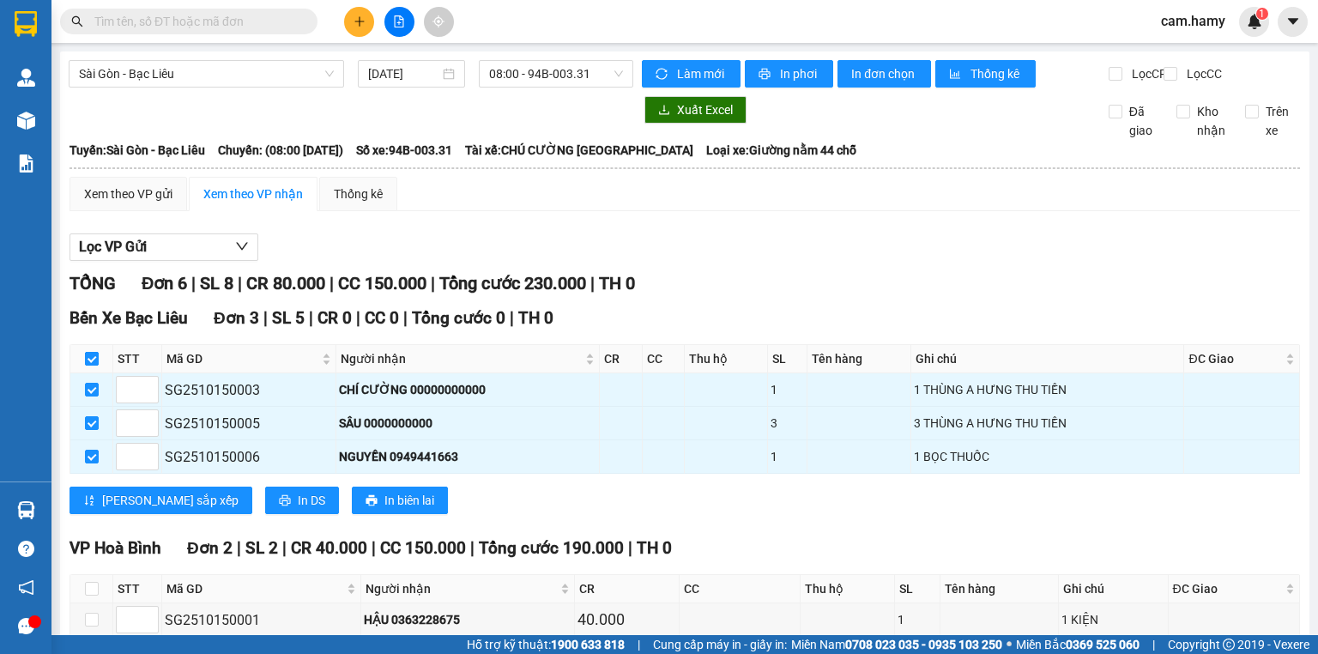
checkbox input "false"
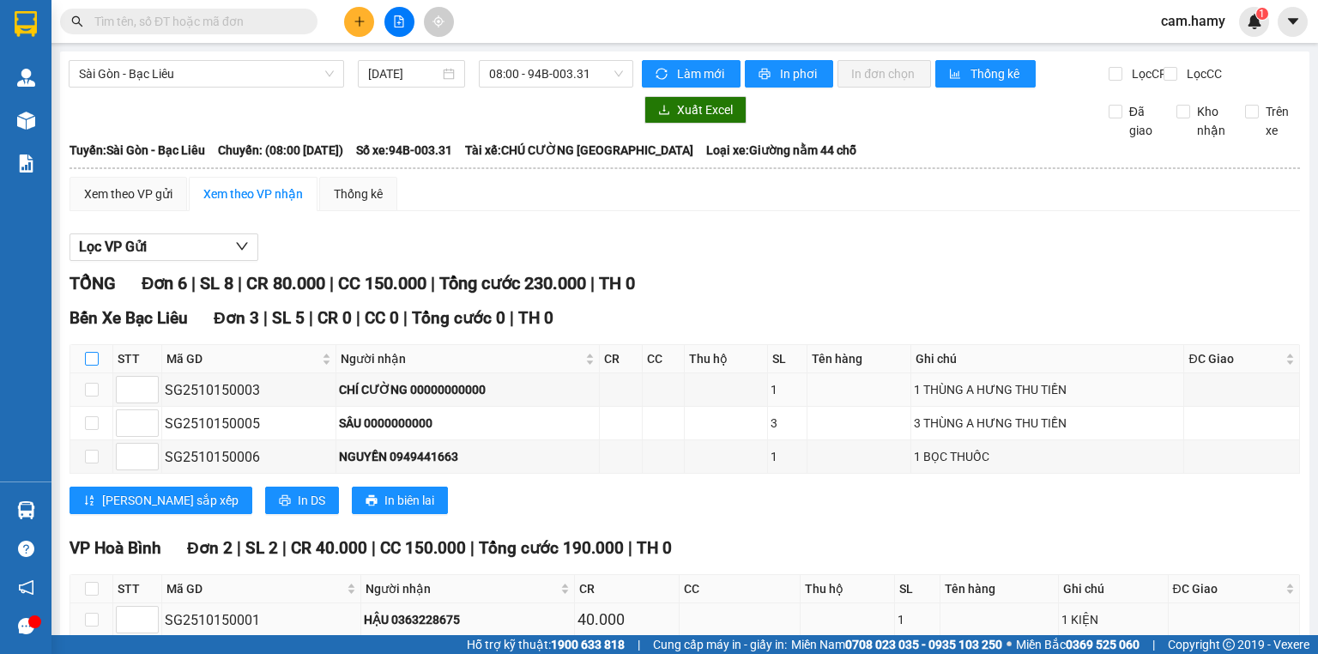
scroll to position [206, 0]
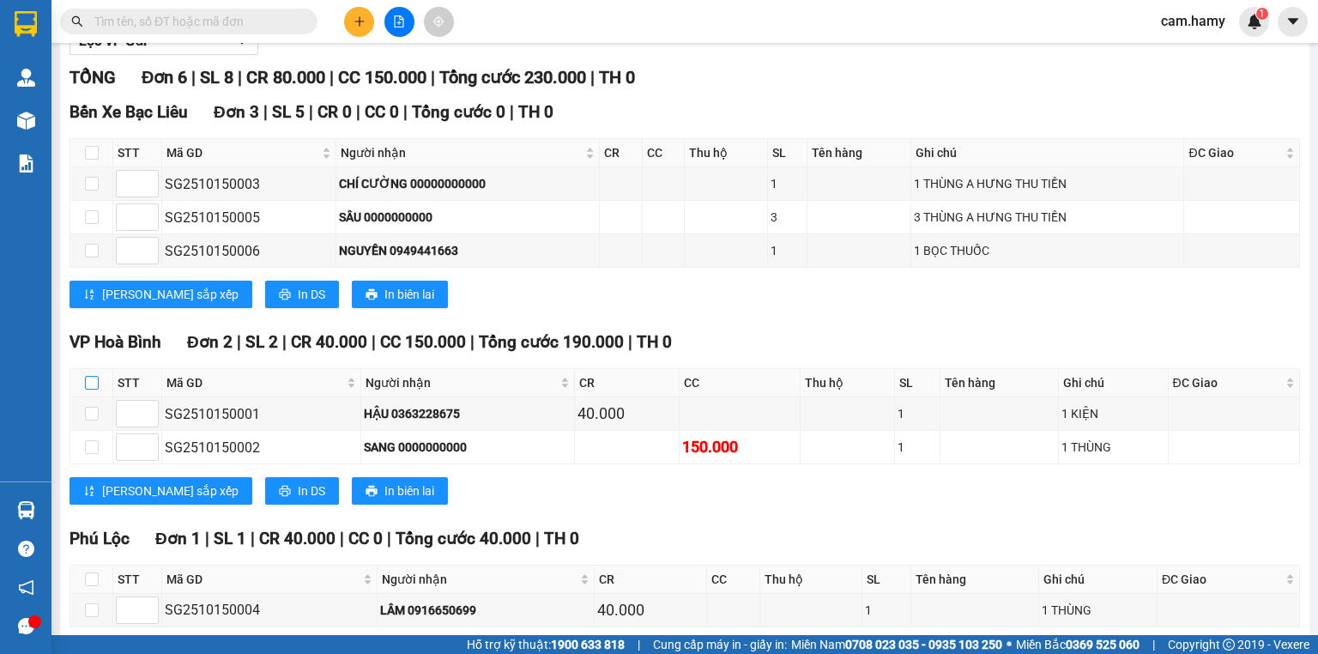
click at [89, 389] on input "checkbox" at bounding box center [92, 383] width 14 height 14
checkbox input "true"
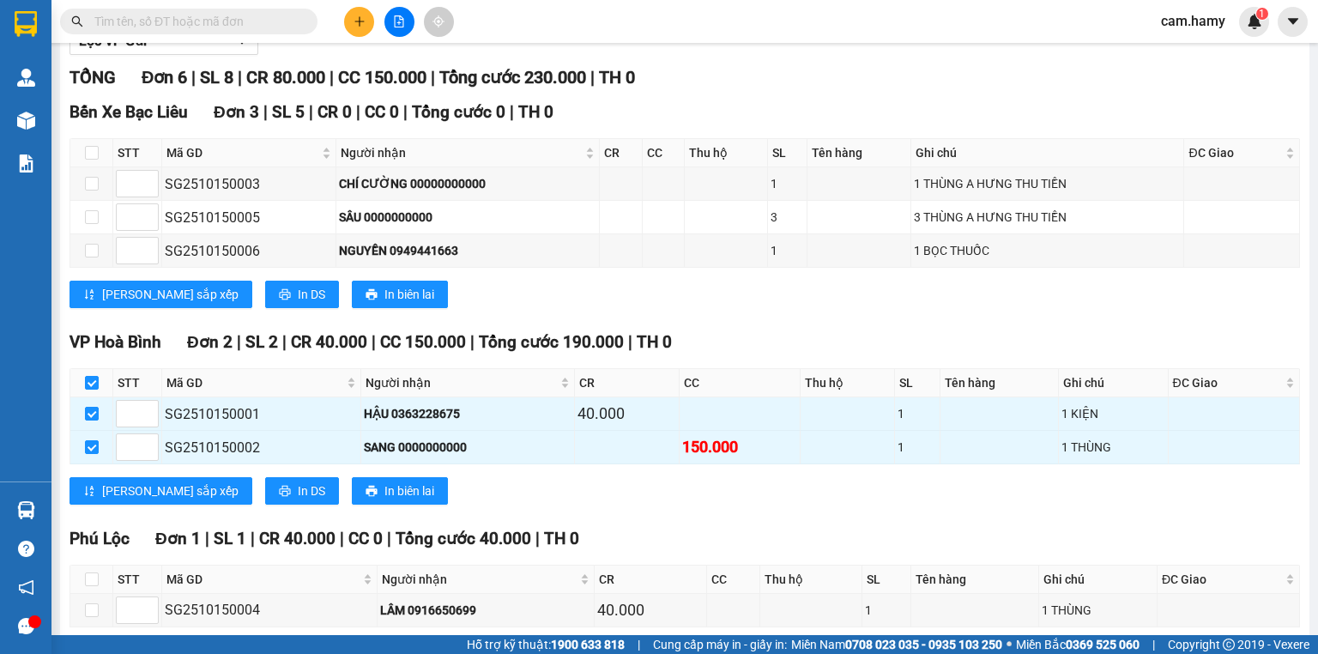
scroll to position [0, 0]
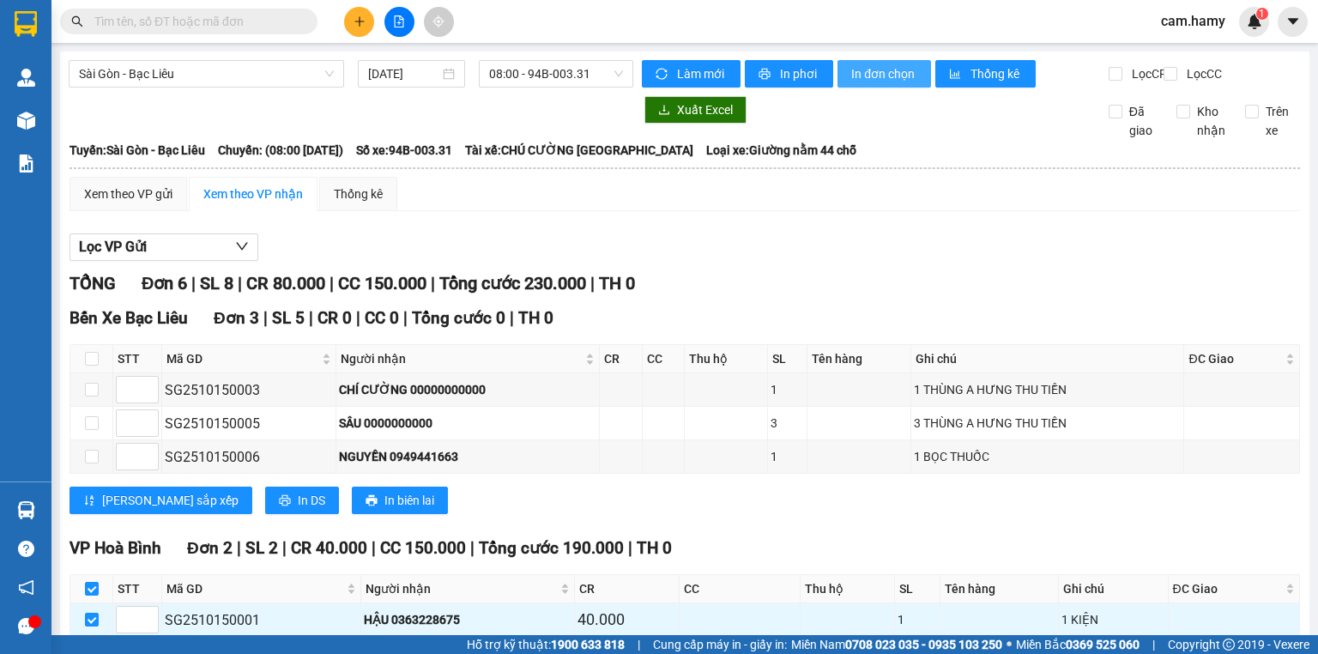
click at [884, 74] on span "In đơn chọn" at bounding box center [884, 73] width 66 height 19
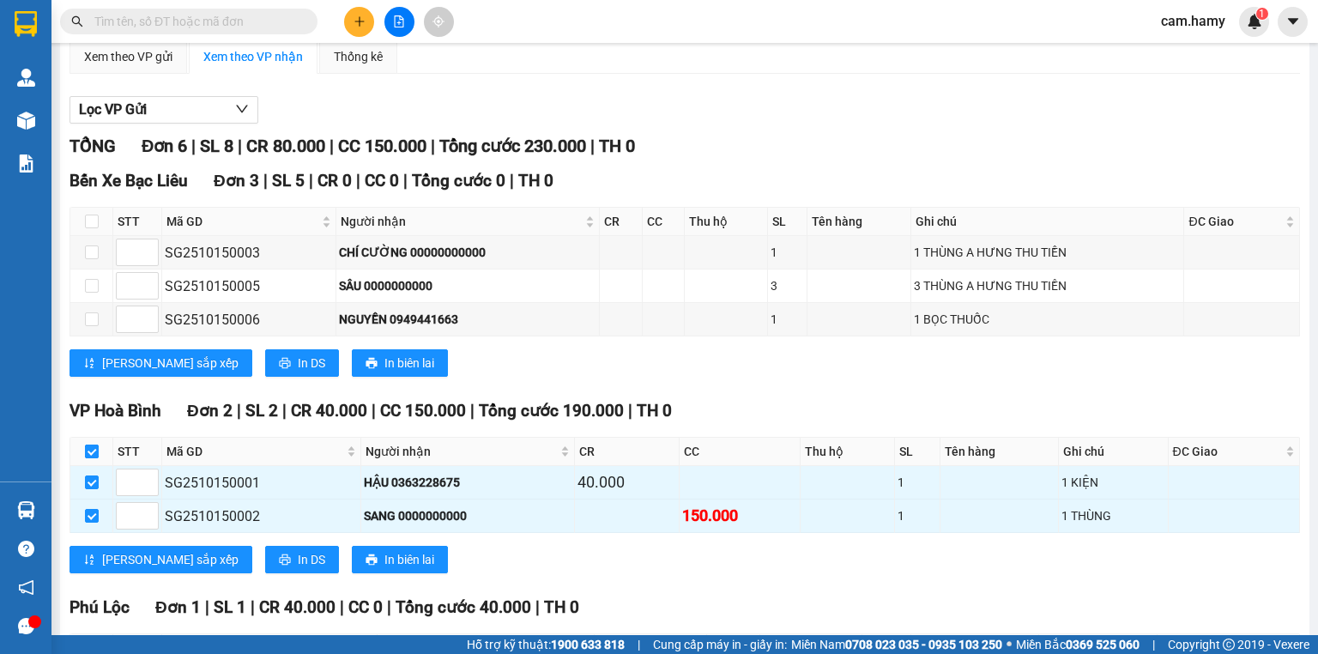
click at [88, 458] on input "checkbox" at bounding box center [92, 451] width 14 height 14
checkbox input "false"
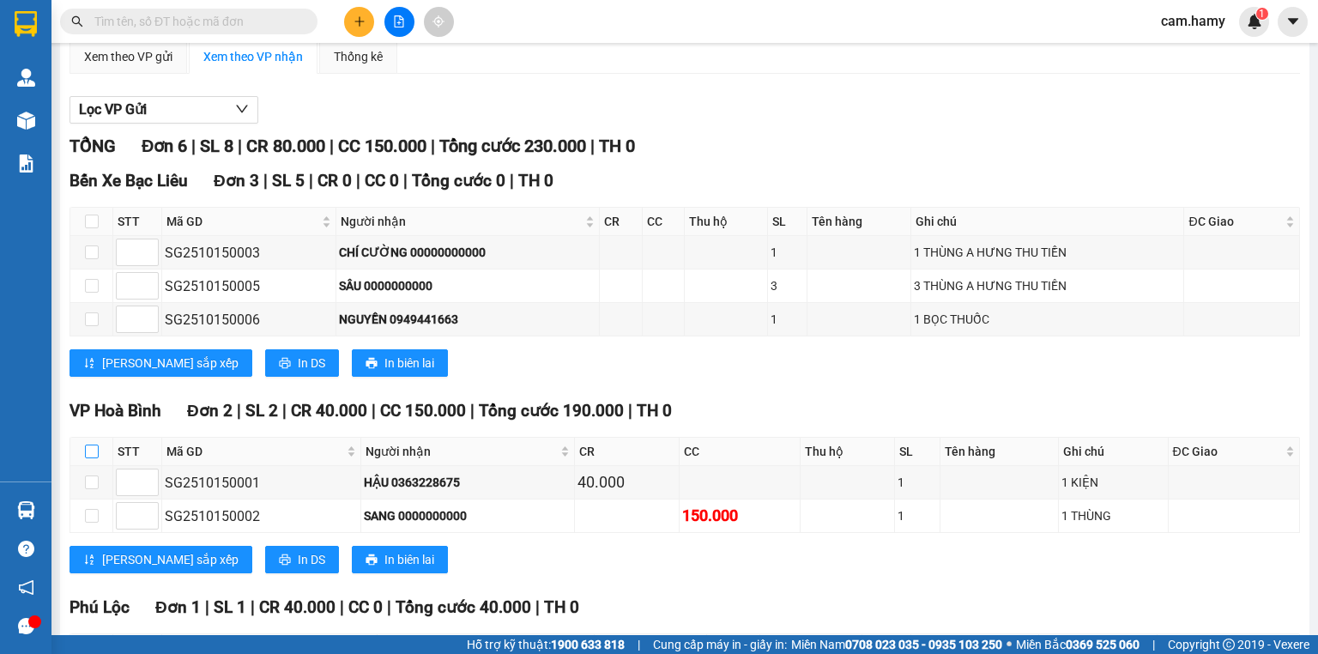
scroll to position [295, 0]
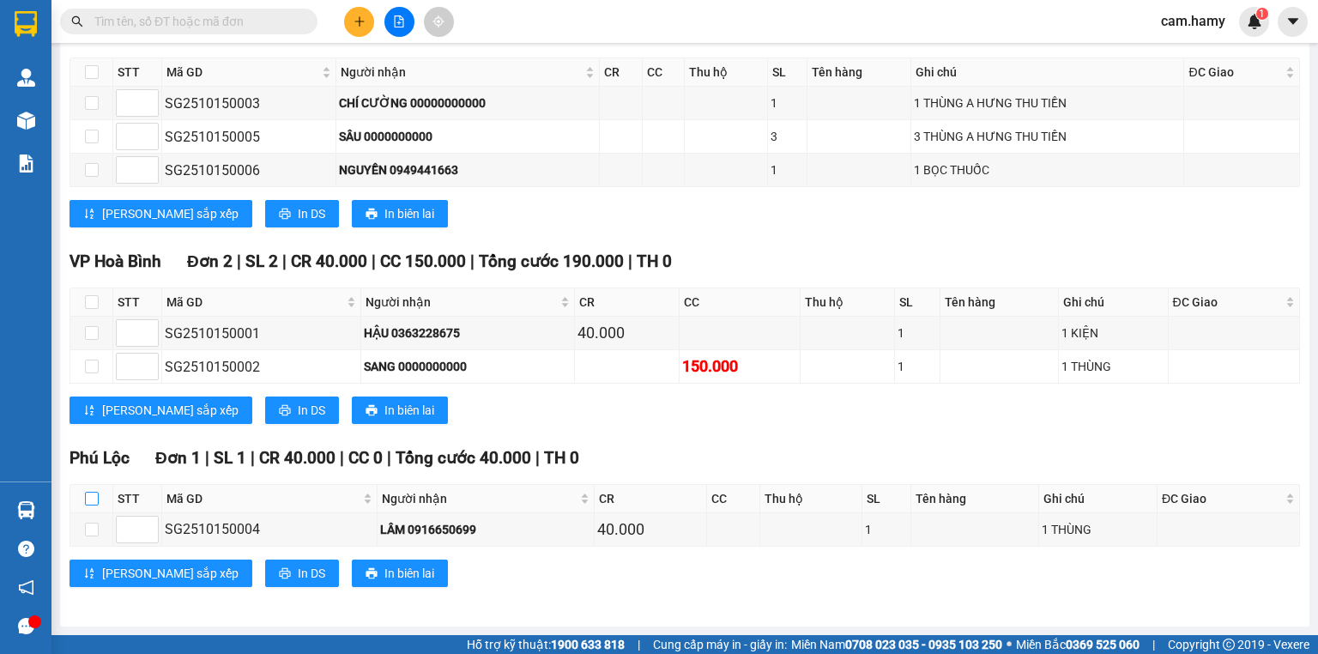
click at [91, 498] on input "checkbox" at bounding box center [92, 499] width 14 height 14
checkbox input "true"
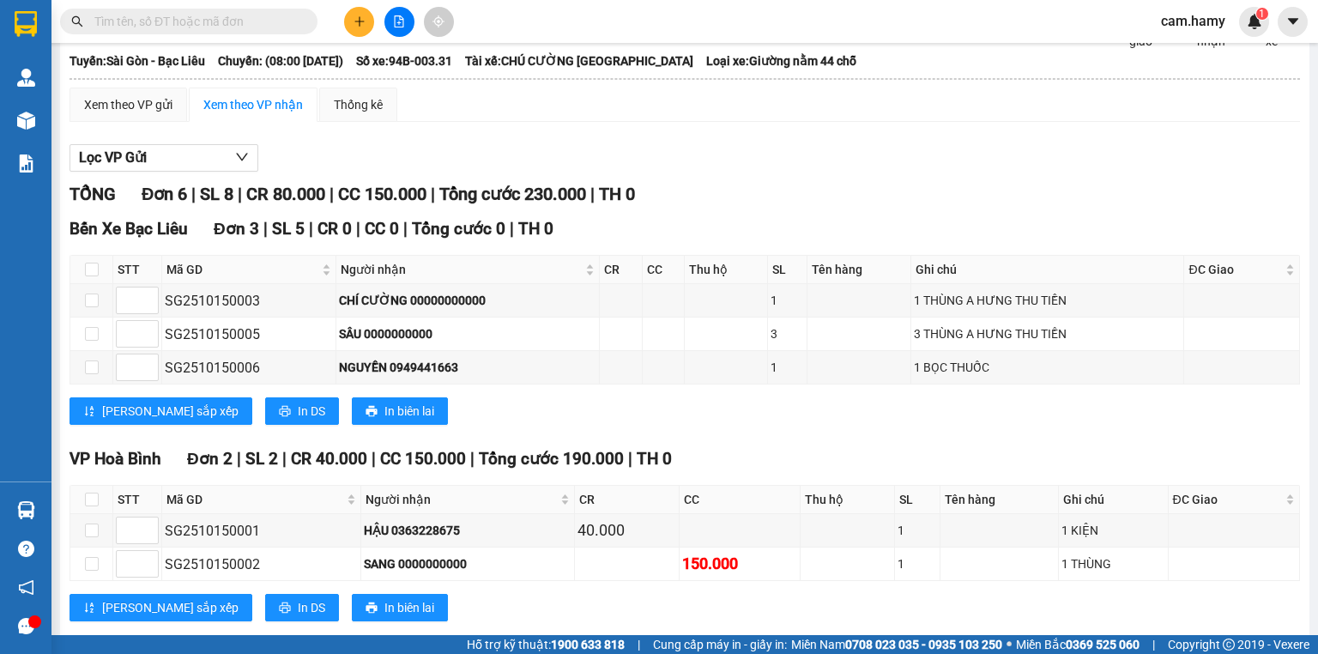
scroll to position [0, 0]
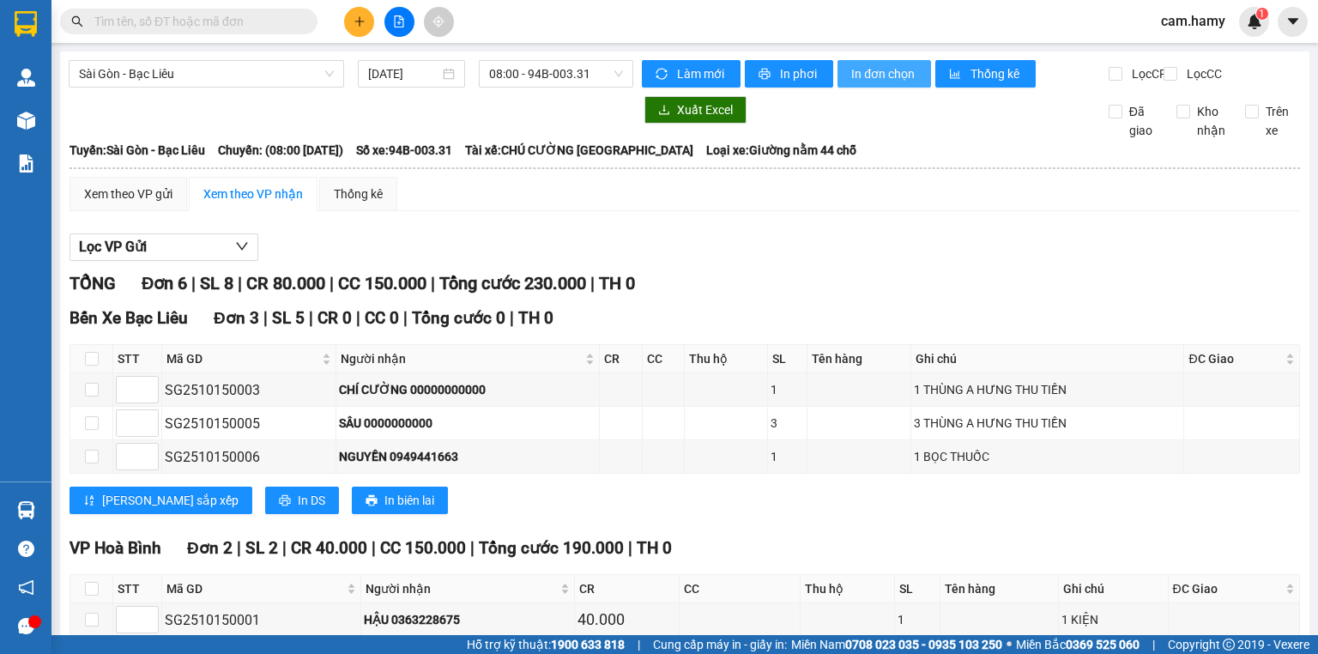
click at [875, 69] on span "In đơn chọn" at bounding box center [884, 73] width 66 height 19
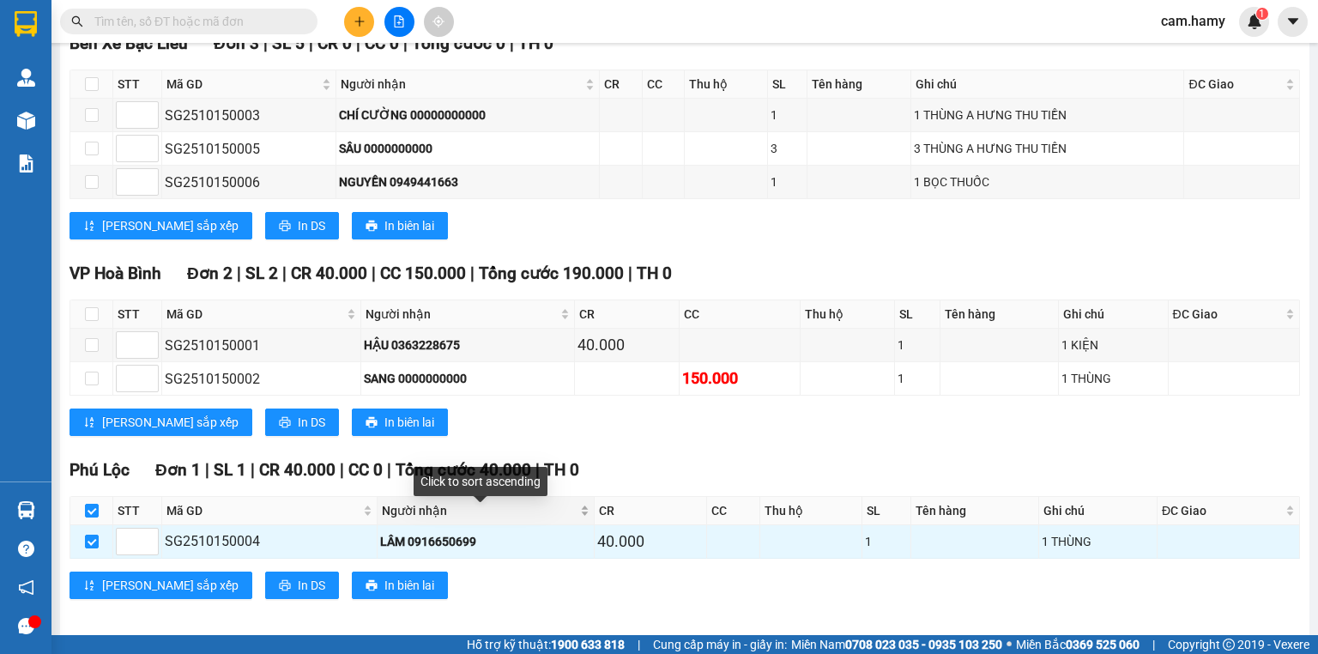
scroll to position [295, 0]
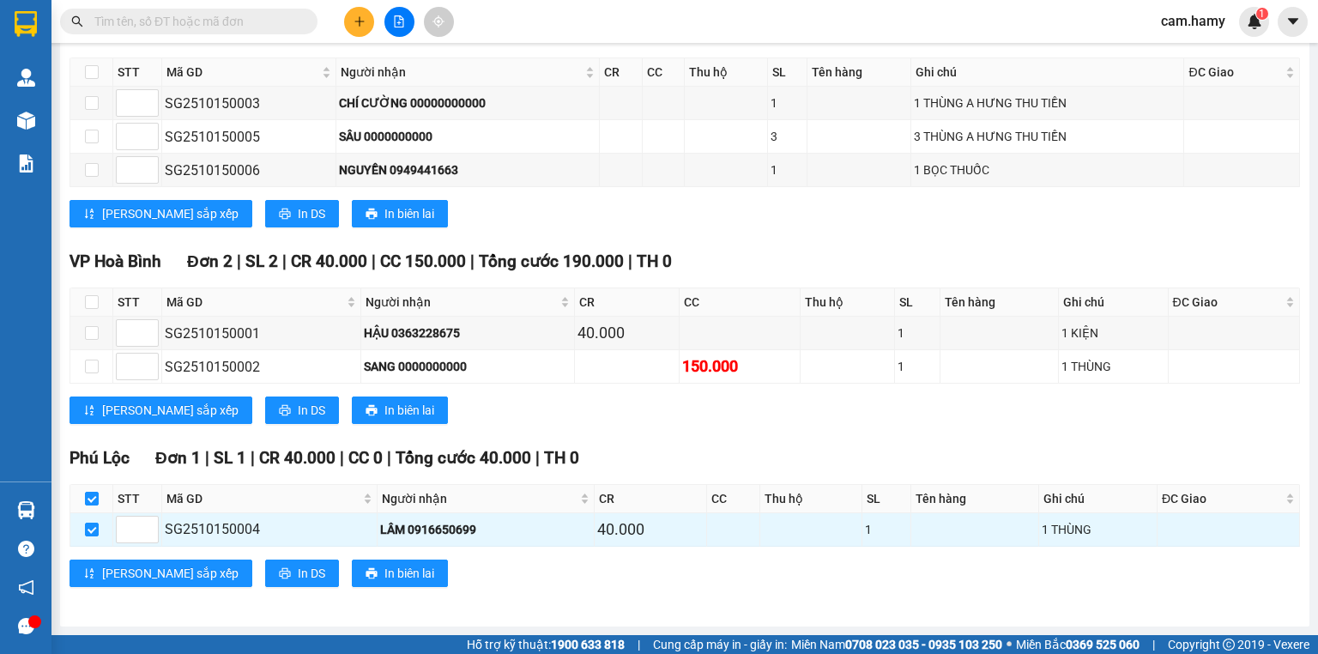
click at [365, 14] on button at bounding box center [359, 22] width 30 height 30
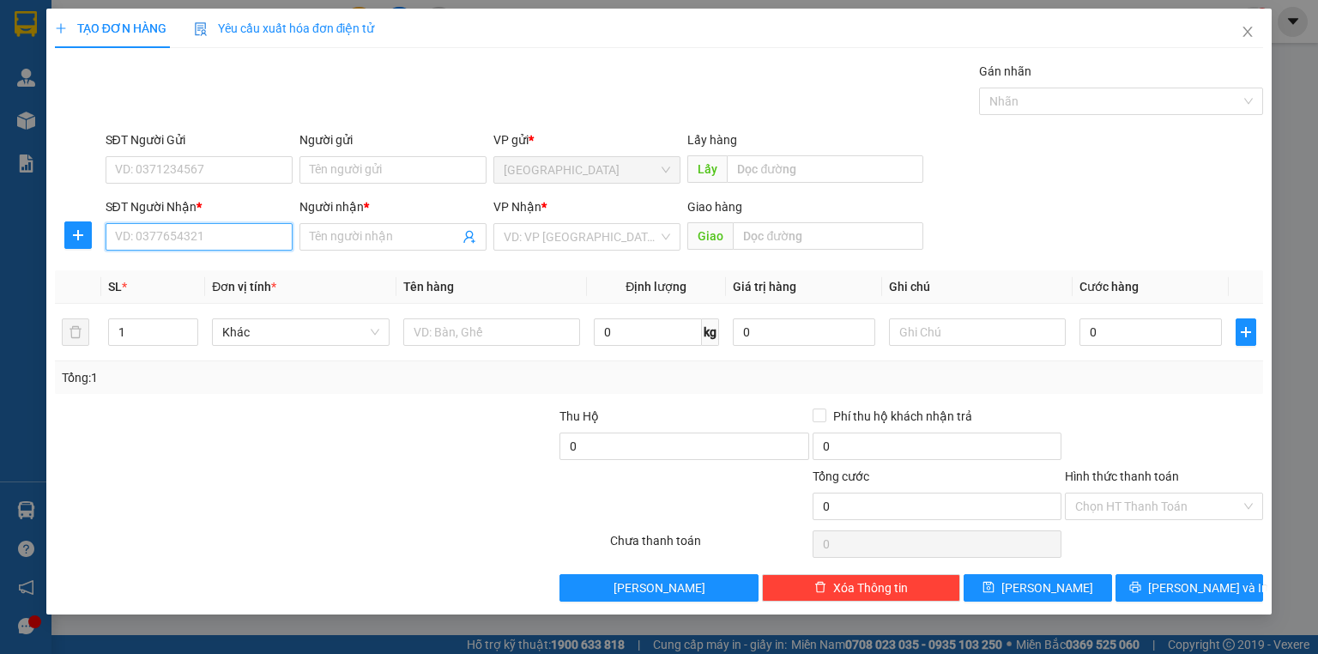
click at [202, 244] on input "SĐT Người Nhận *" at bounding box center [199, 236] width 187 height 27
click at [202, 241] on input "SĐT Người Nhận *" at bounding box center [199, 236] width 187 height 27
click at [202, 240] on input "SĐT Người Nhận *" at bounding box center [199, 236] width 187 height 27
type input "0917490316"
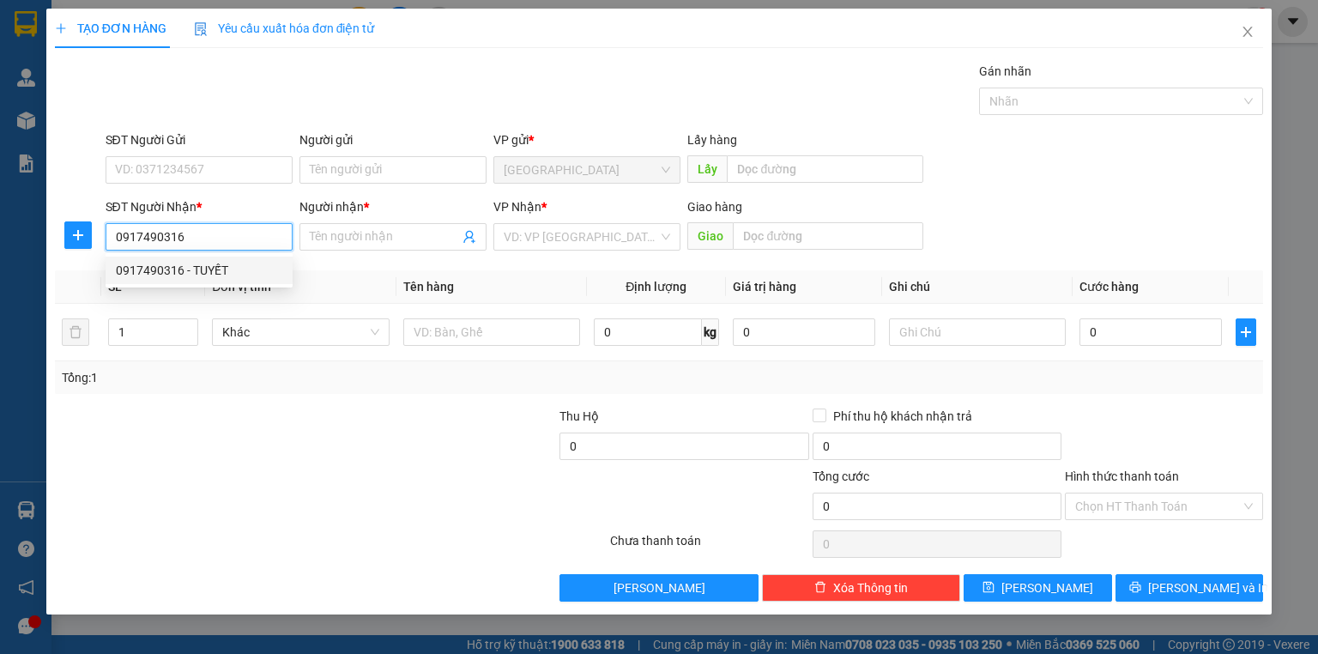
click at [185, 264] on div "0917490316 - TUYẾT" at bounding box center [199, 270] width 166 height 19
type input "TUYẾT"
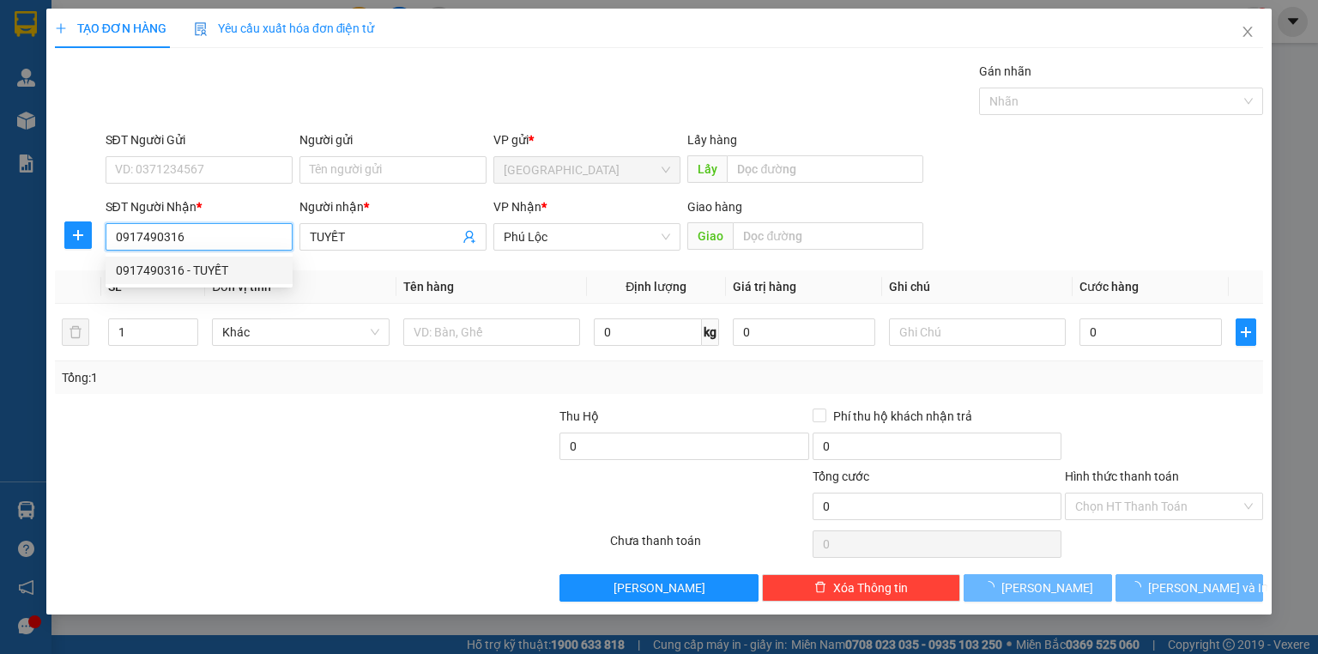
type input "60.000"
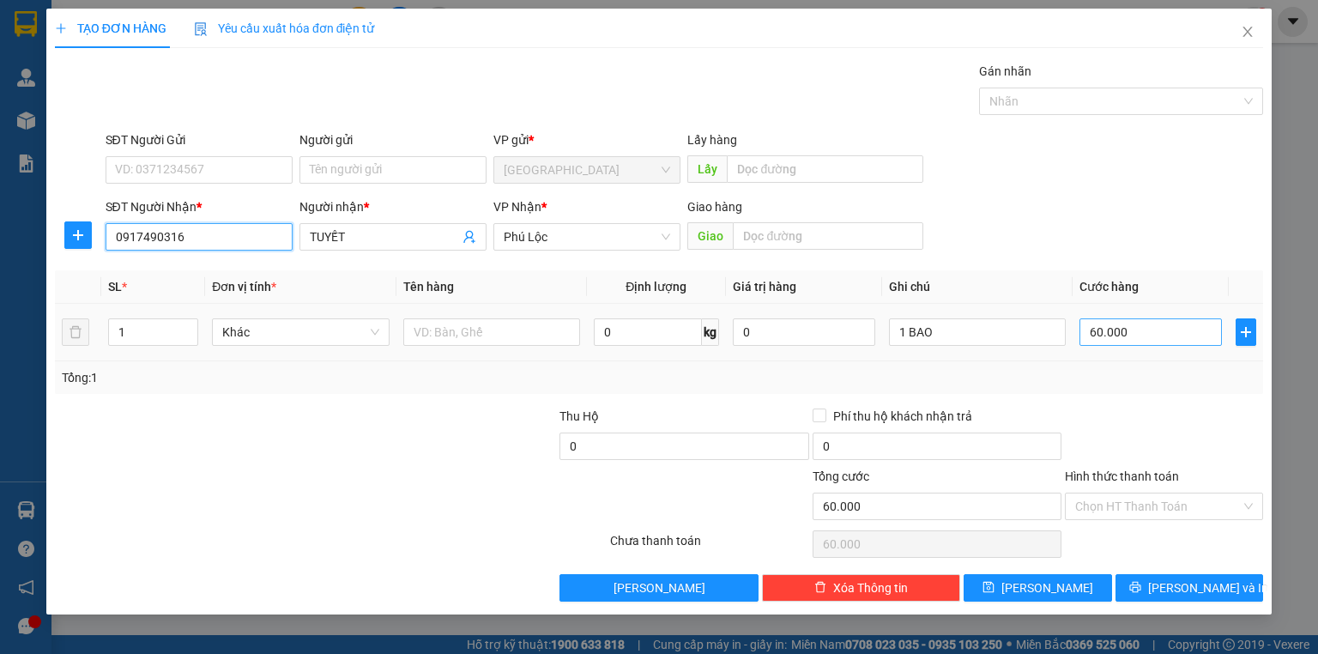
type input "0917490316"
click at [1144, 328] on input "60.000" at bounding box center [1150, 331] width 142 height 27
type input "0"
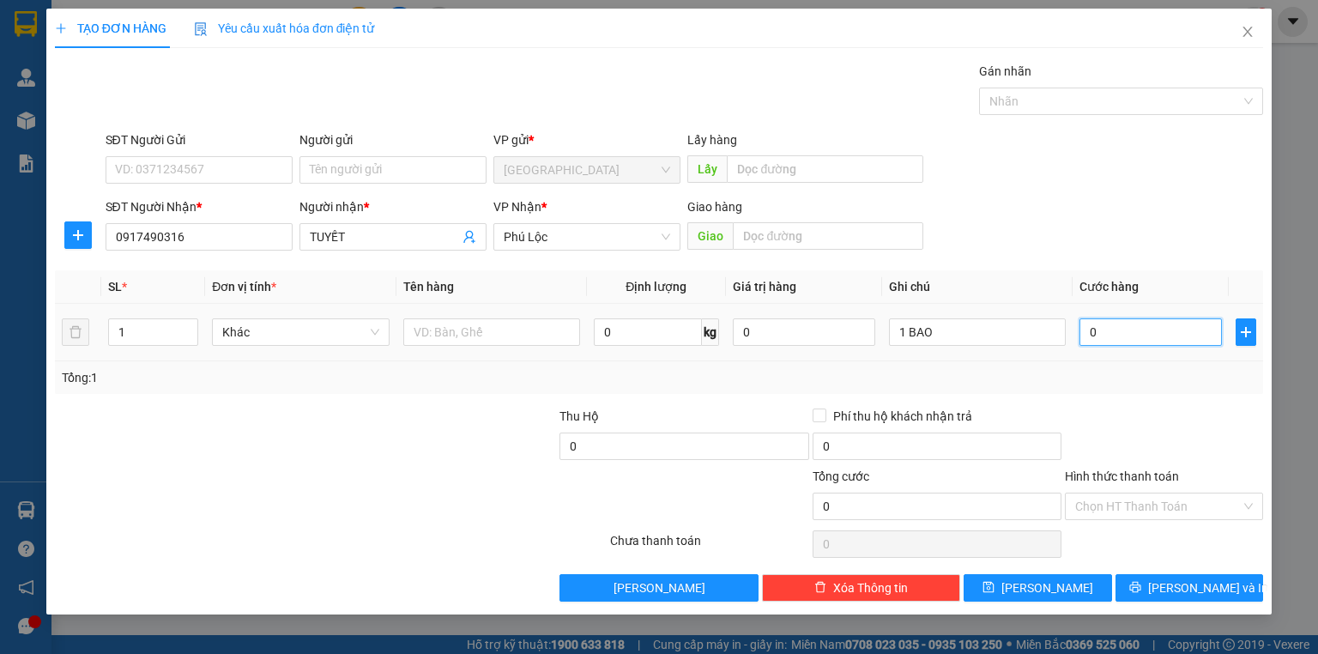
type input "7"
type input "07"
type input "70"
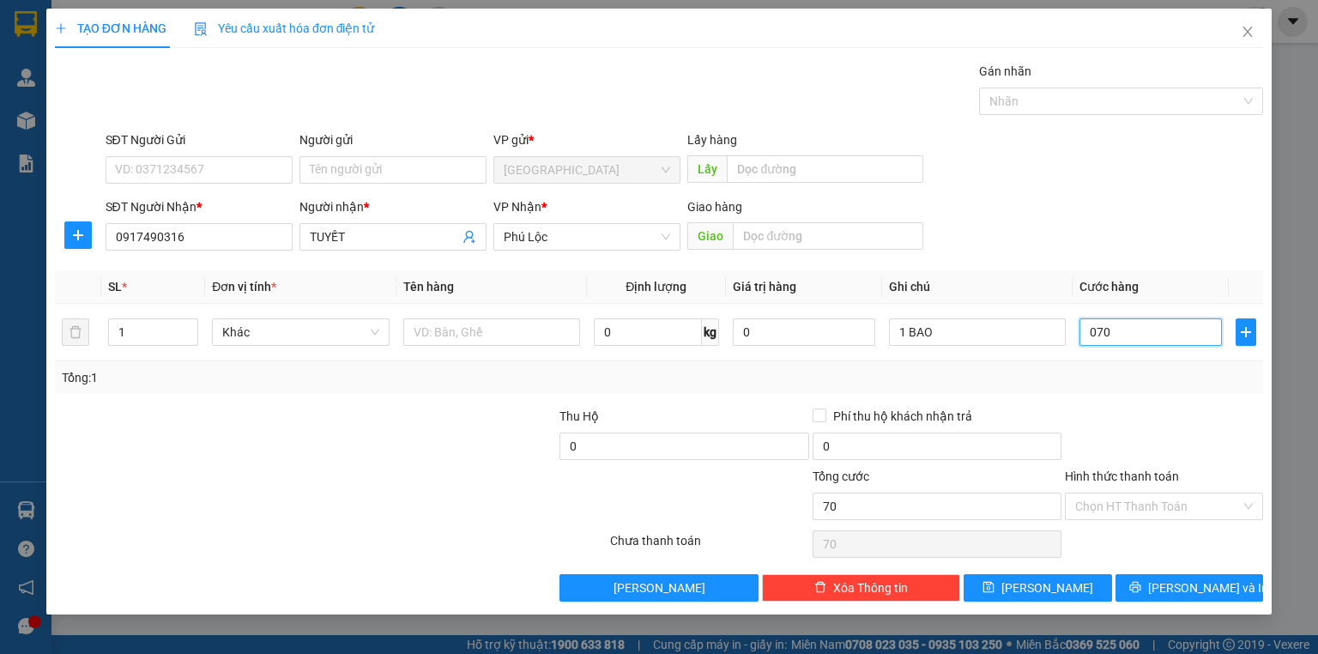
type input "070"
click at [1120, 418] on div at bounding box center [1164, 437] width 202 height 60
type input "70.000"
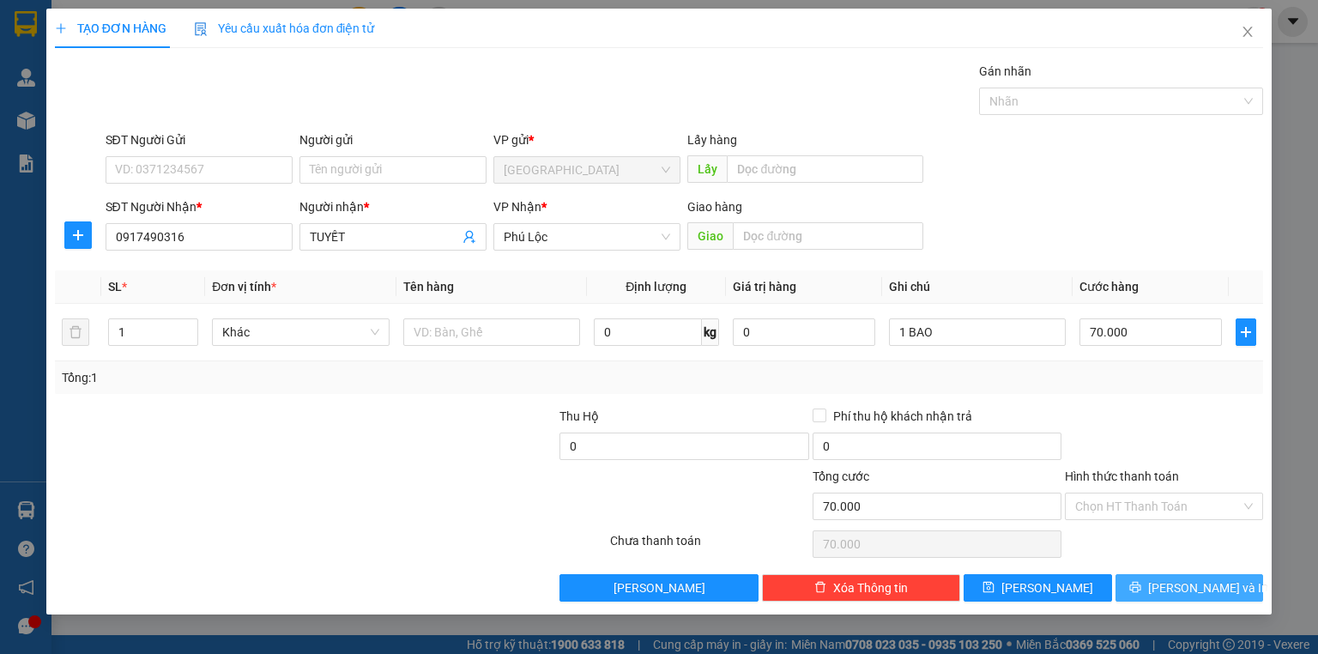
click at [1180, 581] on span "[PERSON_NAME] và In" at bounding box center [1208, 587] width 120 height 19
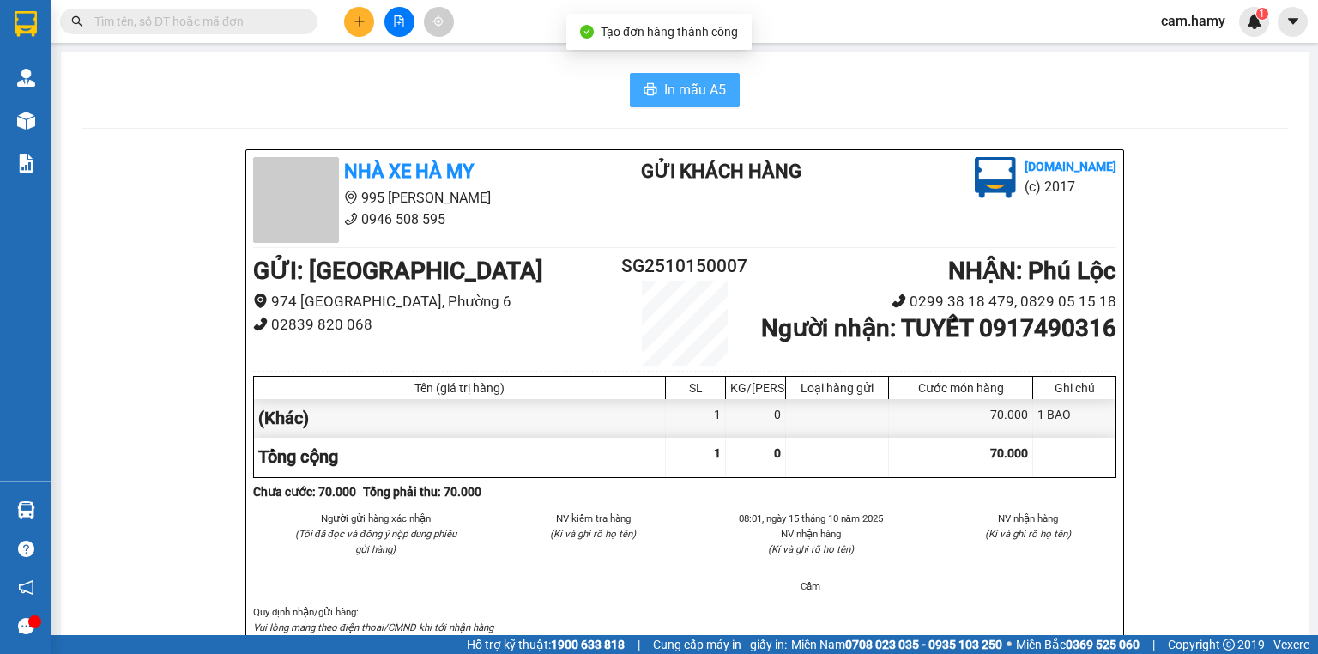
click at [669, 87] on span "In mẫu A5" at bounding box center [695, 89] width 62 height 21
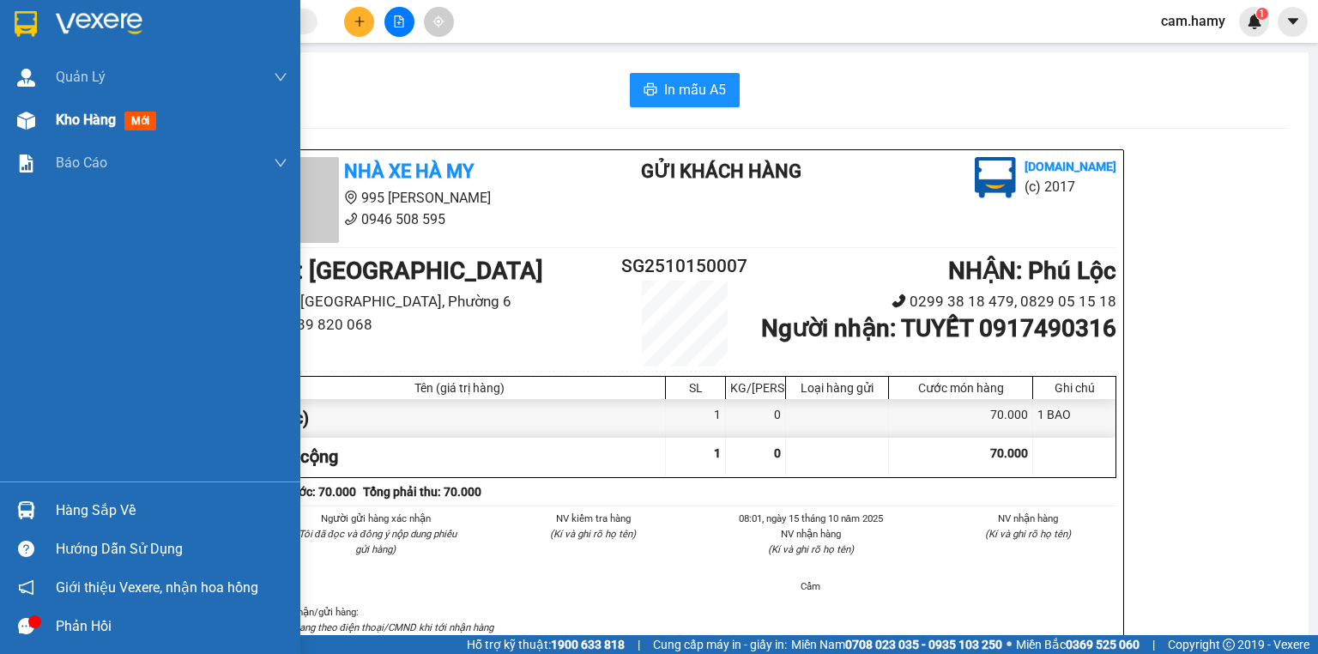
click at [53, 118] on div "Kho hàng mới" at bounding box center [150, 120] width 300 height 43
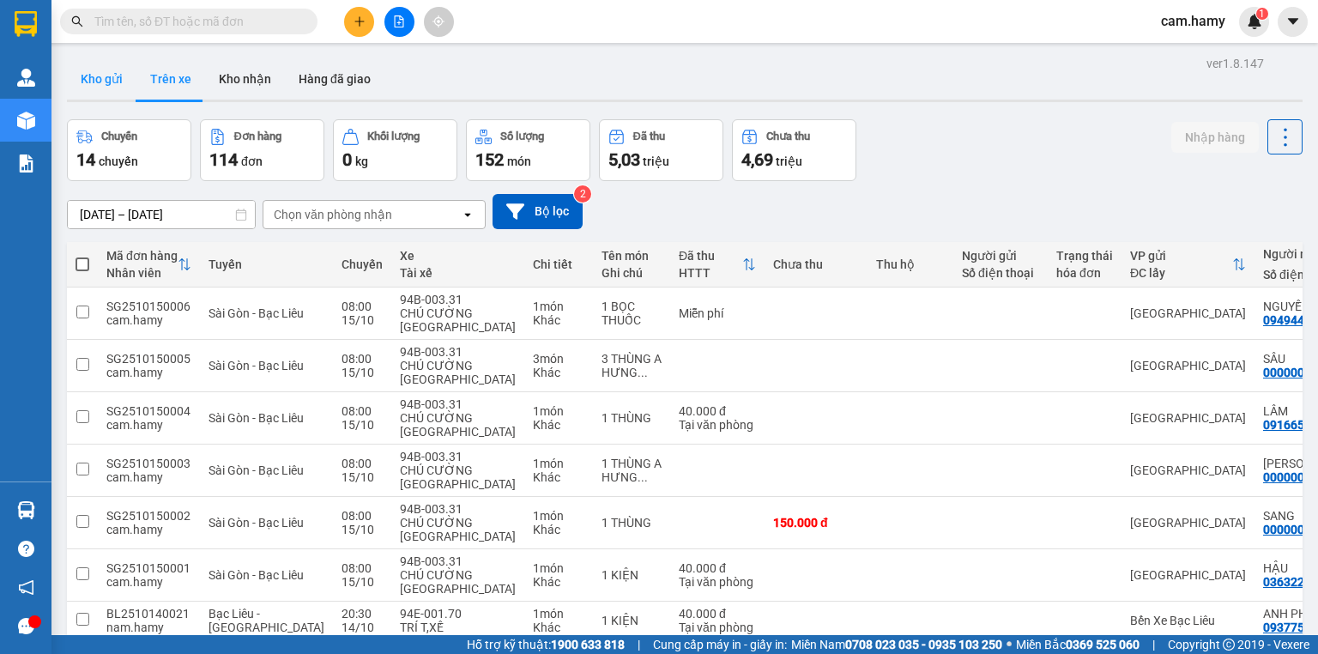
click at [94, 81] on button "Kho gửi" at bounding box center [101, 78] width 69 height 41
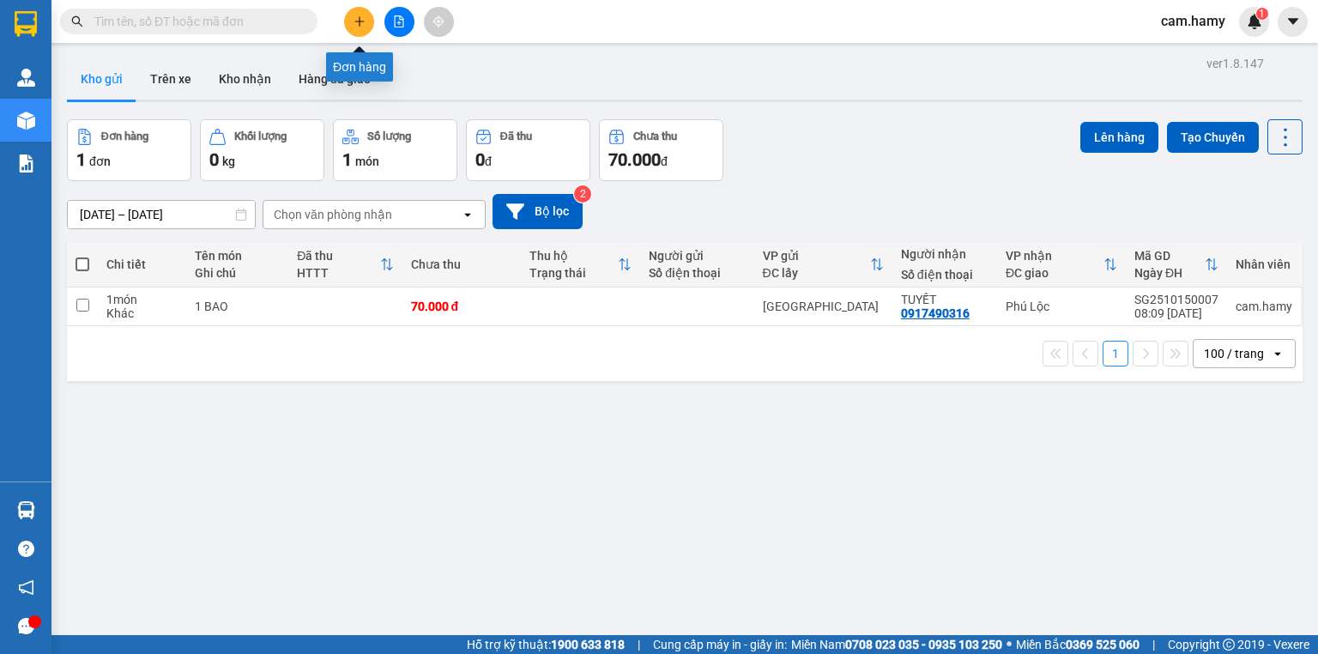
click at [360, 25] on icon "plus" at bounding box center [359, 21] width 12 height 12
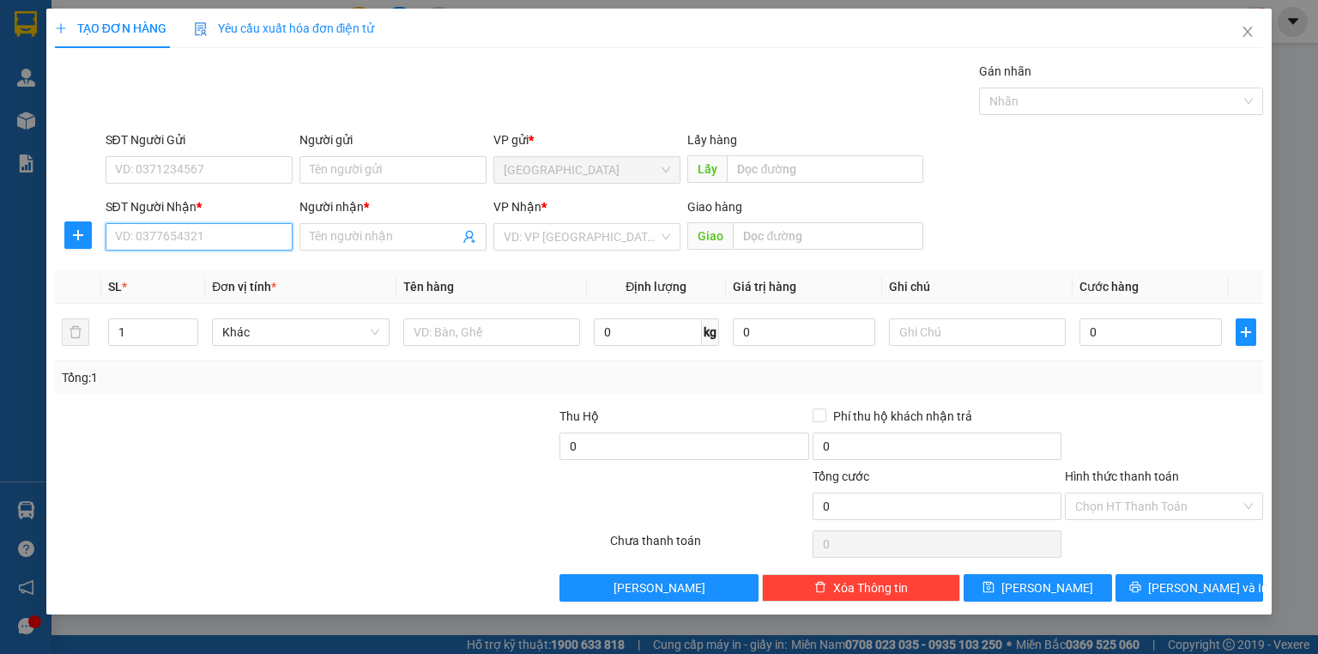
click at [218, 242] on input "SĐT Người Nhận *" at bounding box center [199, 236] width 187 height 27
click at [221, 240] on input "SĐT Người Nhận *" at bounding box center [199, 236] width 187 height 27
click at [226, 244] on input "SĐT Người Nhận *" at bounding box center [199, 236] width 187 height 27
click at [225, 246] on input "SĐT Người Nhận *" at bounding box center [199, 236] width 187 height 27
click at [225, 244] on input "SĐT Người Nhận *" at bounding box center [199, 236] width 187 height 27
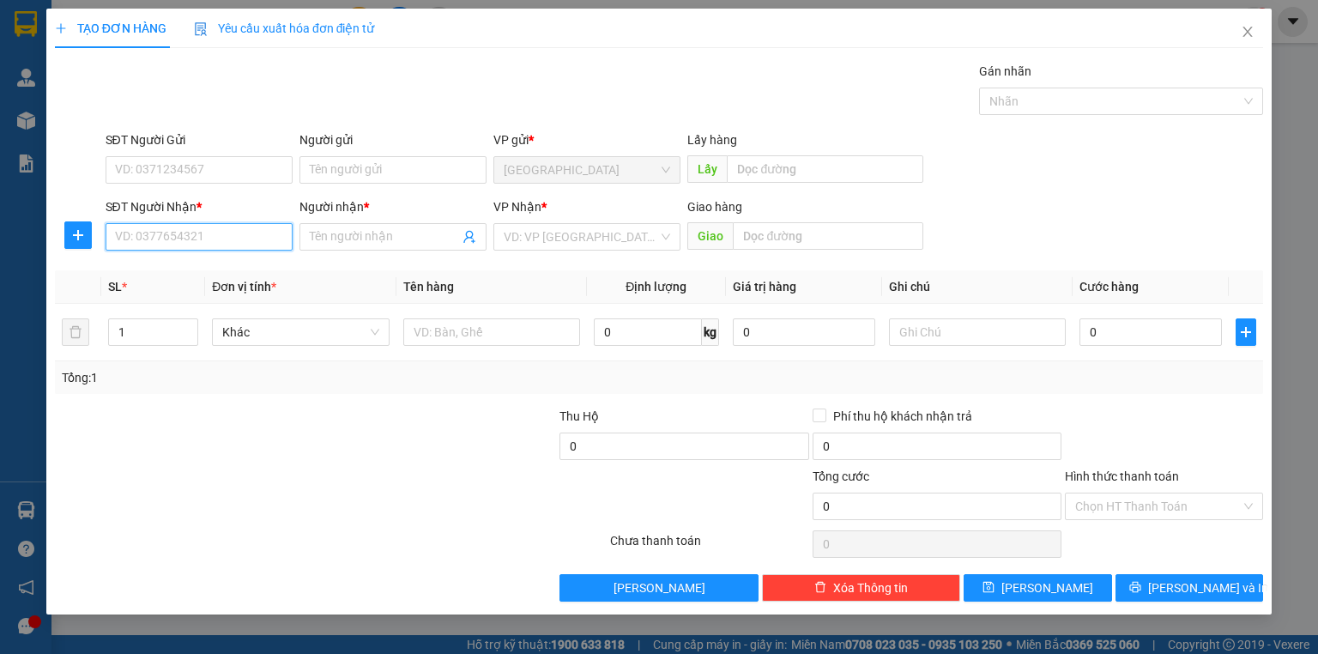
click at [230, 244] on input "SĐT Người Nhận *" at bounding box center [199, 236] width 187 height 27
type input "0966888033"
click at [217, 269] on div "0966888033 - NGỌC" at bounding box center [199, 270] width 166 height 19
type input "NGỌC"
type input "80.000"
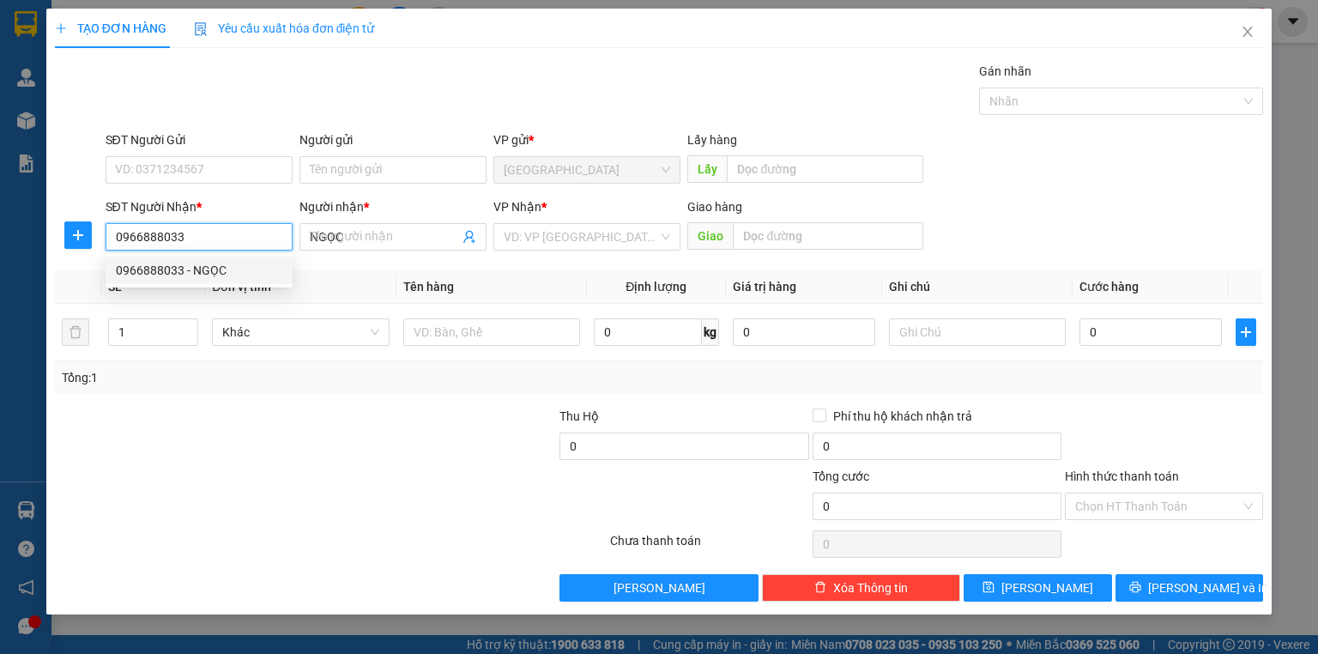
type input "80.000"
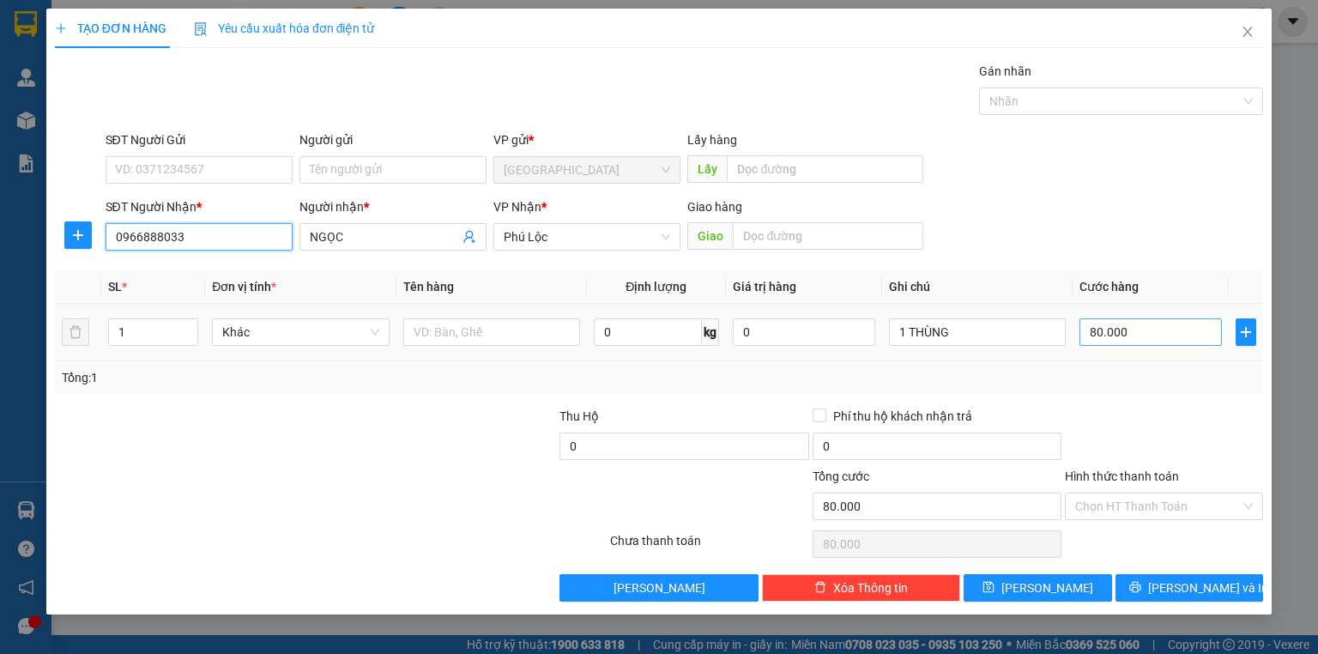
type input "0966888033"
click at [1131, 336] on input "80.000" at bounding box center [1150, 331] width 142 height 27
type input "0"
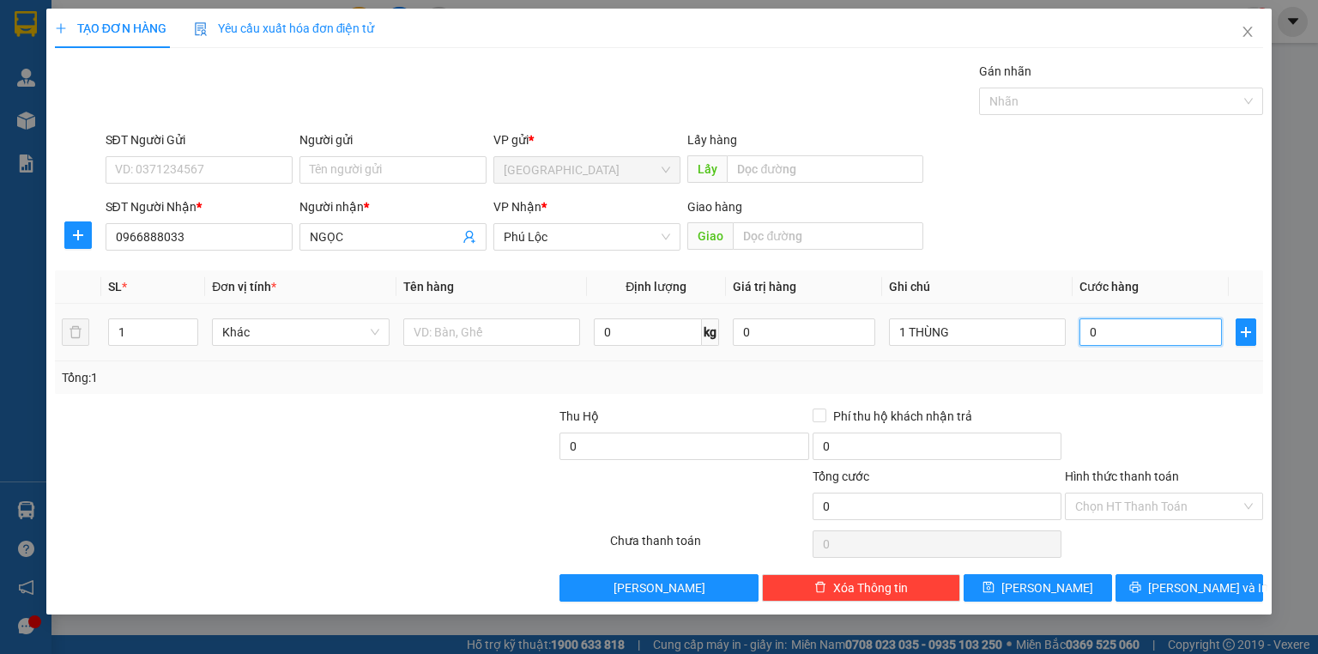
type input "7"
type input "07"
type input "70"
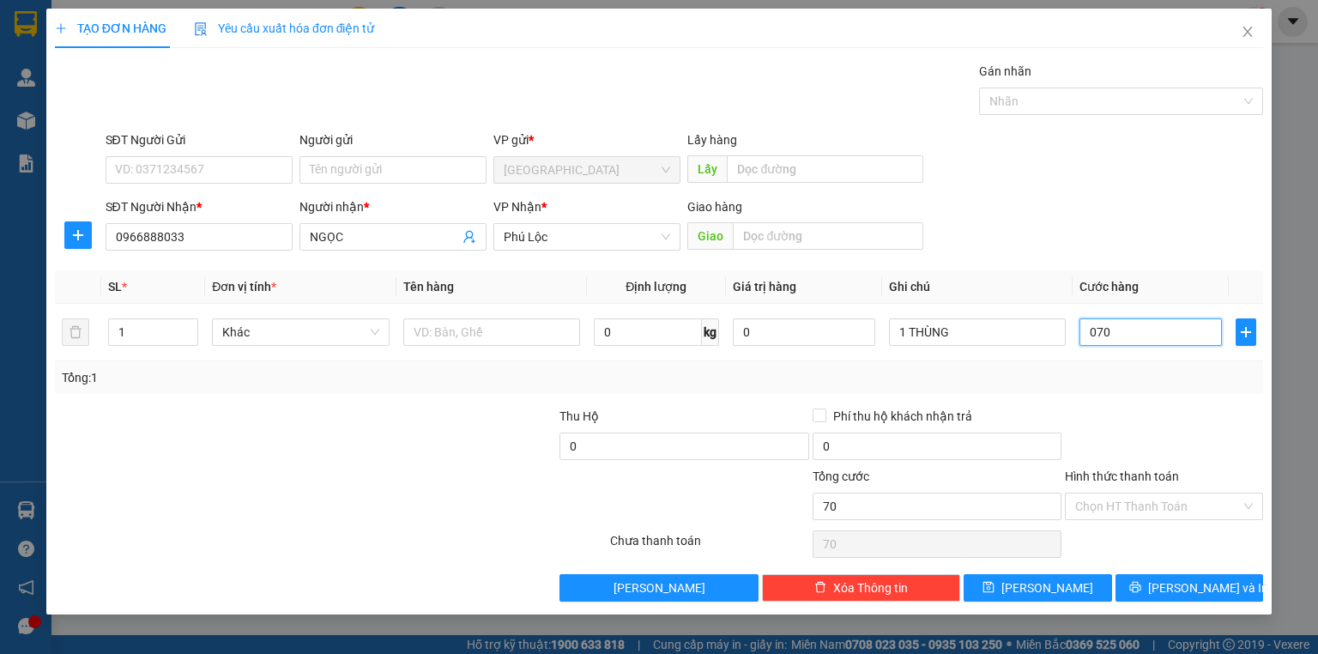
type input "070"
type input "70.000"
click at [1109, 407] on div at bounding box center [1164, 437] width 202 height 60
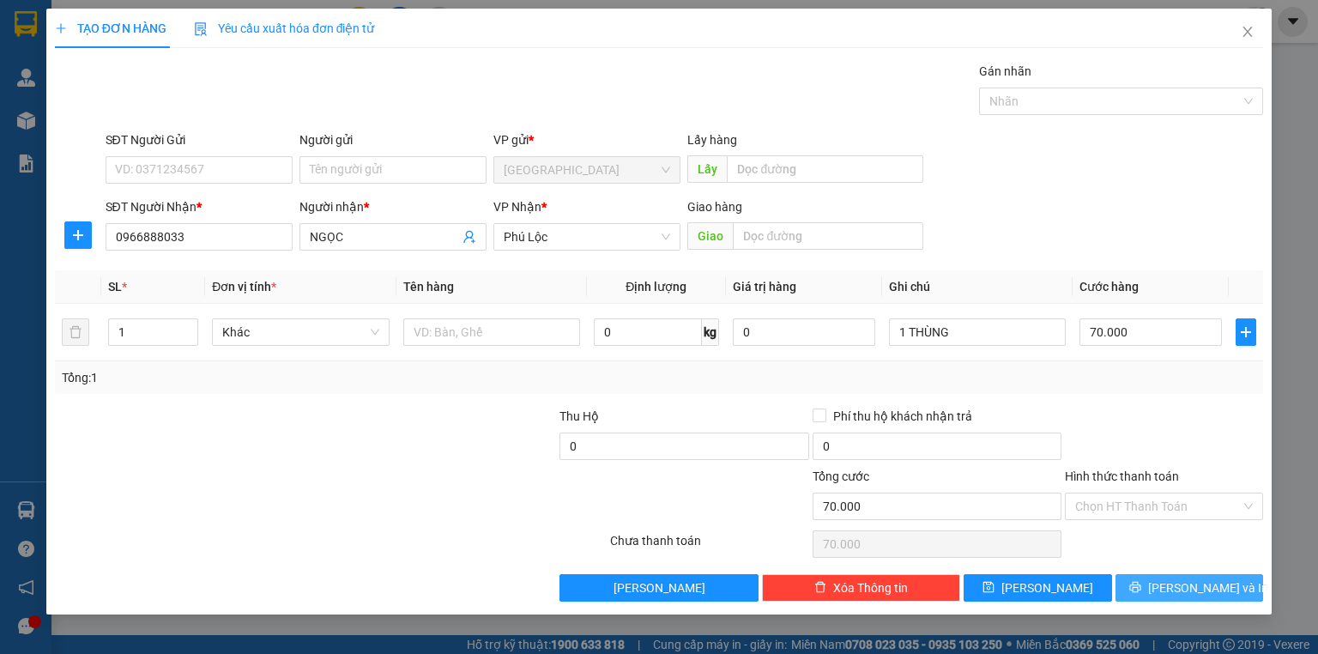
click at [1198, 596] on button "[PERSON_NAME] và In" at bounding box center [1189, 587] width 148 height 27
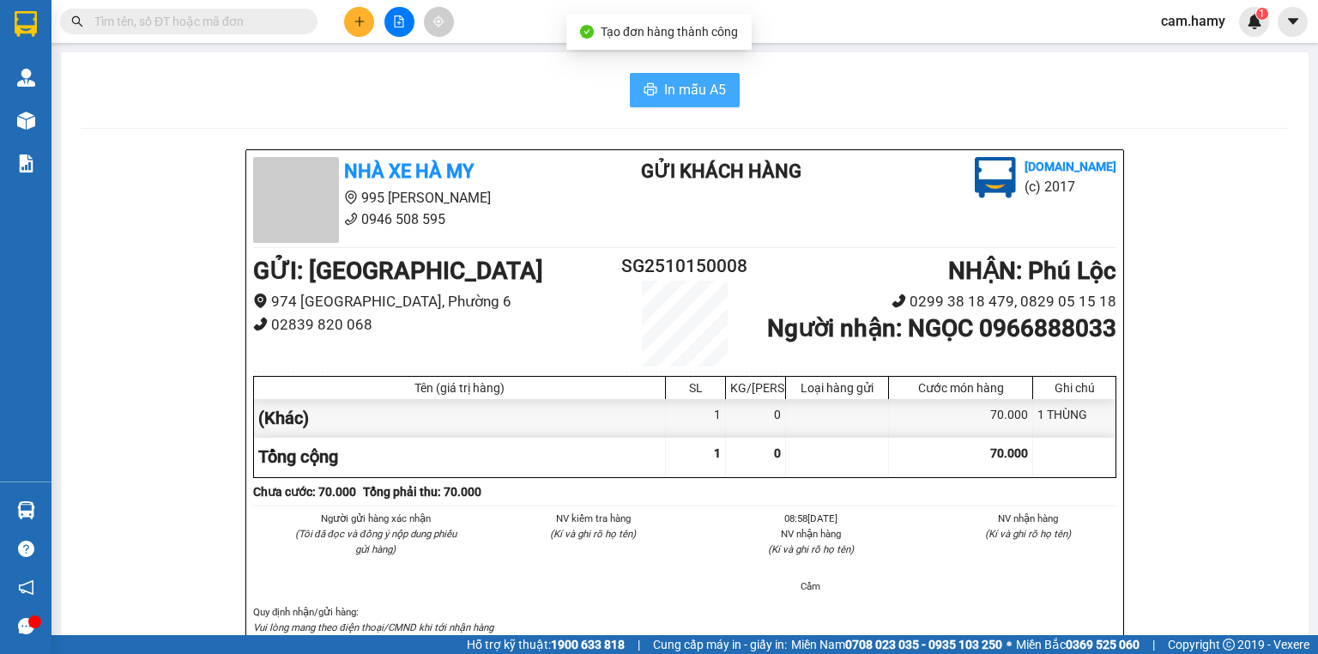
click at [684, 95] on span "In mẫu A5" at bounding box center [695, 89] width 62 height 21
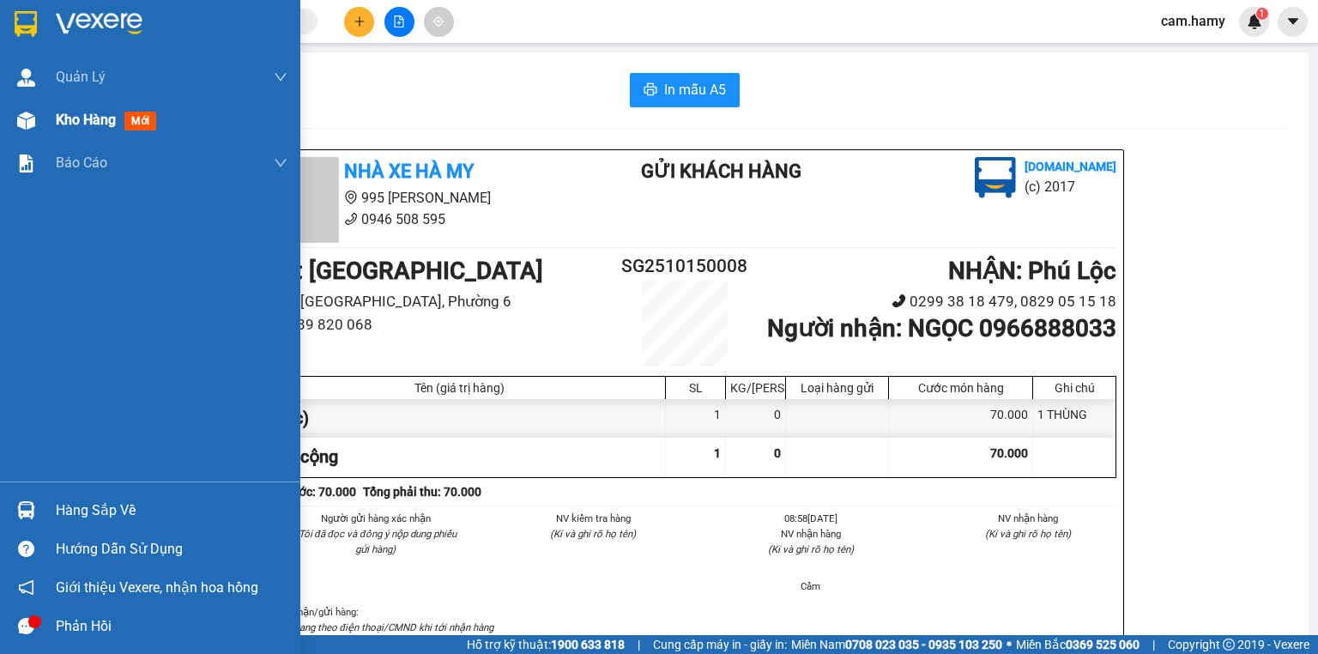
click at [85, 118] on span "Kho hàng" at bounding box center [86, 120] width 60 height 16
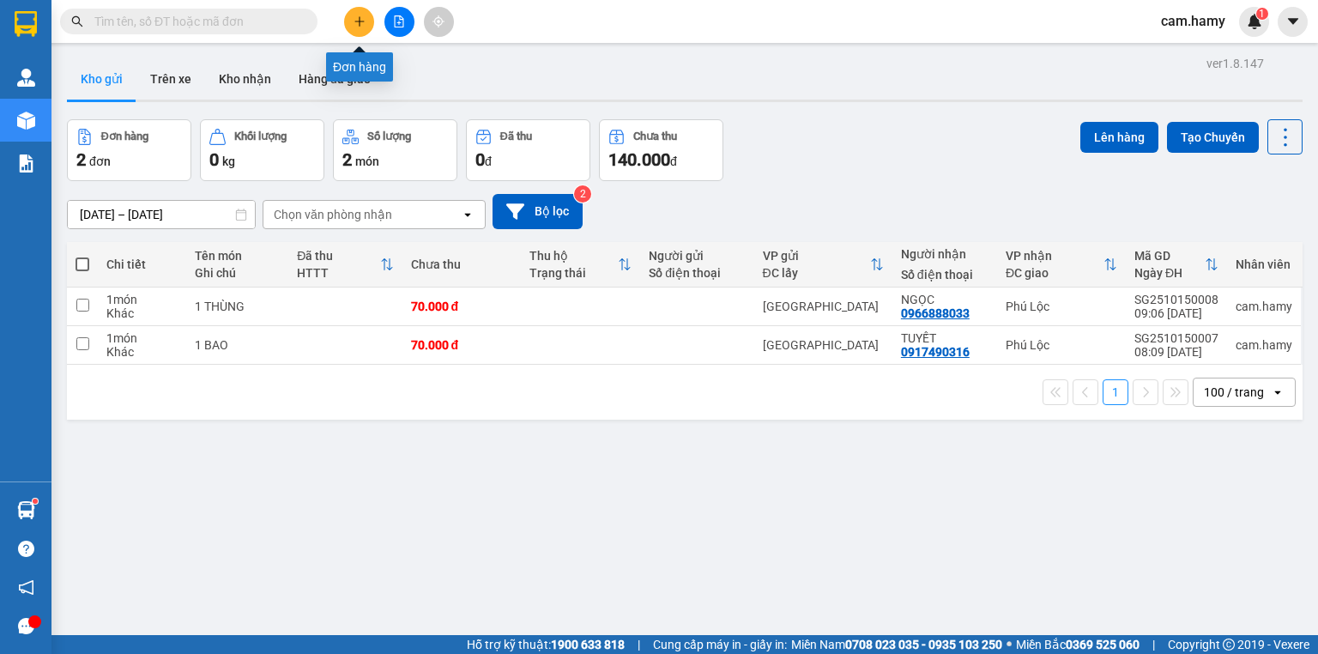
click at [357, 16] on icon "plus" at bounding box center [359, 21] width 12 height 12
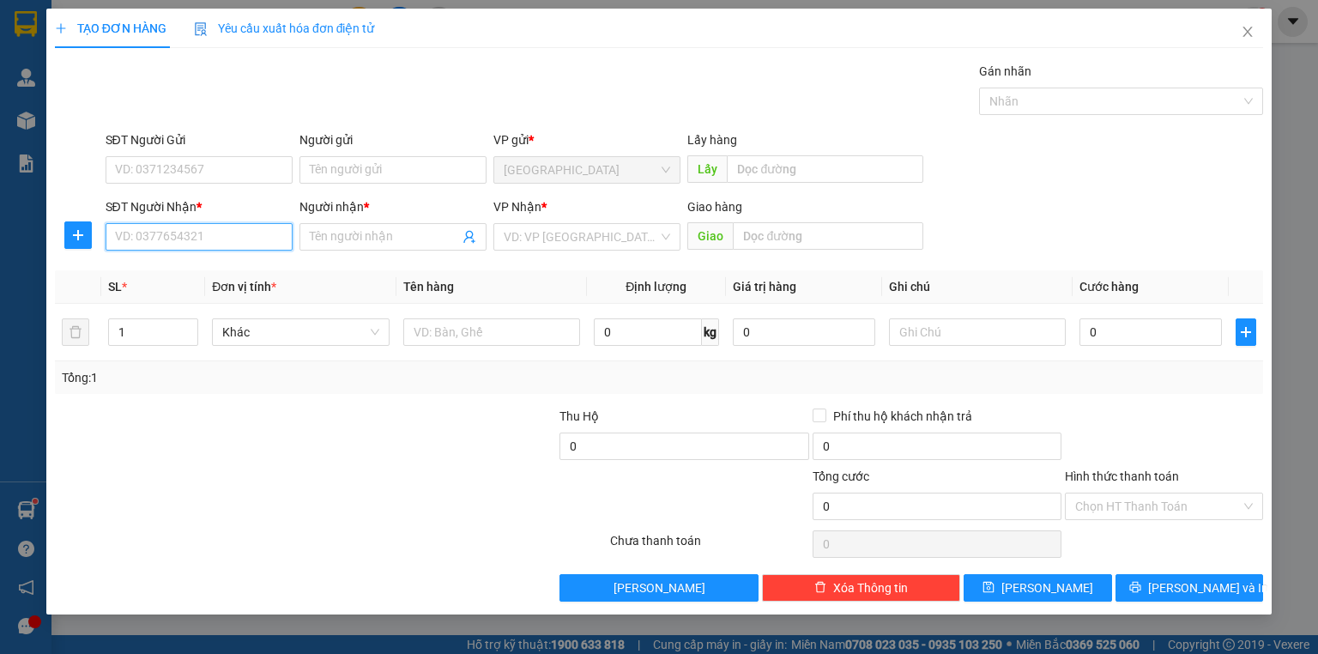
click at [232, 240] on input "SĐT Người Nhận *" at bounding box center [199, 236] width 187 height 27
click at [227, 241] on input "SĐT Người Nhận *" at bounding box center [199, 236] width 187 height 27
click at [175, 242] on input "SĐT Người Nhận *" at bounding box center [199, 236] width 187 height 27
click at [189, 242] on input "SĐT Người Nhận *" at bounding box center [199, 236] width 187 height 27
click at [190, 242] on input "SĐT Người Nhận *" at bounding box center [199, 236] width 187 height 27
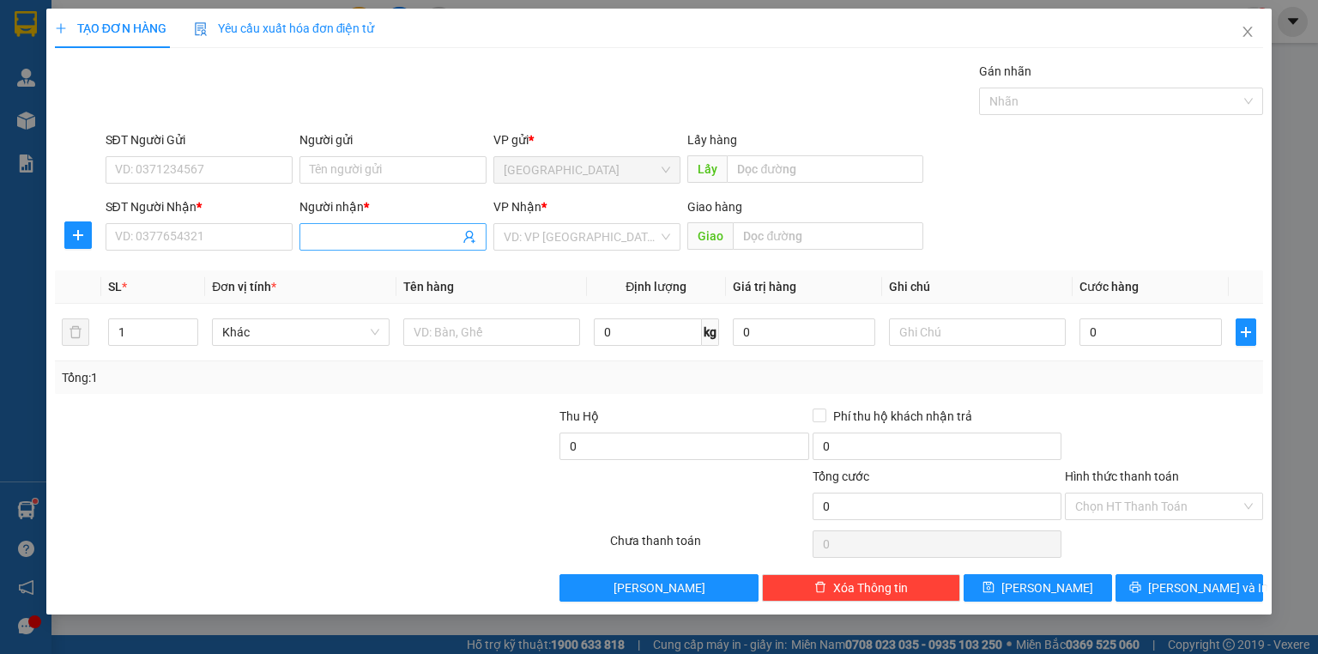
click at [311, 233] on input "Người nhận *" at bounding box center [384, 236] width 149 height 19
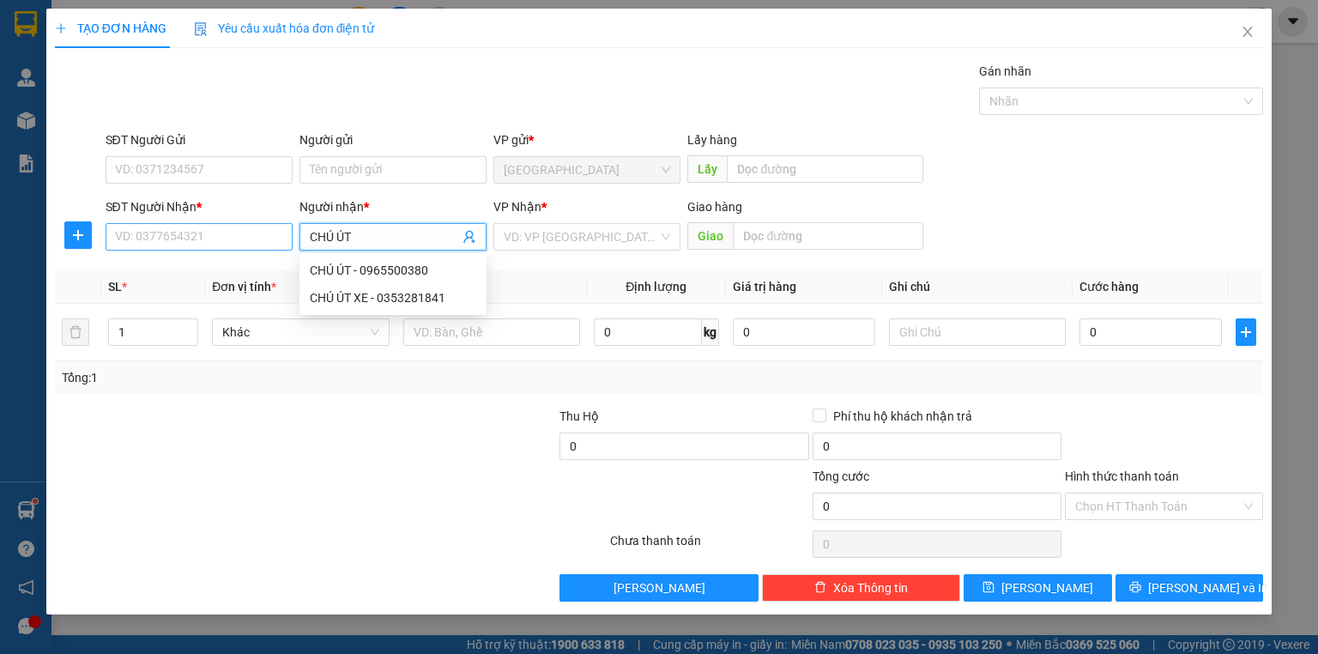
type input "CHÚ ÚT"
click at [273, 233] on input "SĐT Người Nhận *" at bounding box center [199, 236] width 187 height 27
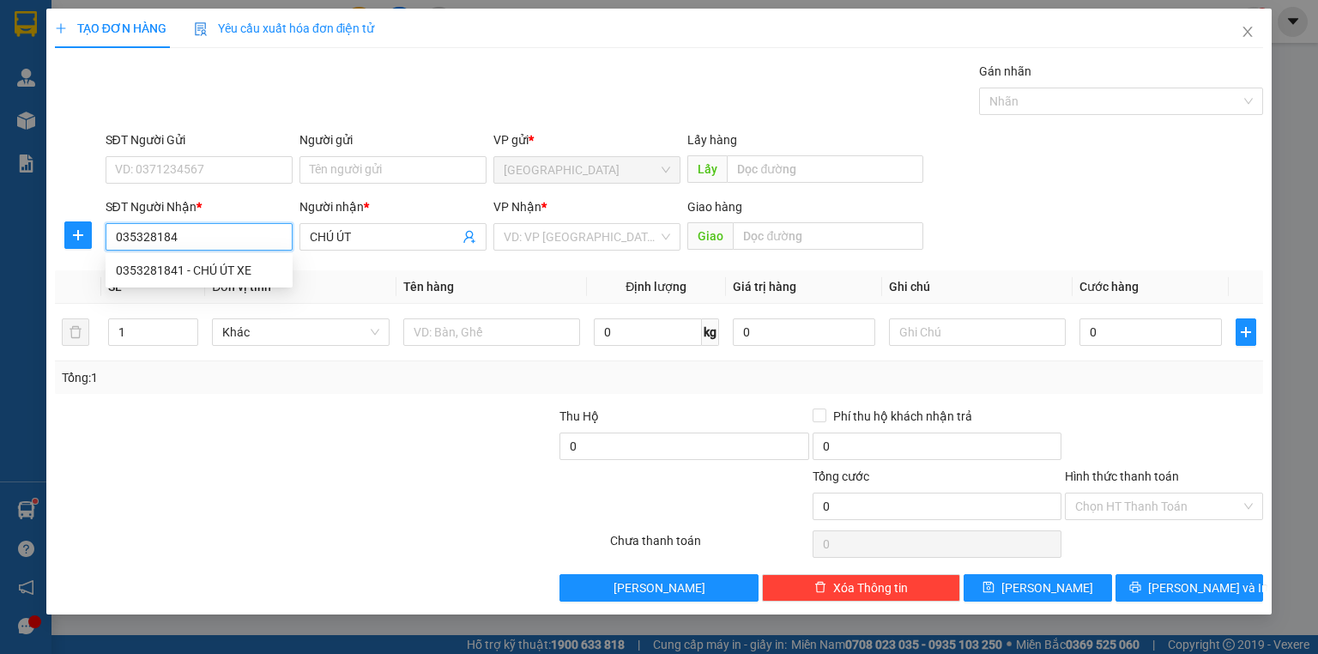
type input "0353281841"
click at [244, 263] on div "0353281841 - CHÚ ÚT XE" at bounding box center [199, 270] width 166 height 19
type input "CHÚ ÚT XE"
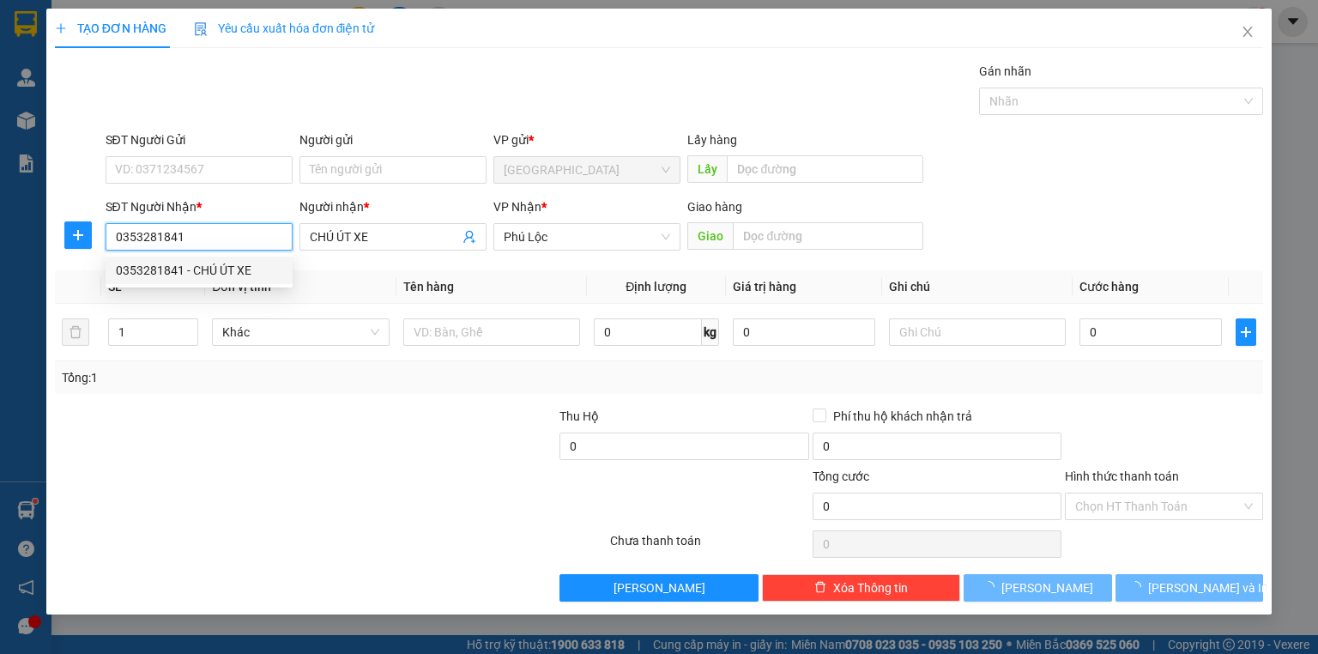
type input "80.000"
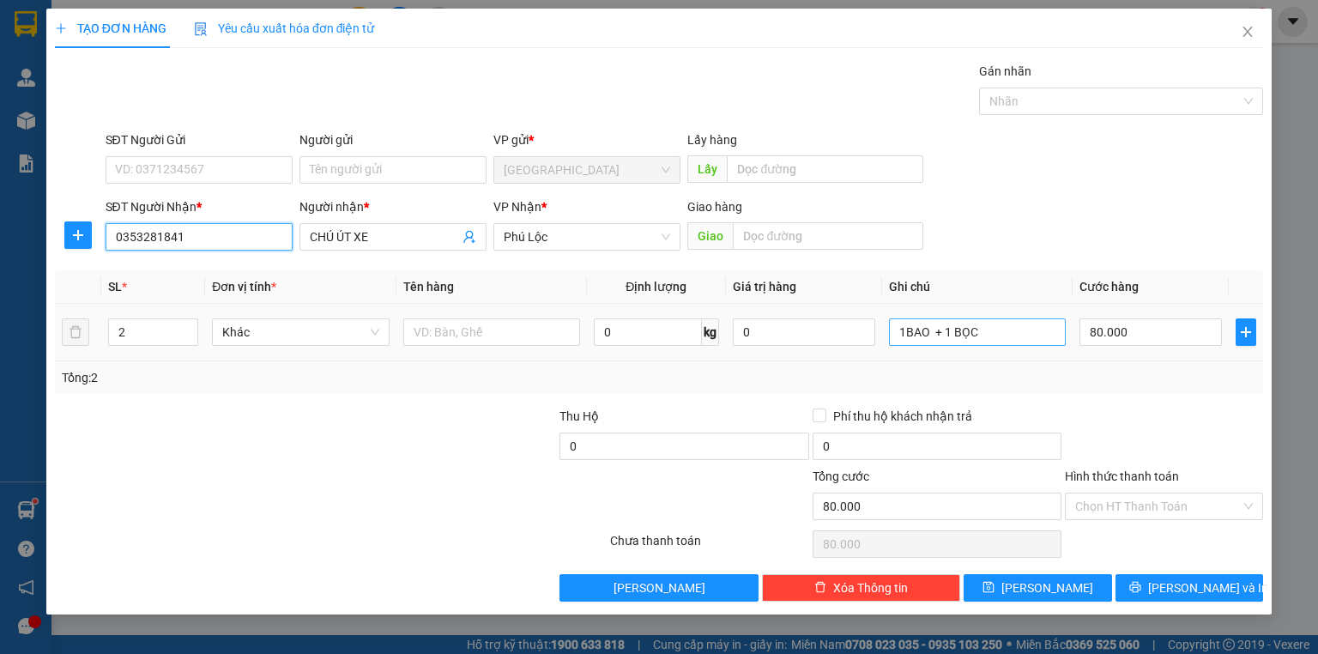
type input "0353281841"
click at [985, 336] on input "1BAO + 1 BỌC" at bounding box center [977, 331] width 177 height 27
type input "1 THÙNG"
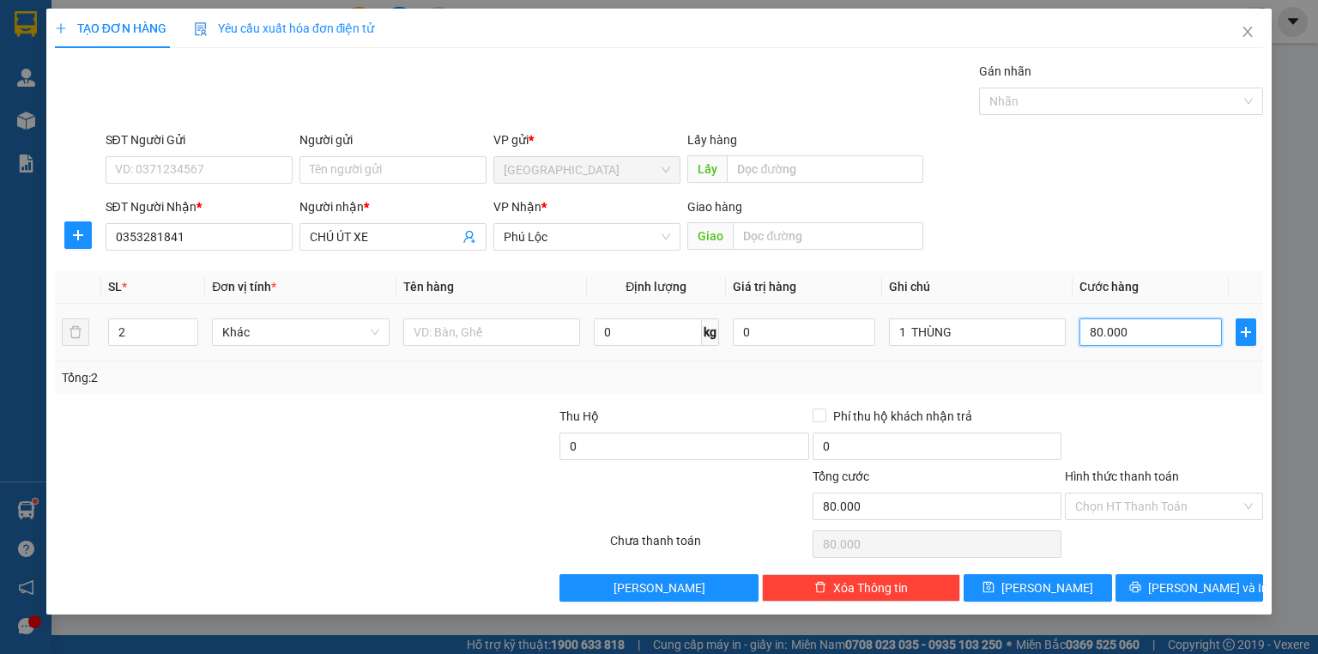
click at [1170, 339] on input "80.000" at bounding box center [1150, 331] width 142 height 27
type input "0"
type input "5"
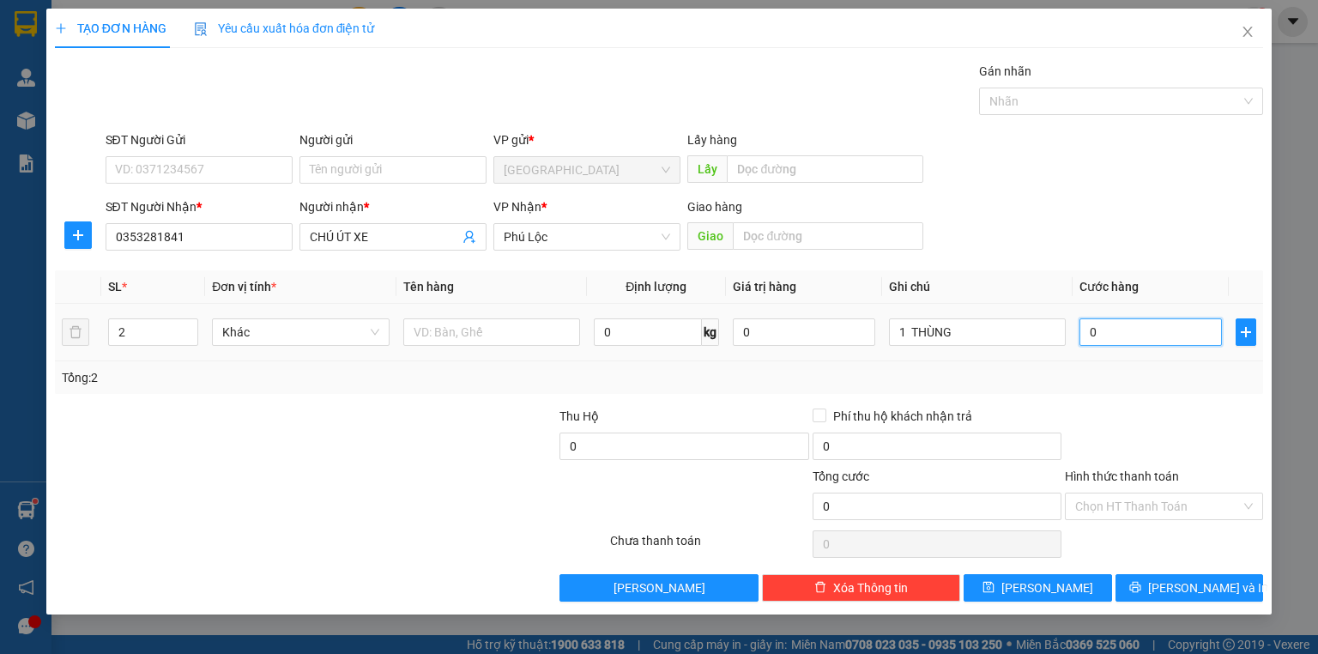
type input "5"
type input "050"
type input "50"
type input "050"
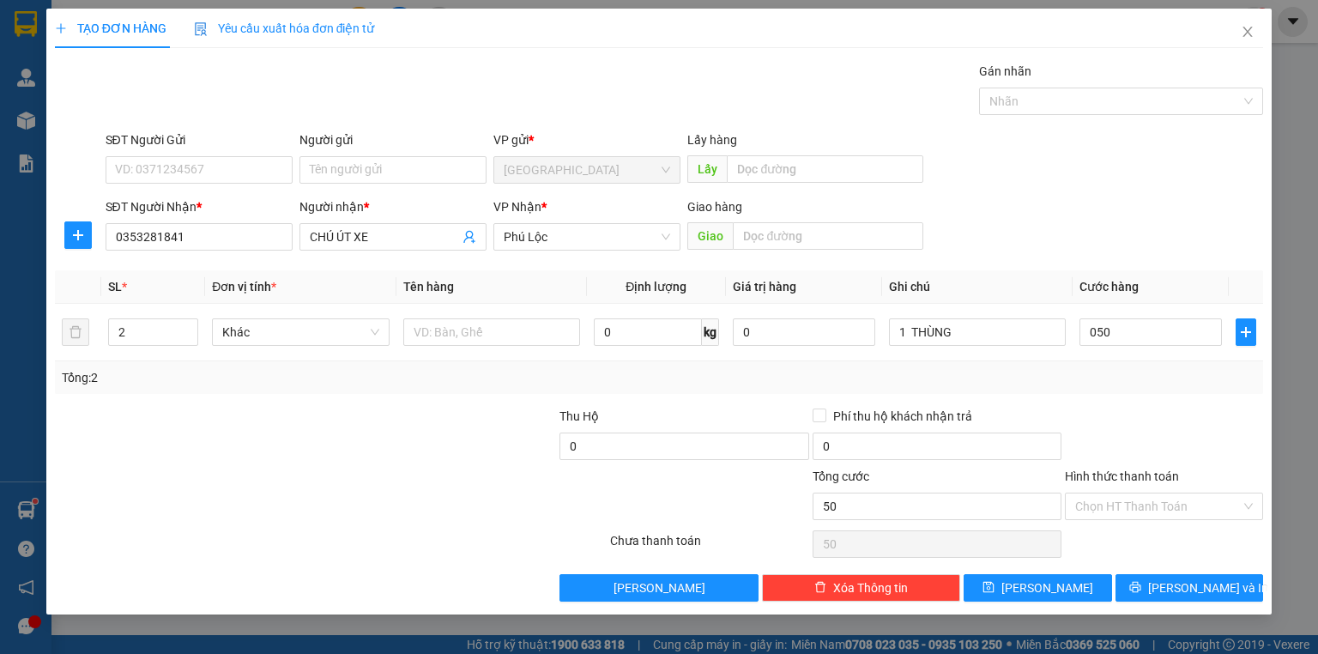
type input "50.000"
click at [1134, 374] on div "Tổng: 2" at bounding box center [659, 377] width 1194 height 19
click at [1138, 469] on label "Hình thức thanh toán" at bounding box center [1122, 476] width 114 height 14
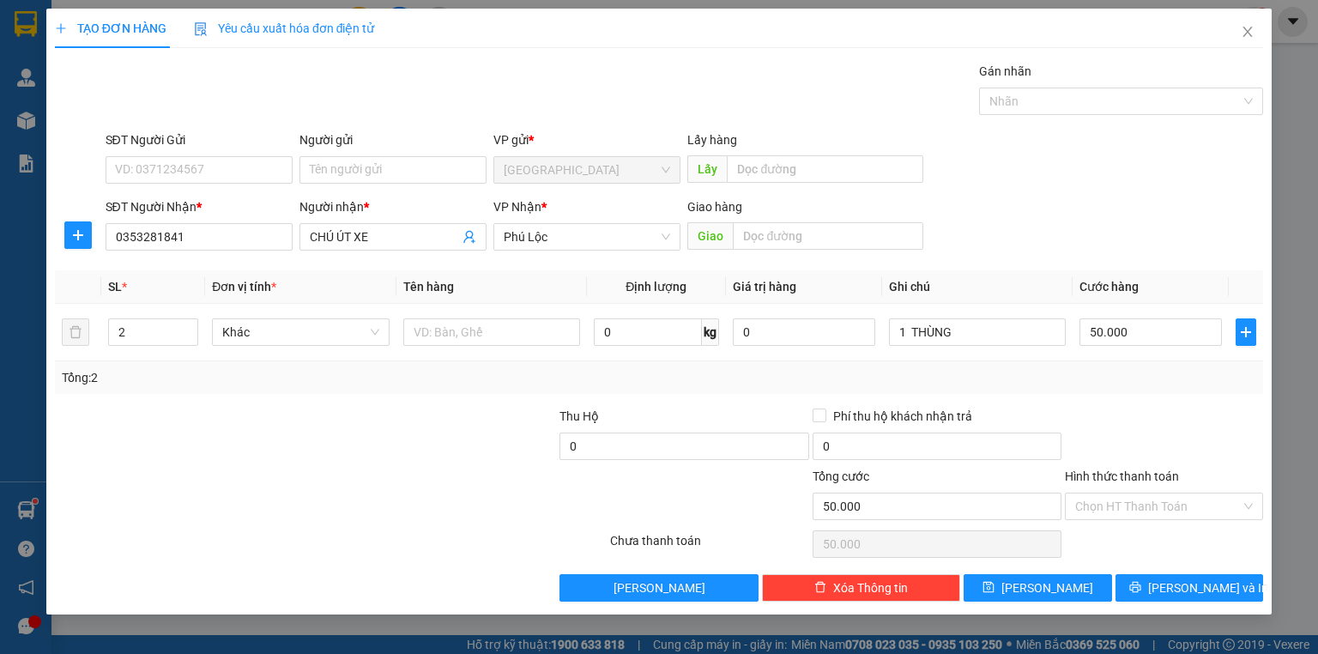
click at [1138, 493] on input "Hình thức thanh toán" at bounding box center [1158, 506] width 166 height 26
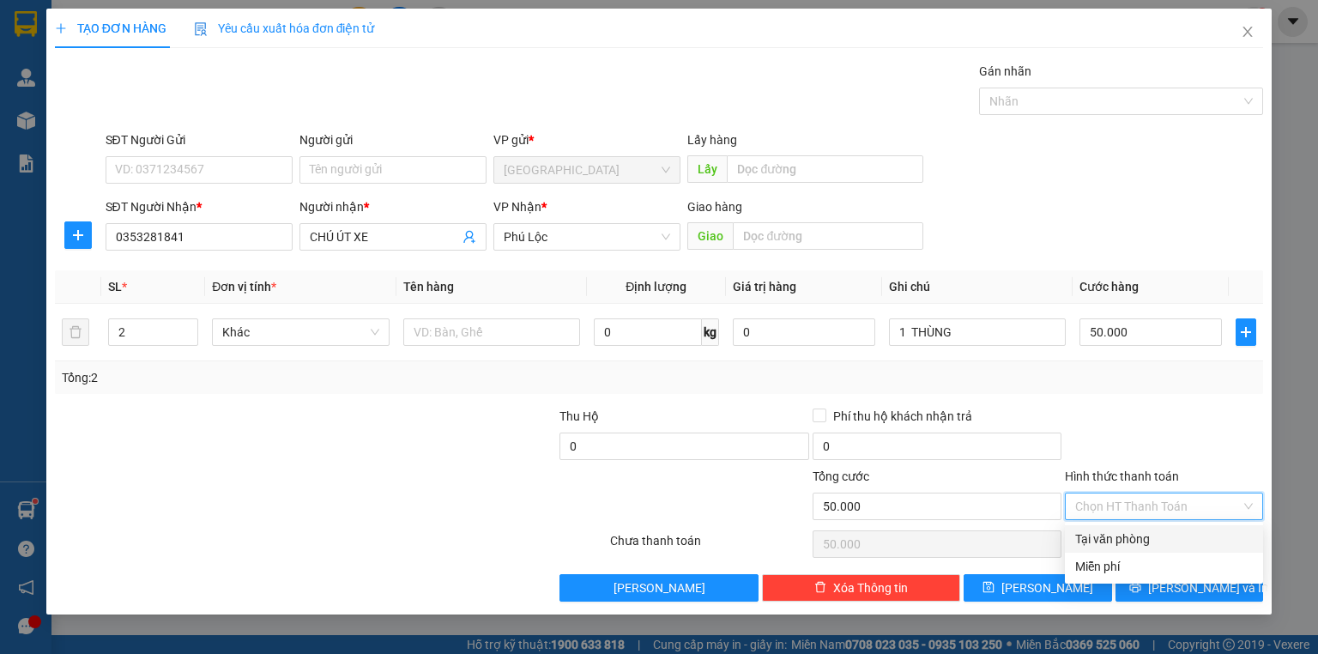
click at [1135, 530] on div "Tại văn phòng" at bounding box center [1164, 538] width 178 height 19
type input "0"
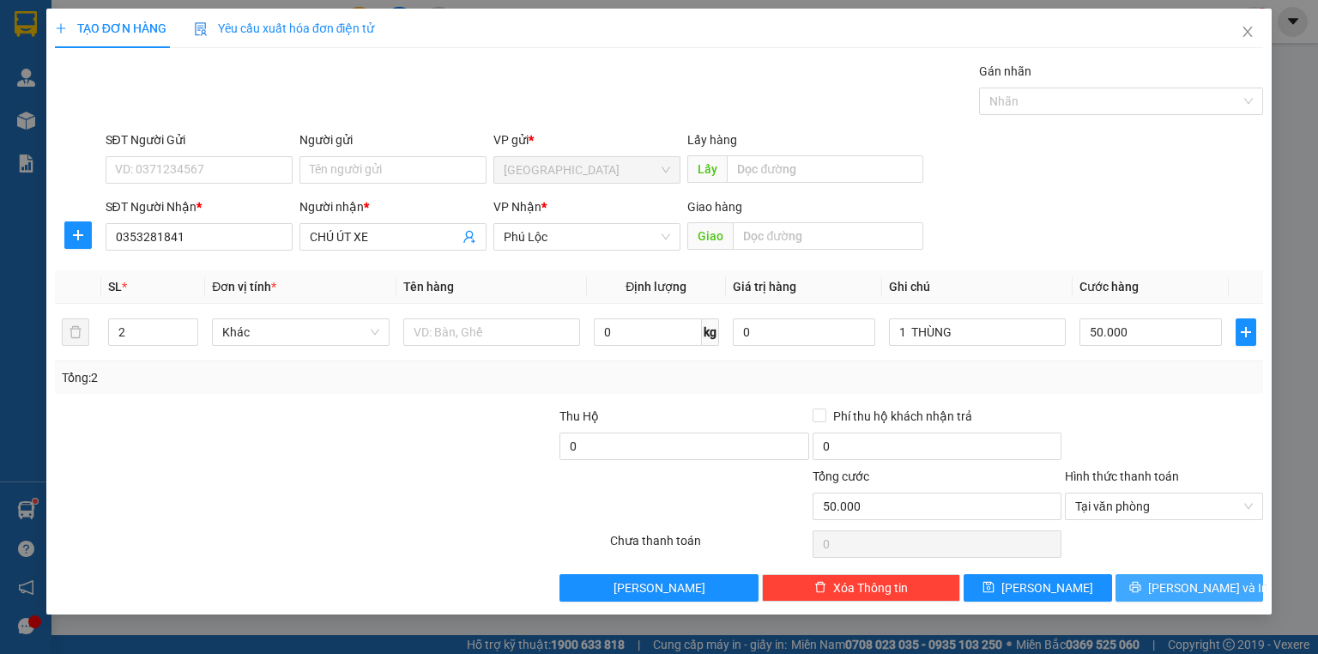
click at [1141, 585] on icon "printer" at bounding box center [1135, 587] width 12 height 12
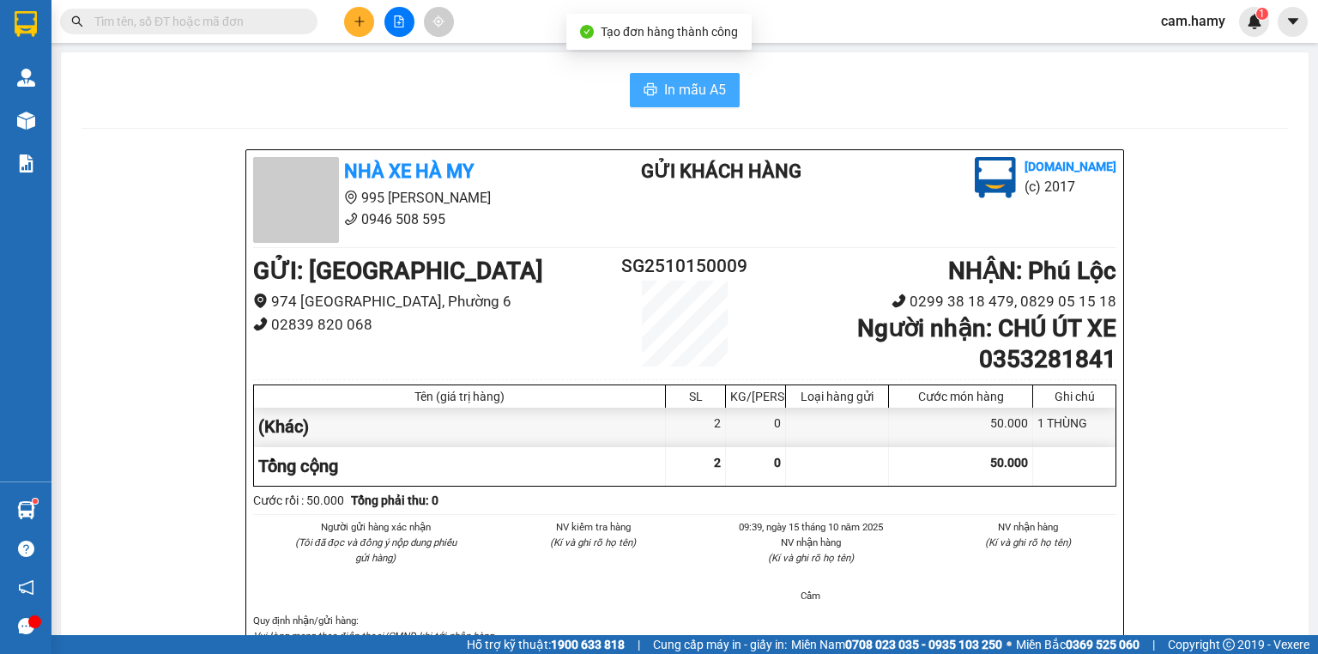
click at [687, 89] on span "In mẫu A5" at bounding box center [695, 89] width 62 height 21
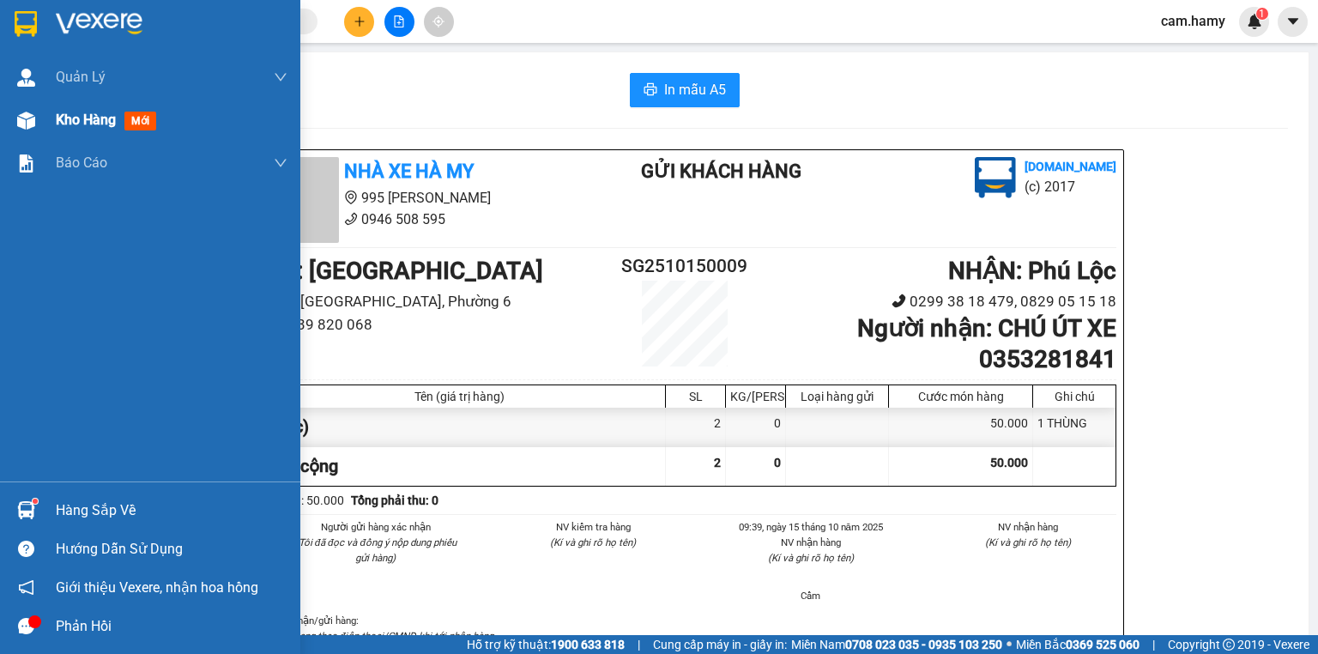
click at [48, 118] on div "Kho hàng mới" at bounding box center [150, 120] width 300 height 43
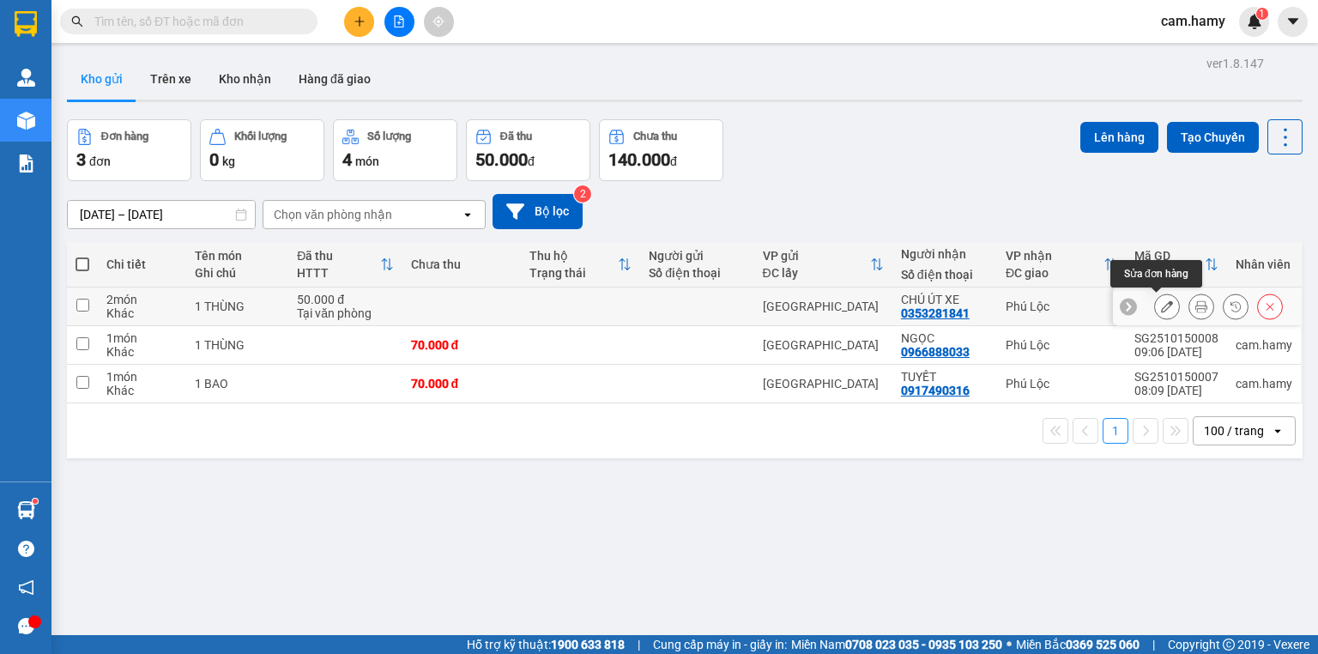
click at [1161, 306] on icon at bounding box center [1167, 306] width 12 height 12
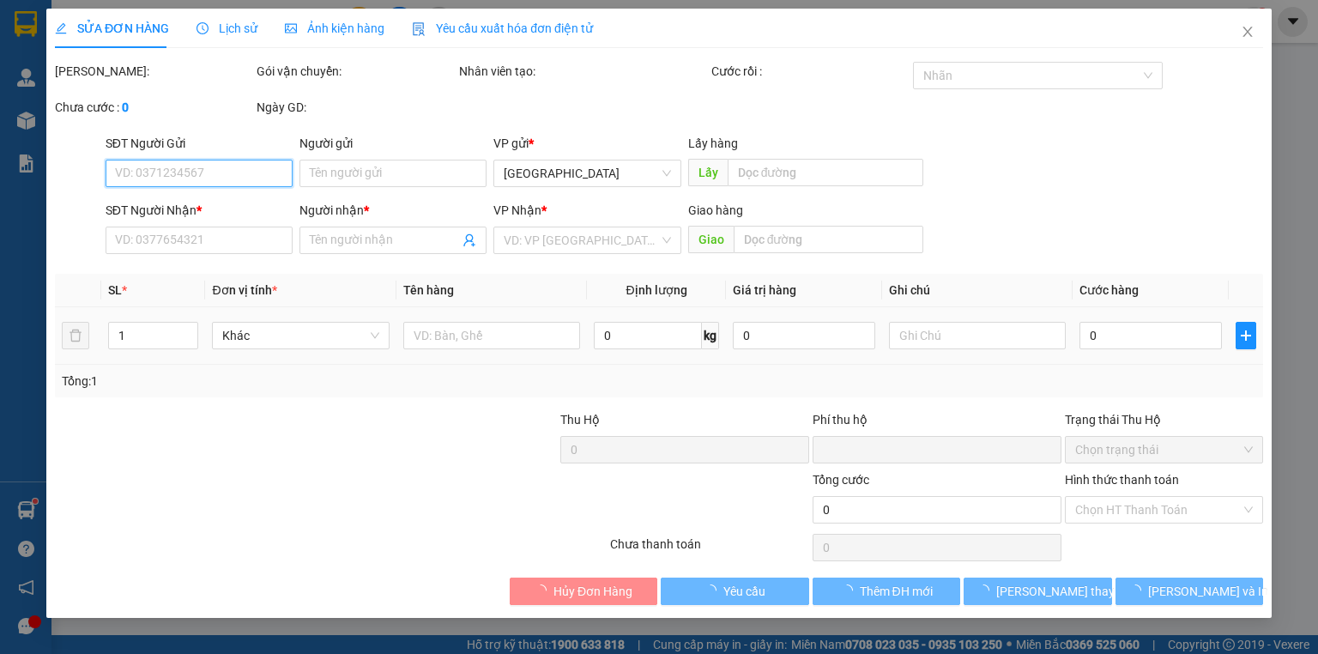
type input "0353281841"
type input "CHÚ ÚT XE"
type input "0"
type input "50.000"
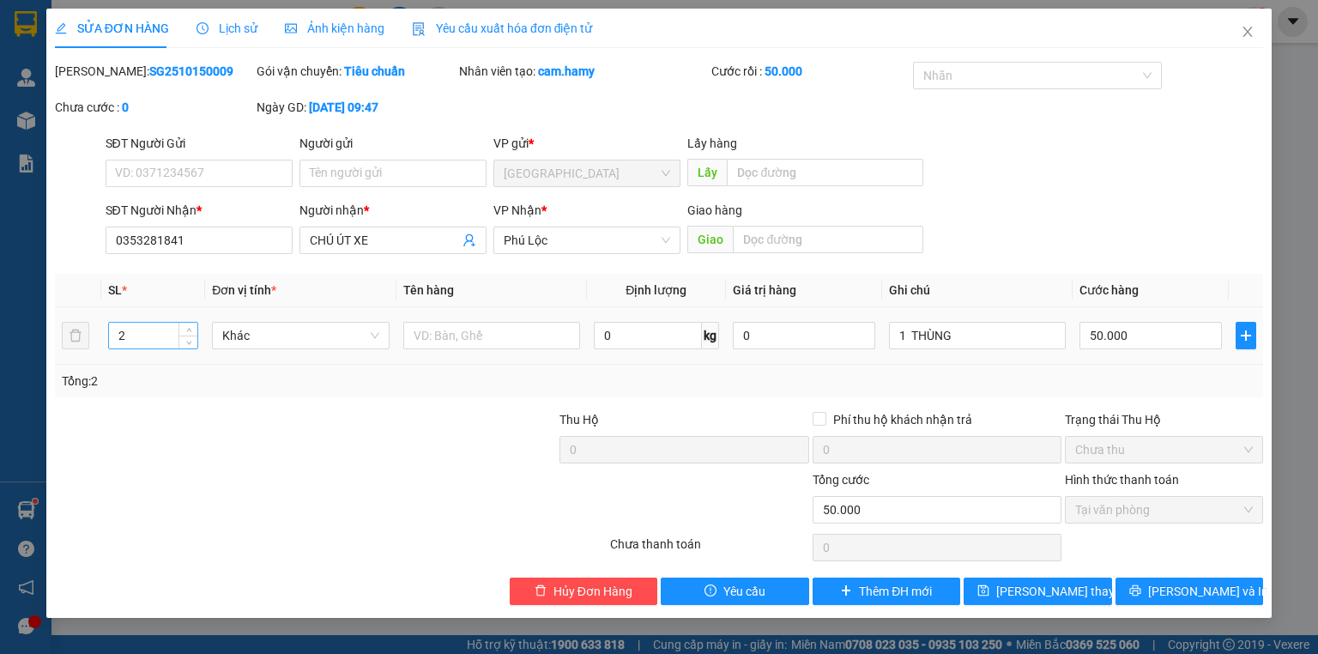
click at [138, 340] on input "2" at bounding box center [153, 336] width 88 height 26
type input "1"
click at [1031, 584] on span "[PERSON_NAME] thay đổi" at bounding box center [1064, 591] width 137 height 19
